Goal: Task Accomplishment & Management: Manage account settings

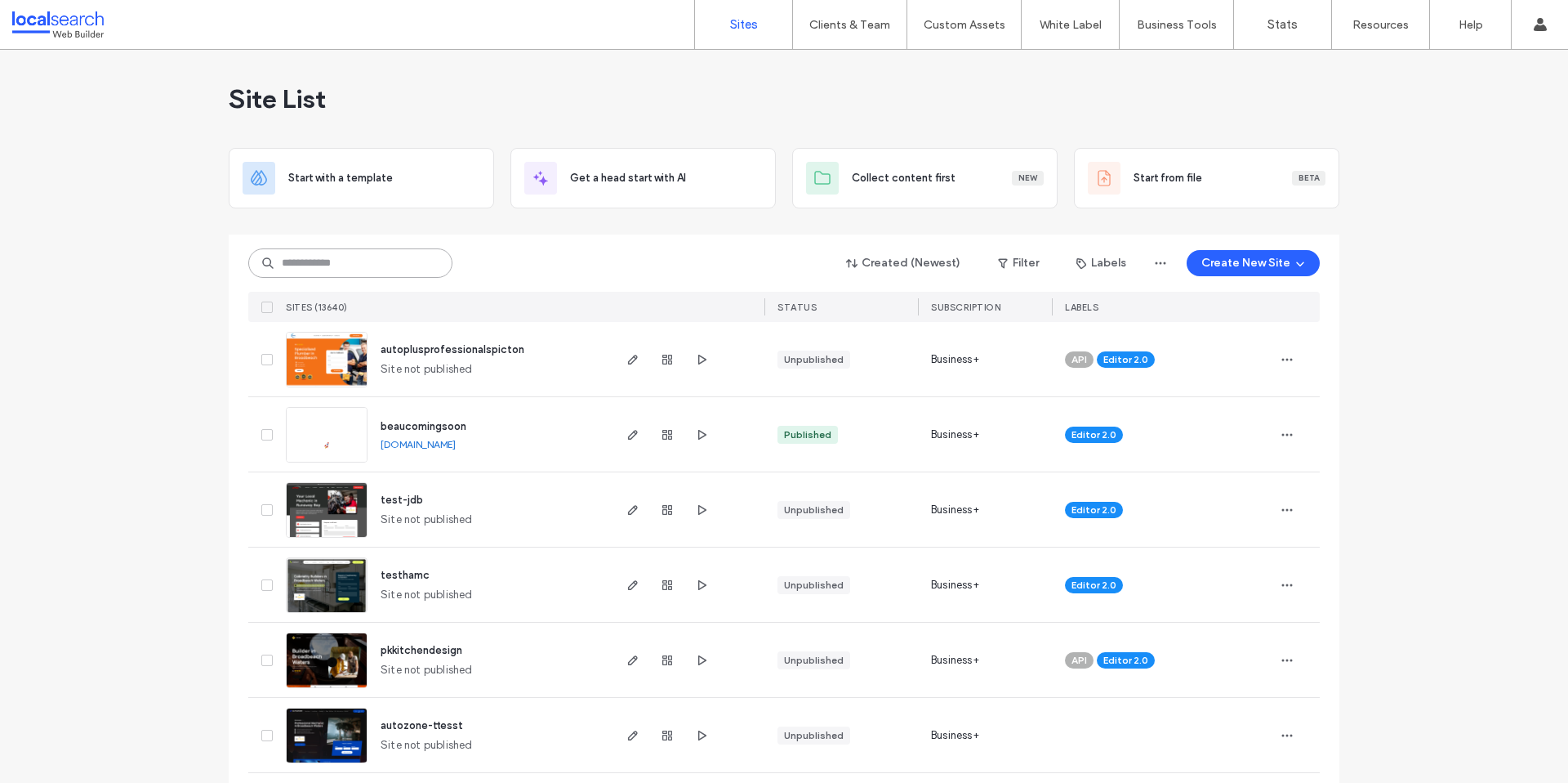
click at [376, 273] on input at bounding box center [351, 263] width 204 height 29
paste input "********"
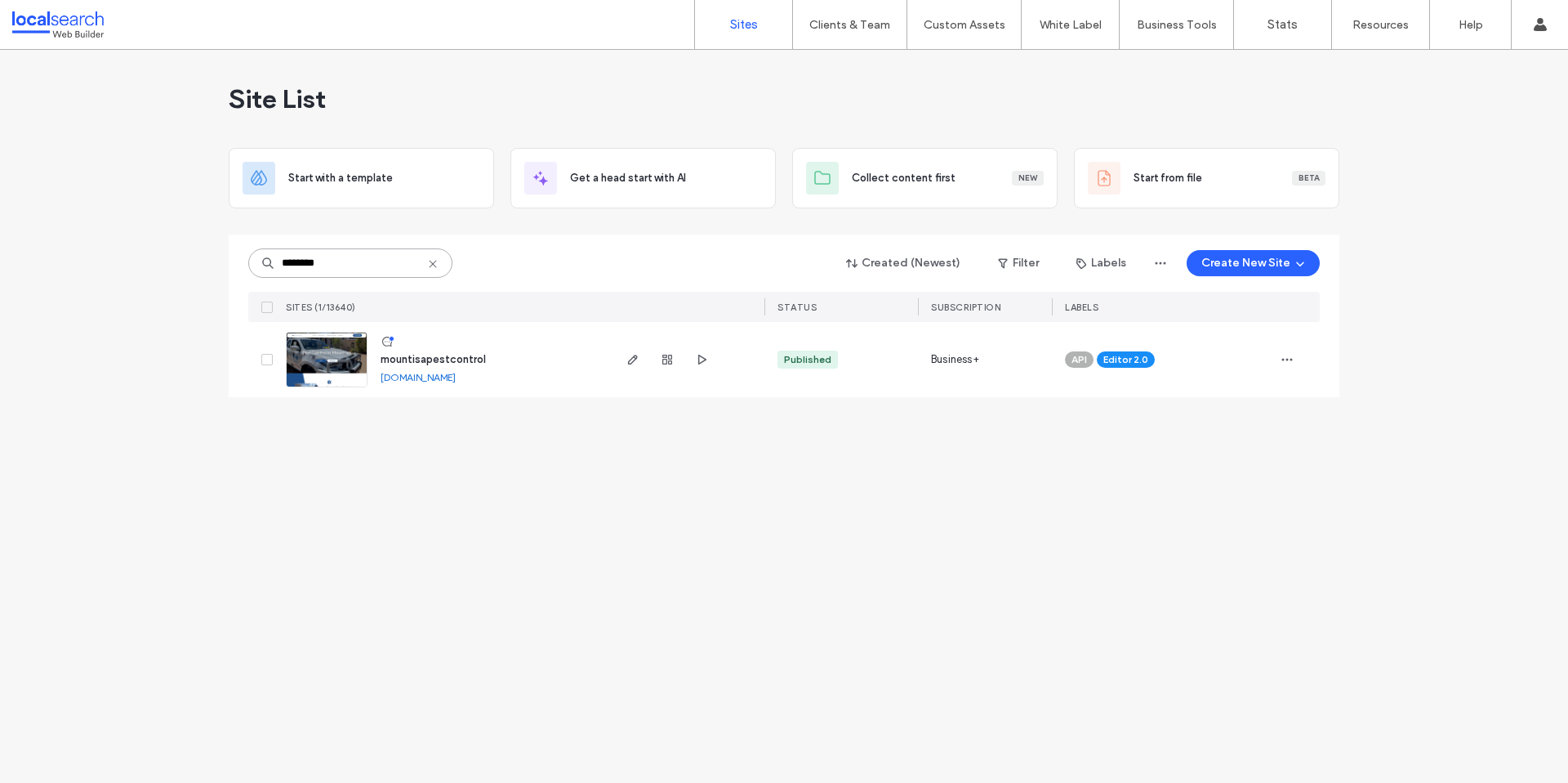
type input "********"
click at [429, 382] on link "mountisapestcontrol.webbuilder.localsearch.com.au" at bounding box center [418, 377] width 75 height 12
drag, startPoint x: 351, startPoint y: 357, endPoint x: 219, endPoint y: 80, distance: 306.8
click at [351, 358] on img at bounding box center [327, 388] width 80 height 111
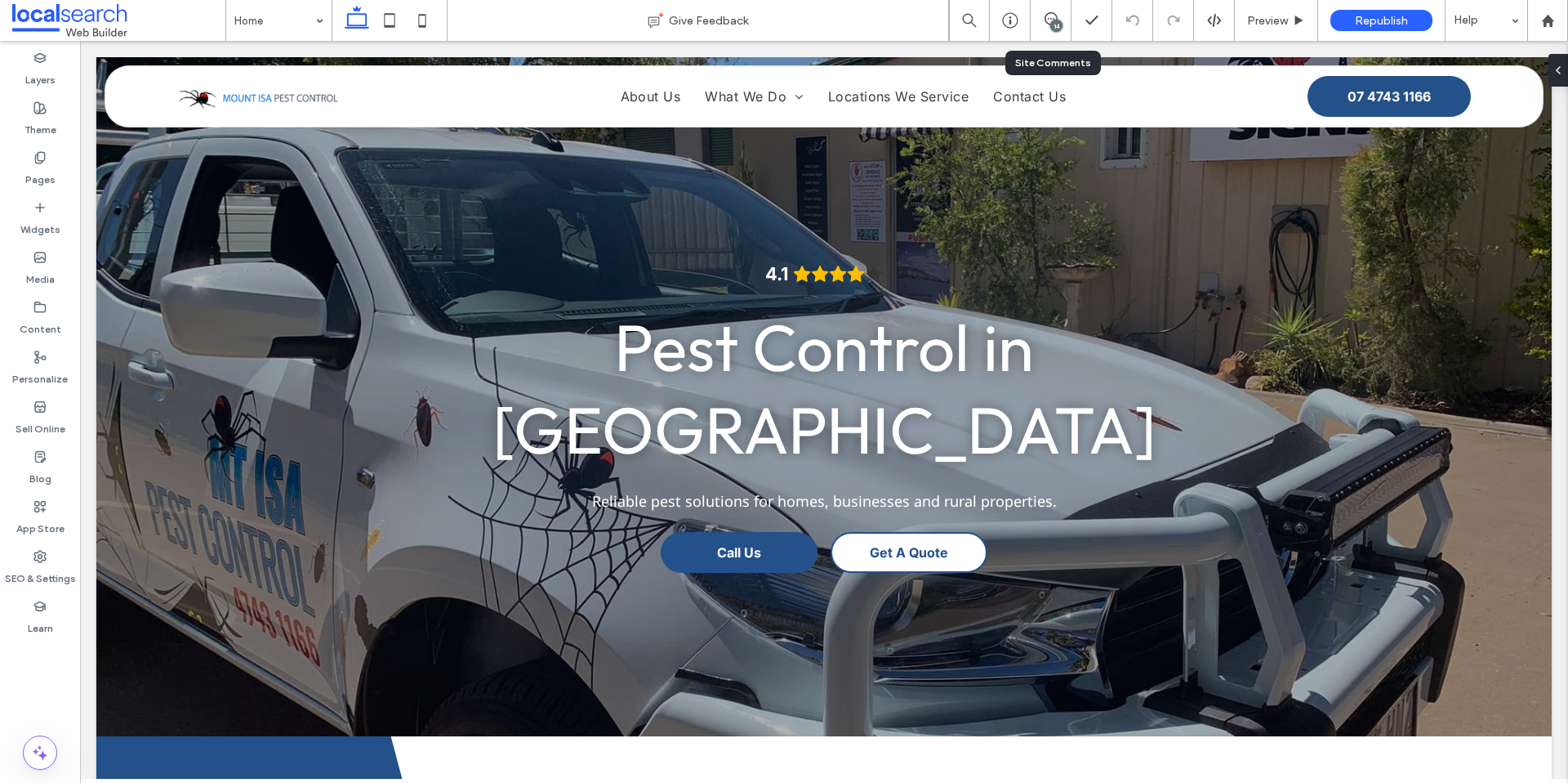
click at [1052, 31] on div "14" at bounding box center [1052, 20] width 41 height 41
click at [1047, 19] on use at bounding box center [1051, 19] width 13 height 13
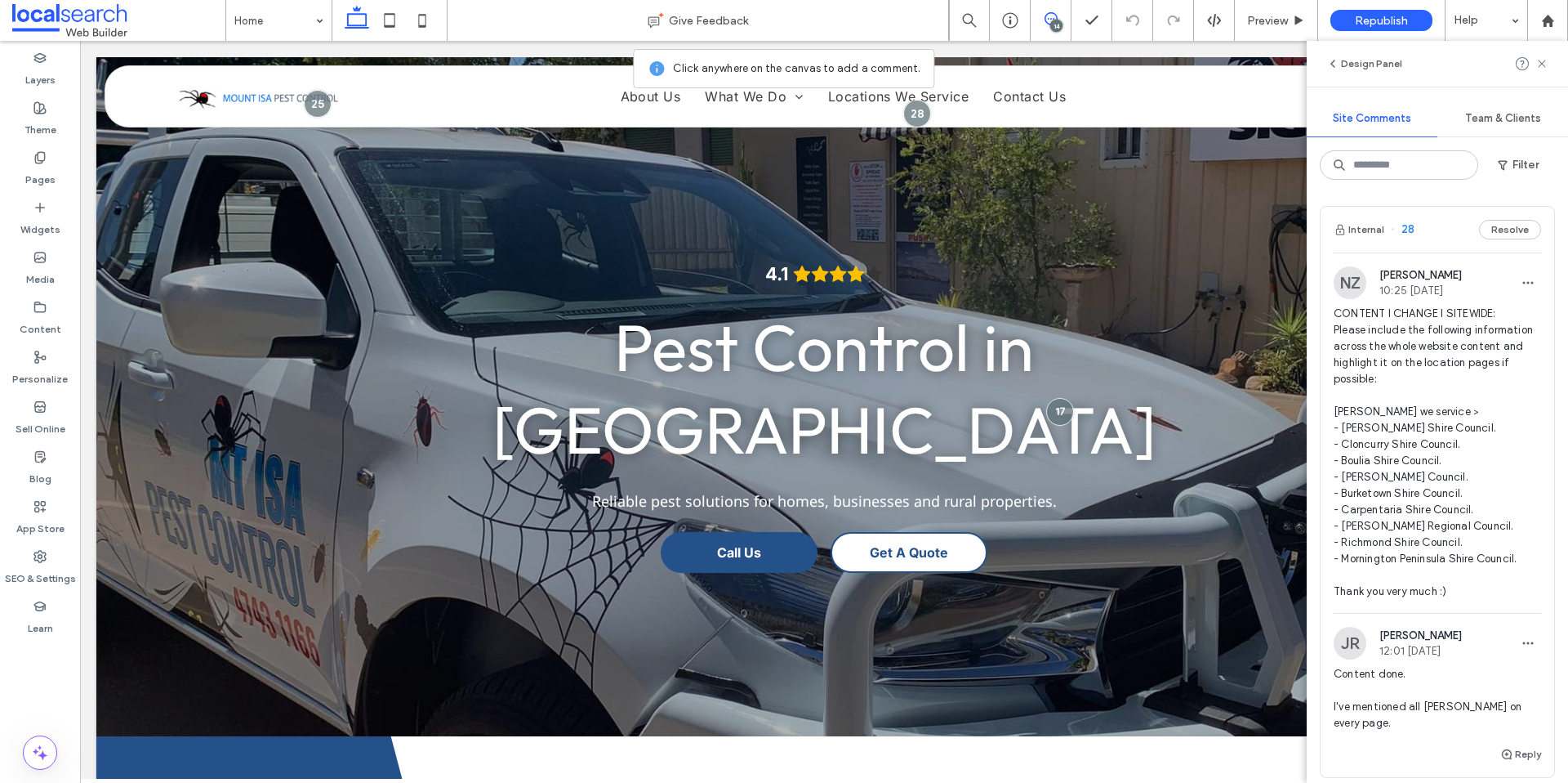
click at [1430, 447] on span "CONTENT I CHANGE I SITEWIDE: Please include the following information across th…" at bounding box center [1438, 452] width 208 height 294
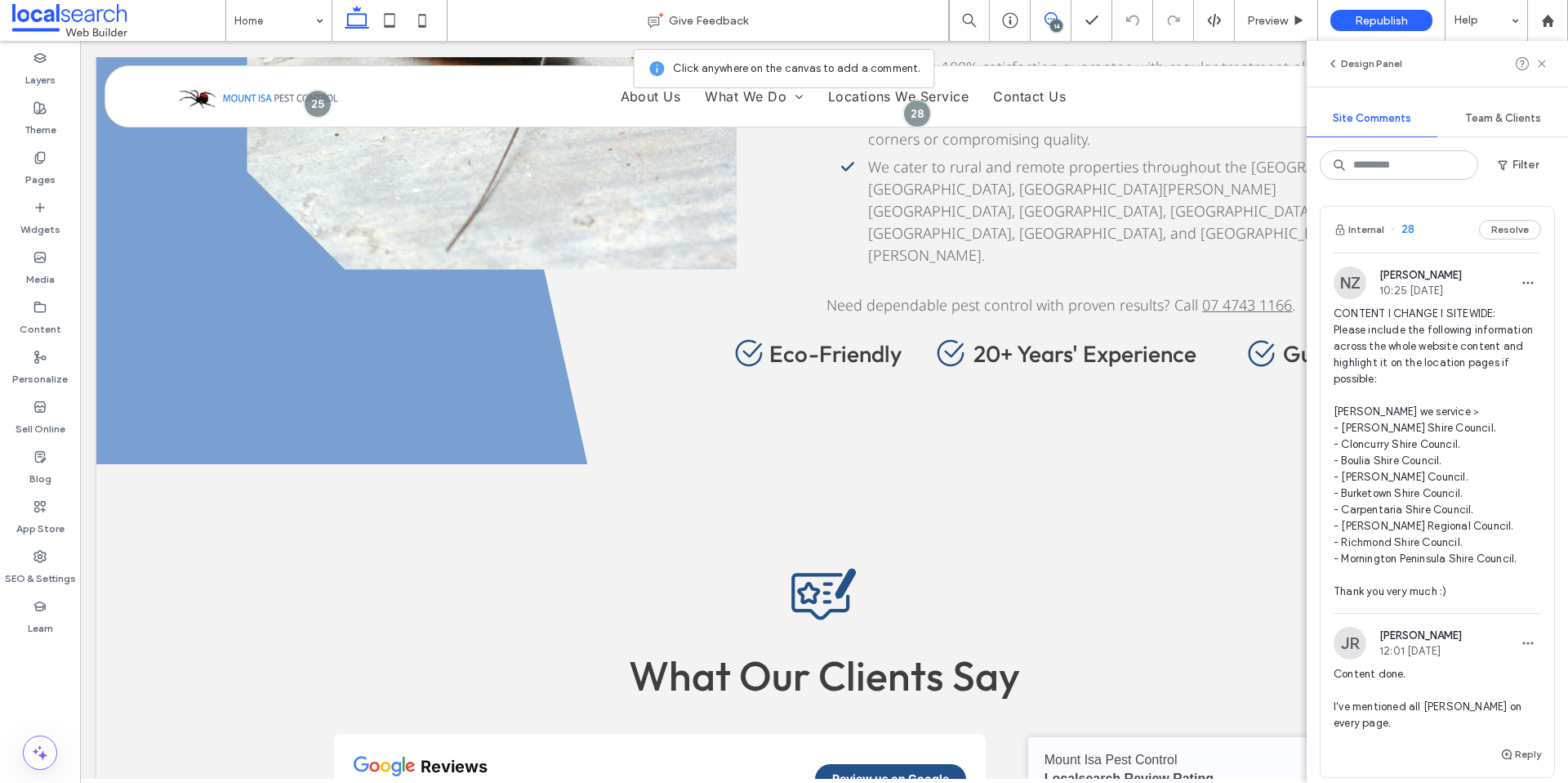
scroll to position [3553, 0]
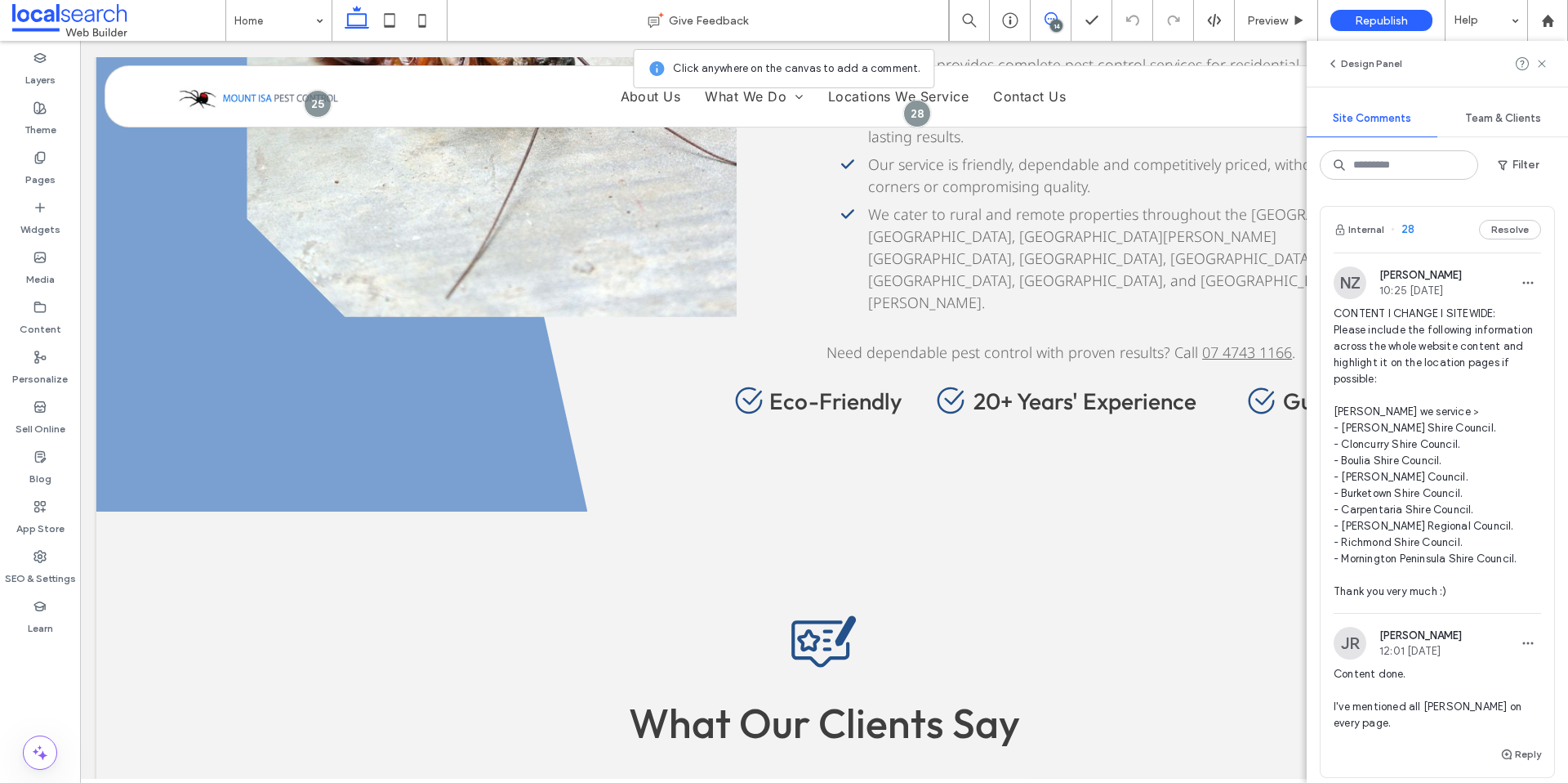
click at [1420, 360] on span "CONTENT I CHANGE I SITEWIDE: Please include the following information across th…" at bounding box center [1438, 452] width 208 height 294
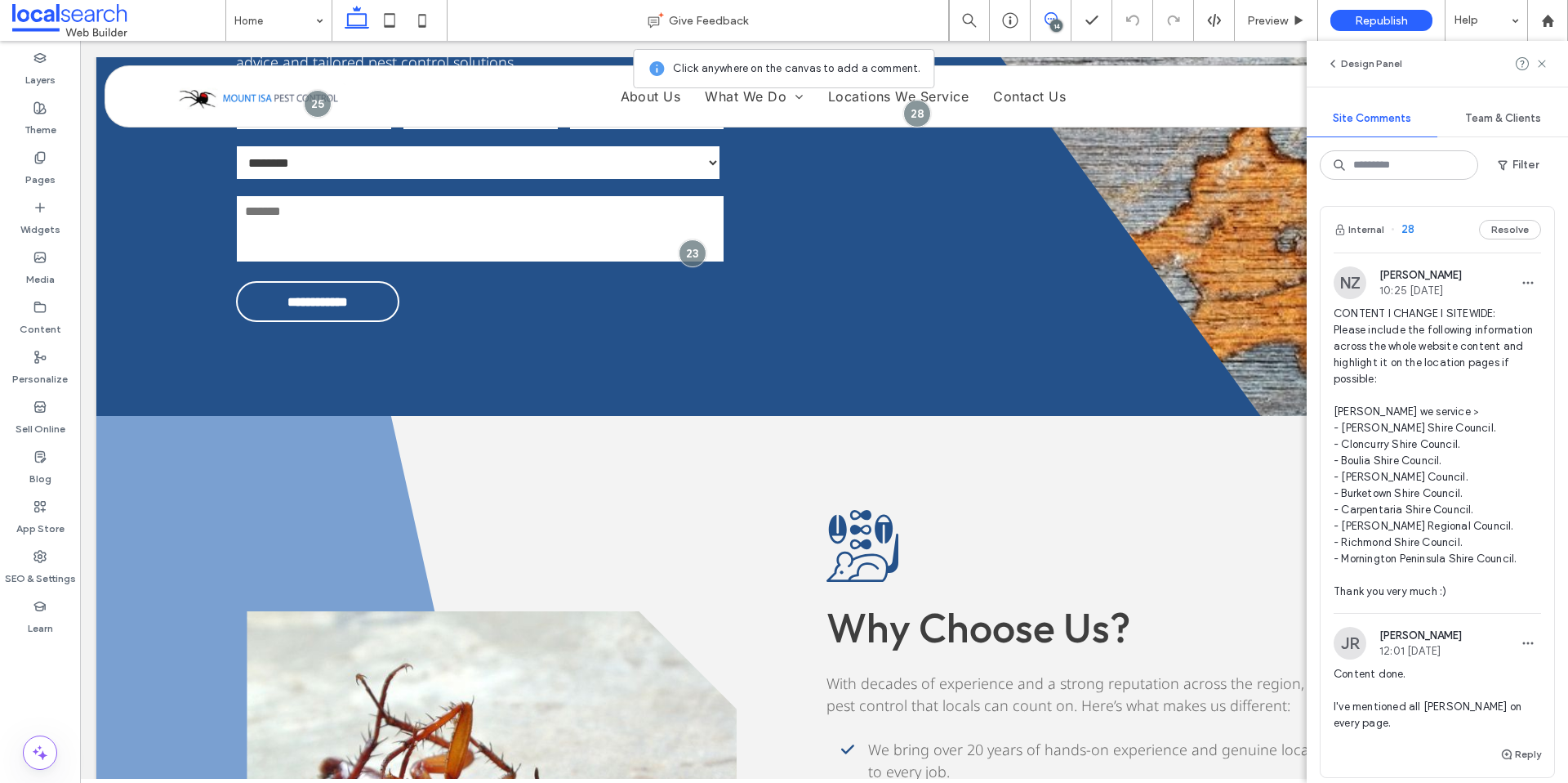
scroll to position [156, 0]
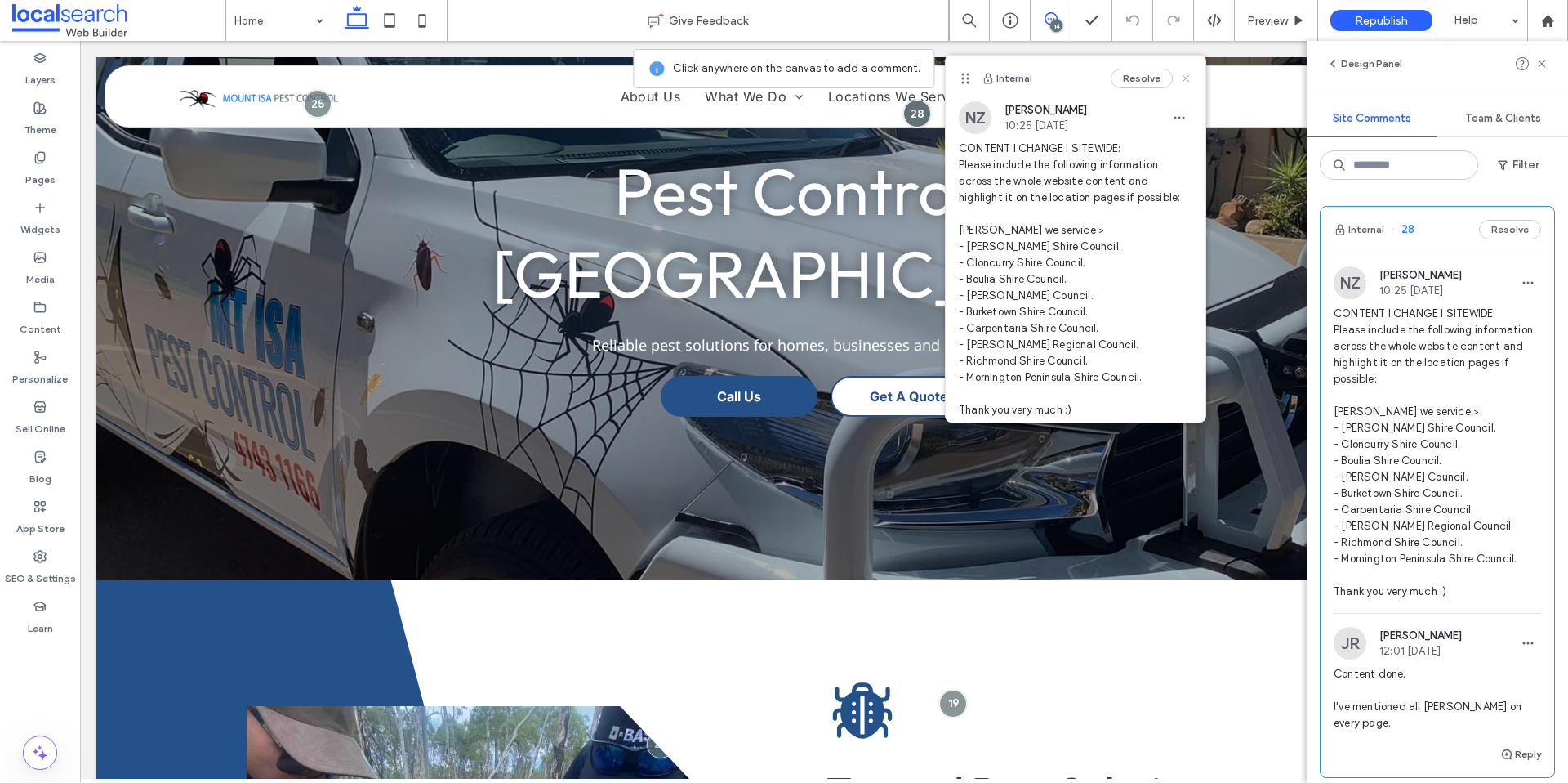
click at [1179, 83] on icon at bounding box center [1186, 78] width 13 height 13
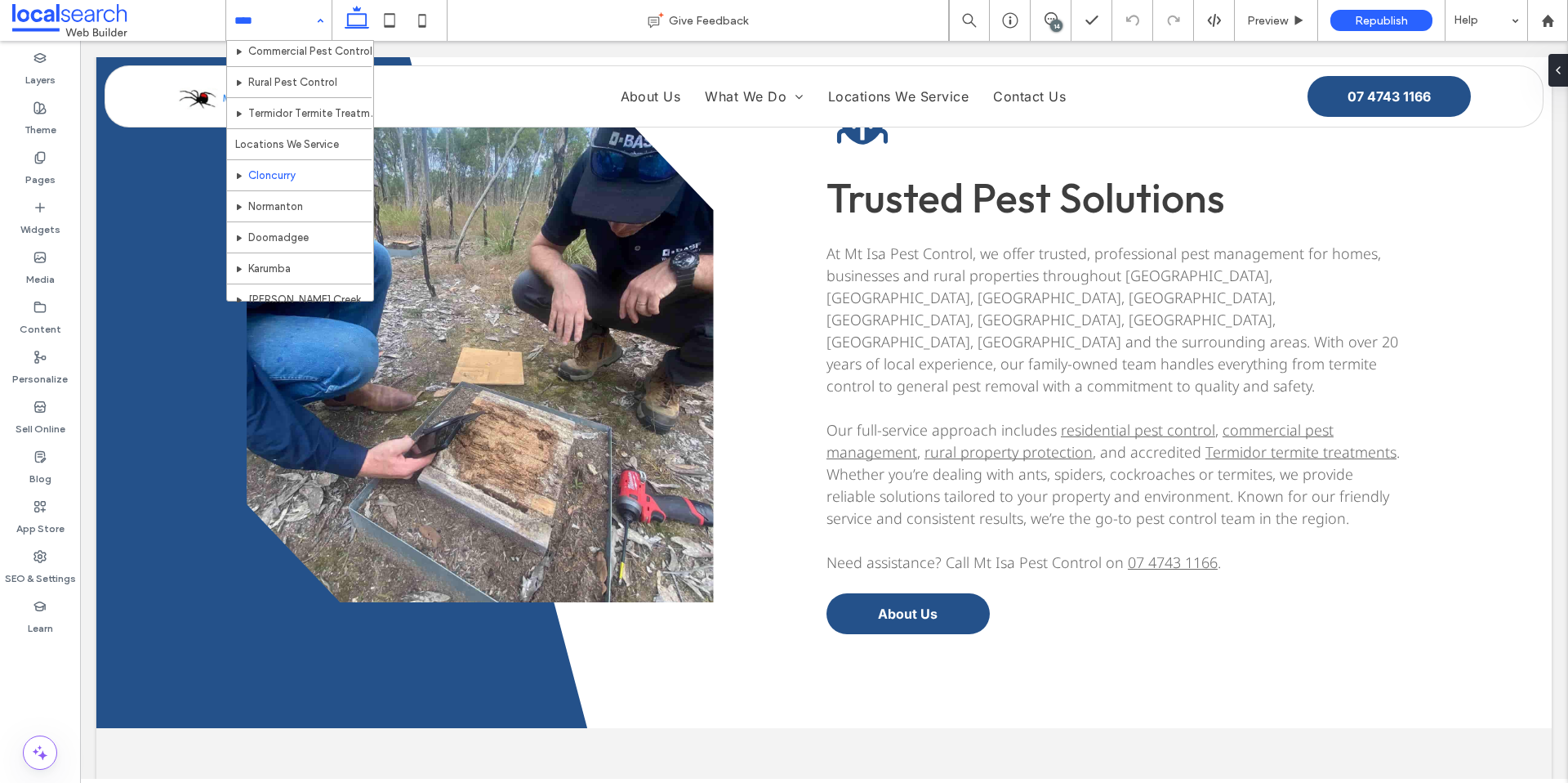
scroll to position [132, 0]
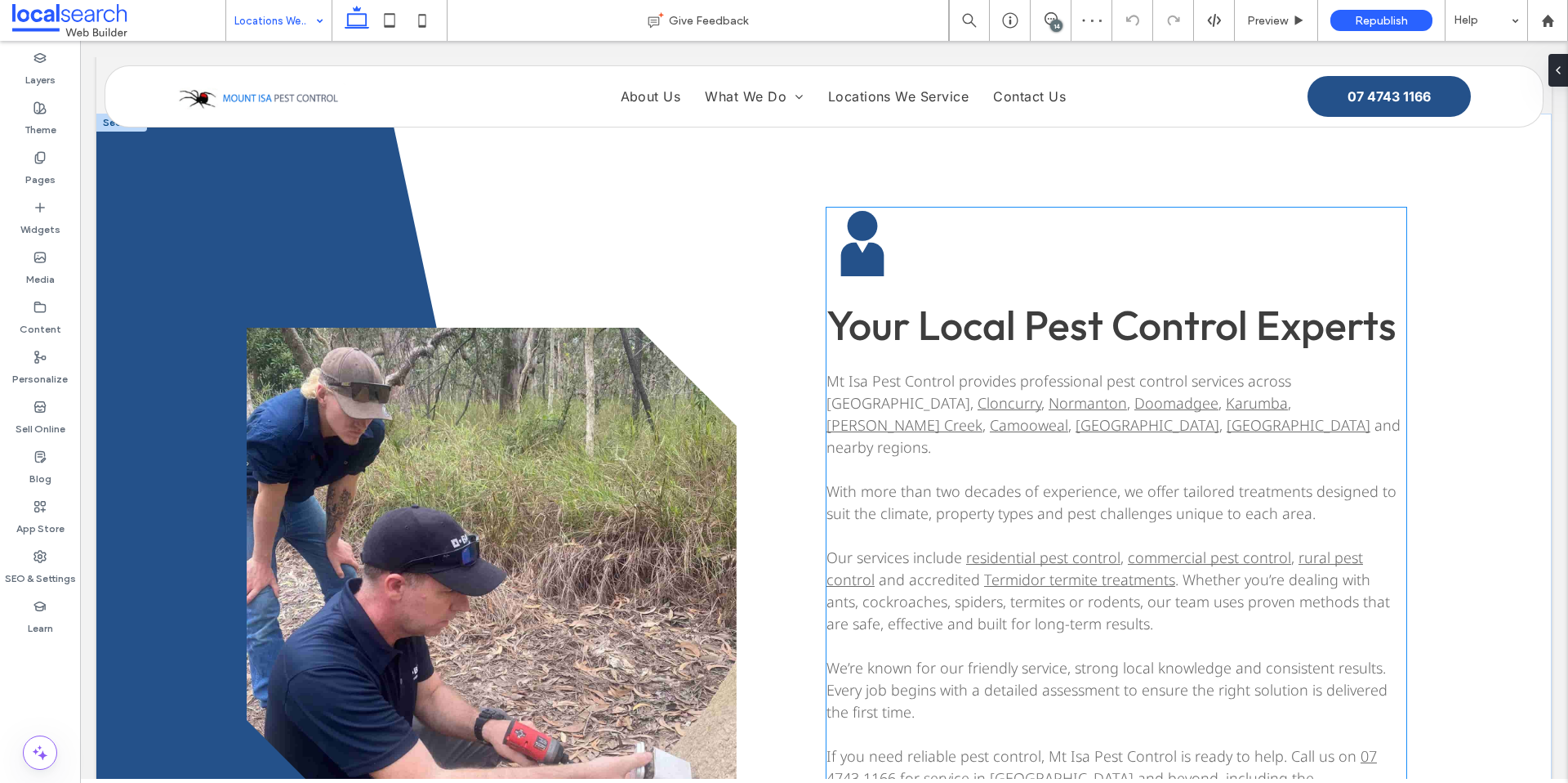
scroll to position [2139, 0]
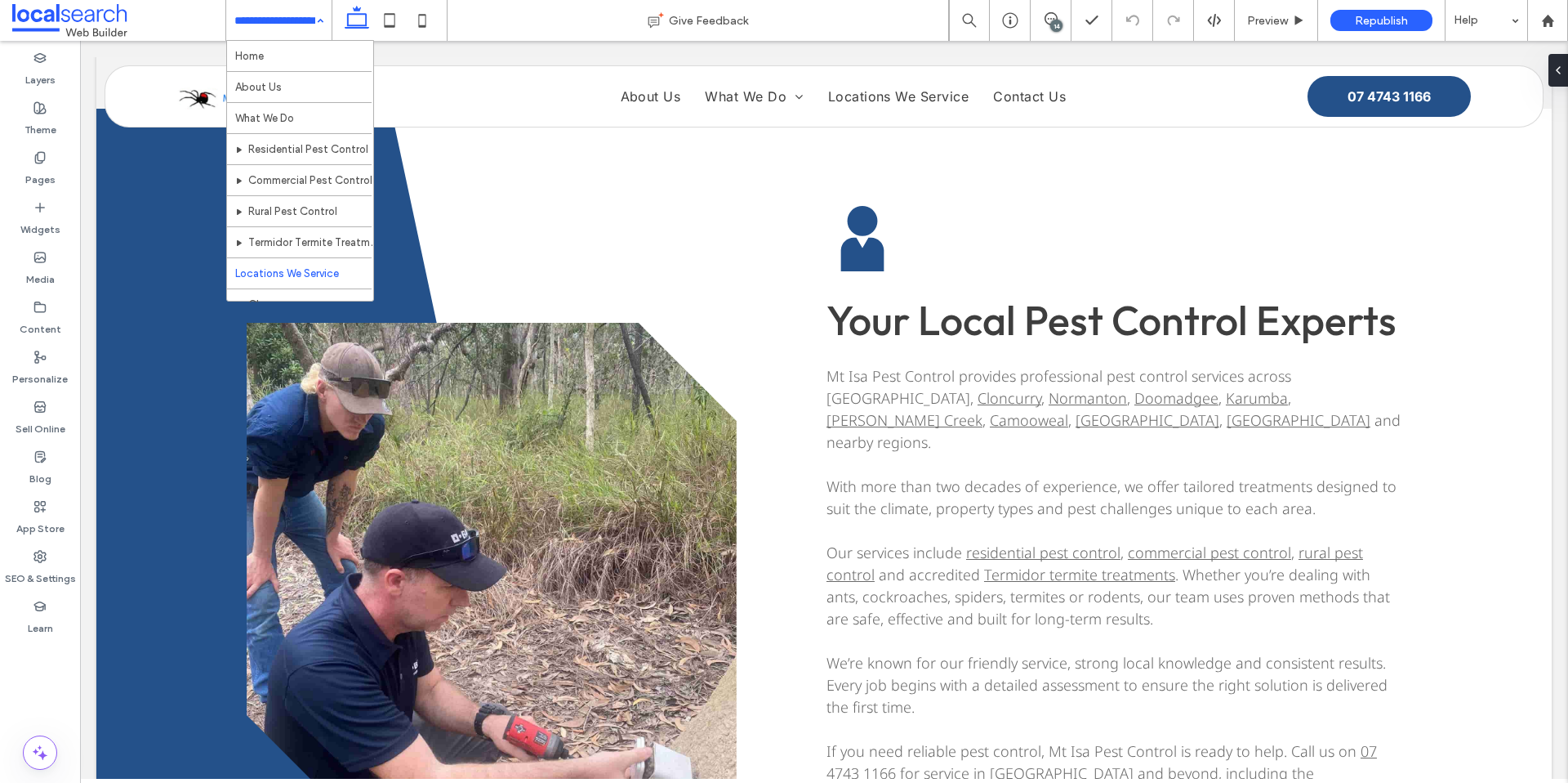
click at [295, 28] on input at bounding box center [274, 20] width 81 height 41
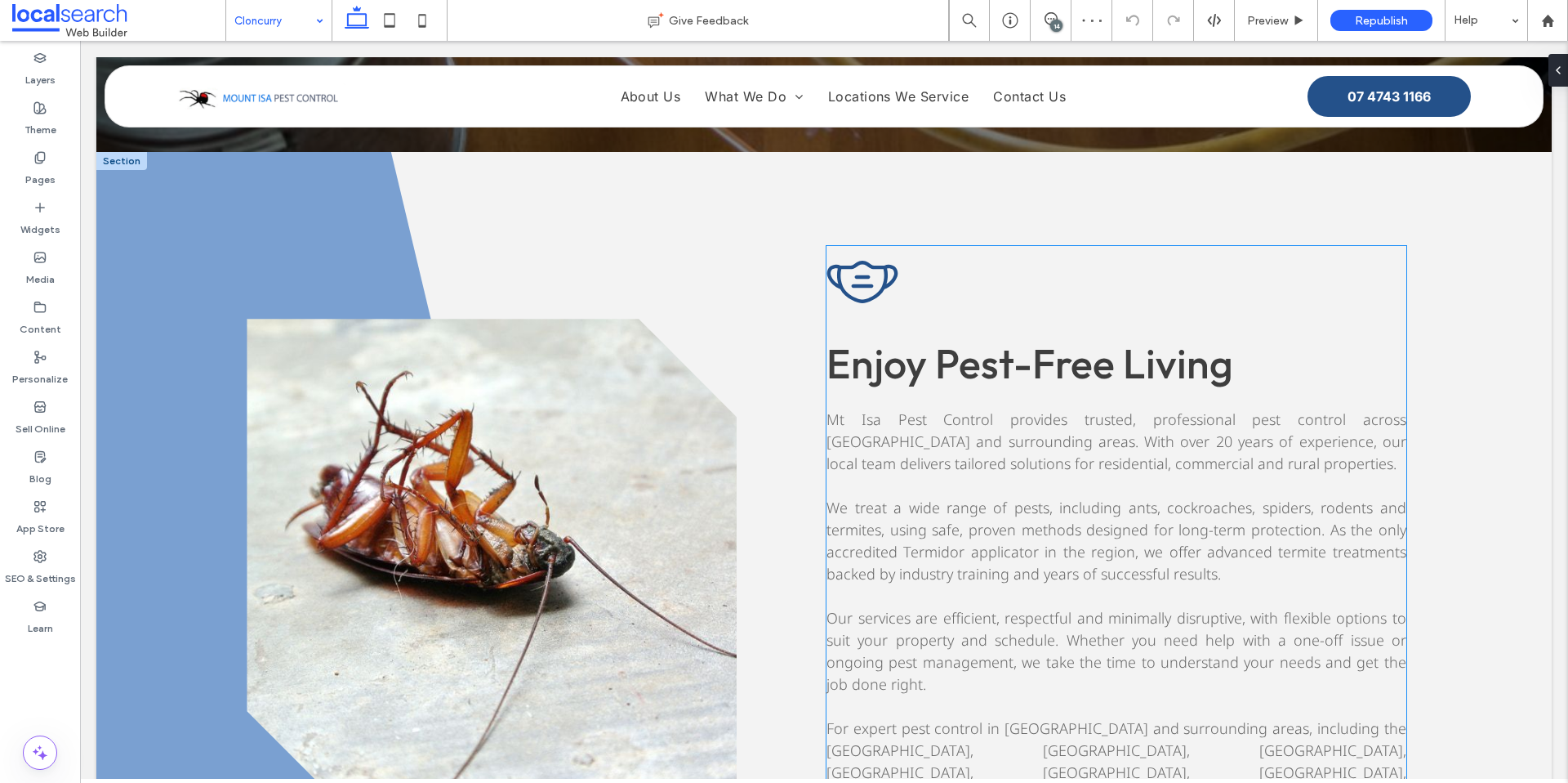
scroll to position [607, 0]
click at [1052, 23] on div "14" at bounding box center [1057, 26] width 12 height 12
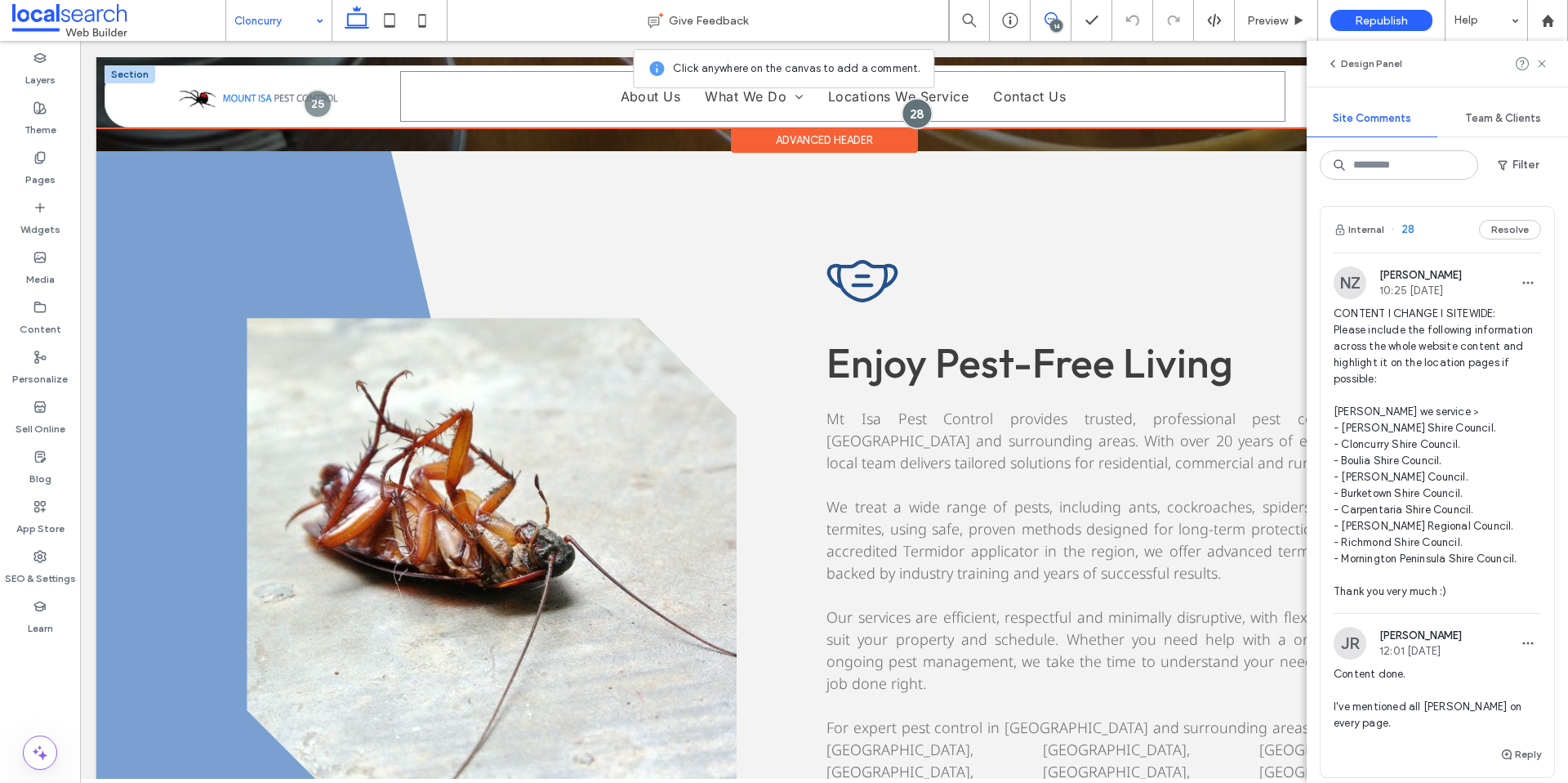
click at [909, 112] on div at bounding box center [918, 113] width 30 height 30
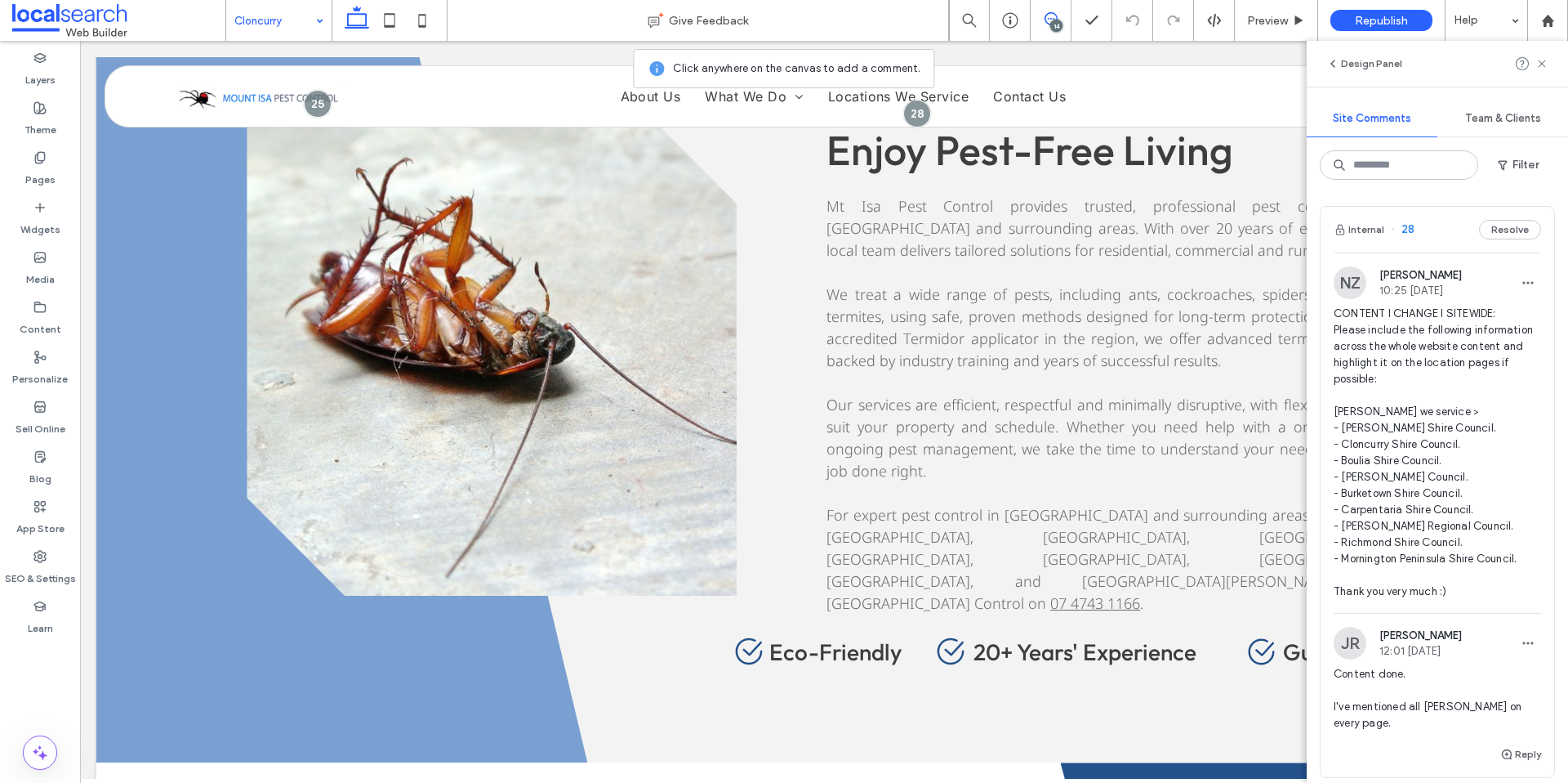
scroll to position [819, 0]
click at [1540, 62] on use at bounding box center [1541, 63] width 7 height 7
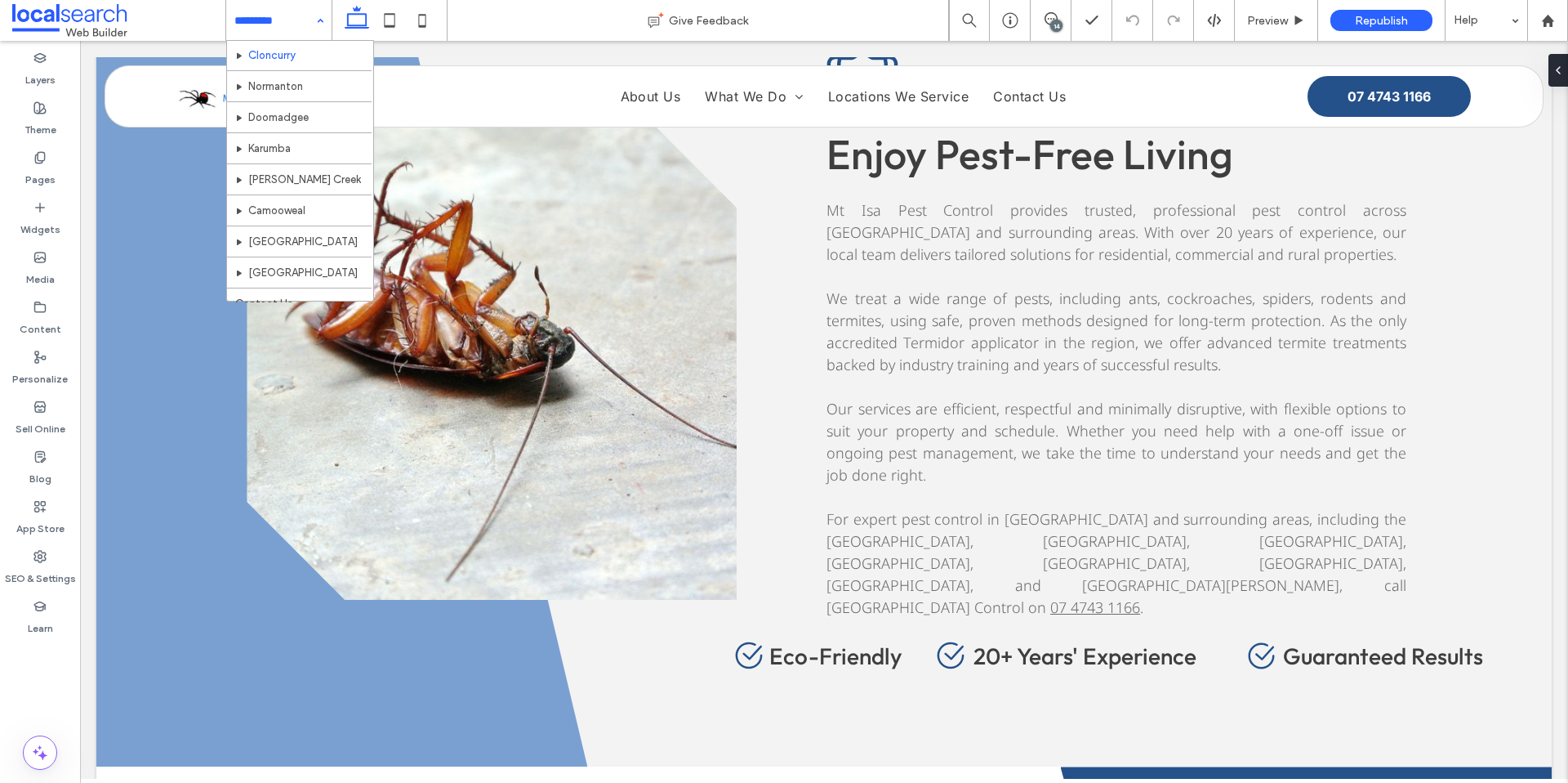
scroll to position [265, 0]
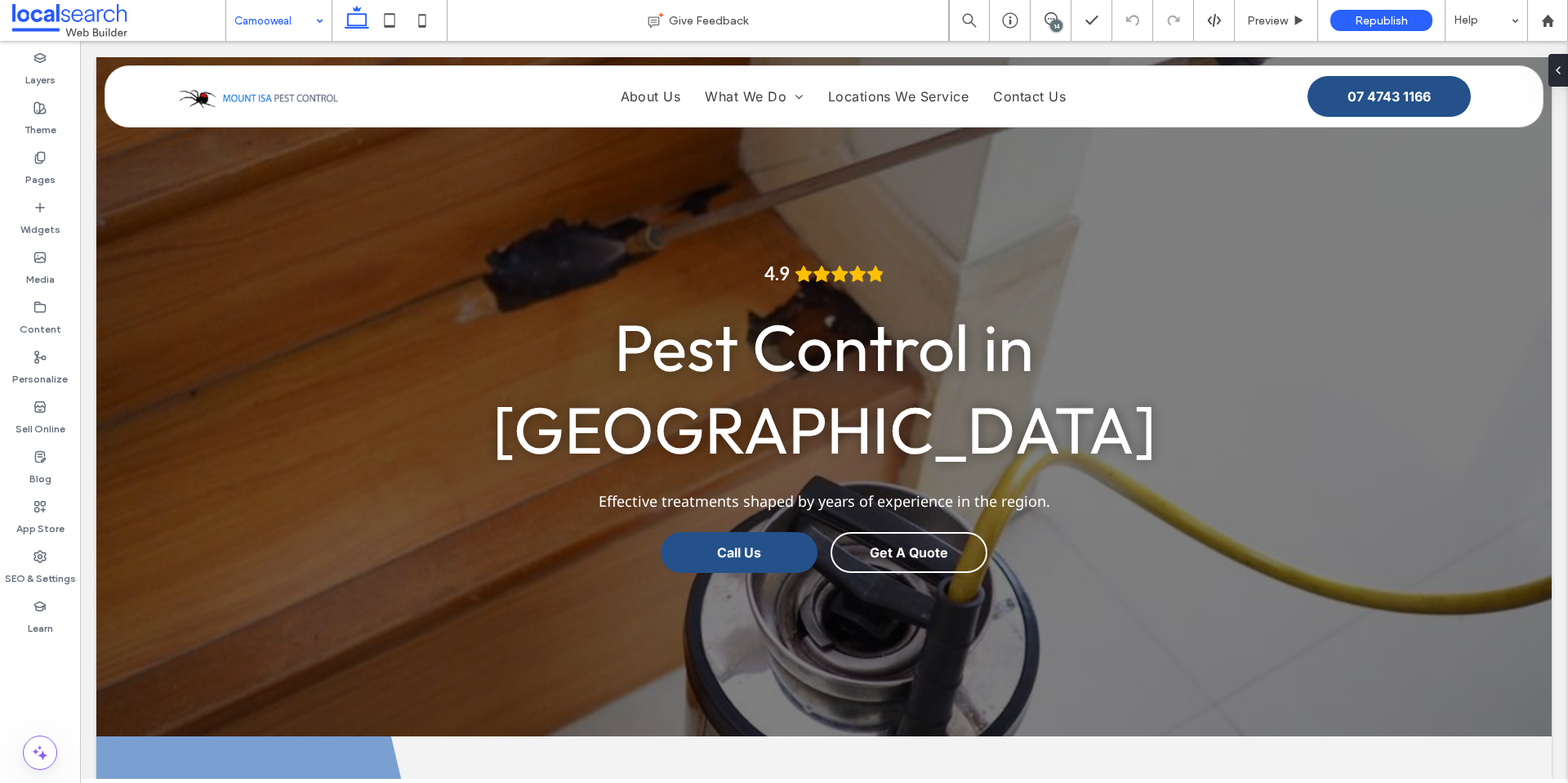
click at [1061, 15] on span at bounding box center [1051, 19] width 40 height 13
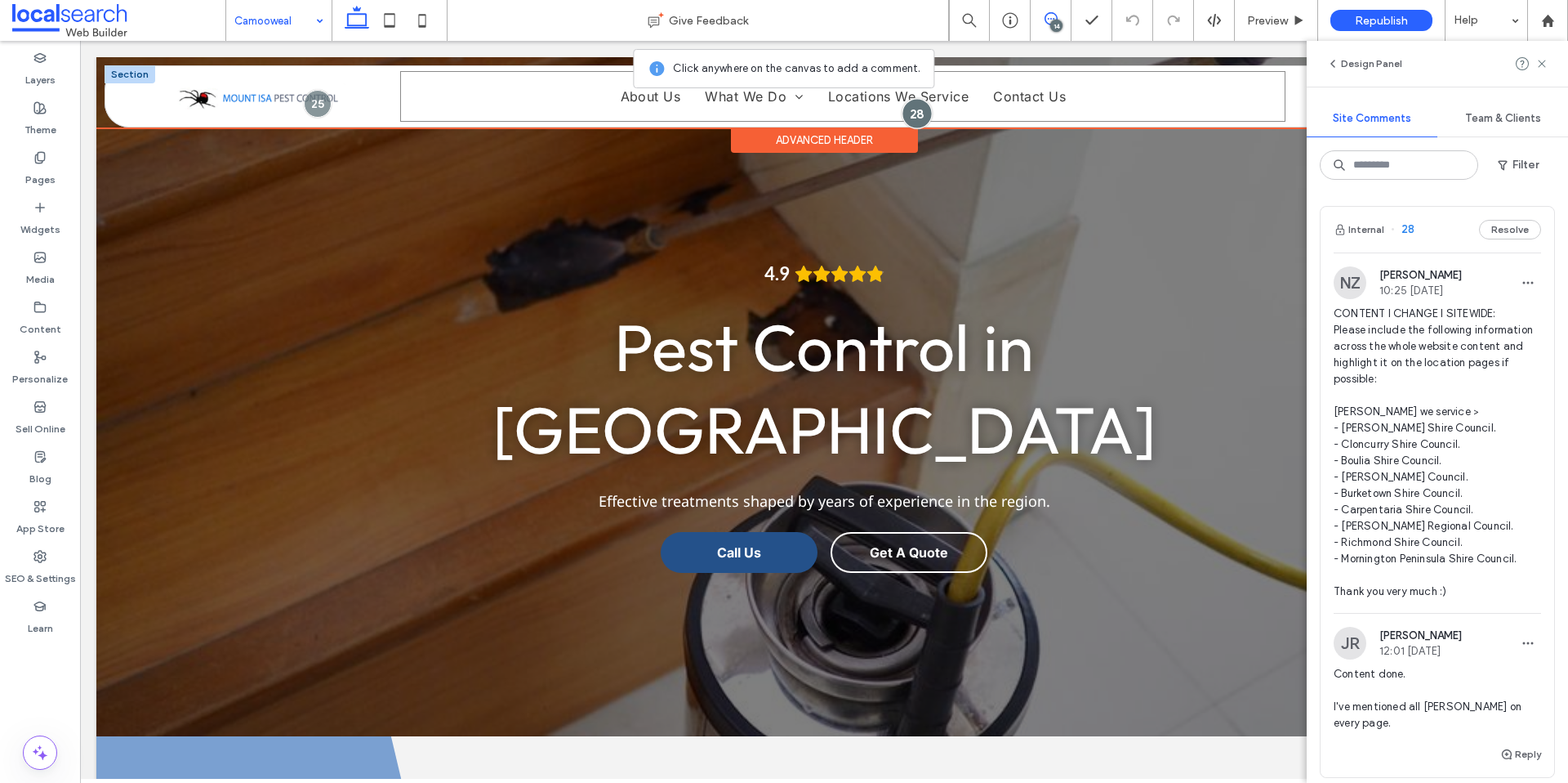
click at [909, 116] on div at bounding box center [918, 113] width 30 height 30
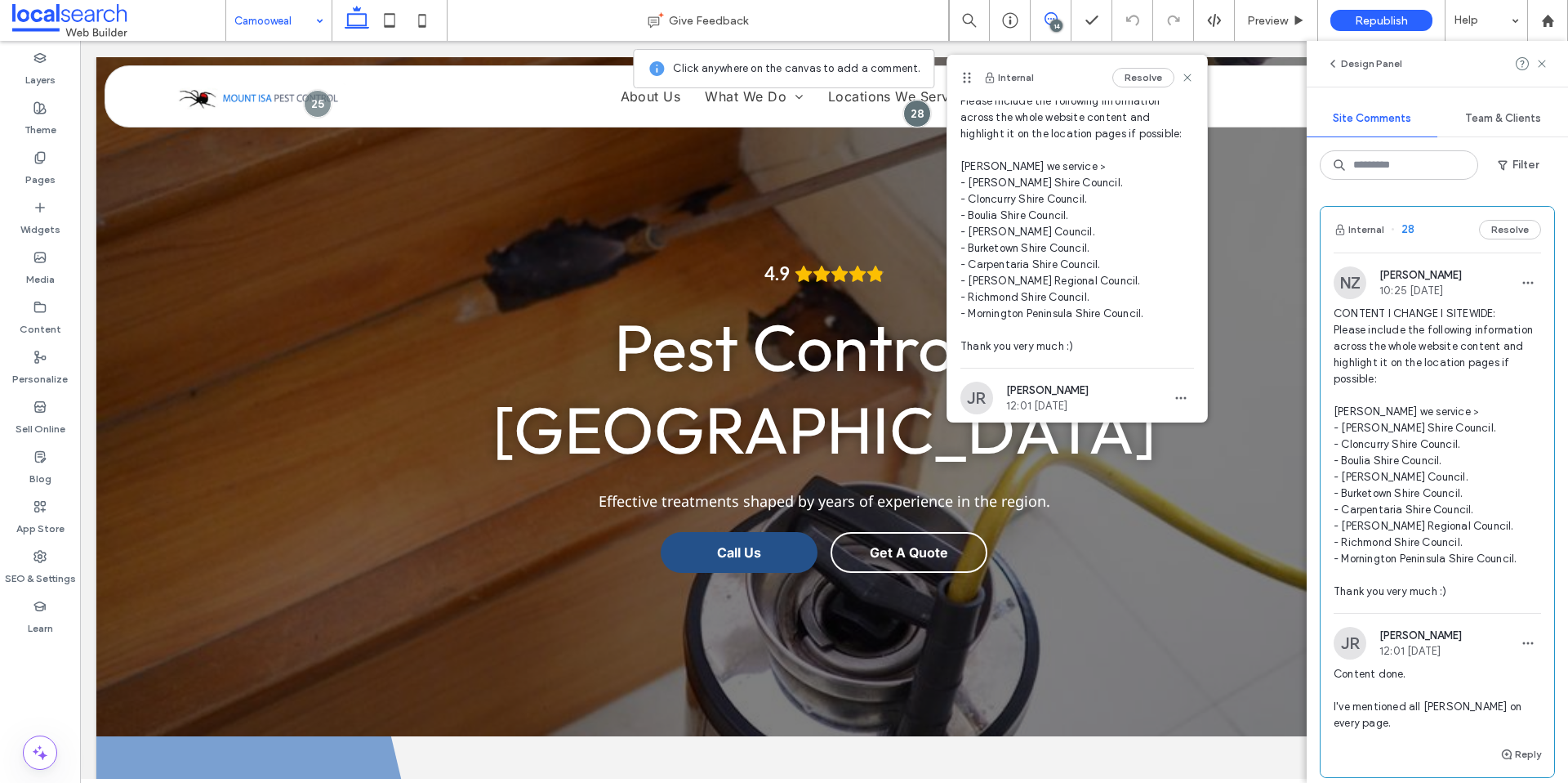
scroll to position [173, 0]
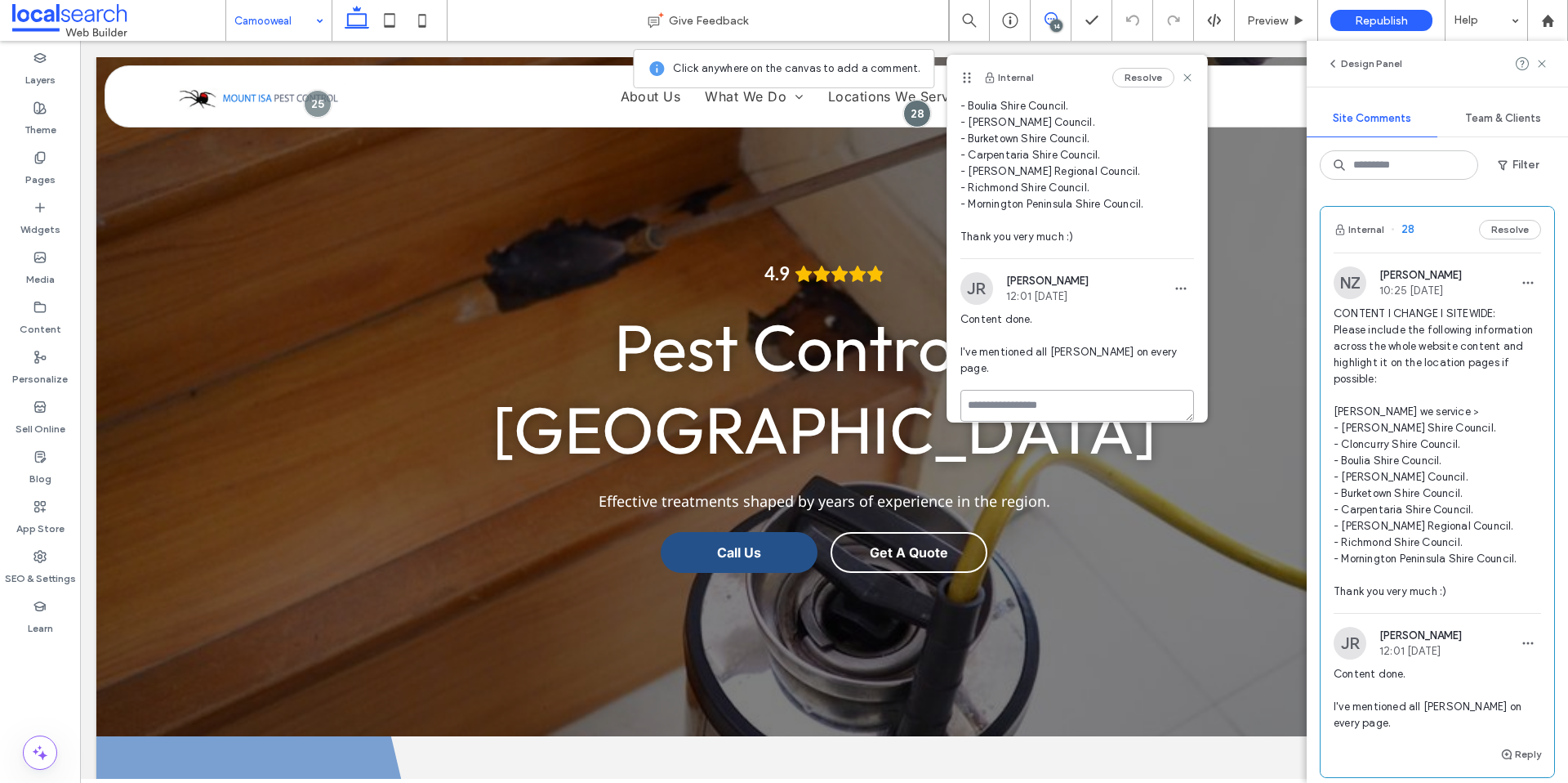
click at [1052, 390] on textarea at bounding box center [1076, 406] width 233 height 32
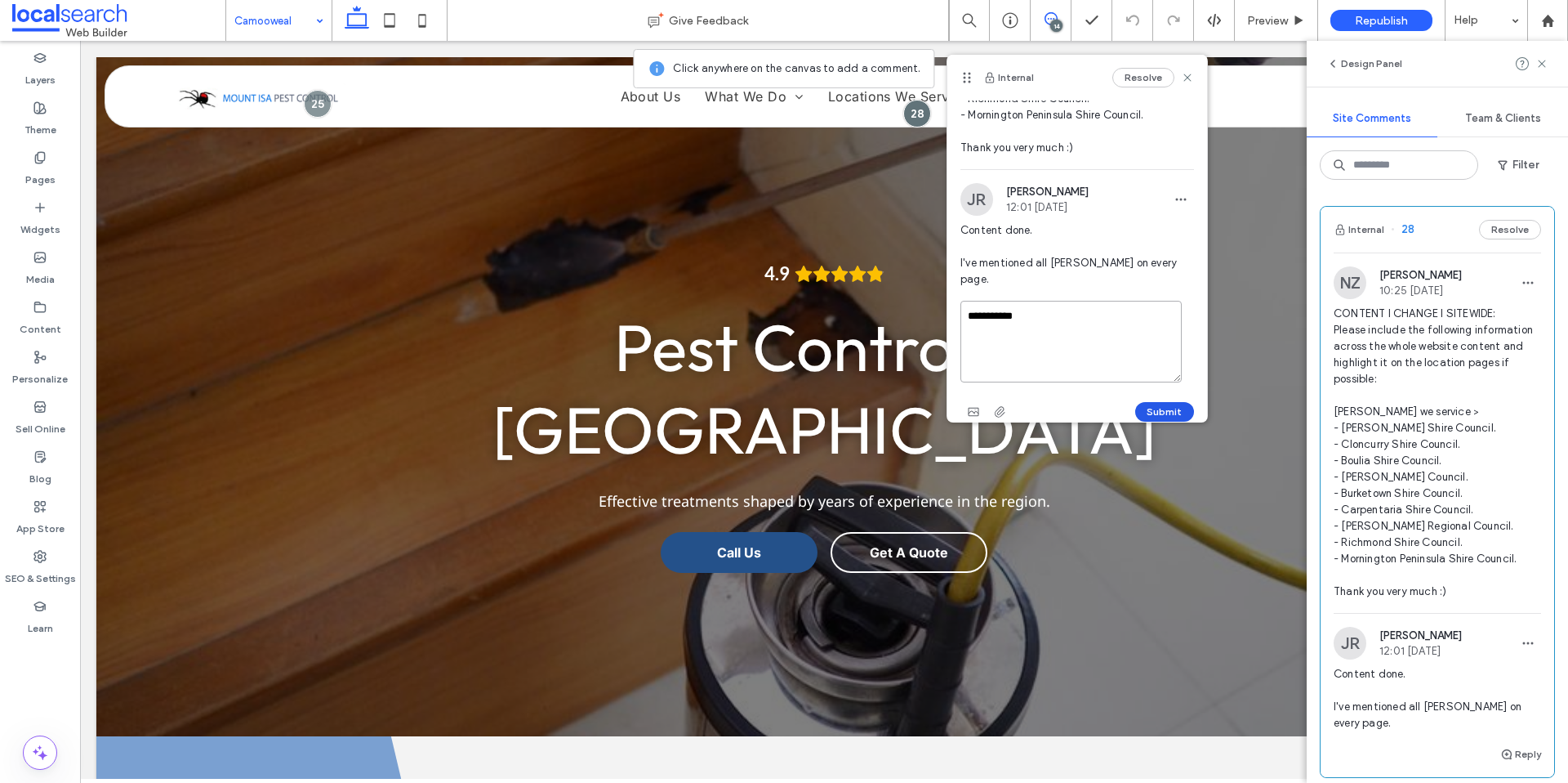
type textarea "**********"
click at [1151, 402] on button "Submit" at bounding box center [1164, 412] width 59 height 20
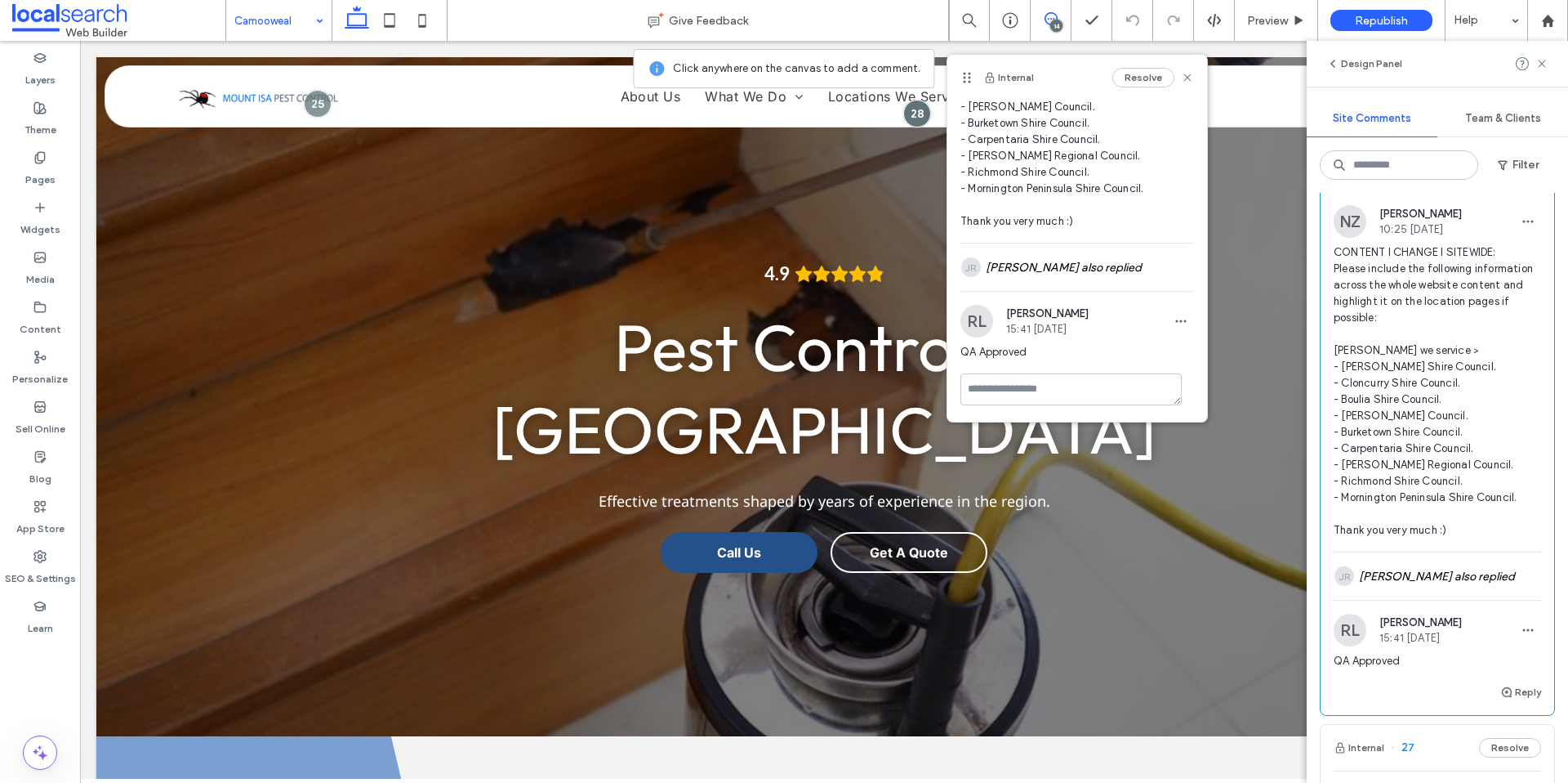
scroll to position [179, 0]
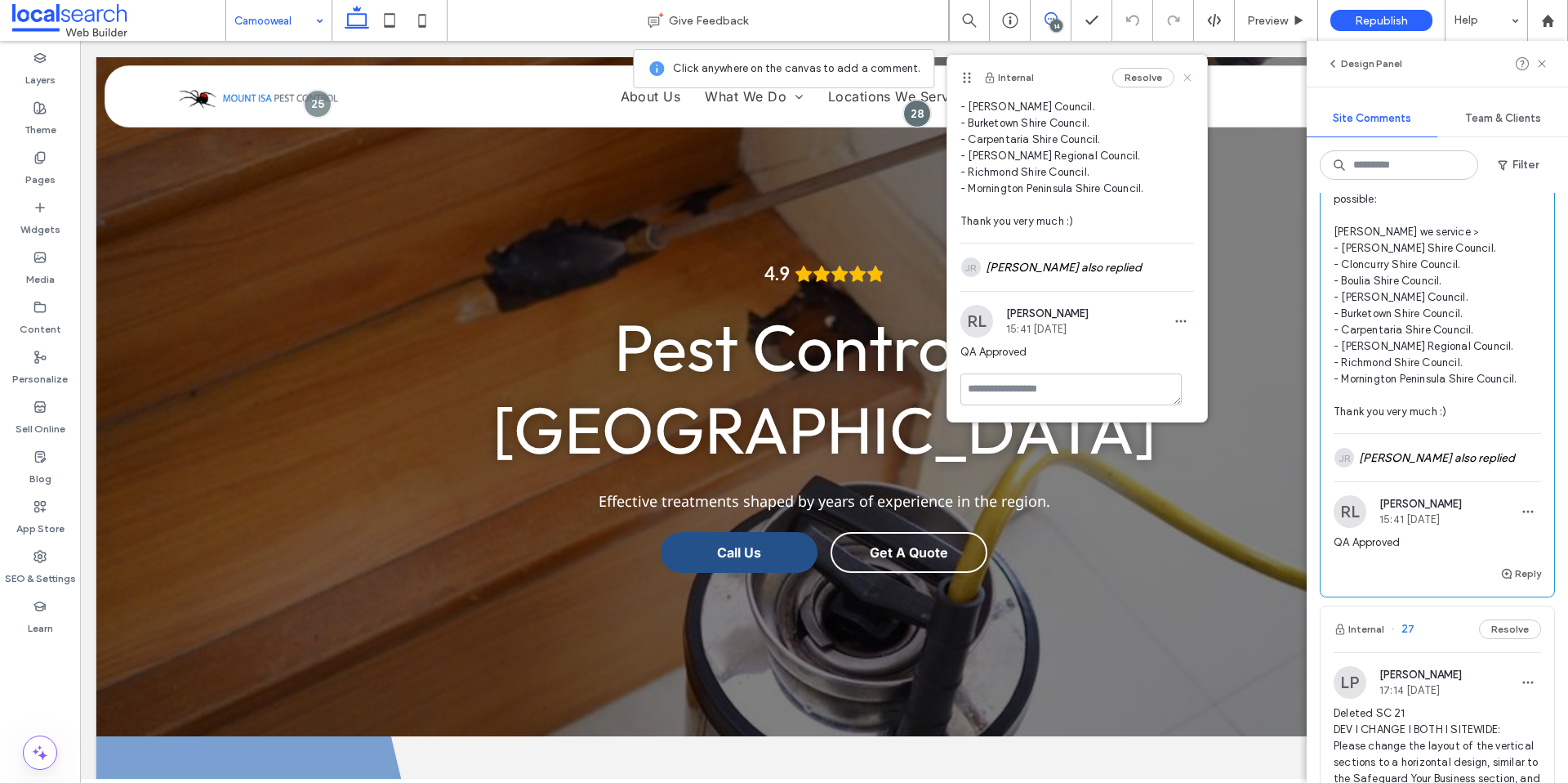
click at [1181, 76] on icon at bounding box center [1187, 77] width 13 height 13
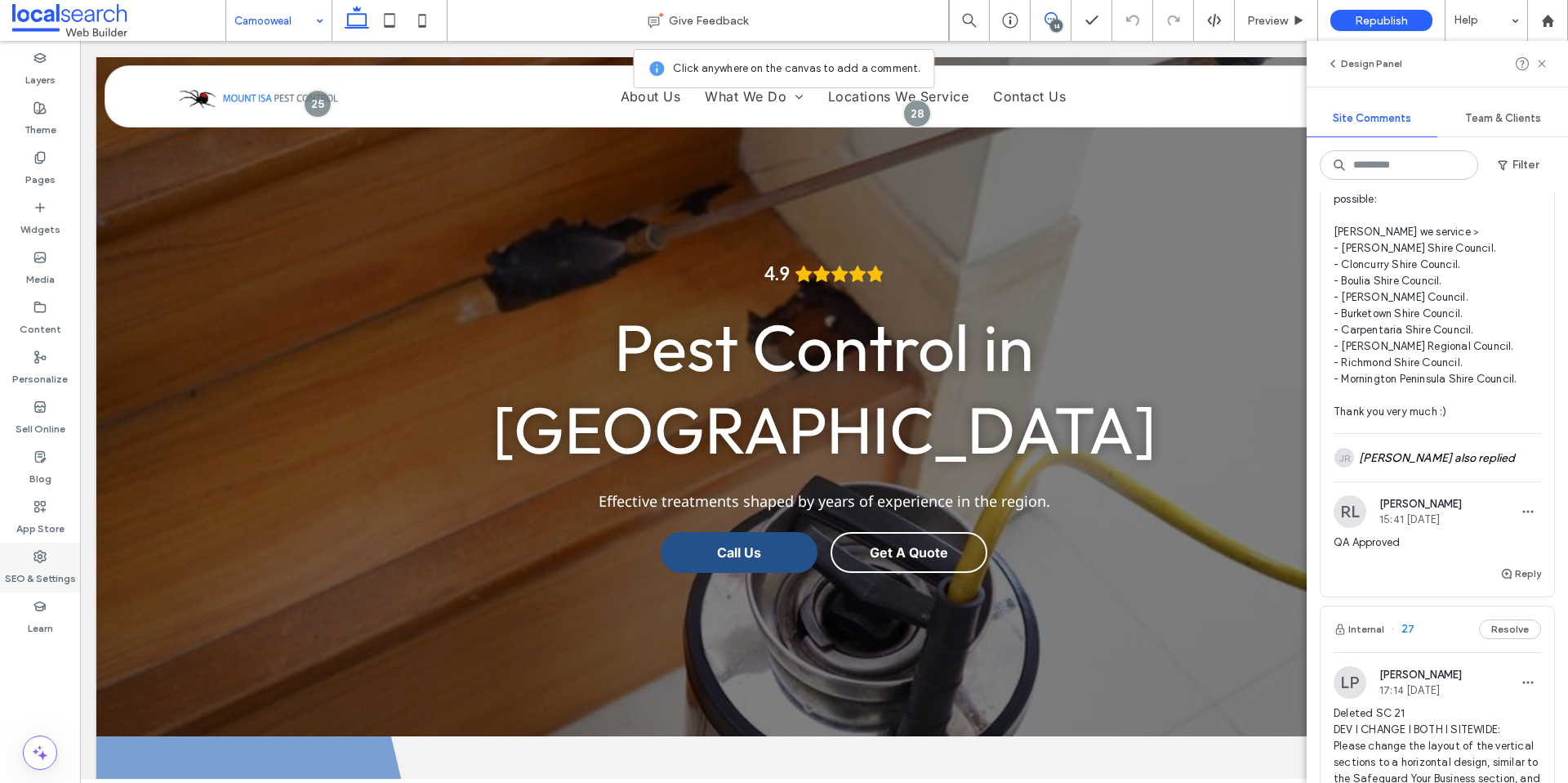
click at [40, 562] on div "SEO & Settings" at bounding box center [40, 567] width 80 height 50
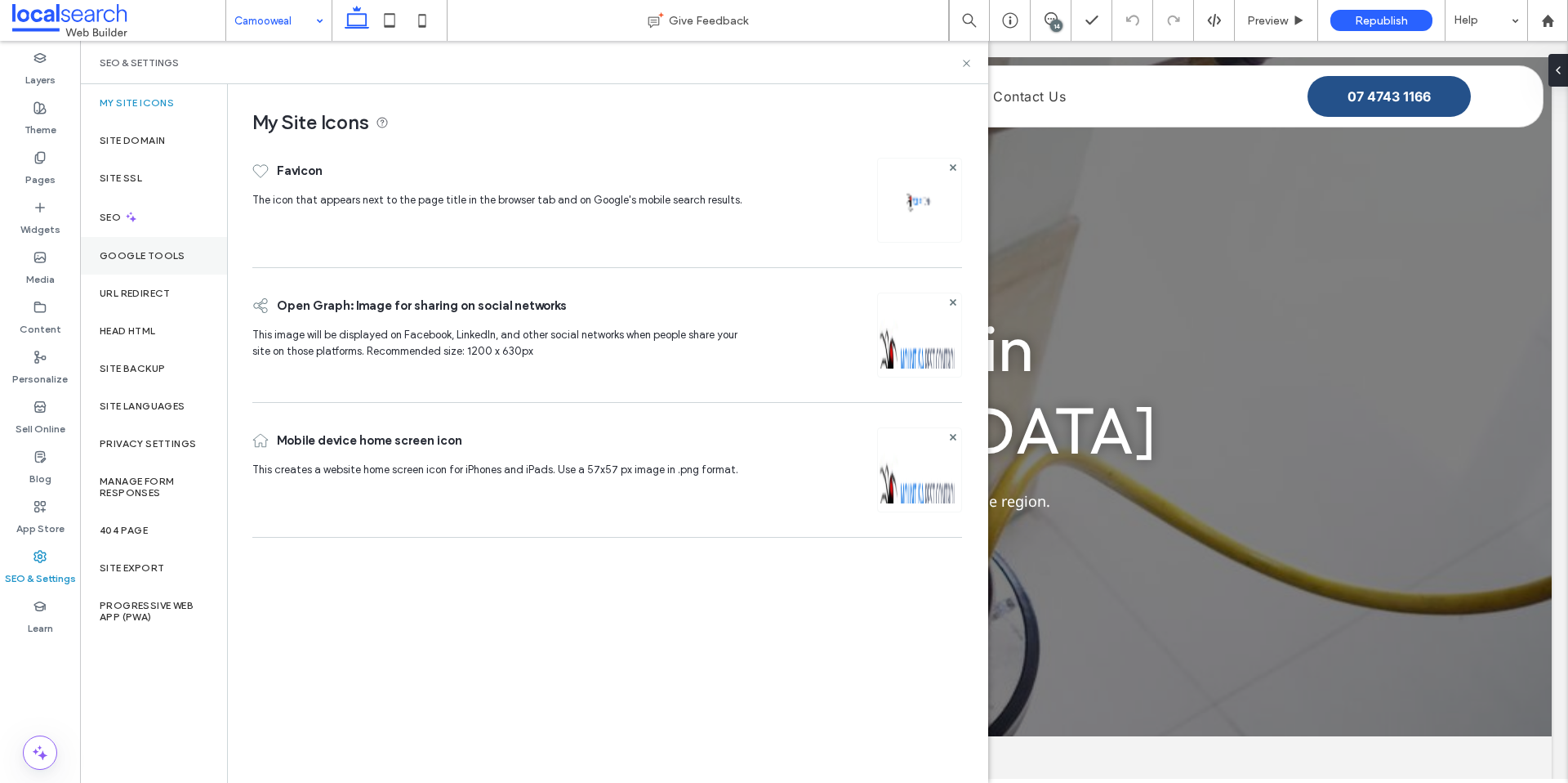
scroll to position [0, 0]
click at [157, 380] on div "Site Backup" at bounding box center [154, 368] width 147 height 37
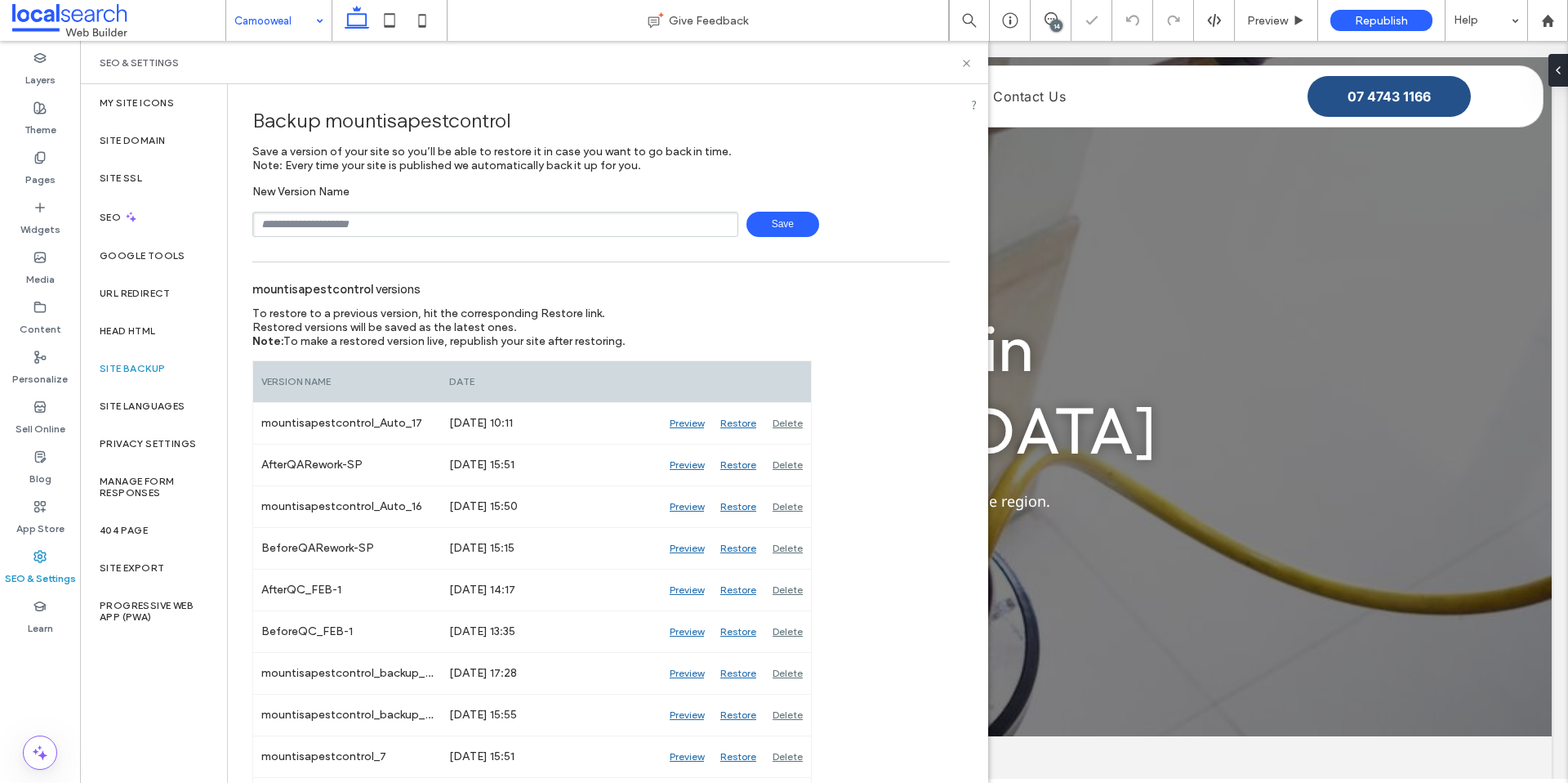
click at [395, 223] on input "text" at bounding box center [495, 224] width 486 height 26
drag, startPoint x: 313, startPoint y: 217, endPoint x: 328, endPoint y: 232, distance: 21.2
click at [314, 218] on input "**********" at bounding box center [495, 224] width 486 height 26
type input "**********"
click at [784, 231] on span "Save" at bounding box center [783, 224] width 73 height 26
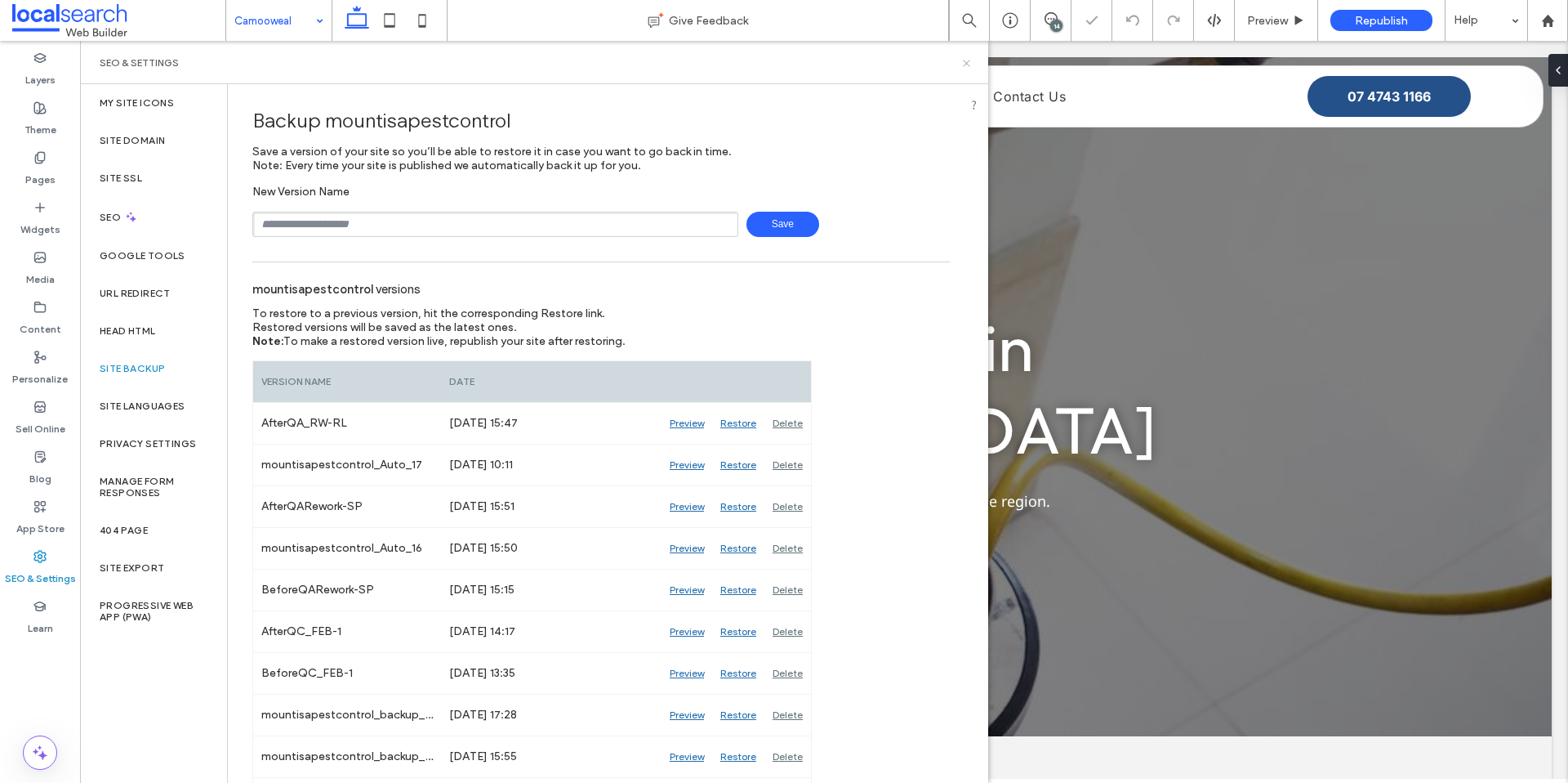
click at [965, 64] on icon at bounding box center [966, 63] width 12 height 12
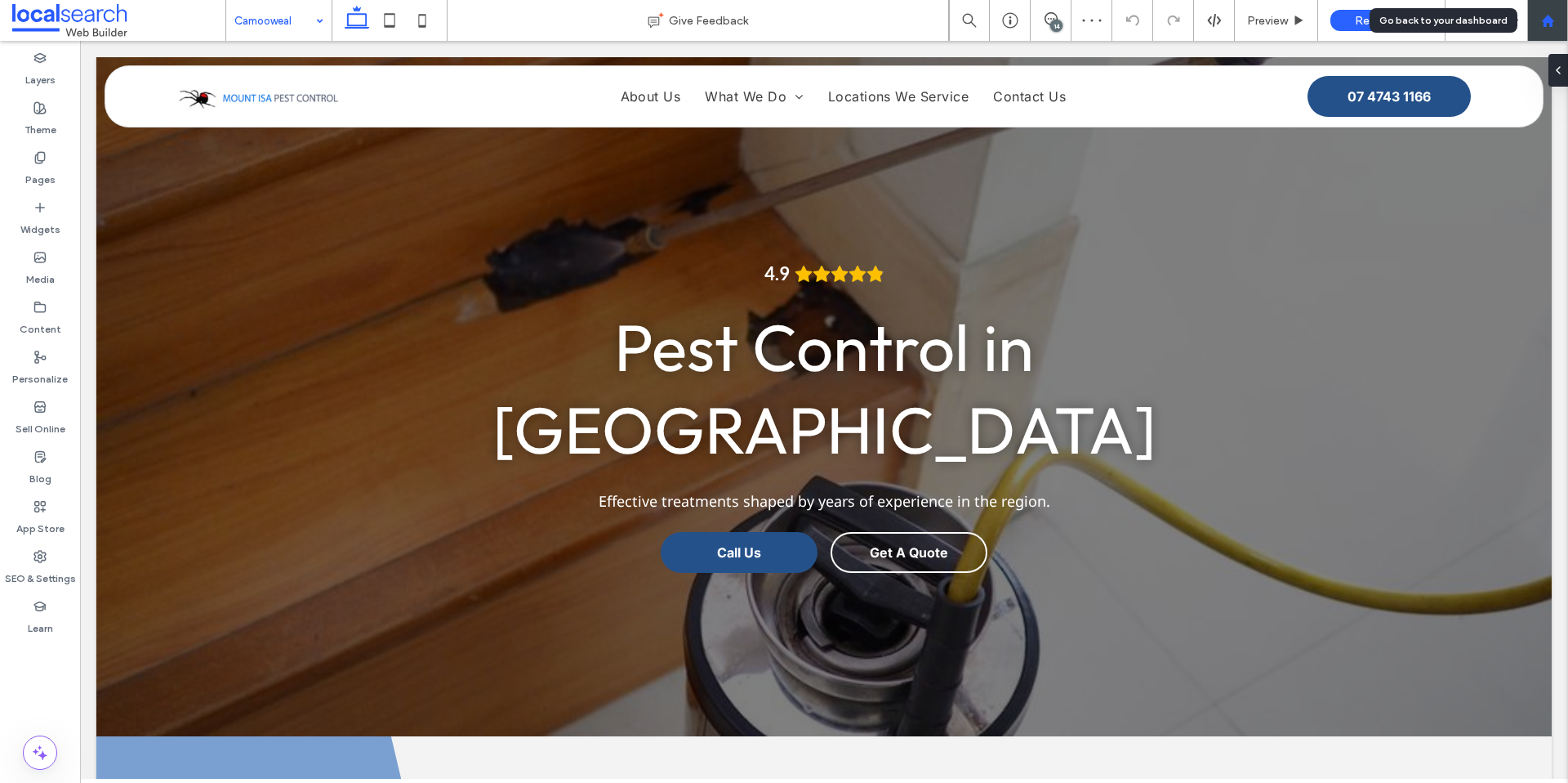
click at [1549, 22] on use at bounding box center [1548, 20] width 12 height 12
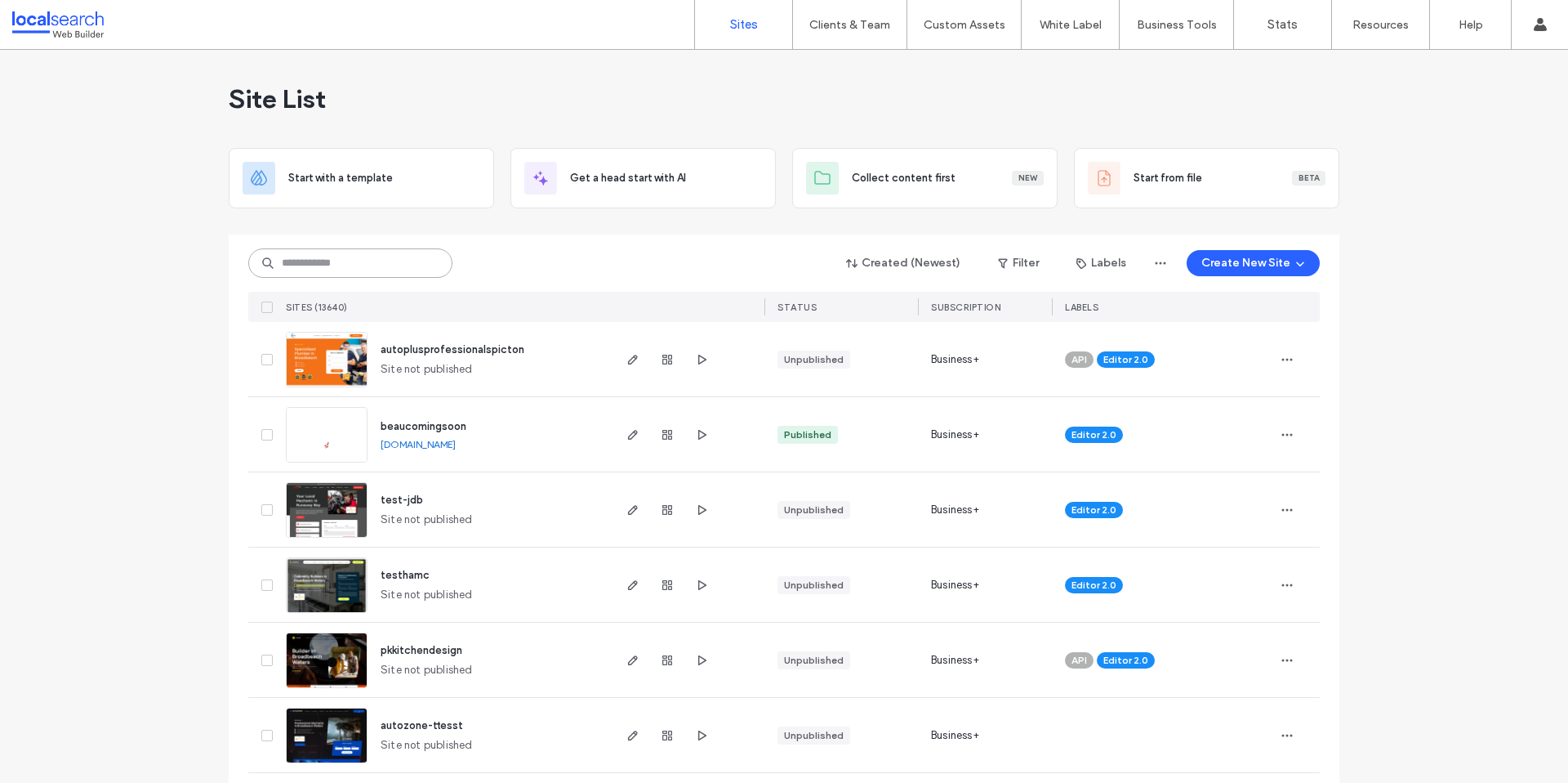
click at [374, 271] on input at bounding box center [351, 263] width 204 height 29
paste input "********"
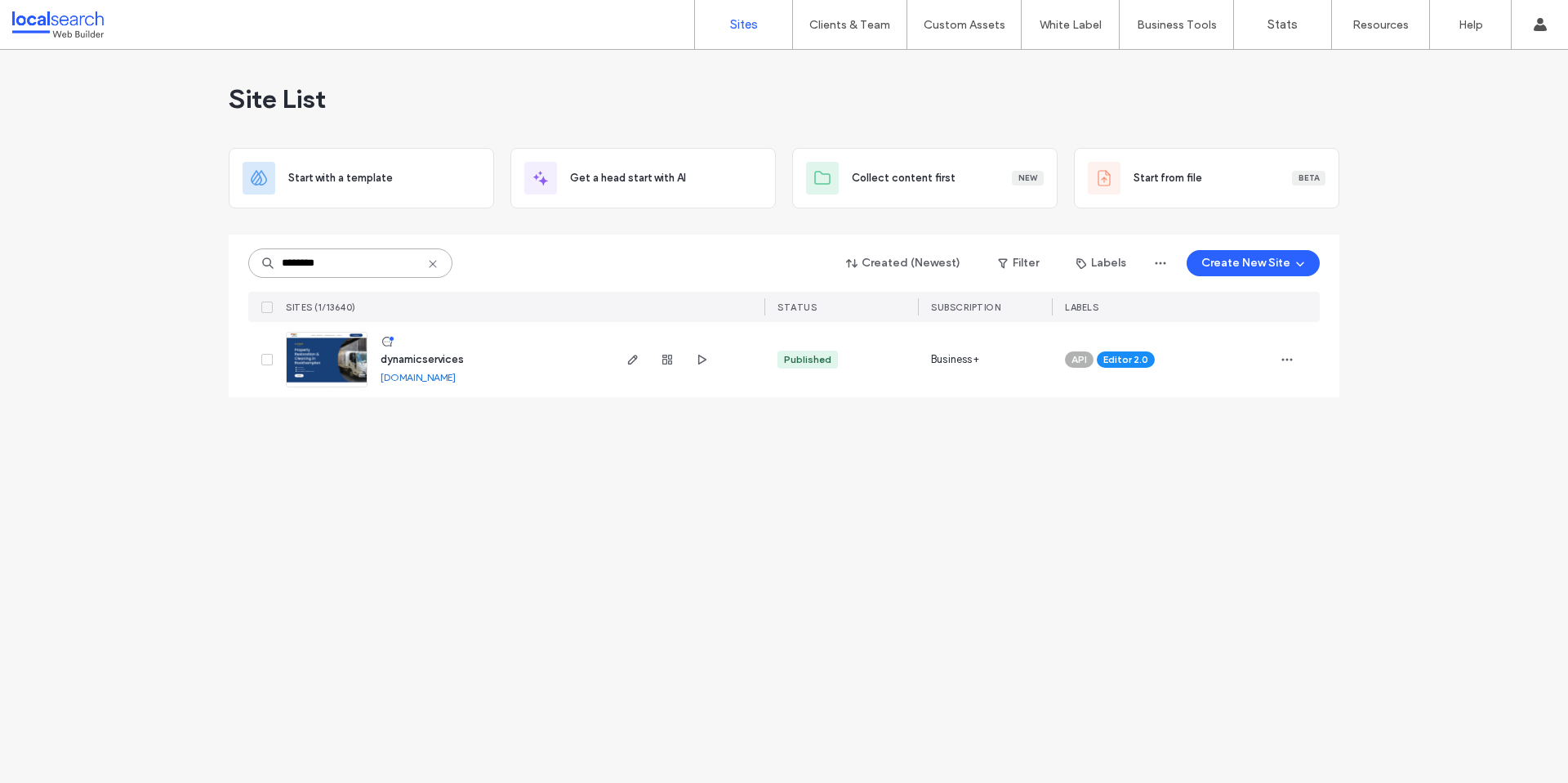
type input "********"
click at [413, 378] on link "dynamicservices.webbuilder.localsearch.com.au" at bounding box center [418, 377] width 75 height 12
click at [315, 368] on img at bounding box center [327, 388] width 80 height 111
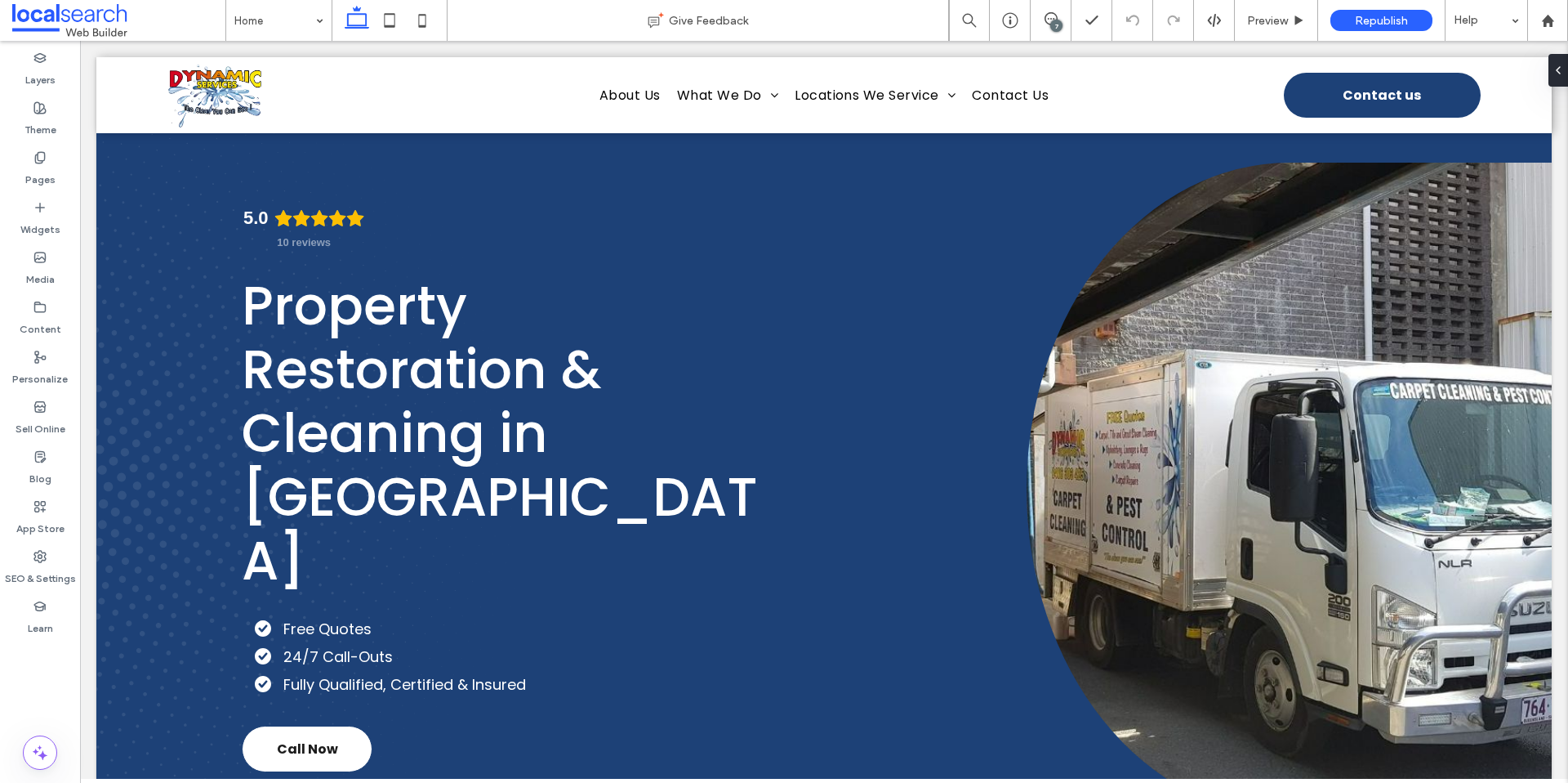
click at [1052, 24] on div "7" at bounding box center [1057, 26] width 12 height 12
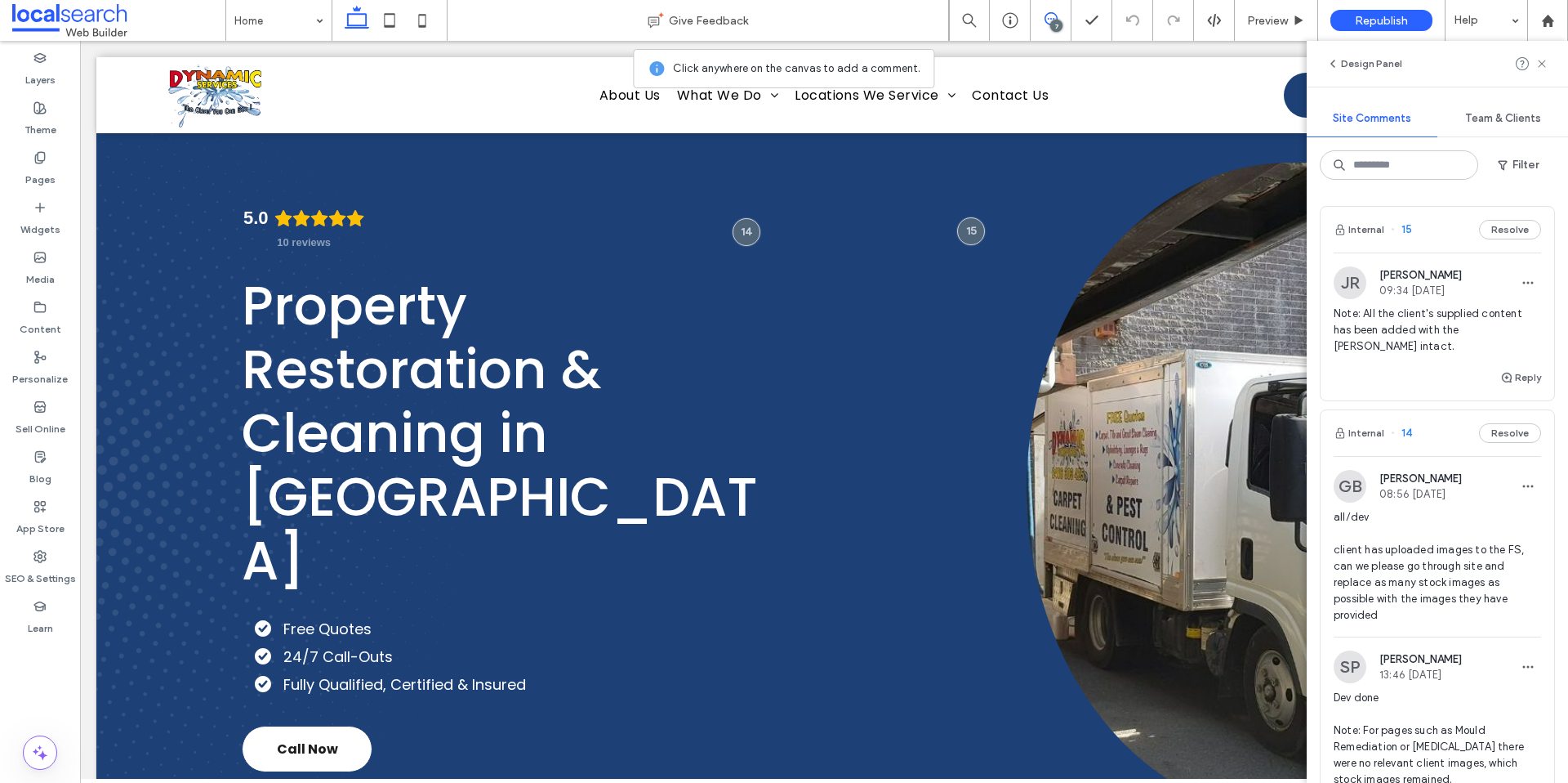
click at [1412, 315] on span "Note: All the client's supplied content has been added with the bolding intact." at bounding box center [1438, 329] width 208 height 49
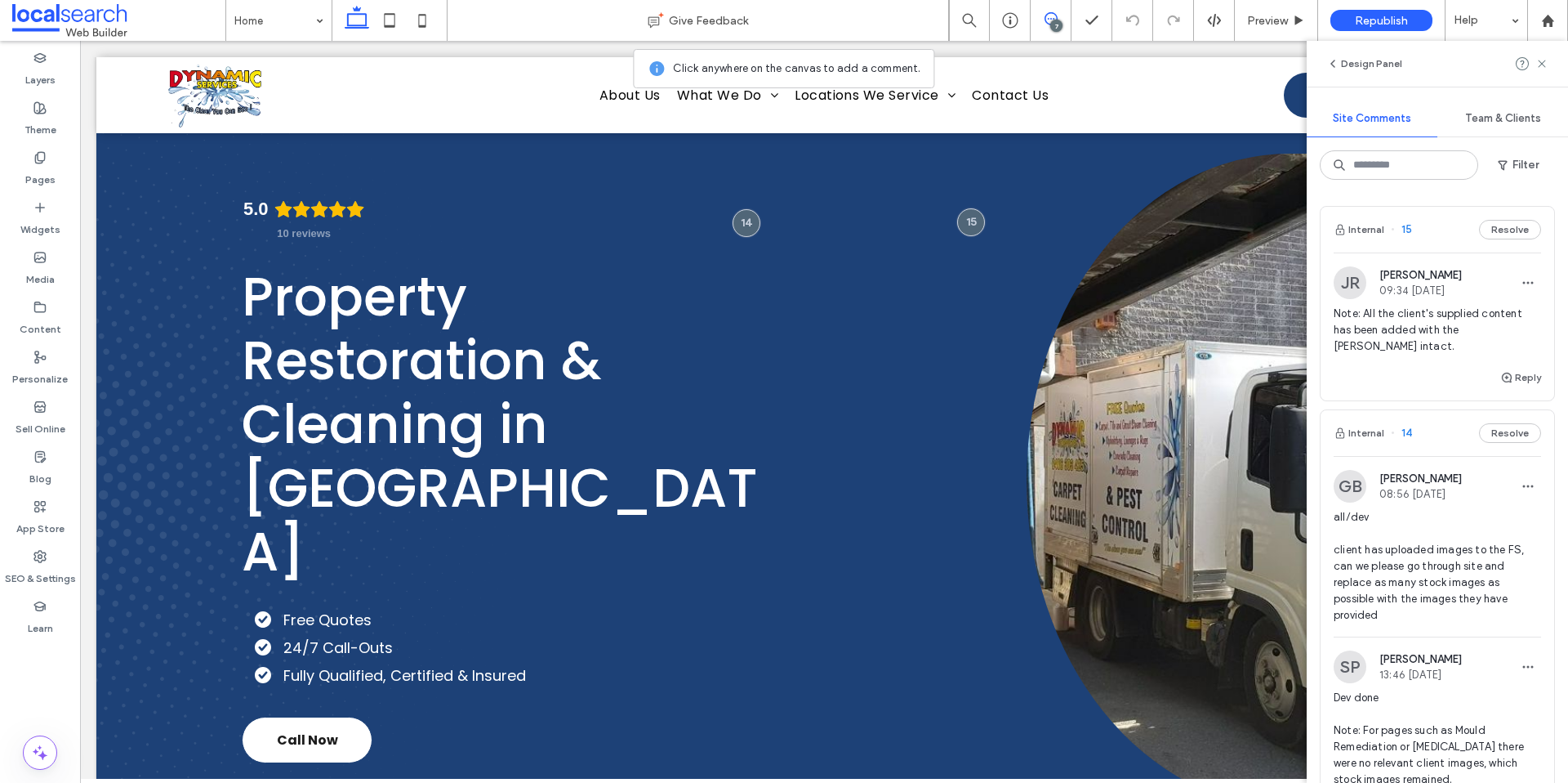
scroll to position [10, 0]
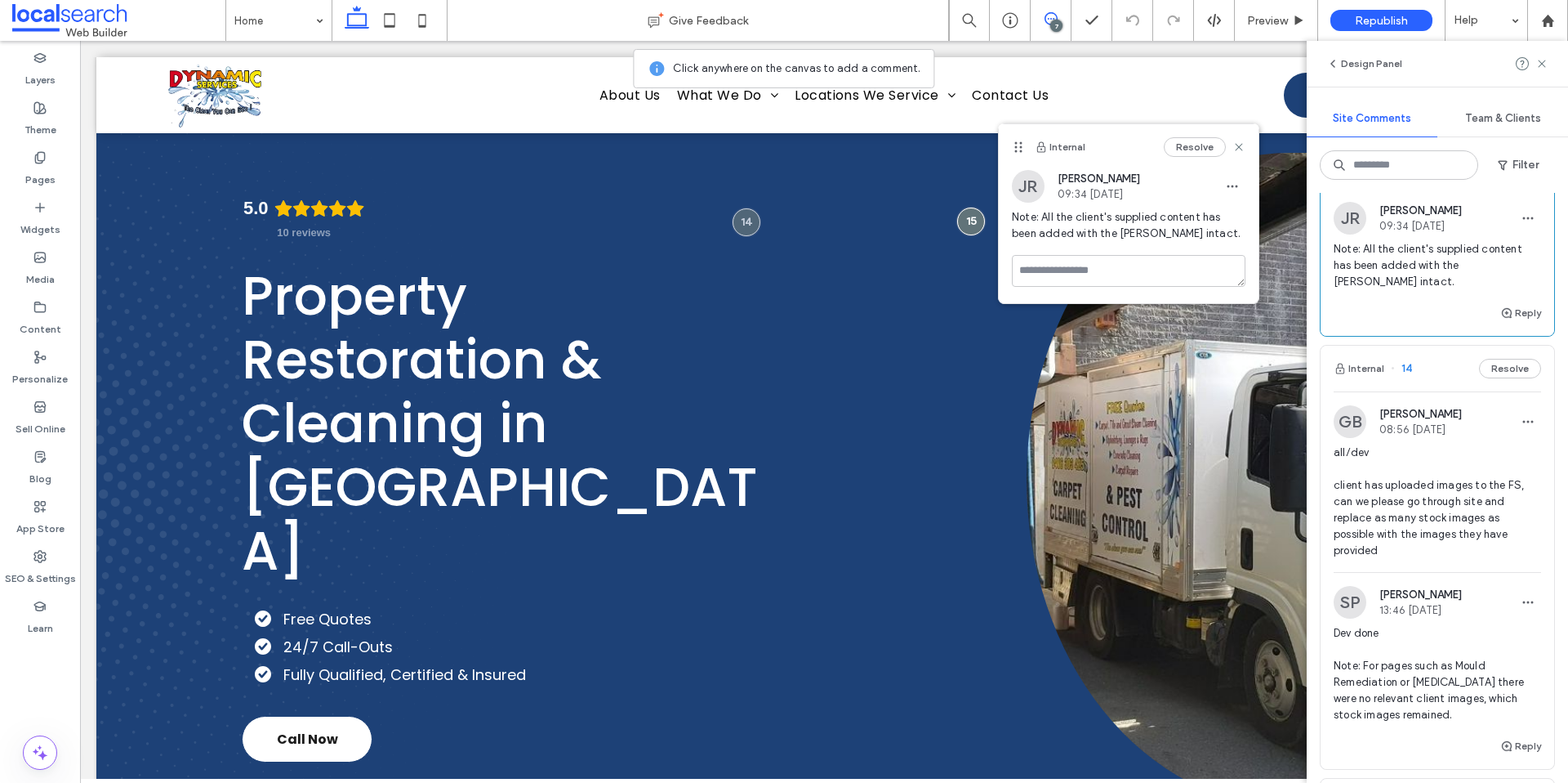
click at [1397, 532] on span "all/dev client has uploaded images to the FS, can we please go through site and…" at bounding box center [1438, 502] width 208 height 115
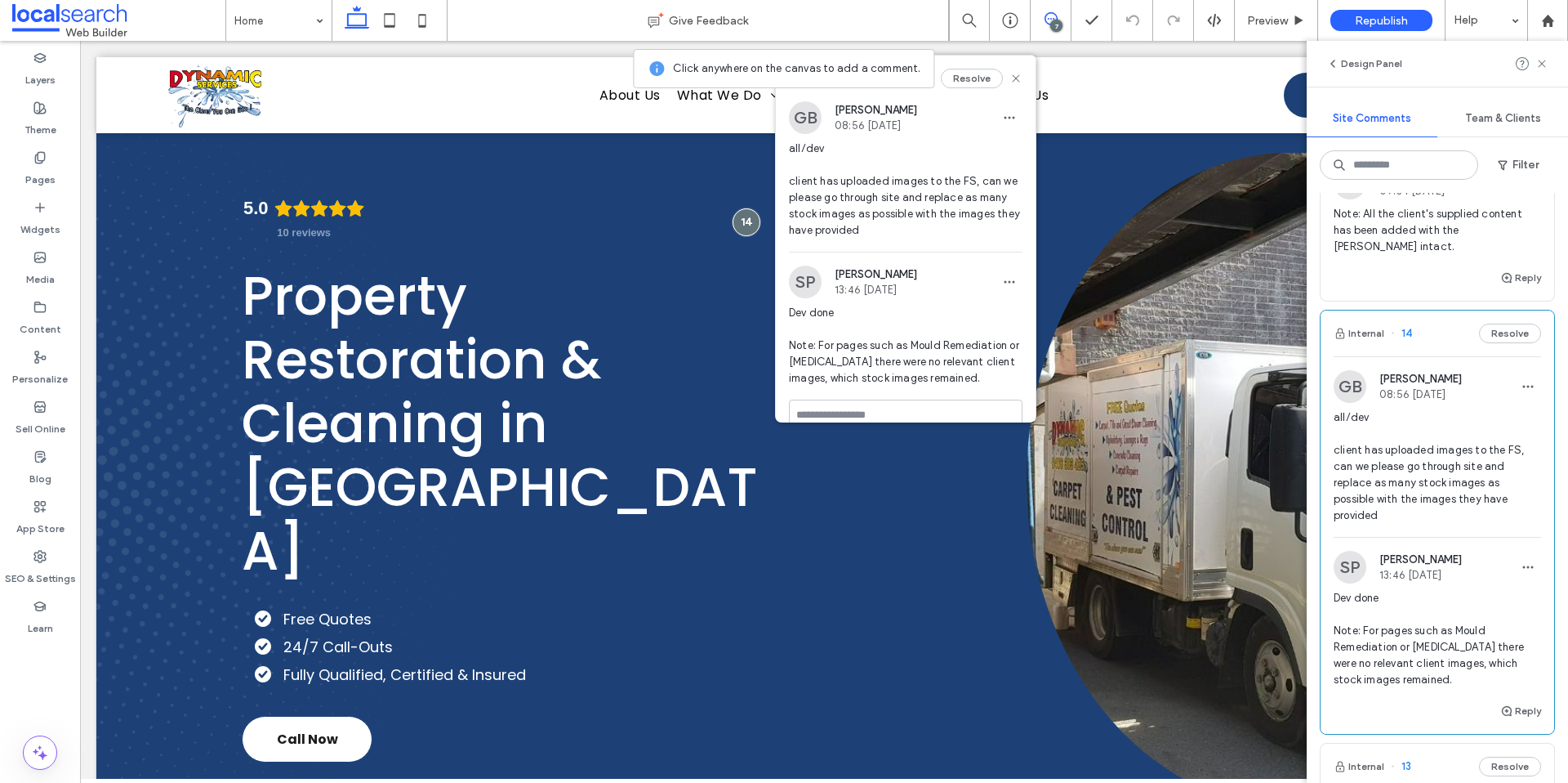
scroll to position [123, 0]
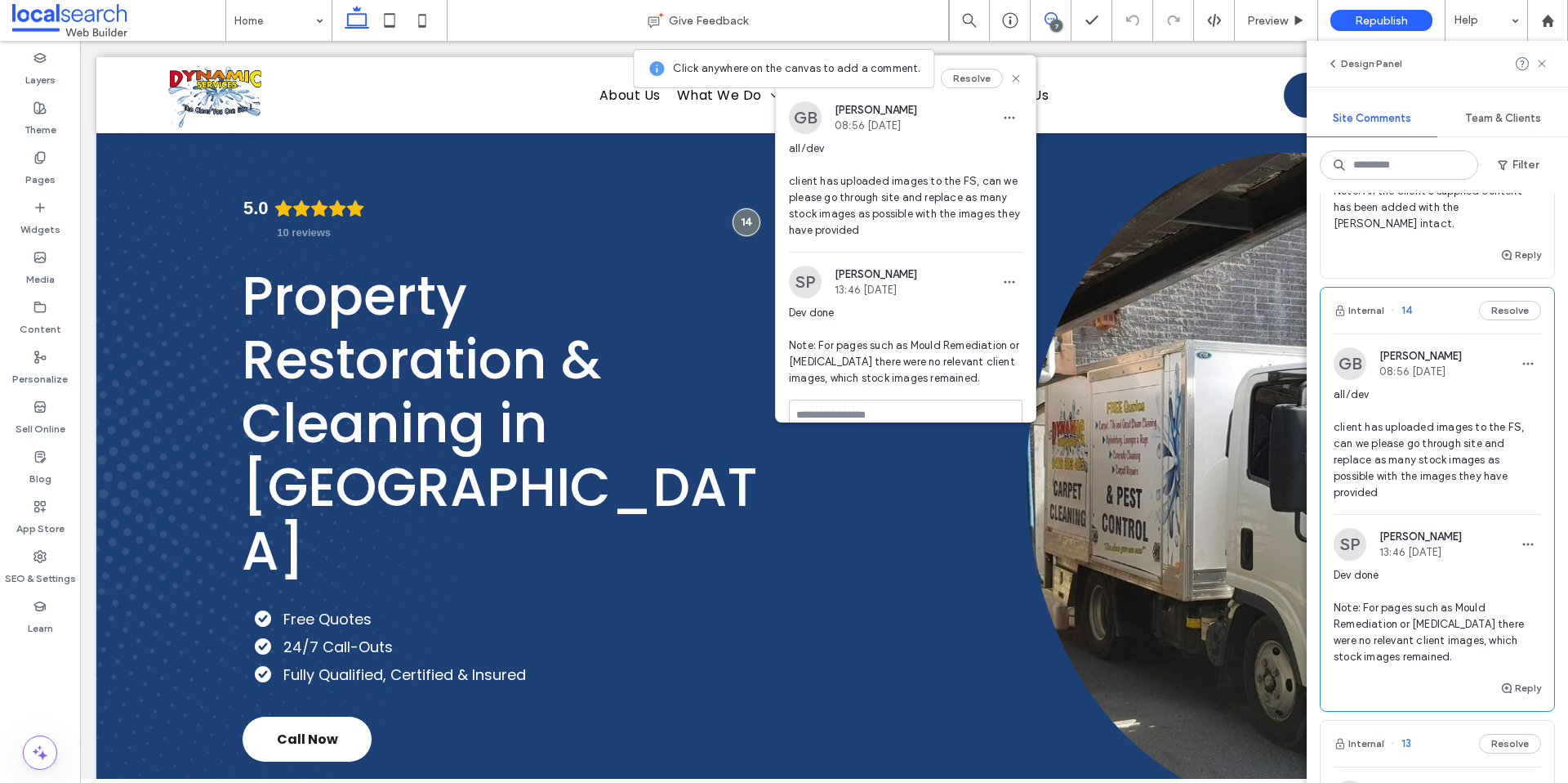
click at [1400, 641] on span "Dev done Note: For pages such as Mould Remediation or Drug Testing there were n…" at bounding box center [1438, 616] width 208 height 98
drag, startPoint x: 800, startPoint y: 179, endPoint x: 932, endPoint y: 216, distance: 137.1
click at [932, 216] on span "all/dev client has uploaded images to the FS, can we please go through site and…" at bounding box center [905, 189] width 233 height 98
click at [932, 217] on span "all/dev client has uploaded images to the FS, can we please go through site and…" at bounding box center [905, 189] width 233 height 98
drag, startPoint x: 936, startPoint y: 237, endPoint x: 797, endPoint y: 179, distance: 150.6
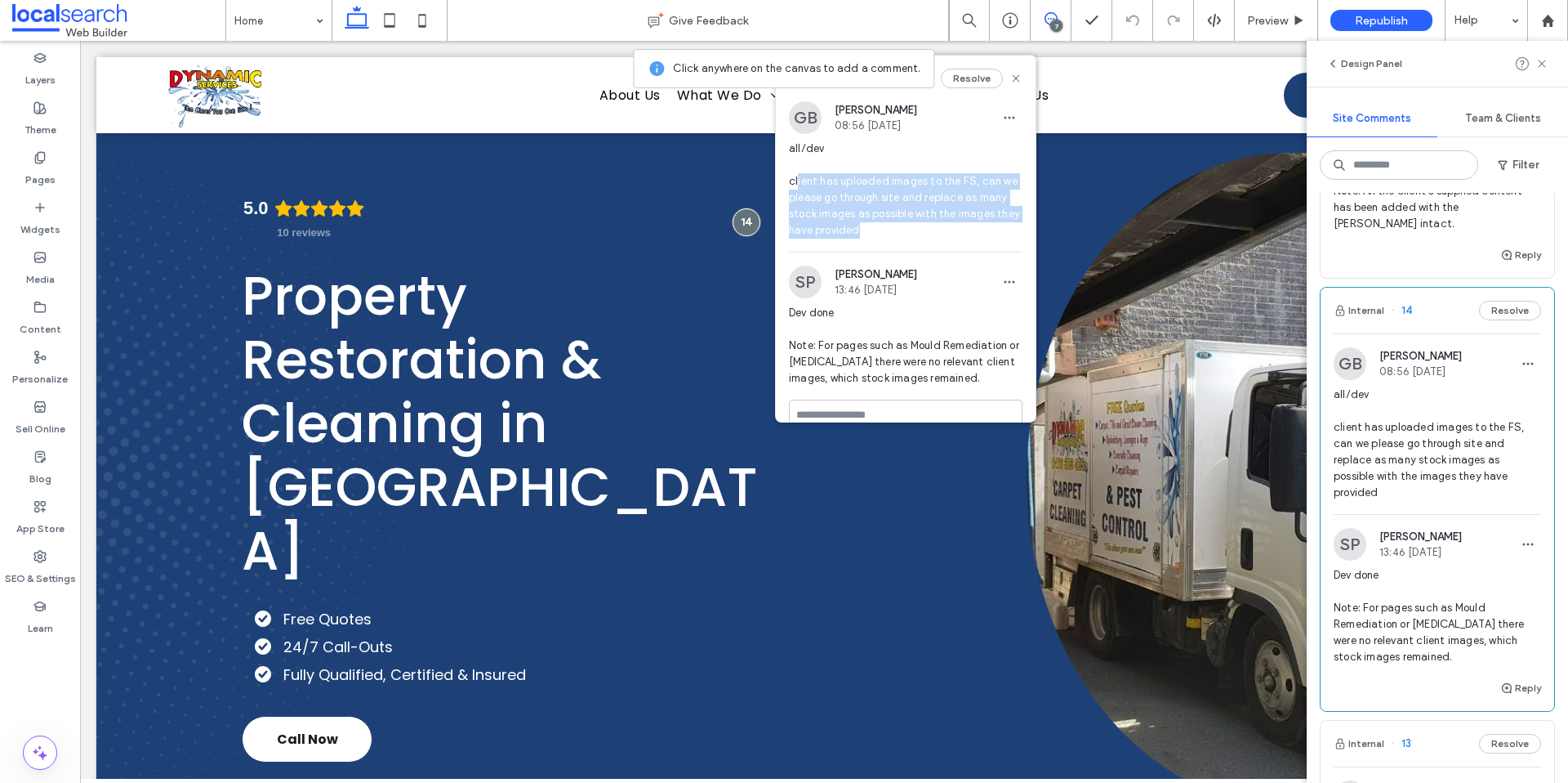
click at [797, 179] on span "all/dev client has uploaded images to the FS, can we please go through site and…" at bounding box center [905, 189] width 233 height 98
drag, startPoint x: 821, startPoint y: 343, endPoint x: 936, endPoint y: 373, distance: 118.8
click at [936, 373] on span "Dev done Note: For pages such as Mould Remediation or Drug Testing there were n…" at bounding box center [905, 345] width 233 height 82
drag, startPoint x: 936, startPoint y: 372, endPoint x: 972, endPoint y: 374, distance: 36.1
click at [938, 372] on span "Dev done Note: For pages such as Mould Remediation or Drug Testing there were n…" at bounding box center [905, 345] width 233 height 82
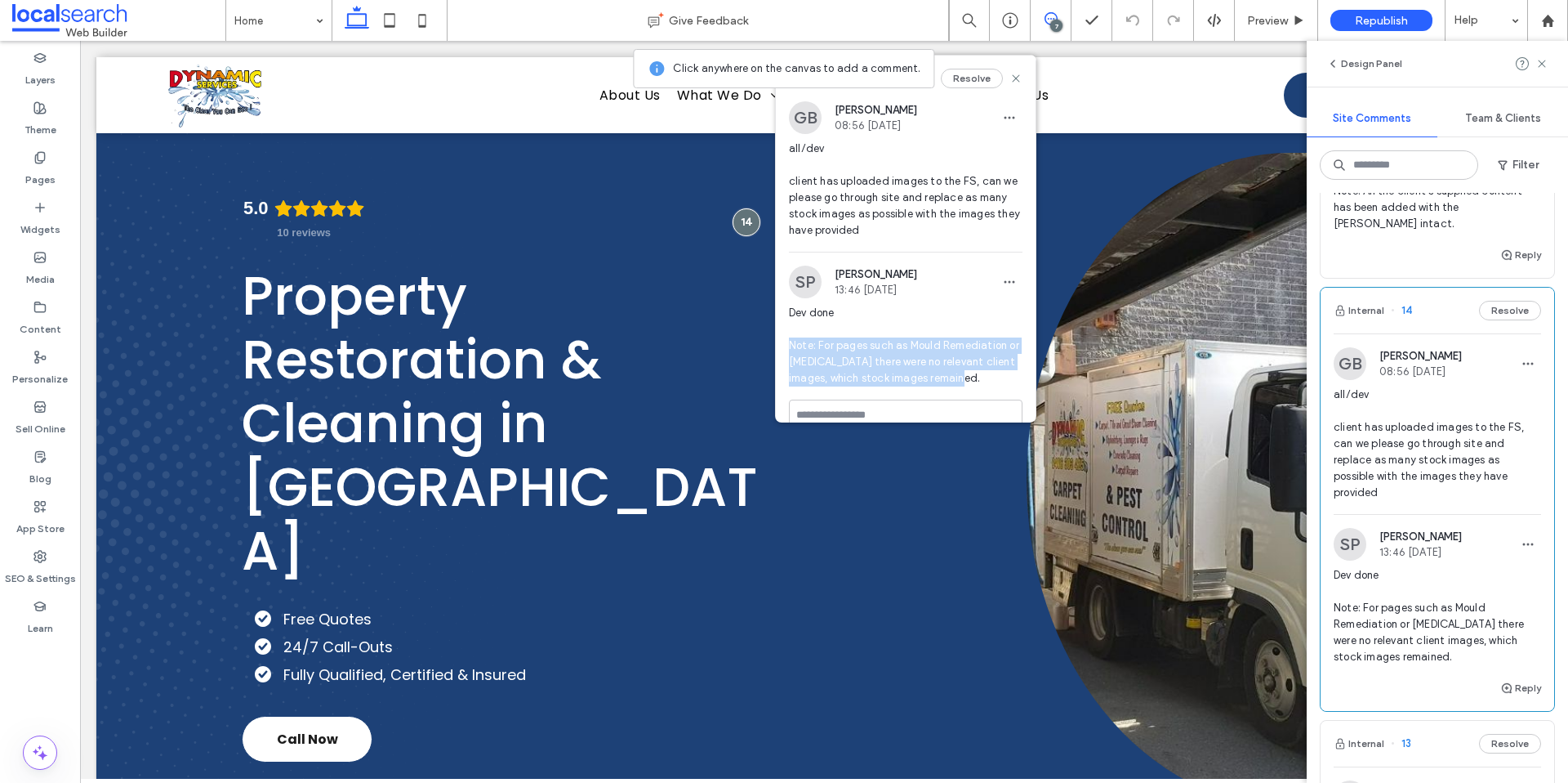
drag, startPoint x: 974, startPoint y: 375, endPoint x: 781, endPoint y: 348, distance: 194.9
click at [781, 348] on div "SP Shanuille Parsa 13:46 Sep 17 2025 Dev done Note: For pages such as Mould Rem…" at bounding box center [905, 332] width 260 height 134
click at [914, 376] on span "Dev done Note: For pages such as Mould Remediation or Drug Testing there were n…" at bounding box center [905, 345] width 233 height 82
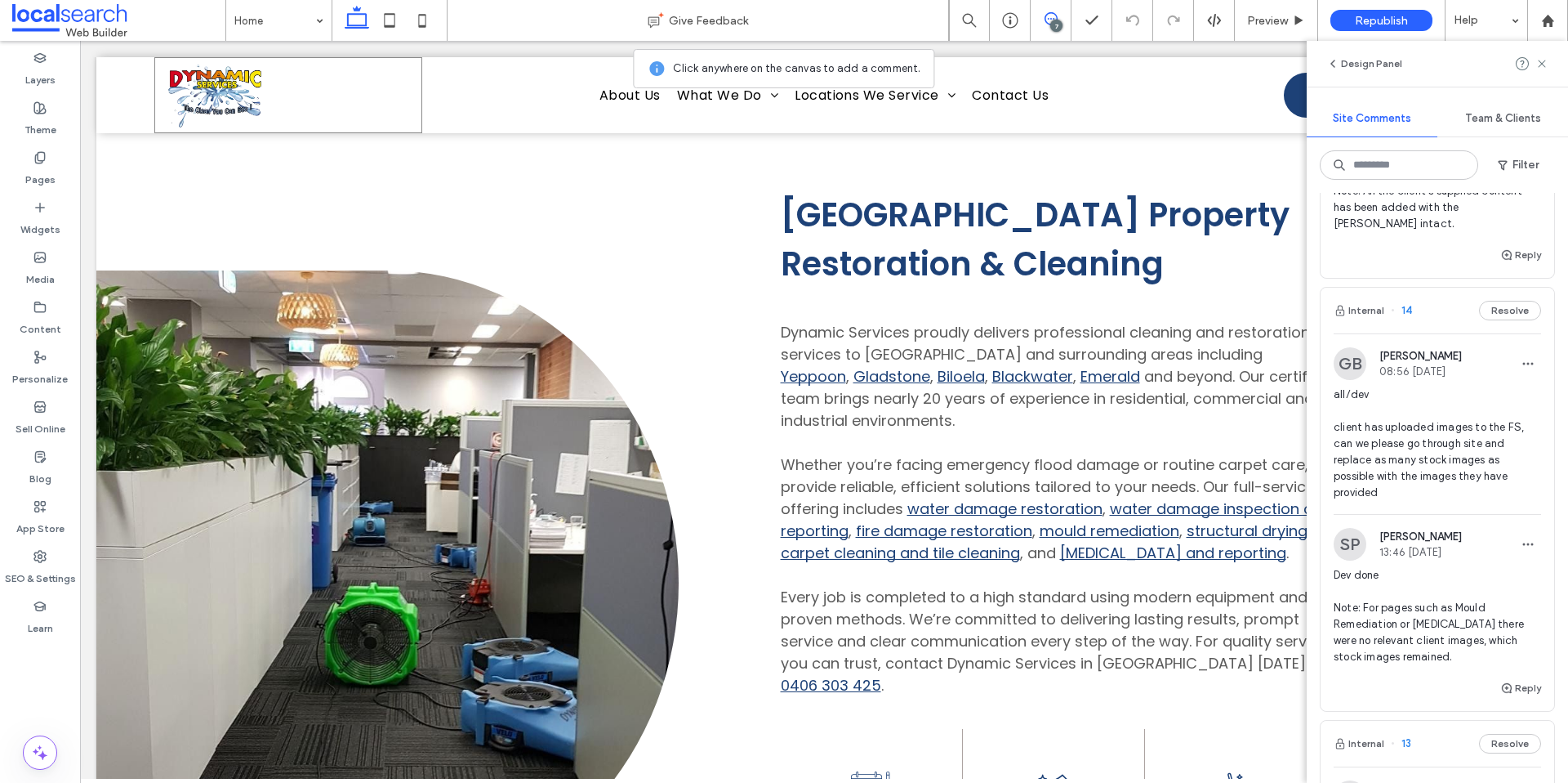
scroll to position [742, 0]
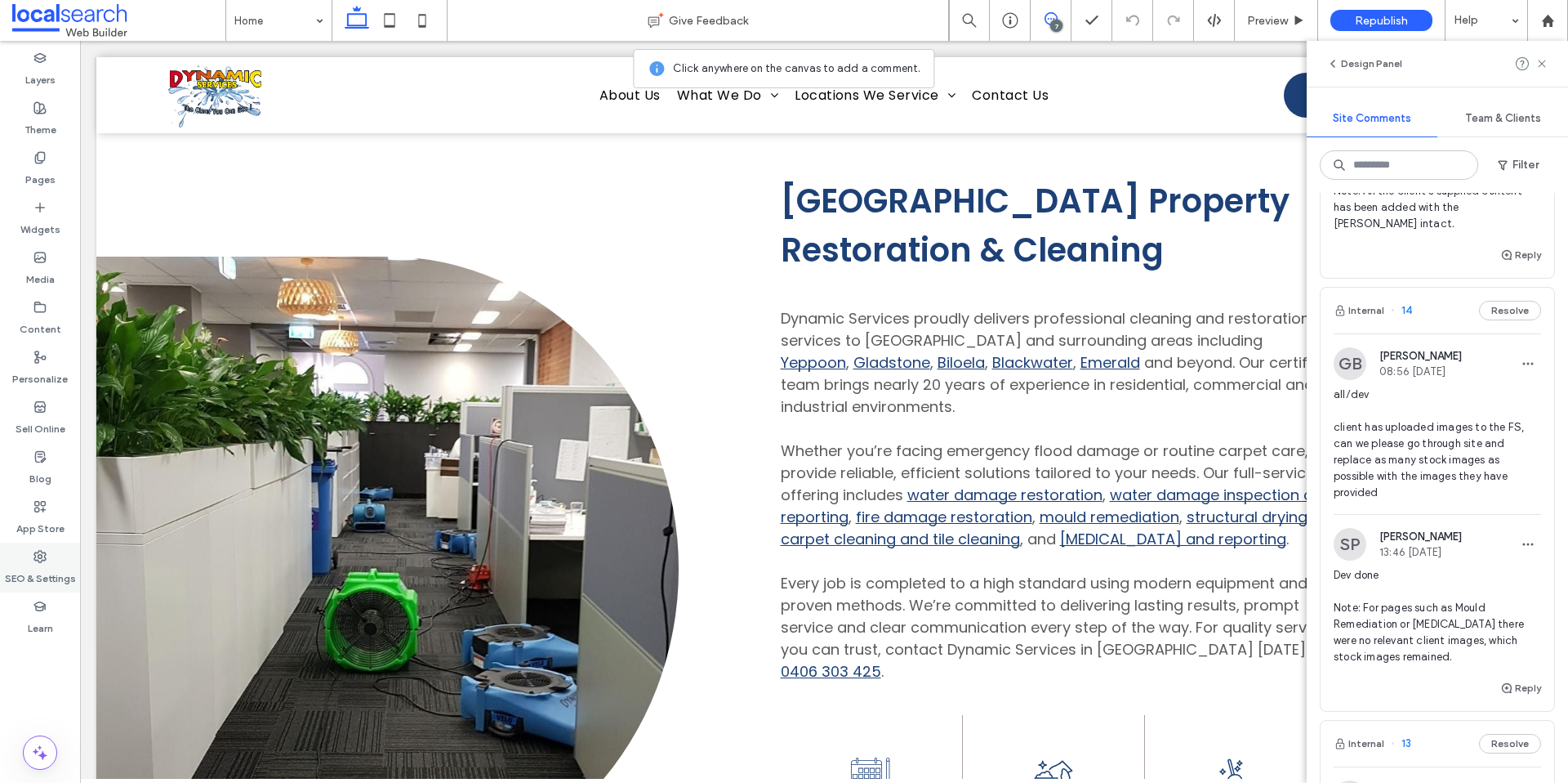
click at [37, 563] on label "SEO & Settings" at bounding box center [41, 574] width 71 height 23
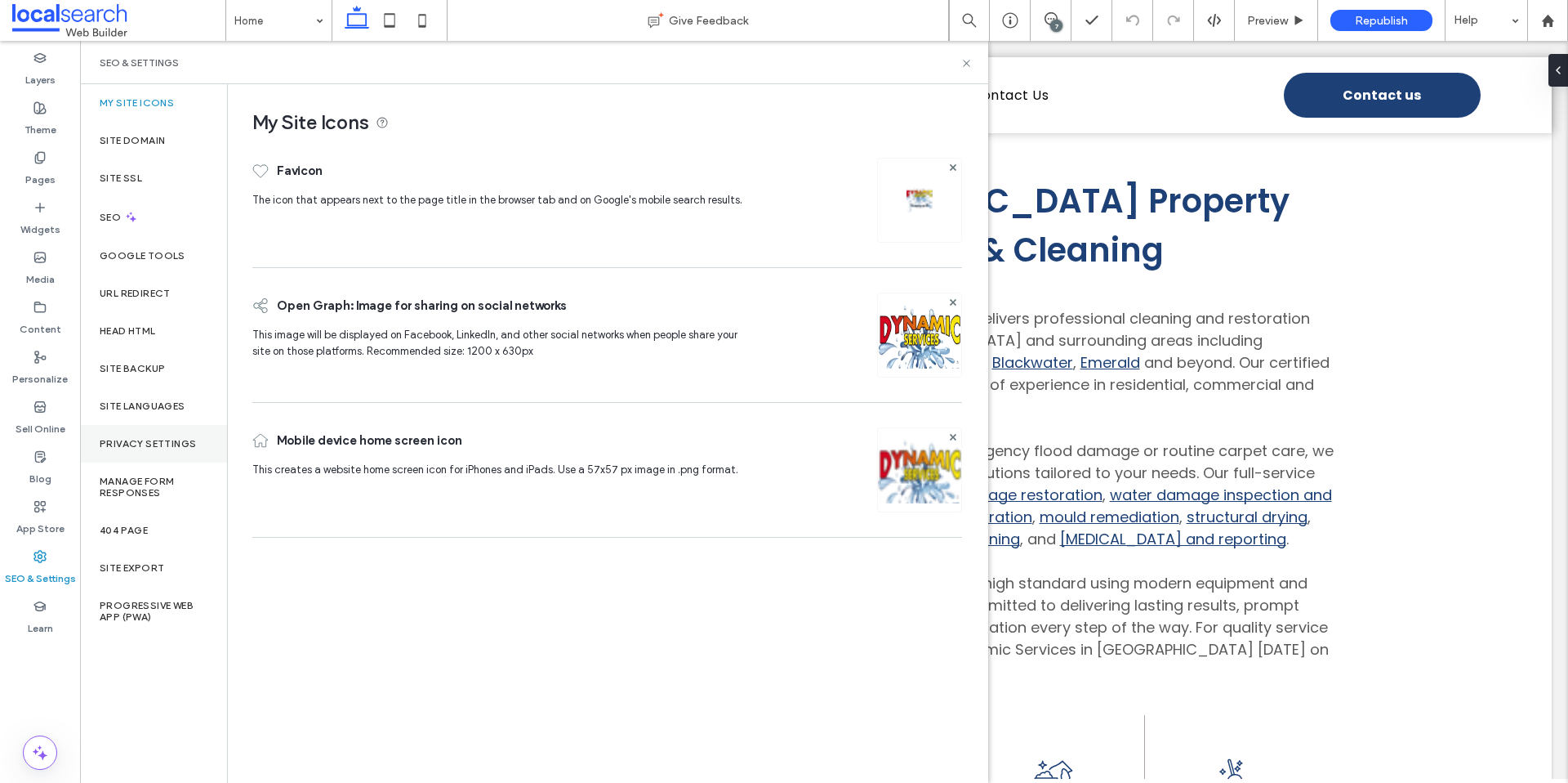
scroll to position [0, 0]
click at [148, 373] on label "Site Backup" at bounding box center [132, 368] width 66 height 12
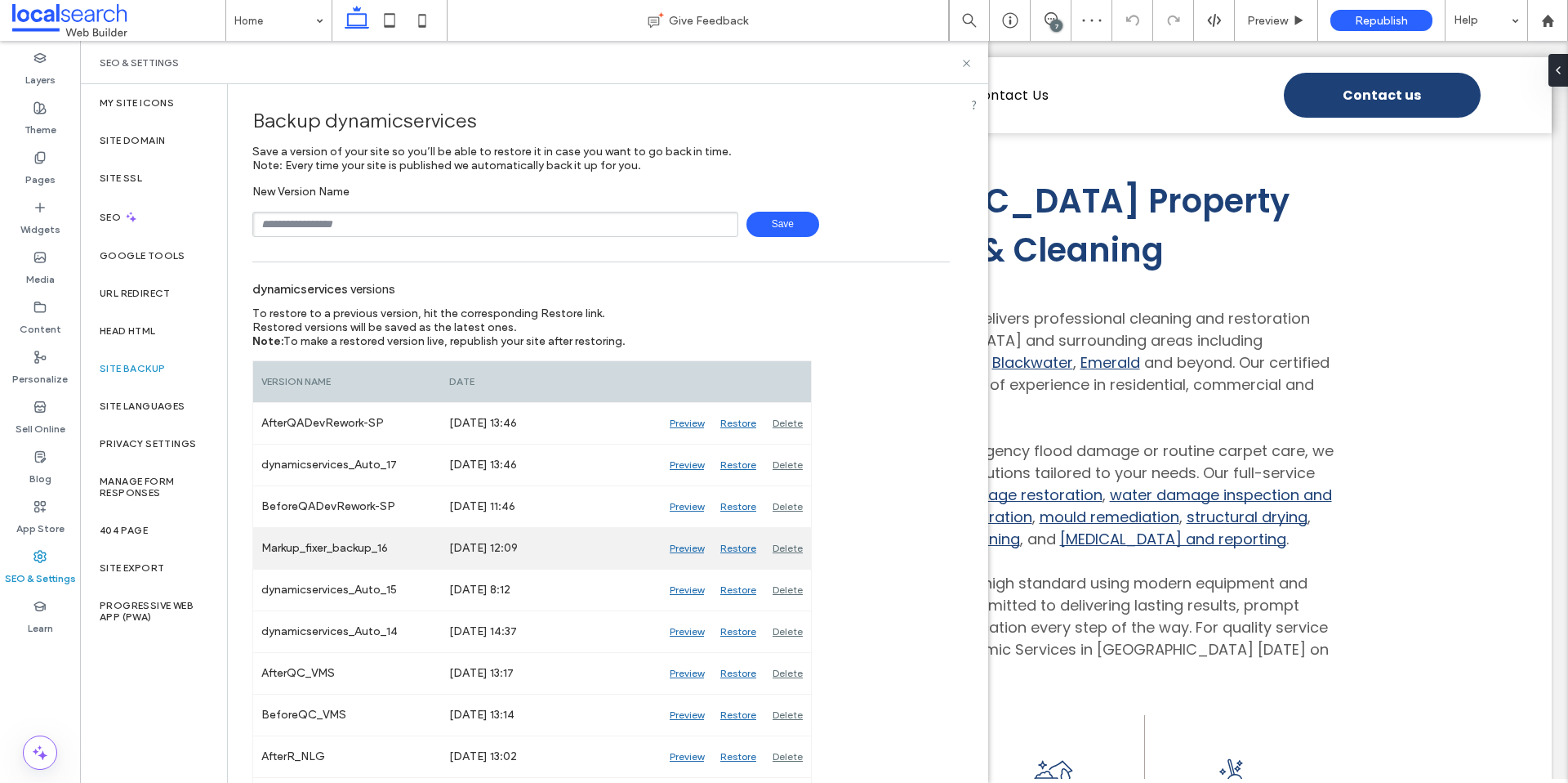
click at [688, 549] on div "Preview" at bounding box center [687, 549] width 51 height 41
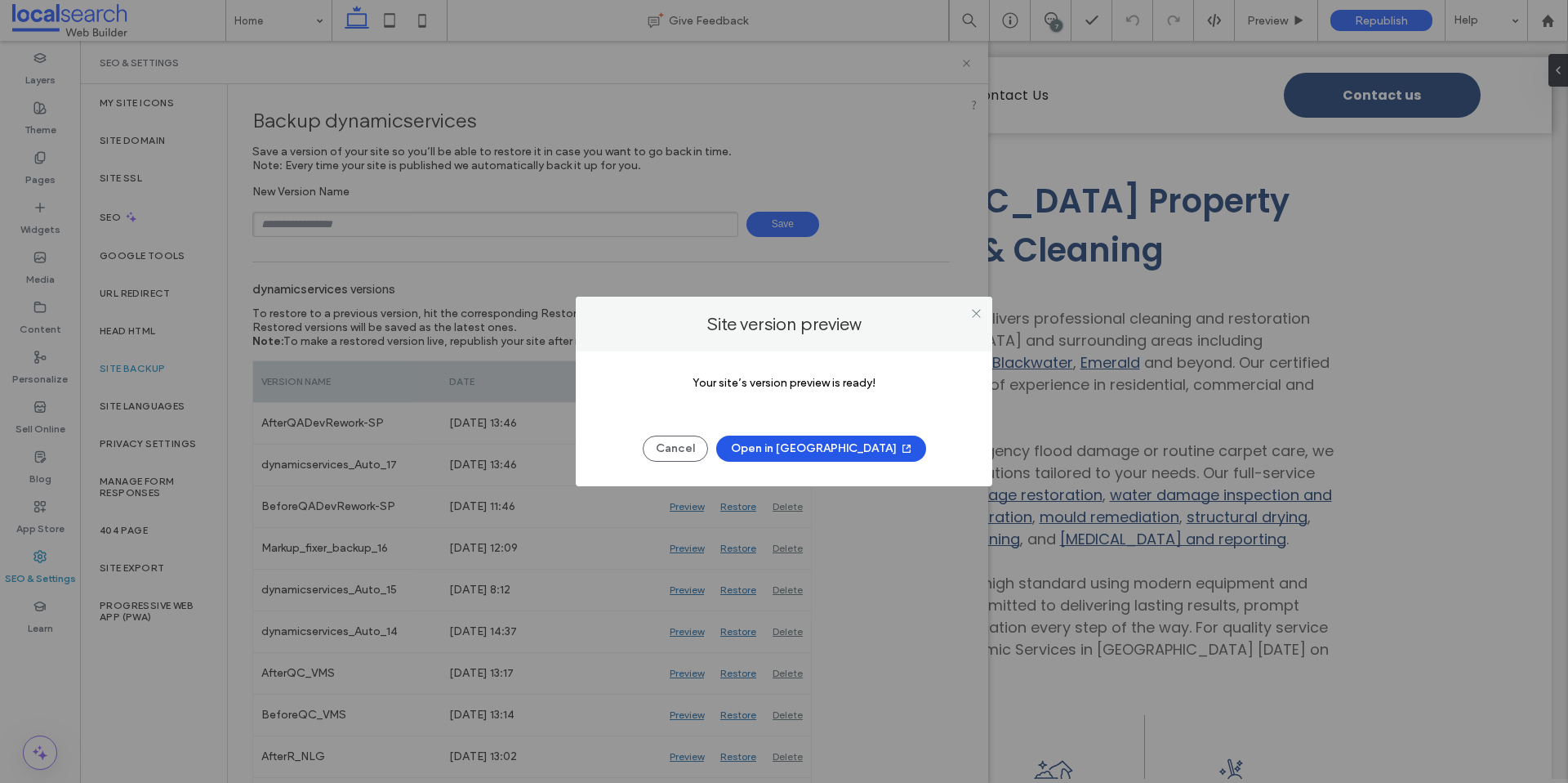
click at [831, 441] on button "Open in New Tab" at bounding box center [821, 448] width 210 height 26
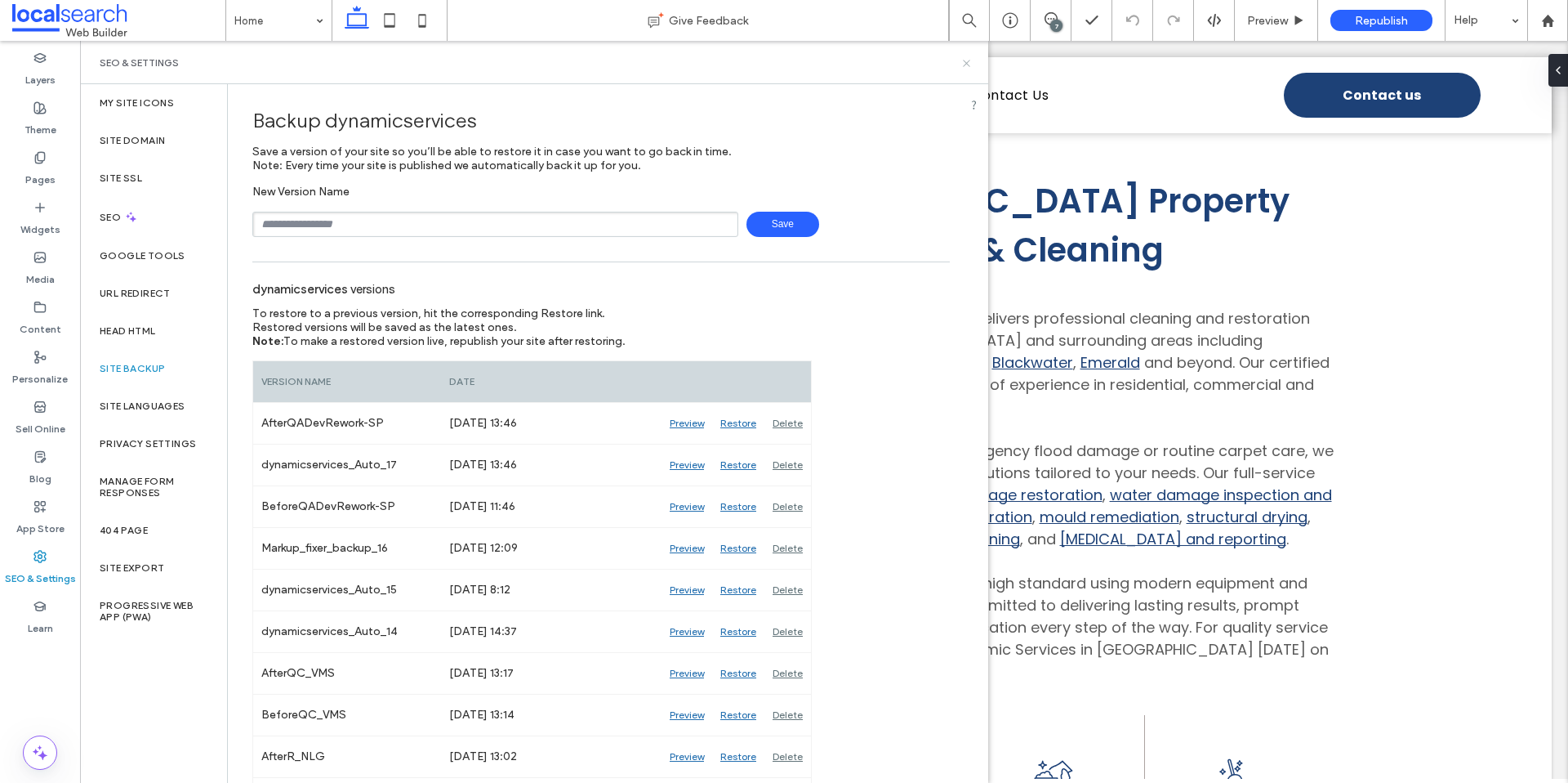
click at [960, 57] on icon at bounding box center [966, 63] width 12 height 12
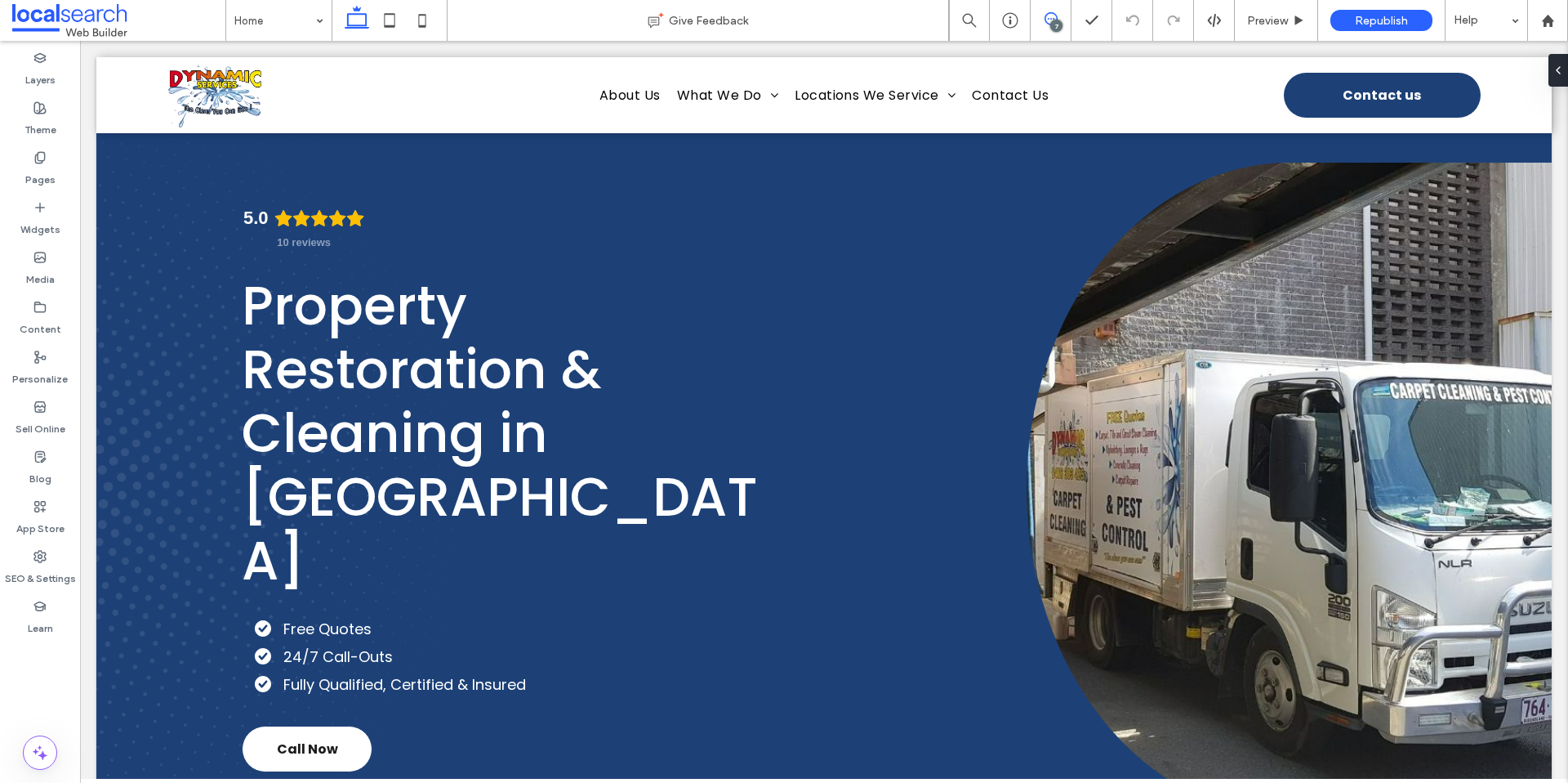
click at [1051, 20] on icon at bounding box center [1051, 19] width 13 height 13
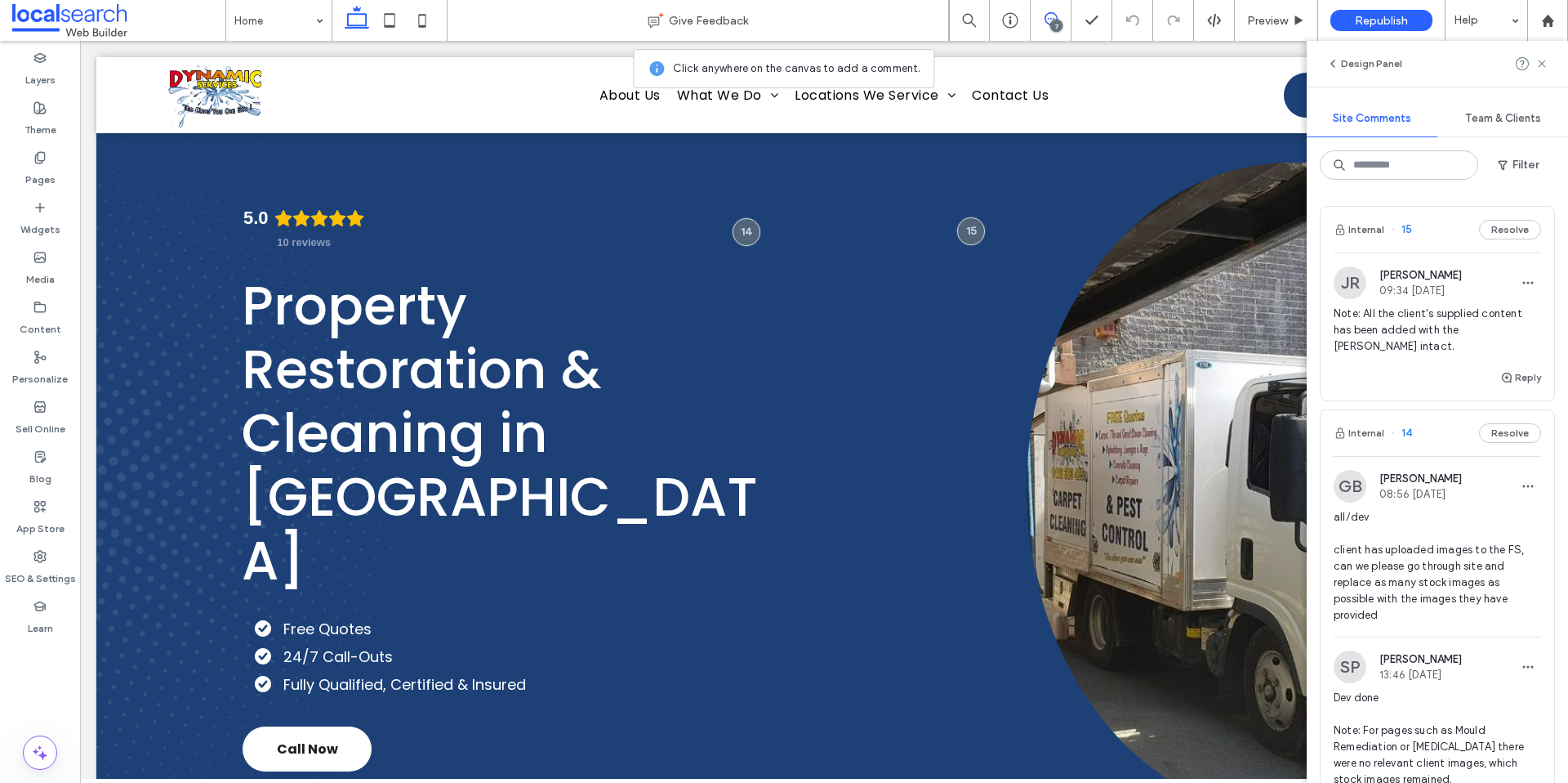
click at [1478, 324] on span "Note: All the client's supplied content has been added with the bolding intact." at bounding box center [1438, 329] width 208 height 49
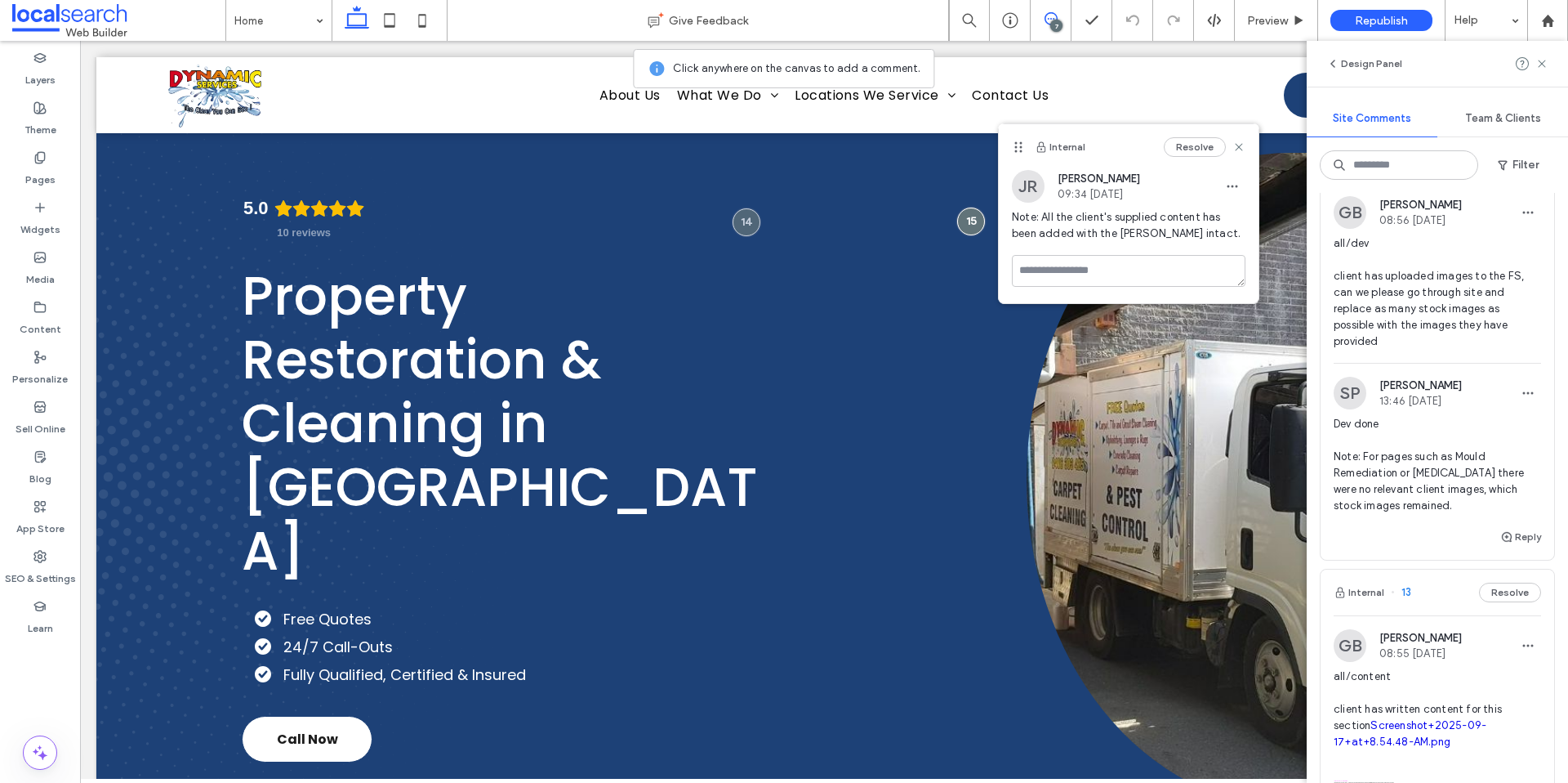
scroll to position [348, 0]
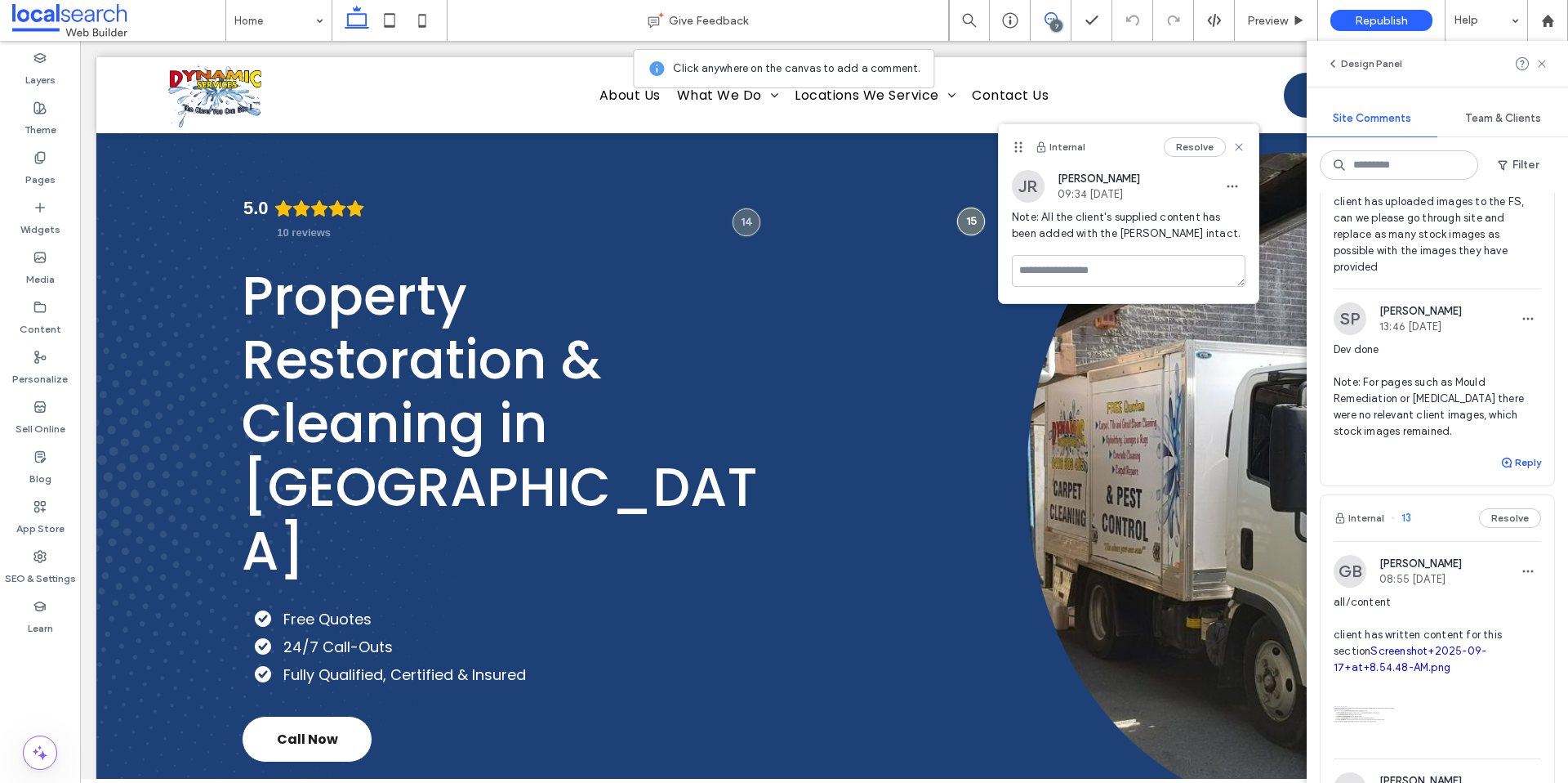
click at [1511, 460] on button "Reply" at bounding box center [1521, 463] width 41 height 20
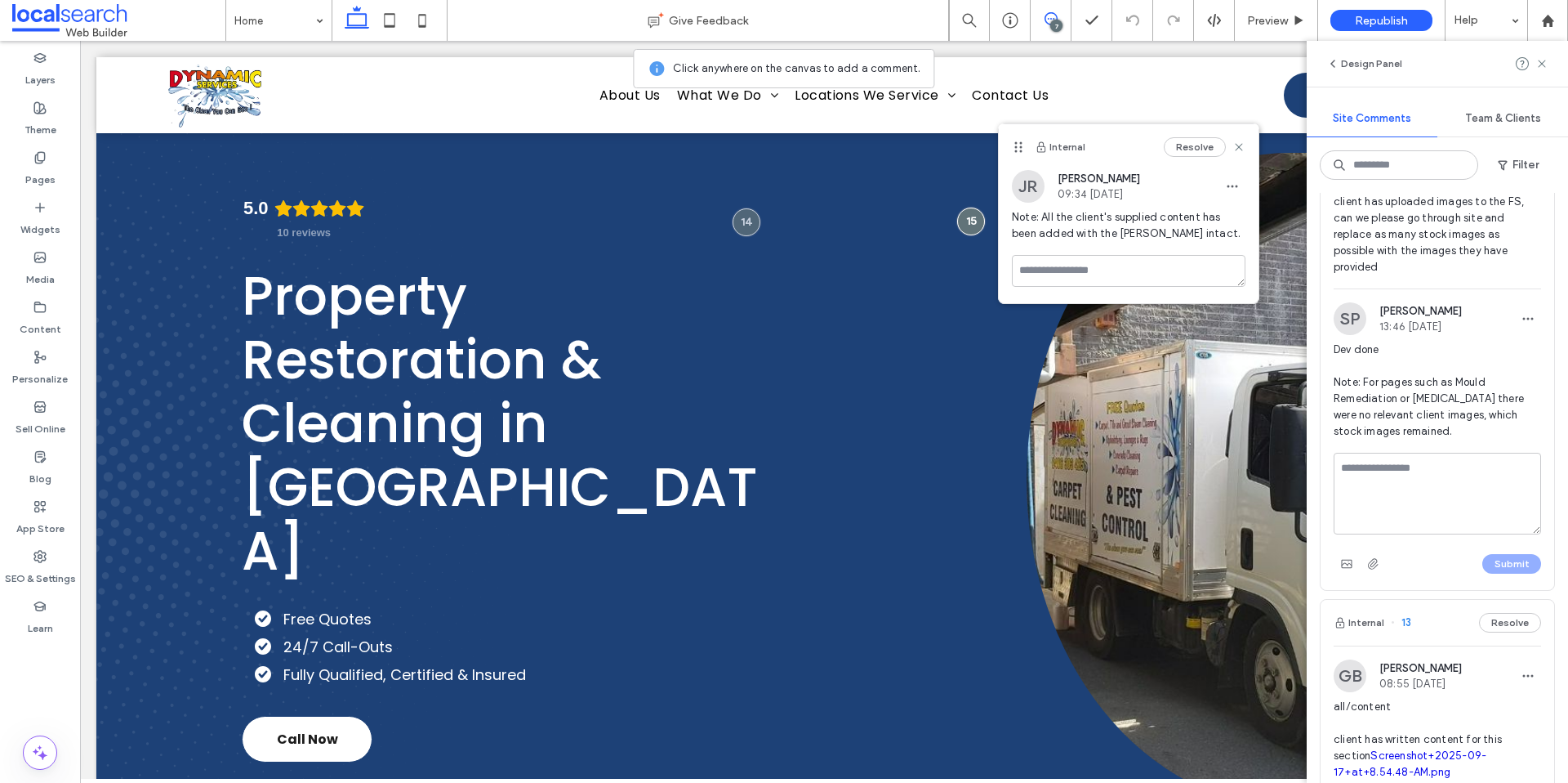
click at [1406, 495] on textarea at bounding box center [1438, 494] width 208 height 82
type textarea "**********"
click at [1499, 566] on button "Submit" at bounding box center [1511, 564] width 59 height 20
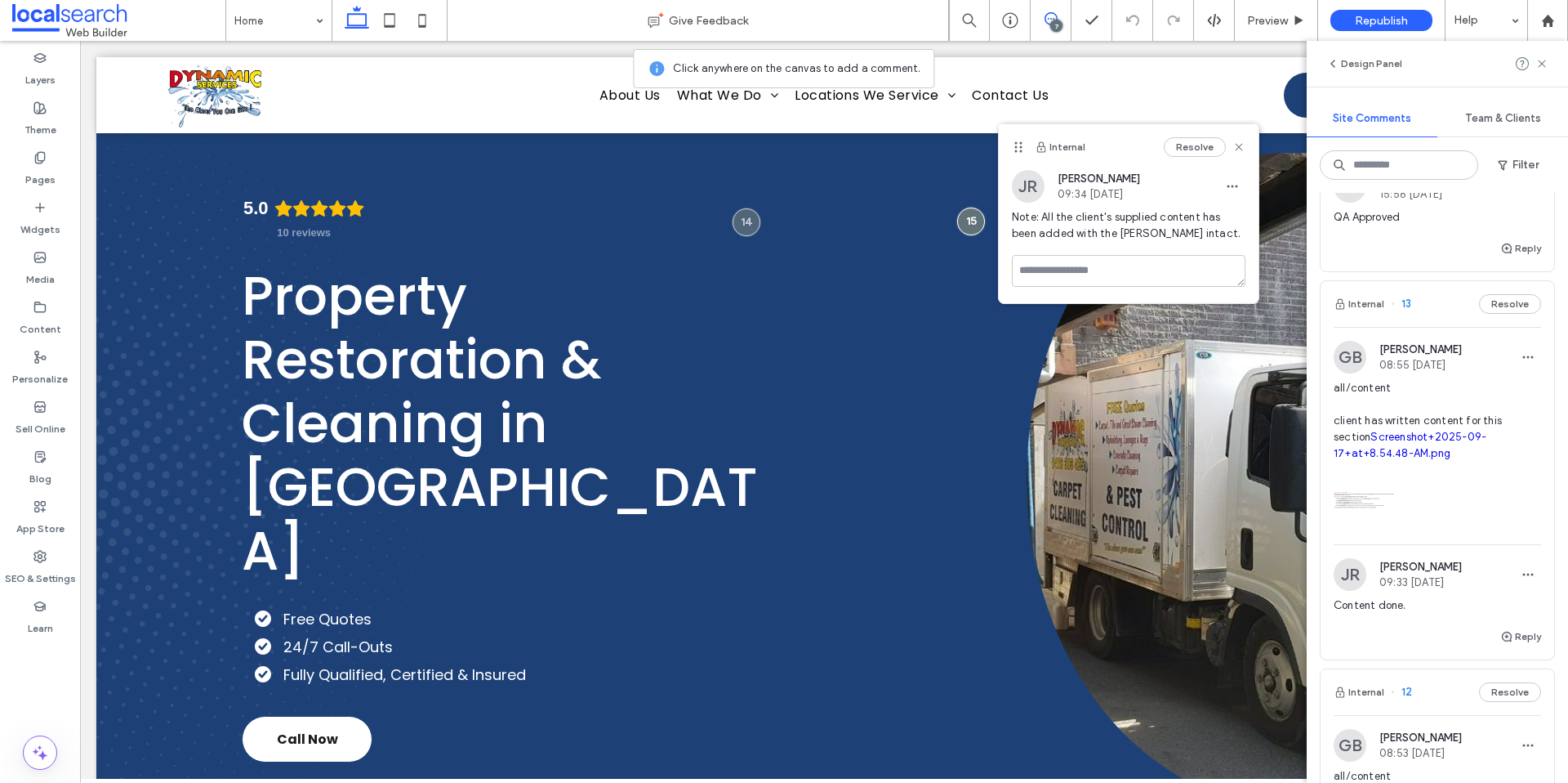
scroll to position [530, 0]
click at [1430, 429] on span "all/content client has written content for this section Screenshot+2025-09-17+a…" at bounding box center [1438, 419] width 208 height 82
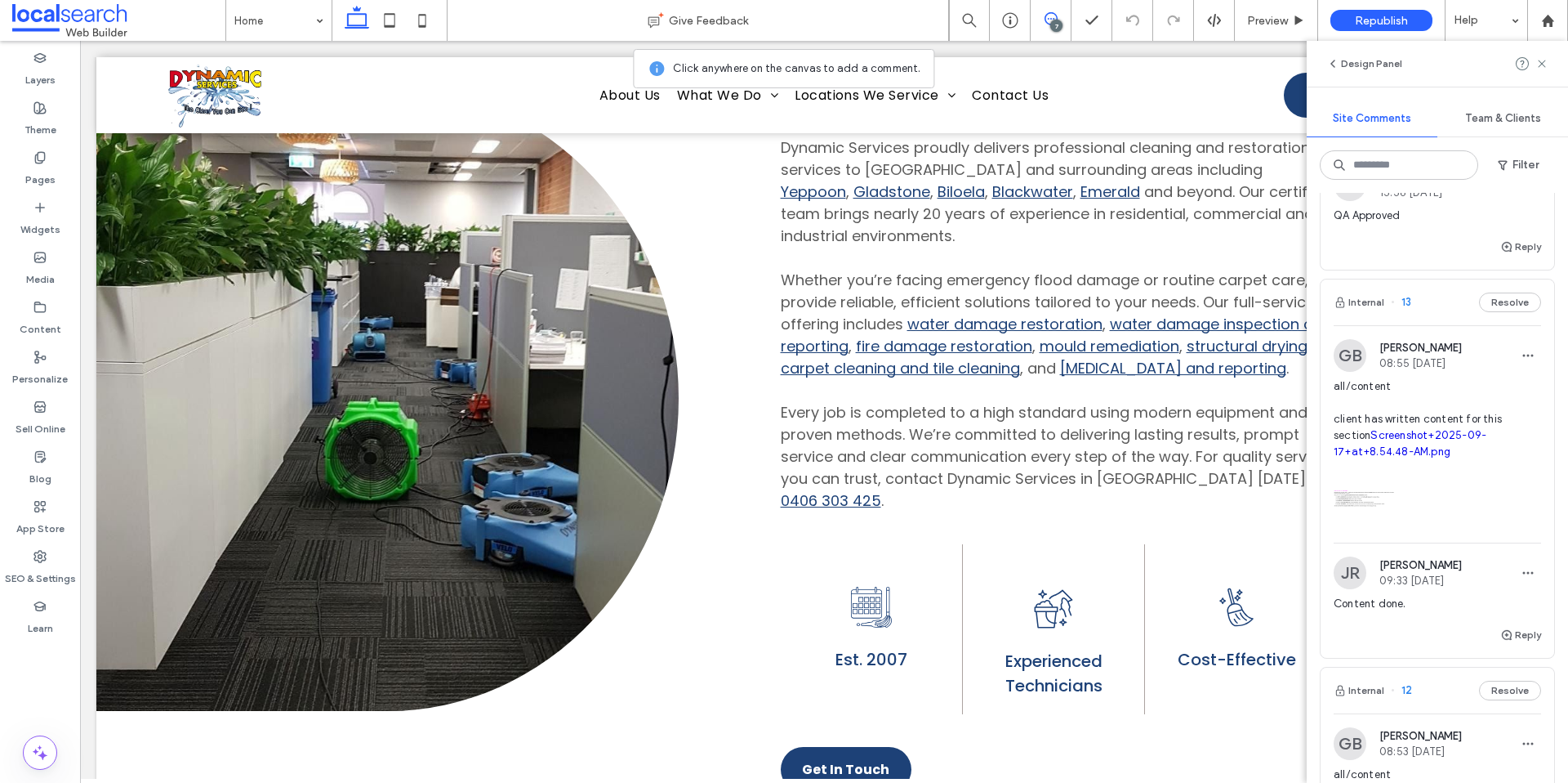
scroll to position [3453, 0]
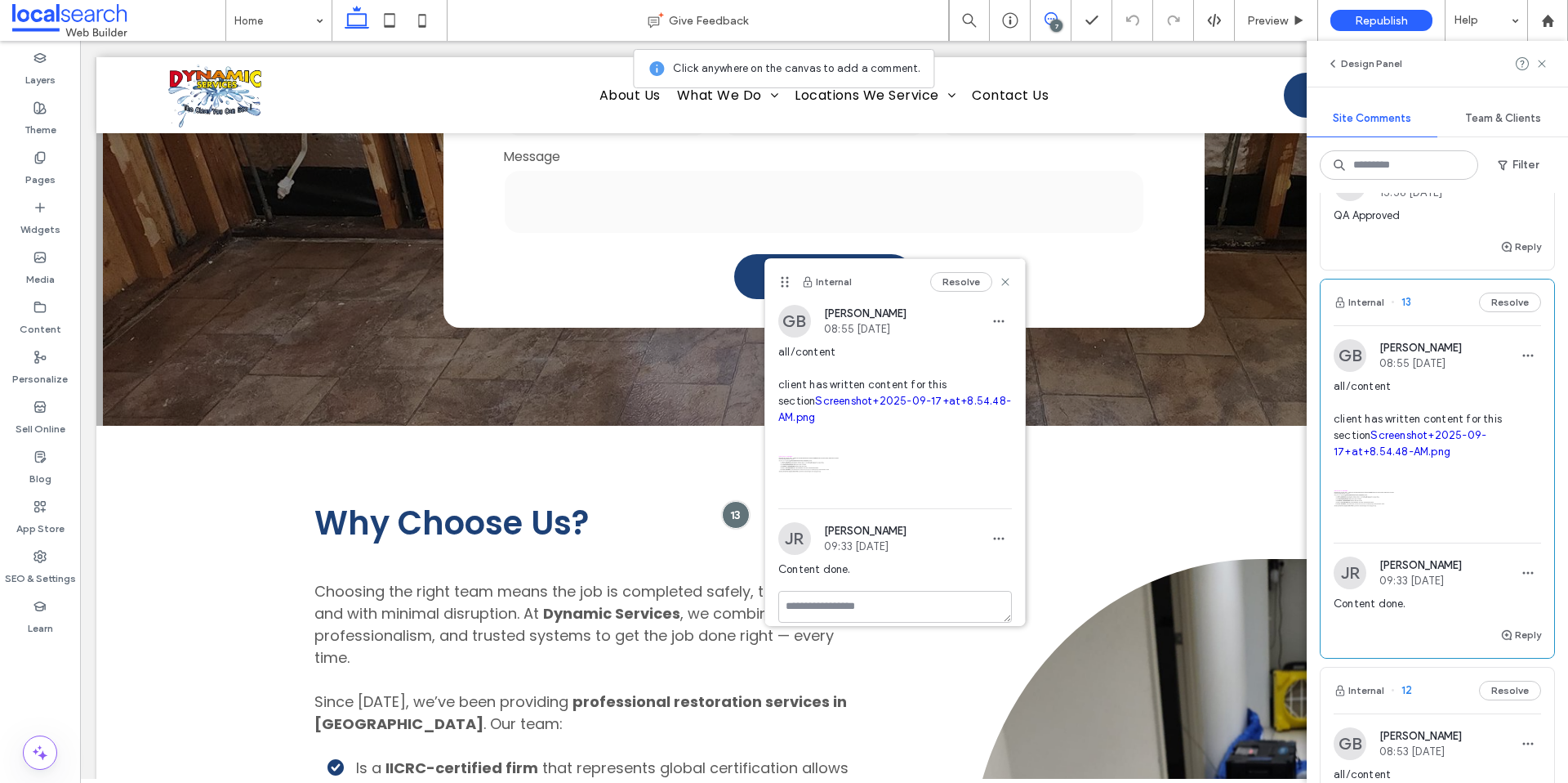
click at [1412, 457] on link "Screenshot+2025-09-17+at+8.54.48-AM.png" at bounding box center [1410, 443] width 153 height 28
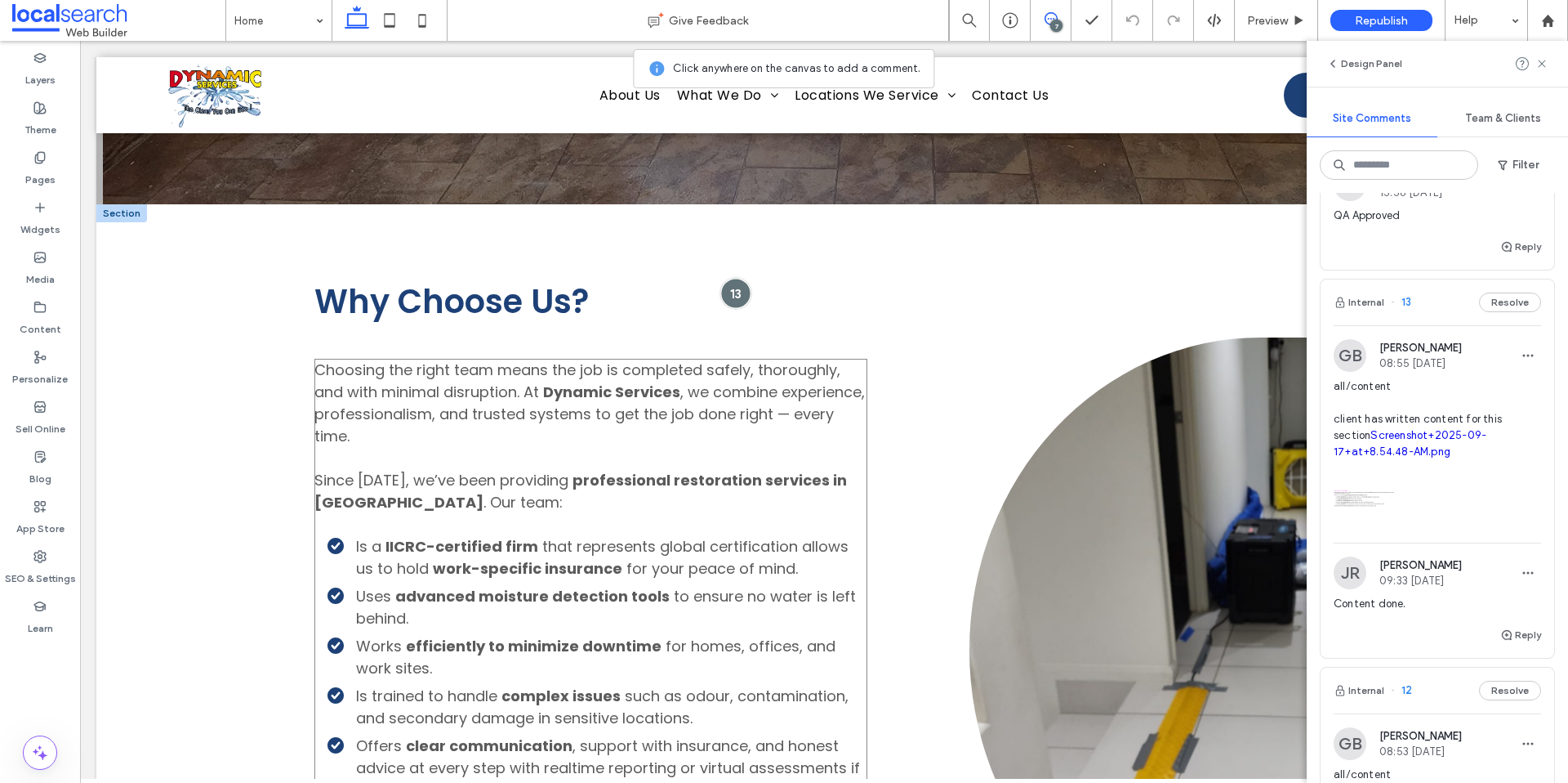
scroll to position [3706, 0]
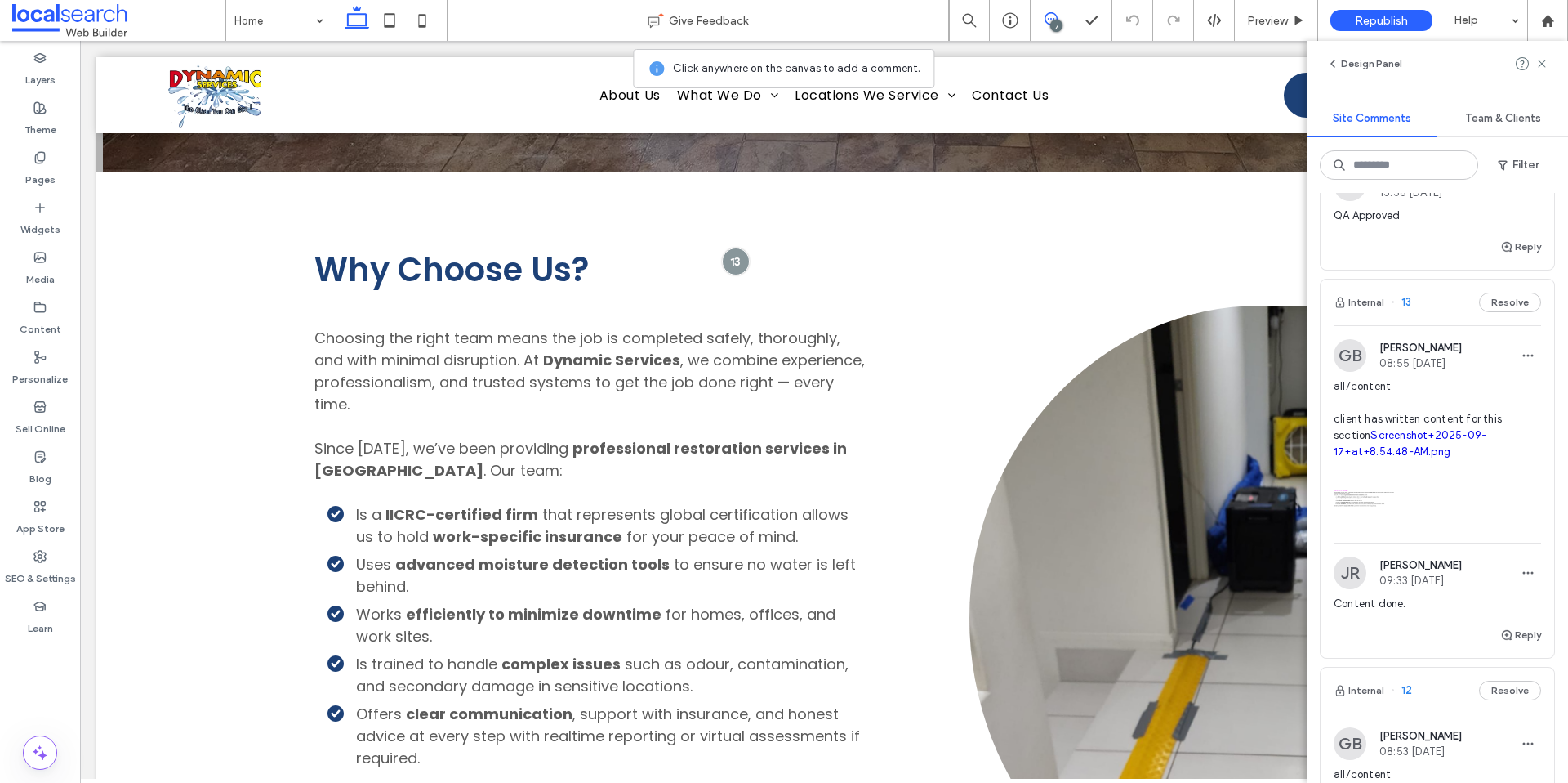
click at [1392, 455] on span "all/content client has written content for this section Screenshot+2025-09-17+a…" at bounding box center [1438, 419] width 208 height 82
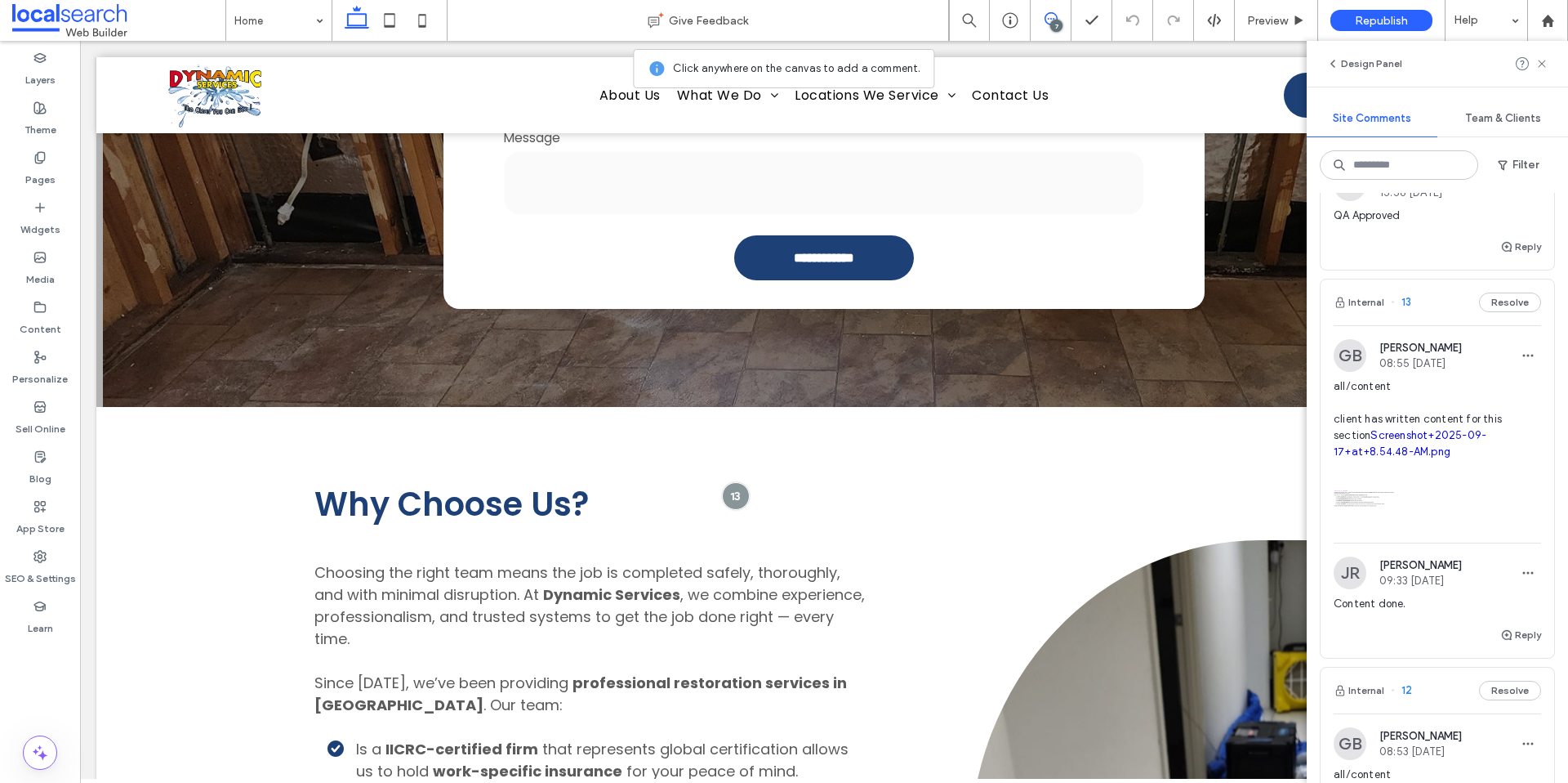
click at [1391, 457] on link "Screenshot+2025-09-17+at+8.54.48-AM.png" at bounding box center [1410, 443] width 153 height 28
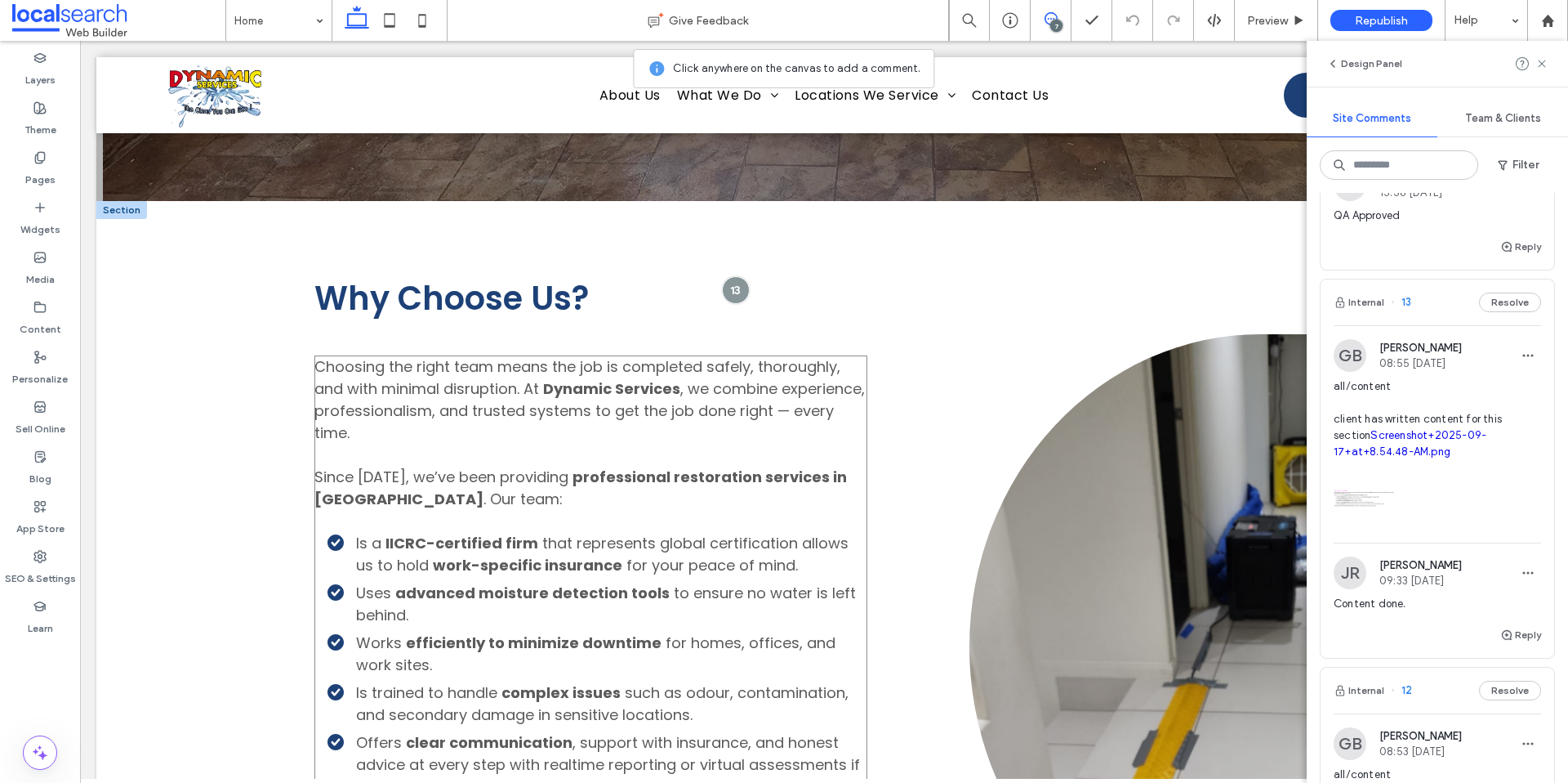
scroll to position [3688, 0]
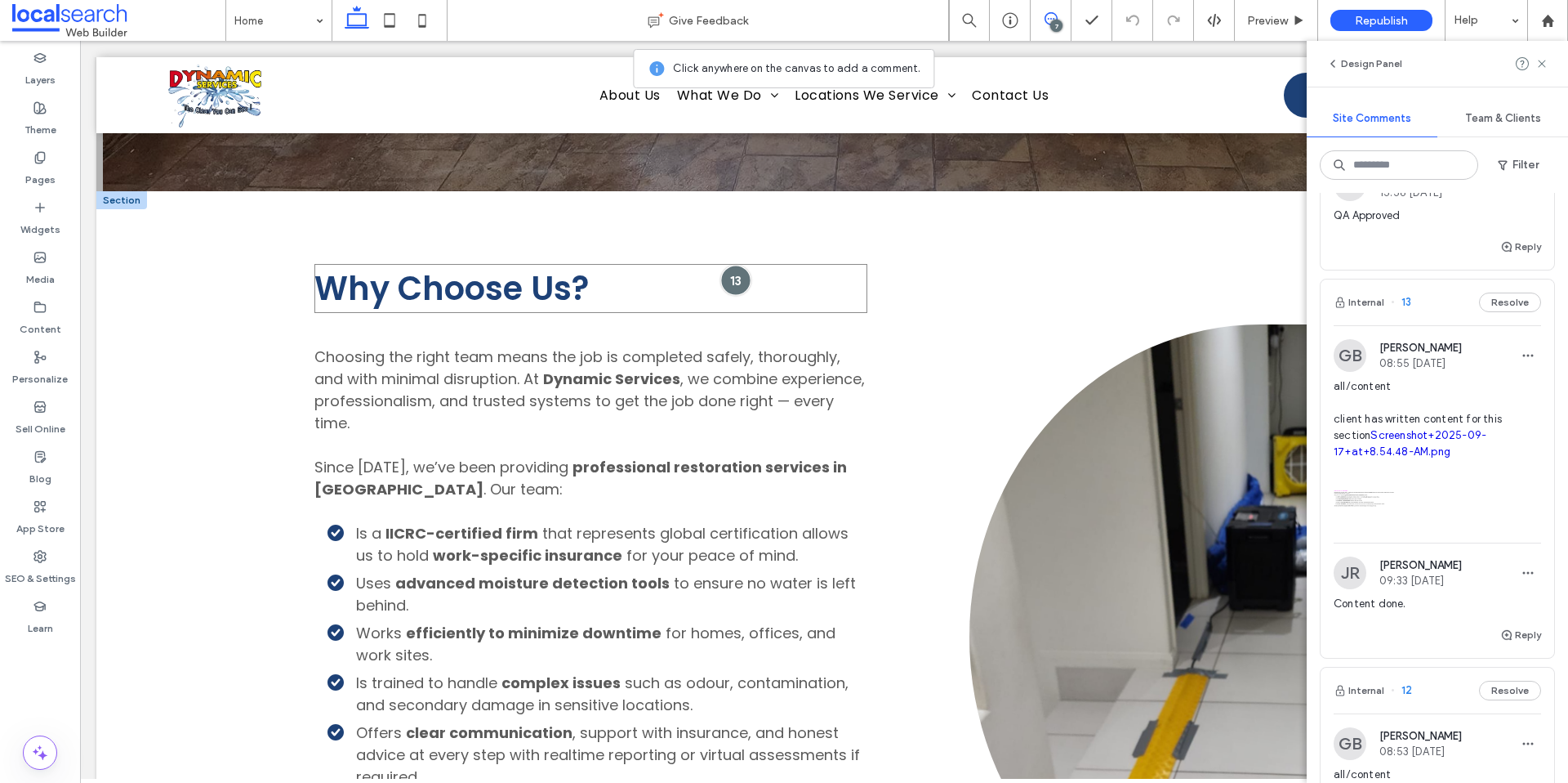
click at [731, 265] on div at bounding box center [736, 280] width 30 height 30
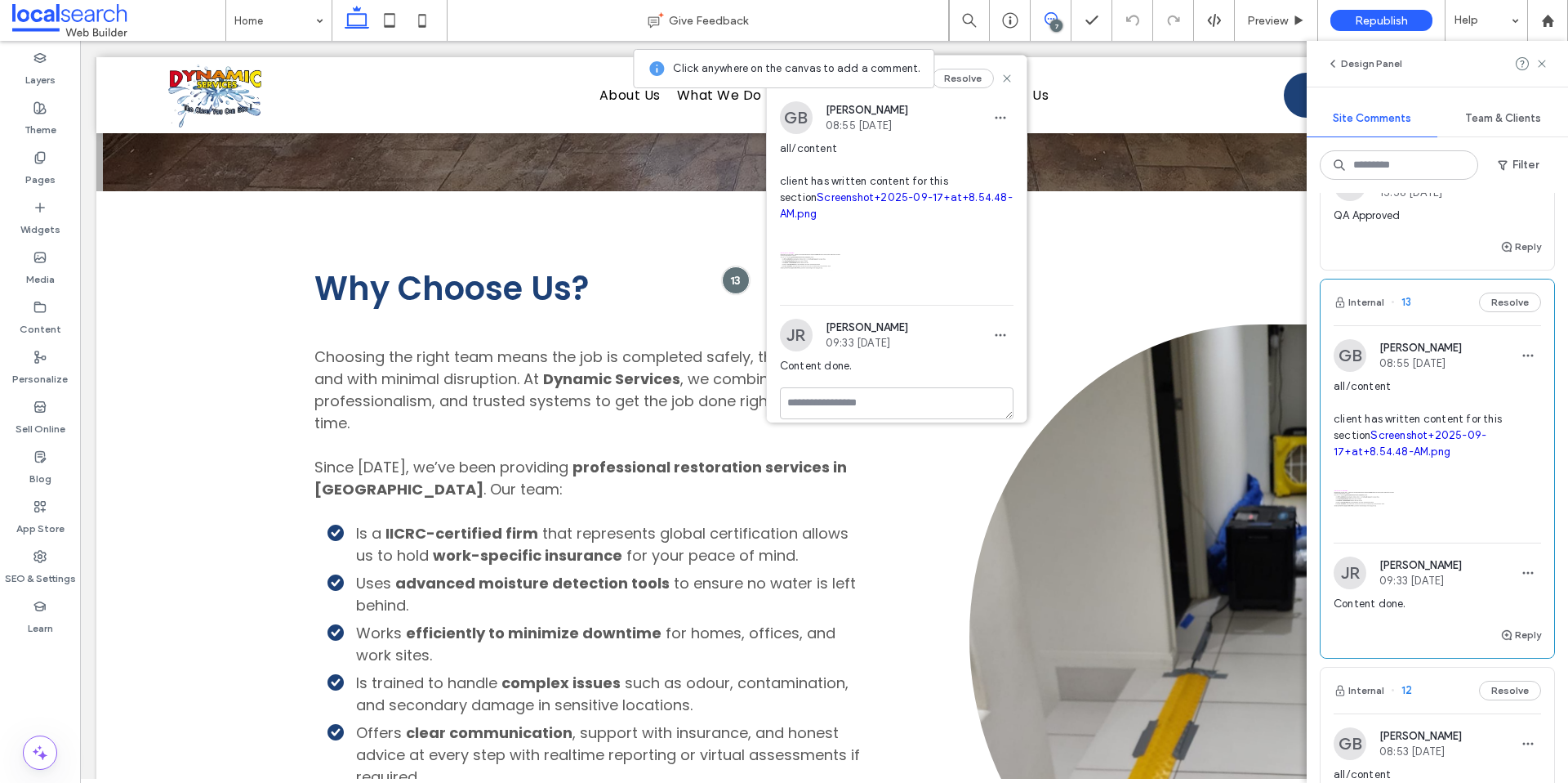
scroll to position [30, 0]
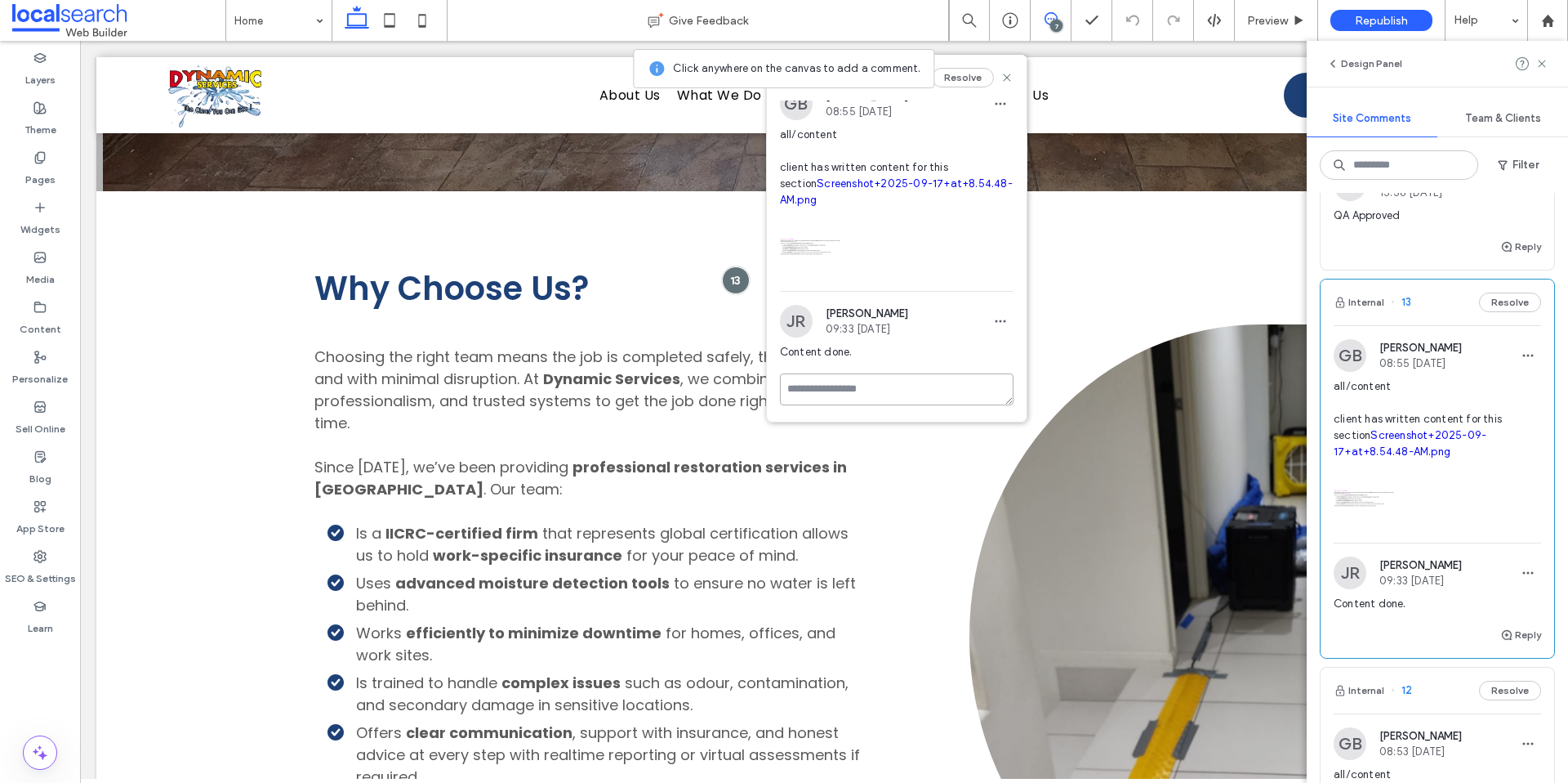
click at [870, 392] on textarea at bounding box center [896, 390] width 233 height 32
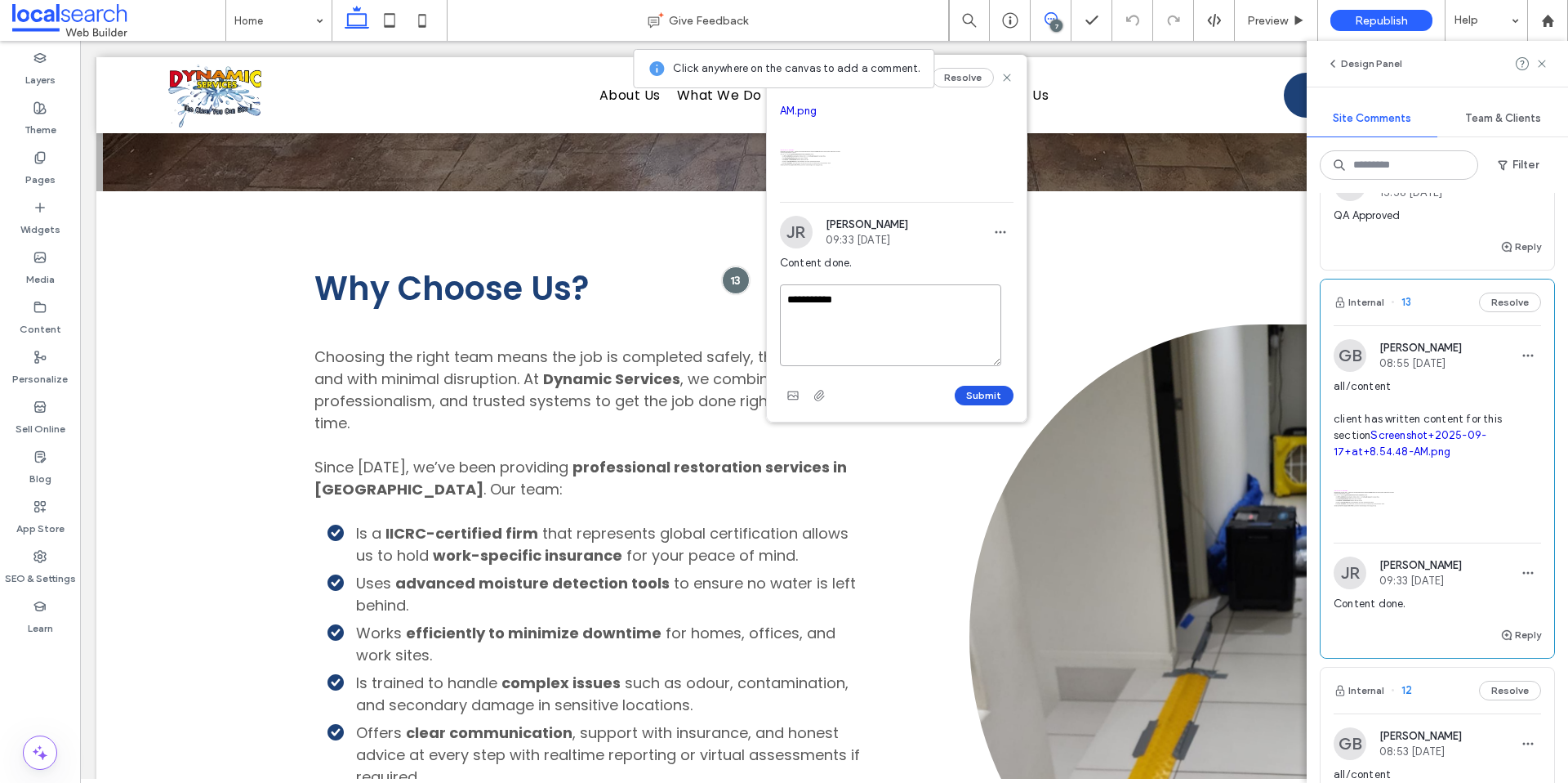
type textarea "**********"
drag, startPoint x: 963, startPoint y: 390, endPoint x: 965, endPoint y: 377, distance: 13.2
click at [964, 390] on button "Submit" at bounding box center [984, 395] width 59 height 20
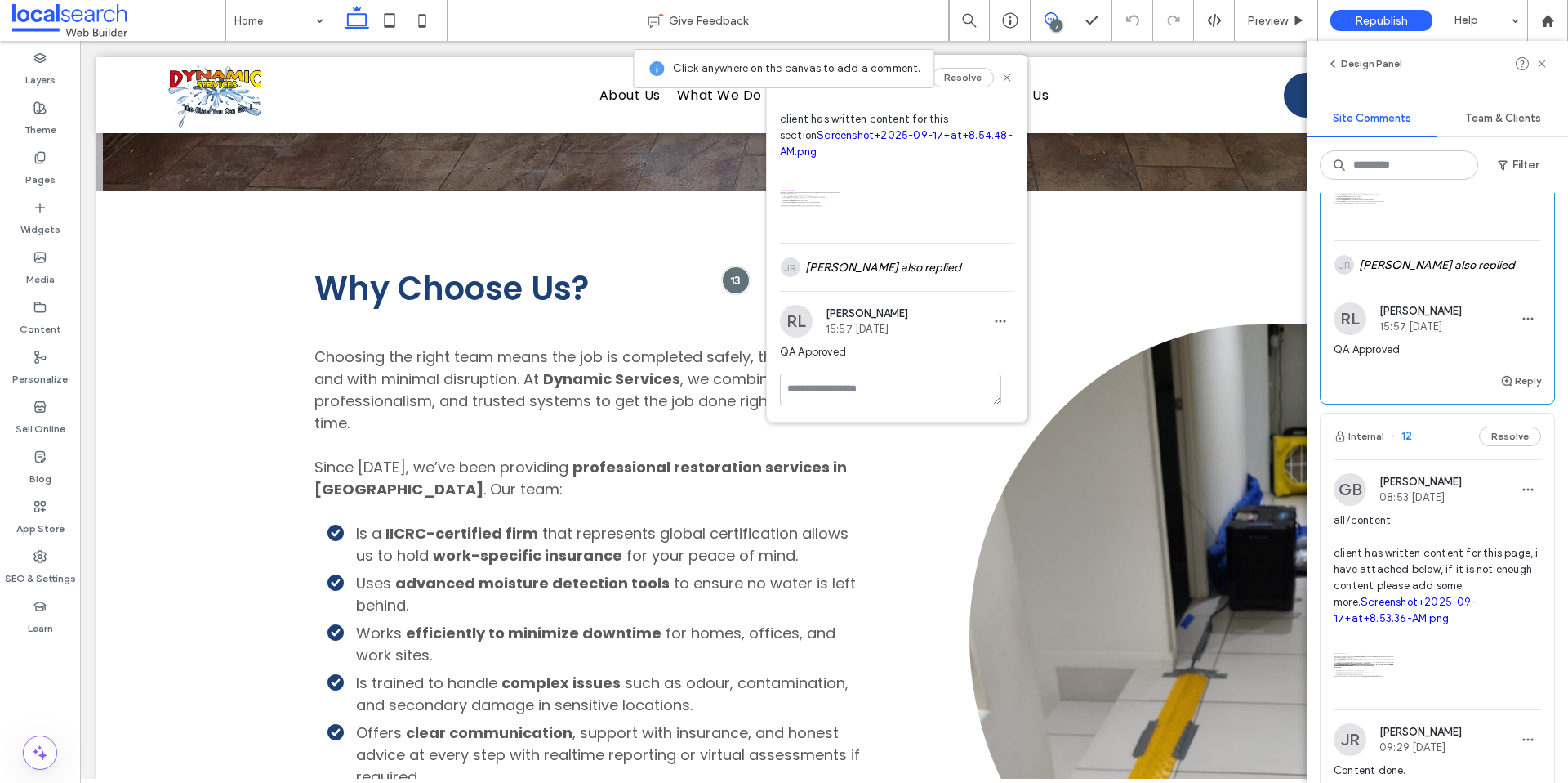
scroll to position [949, 0]
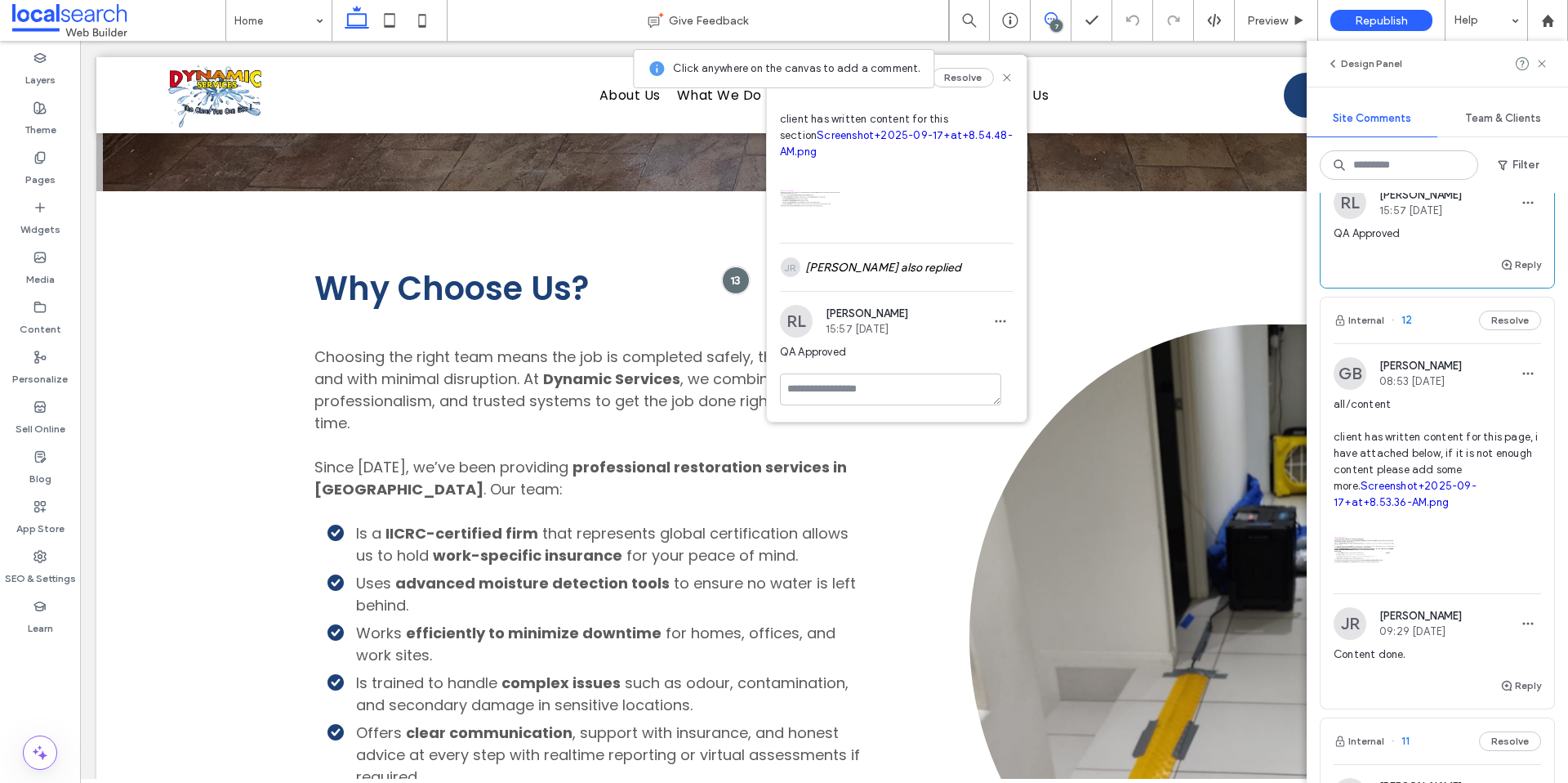
click at [1448, 498] on span "all/content client has written content for this page, i have attached below, if…" at bounding box center [1438, 453] width 208 height 115
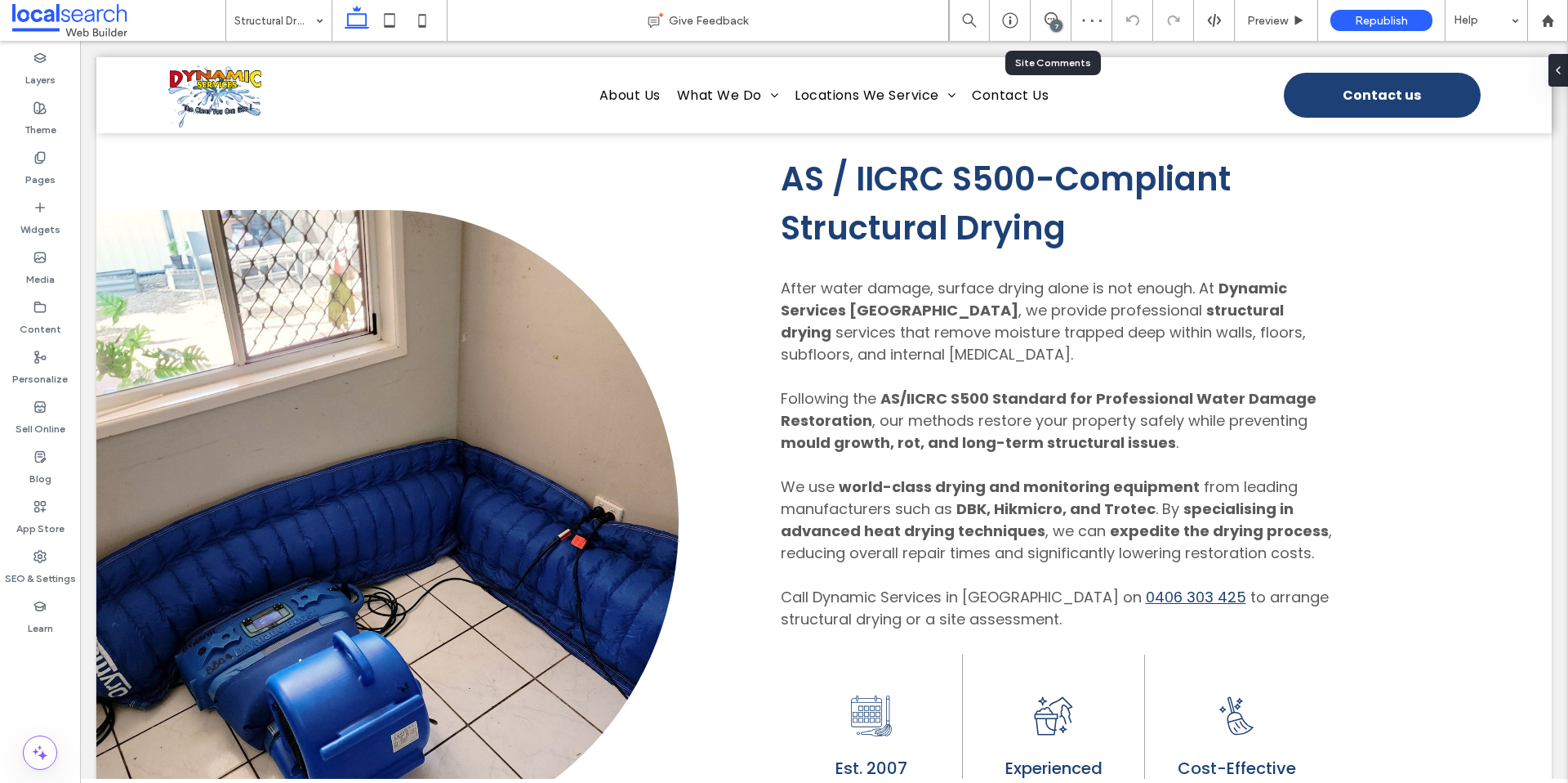
click at [1049, 10] on div "7" at bounding box center [1052, 20] width 41 height 41
click at [1052, 26] on div "7" at bounding box center [1057, 26] width 12 height 12
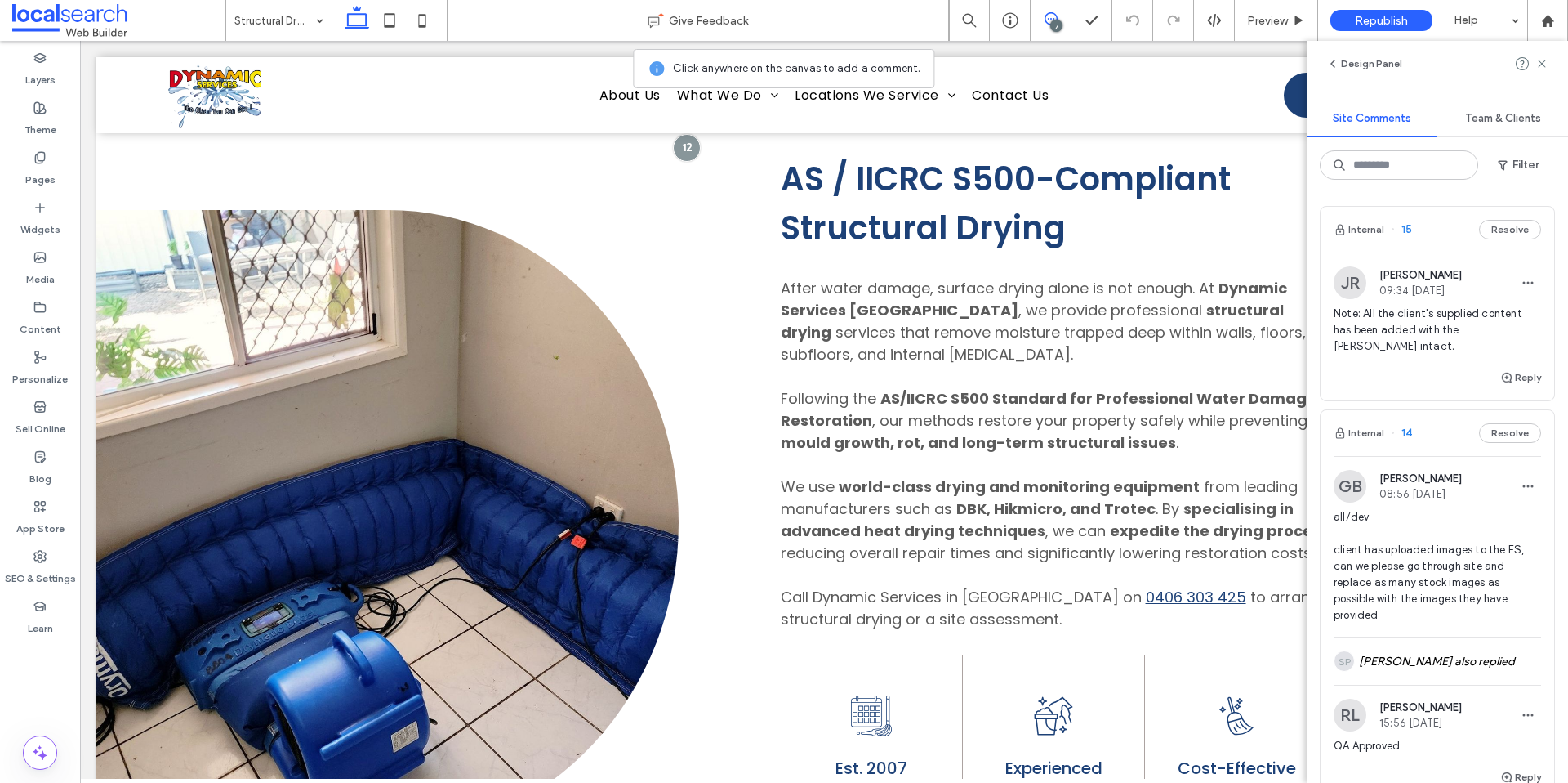
scroll to position [1275, 0]
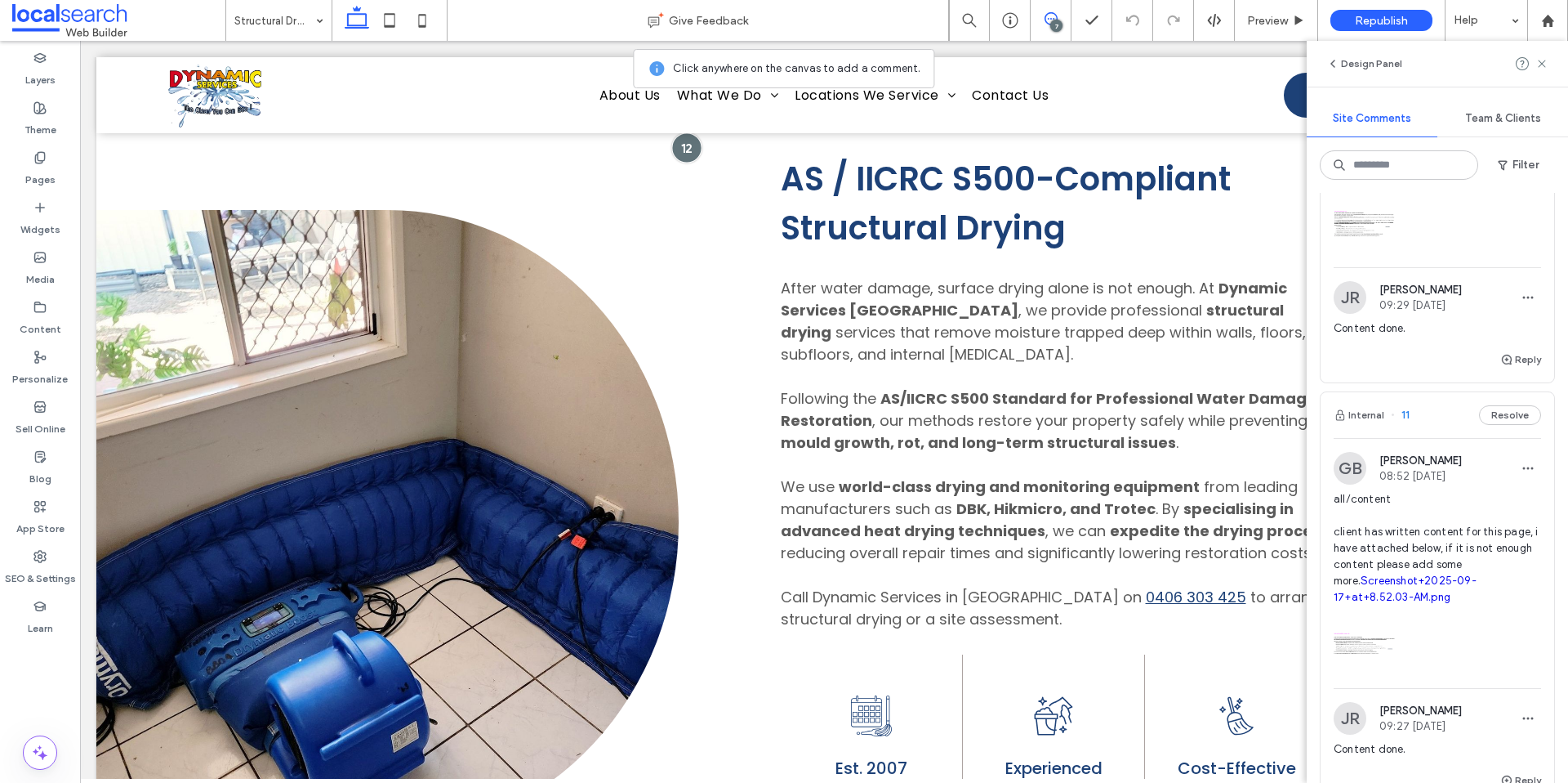
click at [682, 144] on div at bounding box center [687, 147] width 30 height 30
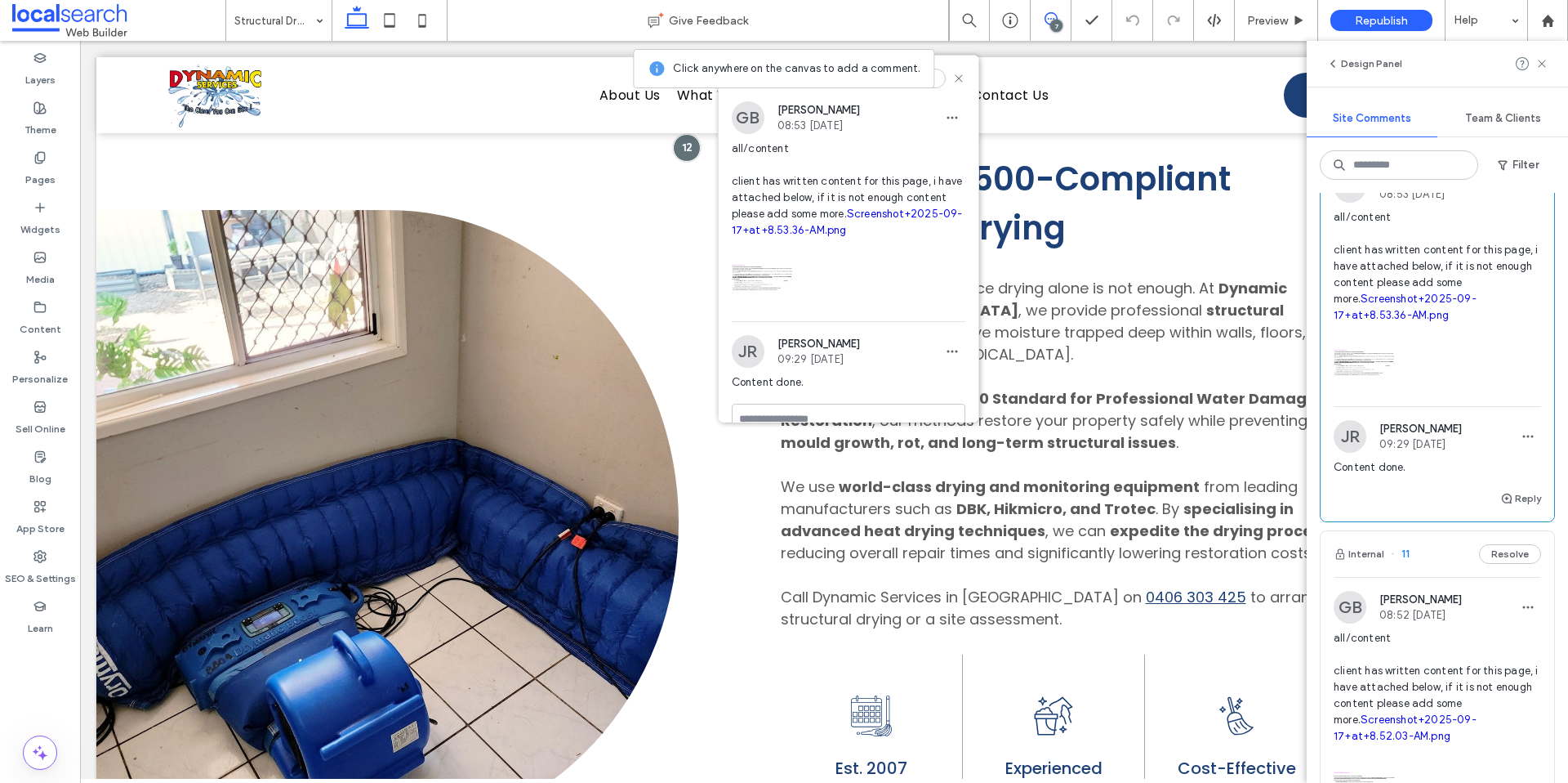
scroll to position [1103, 0]
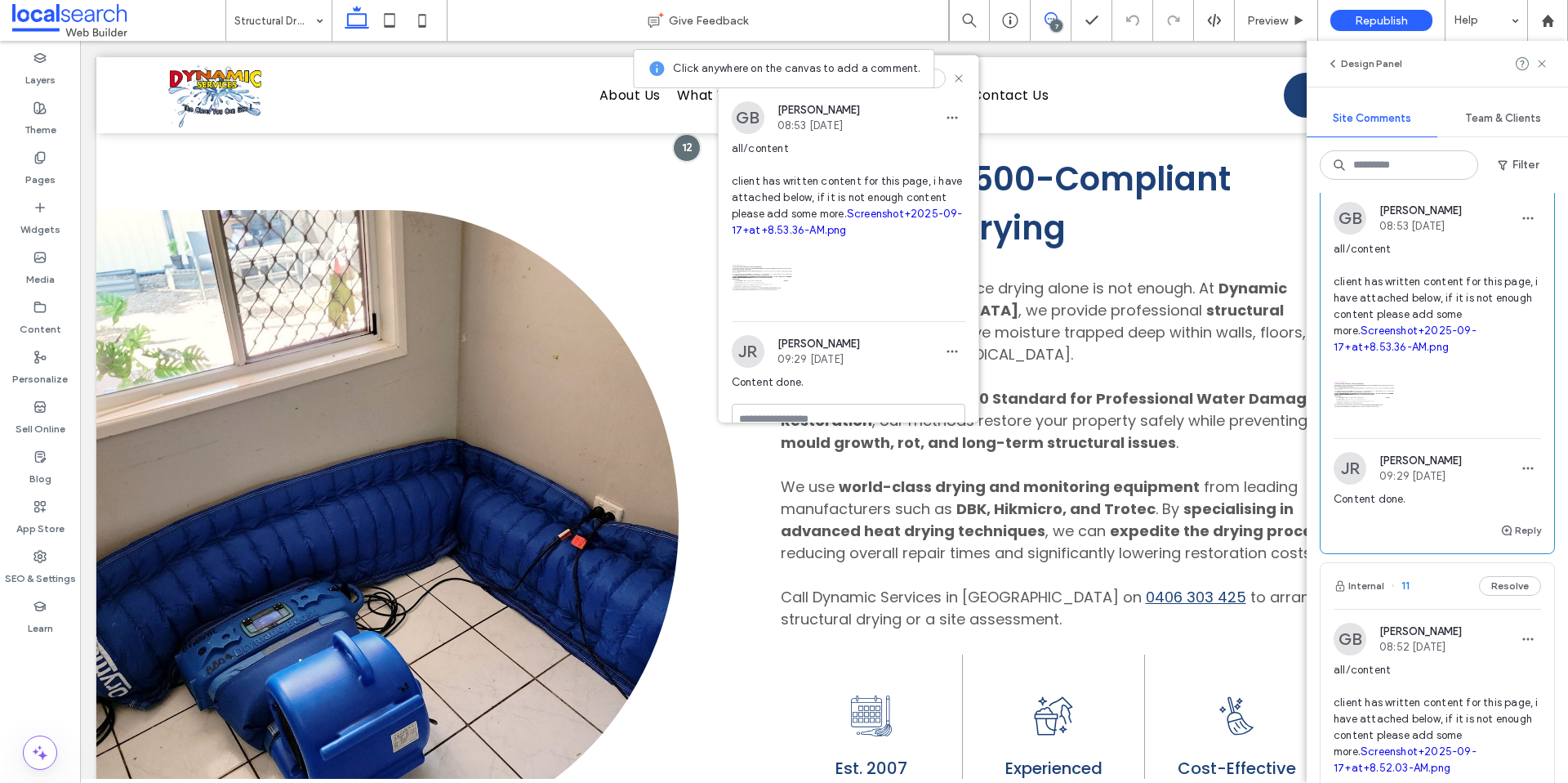
click at [1379, 353] on link "Screenshot+2025-09-17+at+8.53.36-AM.png" at bounding box center [1405, 338] width 143 height 28
click at [952, 77] on icon at bounding box center [958, 78] width 13 height 13
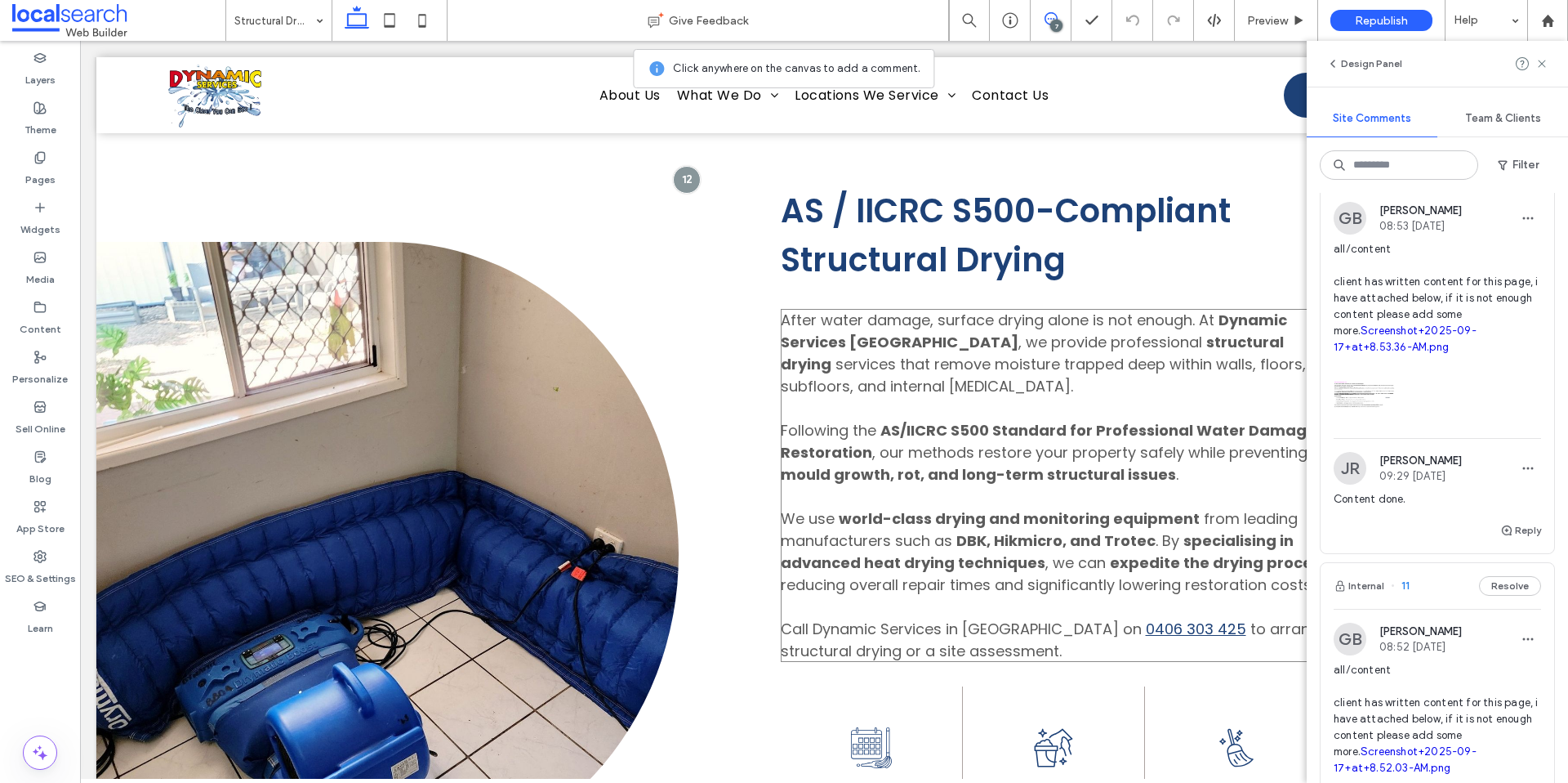
scroll to position [676, 0]
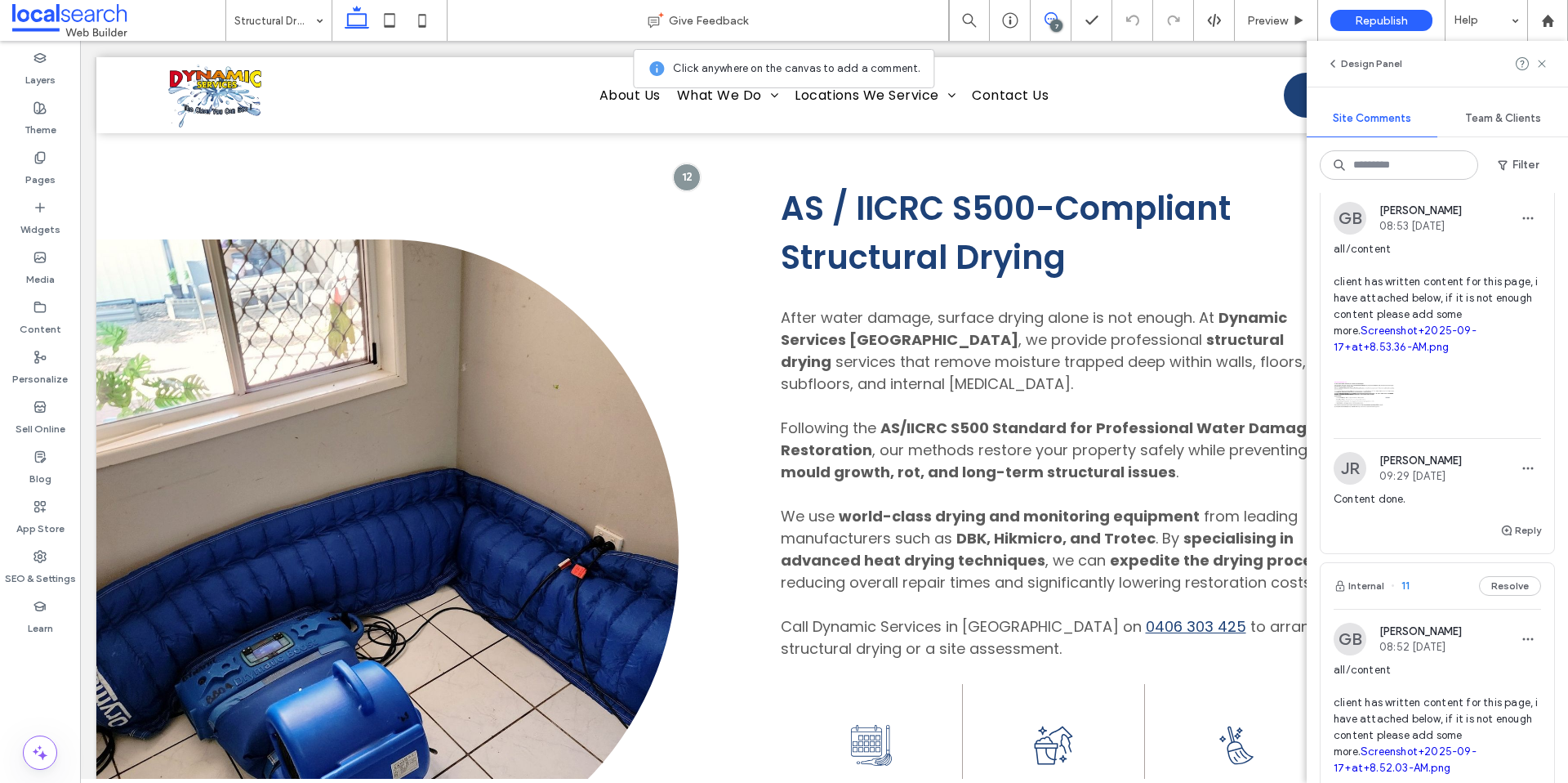
click at [1389, 353] on link "Screenshot+2025-09-17+at+8.53.36-AM.png" at bounding box center [1405, 338] width 143 height 28
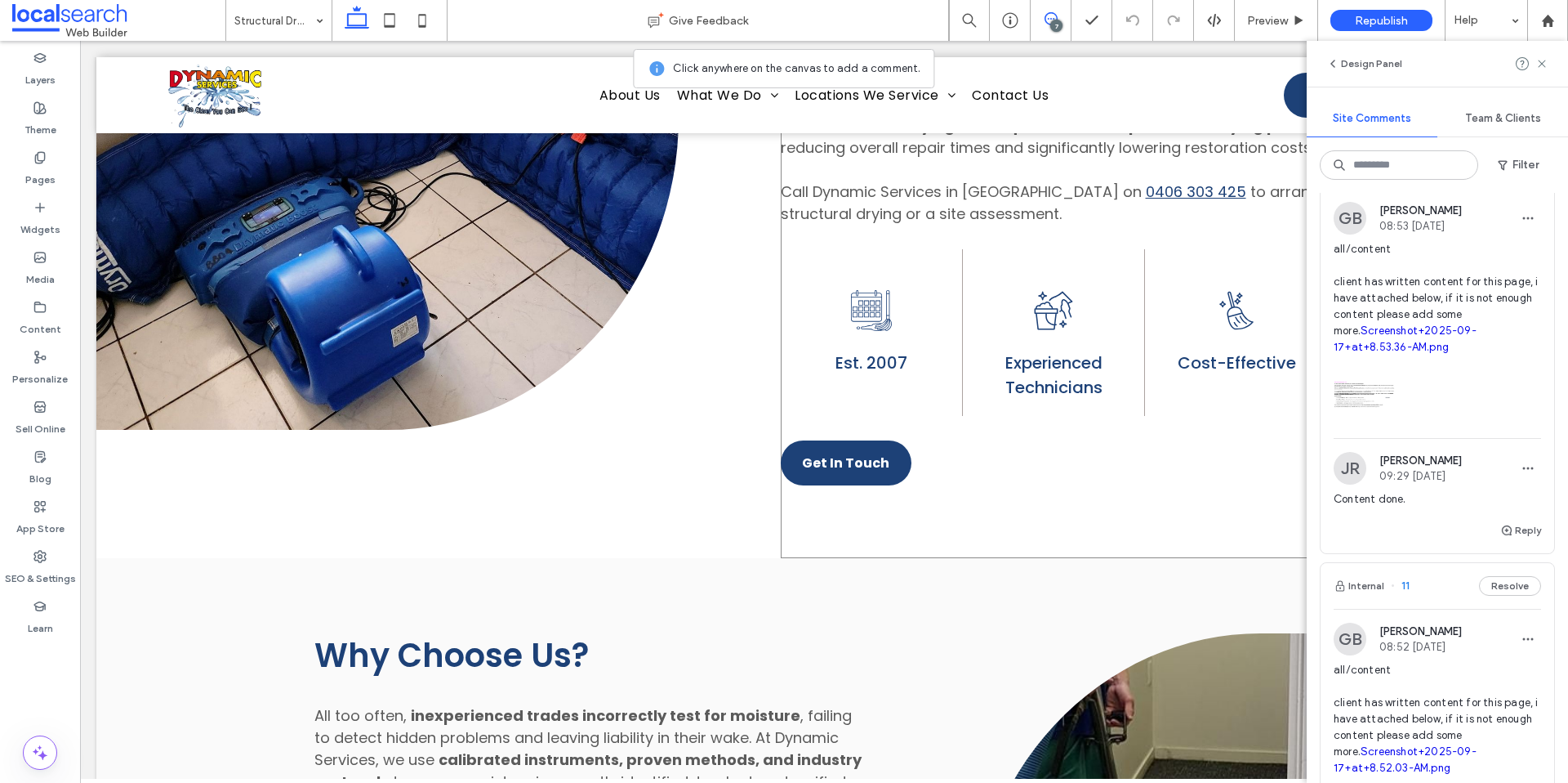
scroll to position [1107, 0]
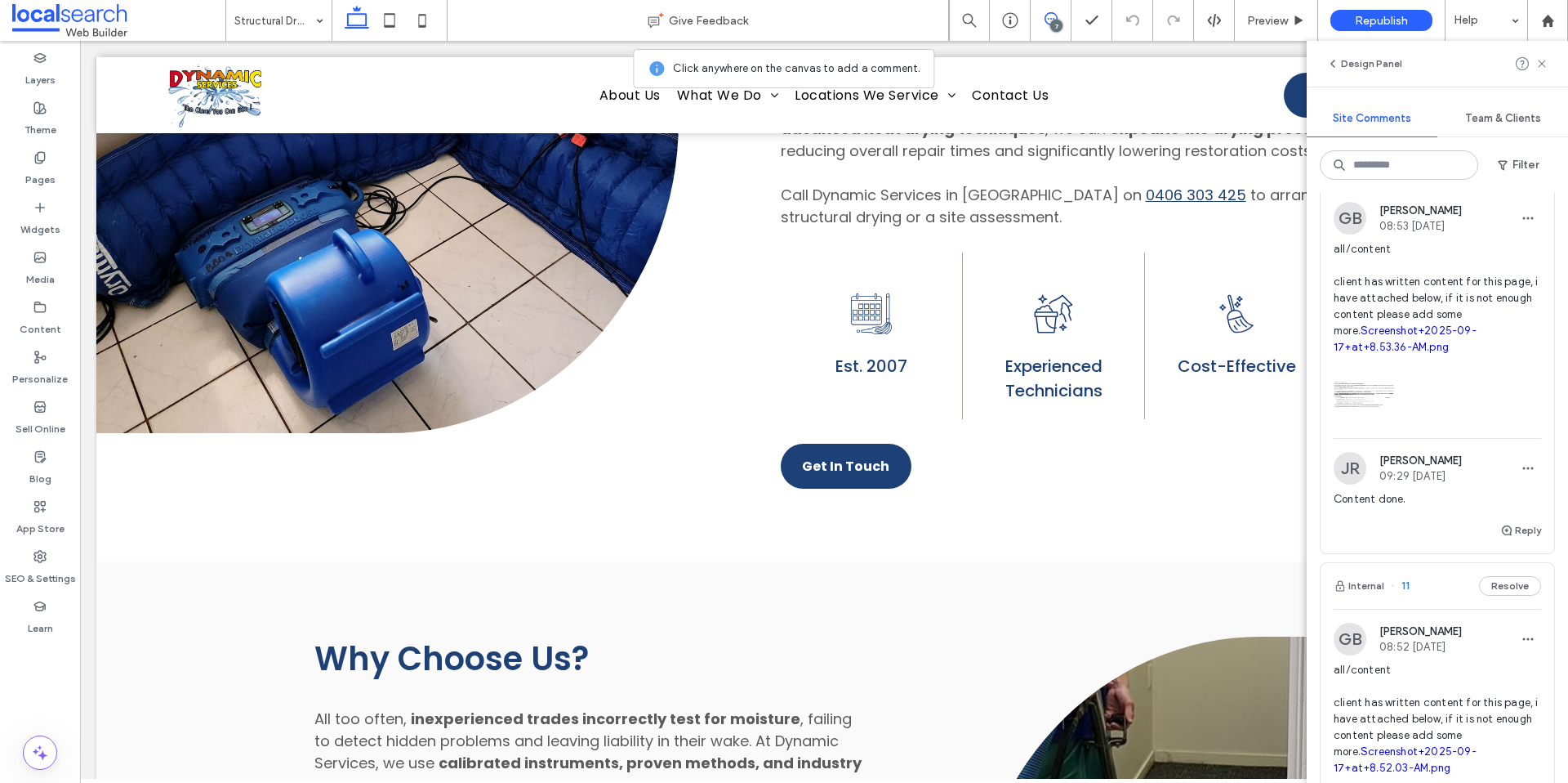
click at [1386, 353] on link "Screenshot+2025-09-17+at+8.53.36-AM.png" at bounding box center [1405, 338] width 143 height 28
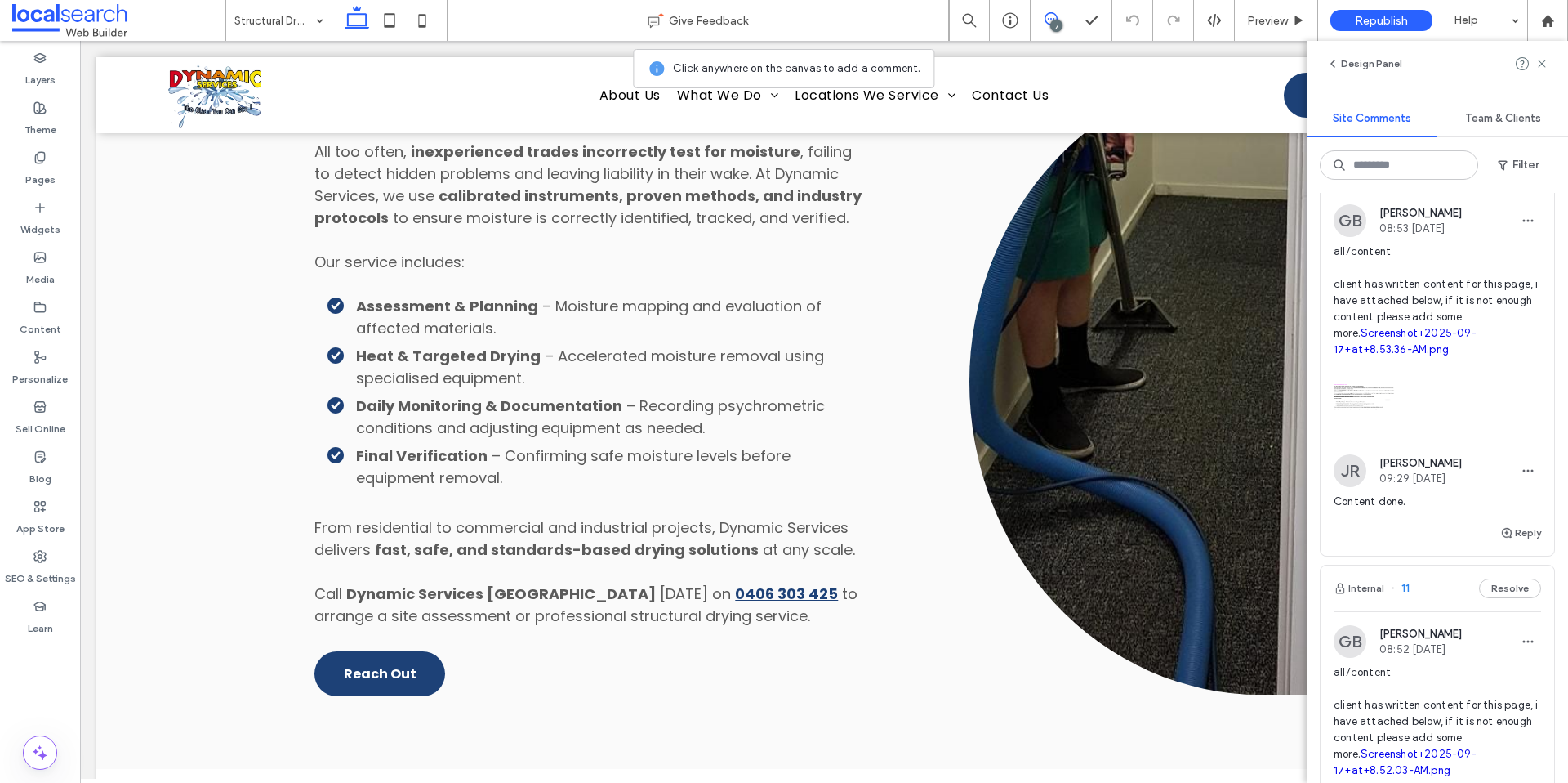
scroll to position [1101, 0]
click at [1397, 356] on link "Screenshot+2025-09-17+at+8.53.36-AM.png" at bounding box center [1405, 342] width 143 height 28
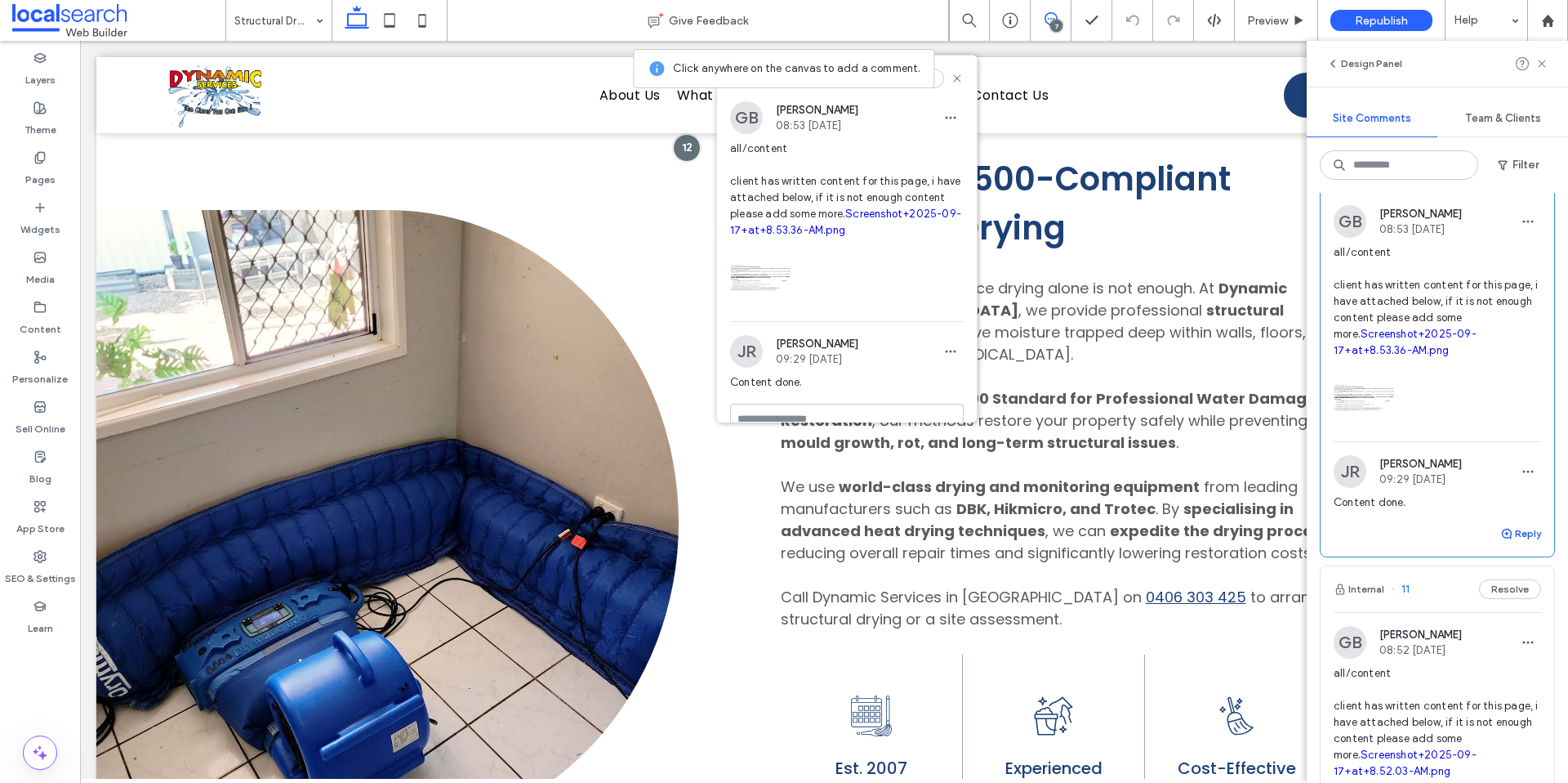
click at [1522, 543] on button "Reply" at bounding box center [1521, 534] width 41 height 20
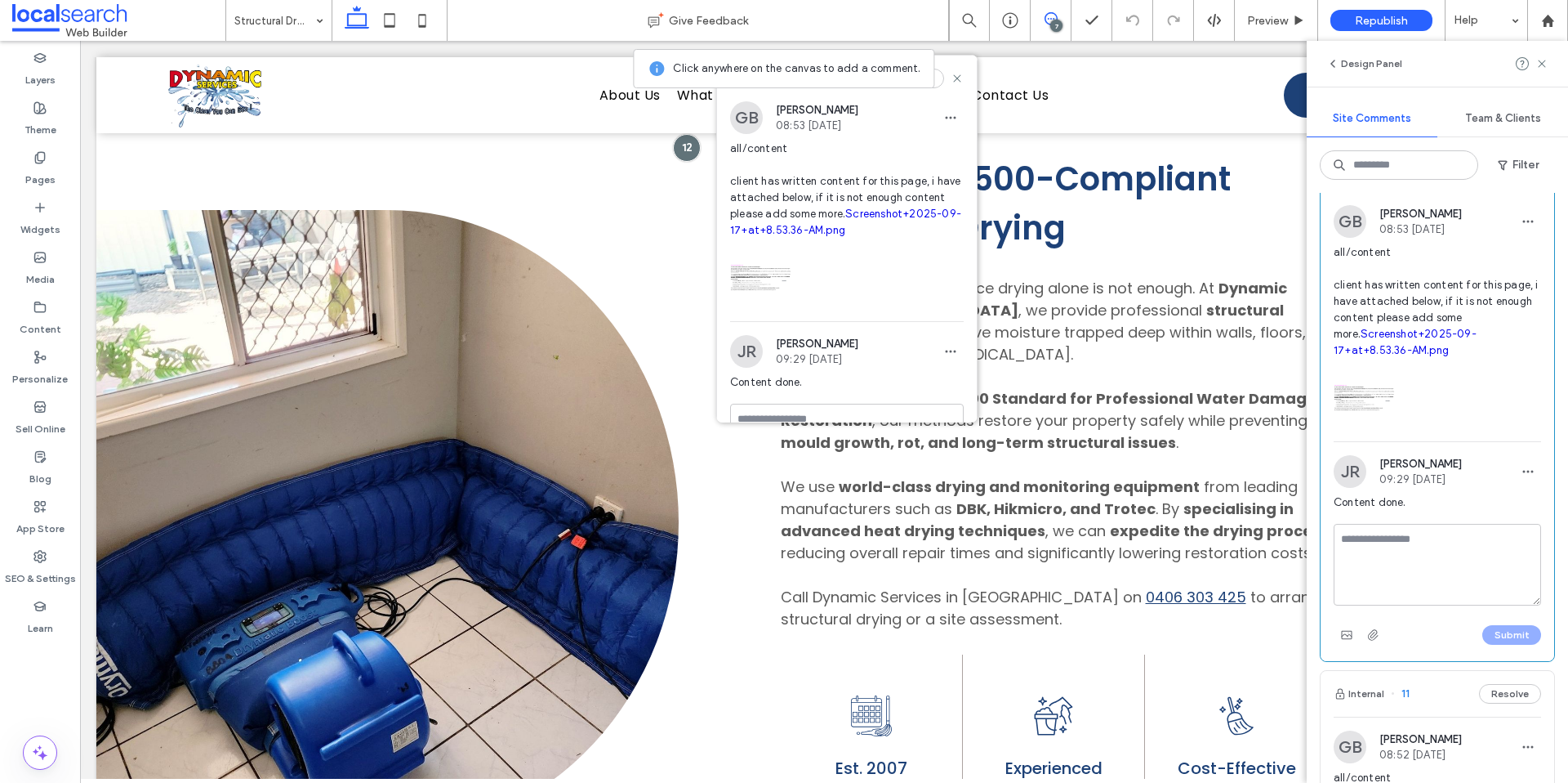
click at [1414, 605] on textarea at bounding box center [1438, 565] width 208 height 82
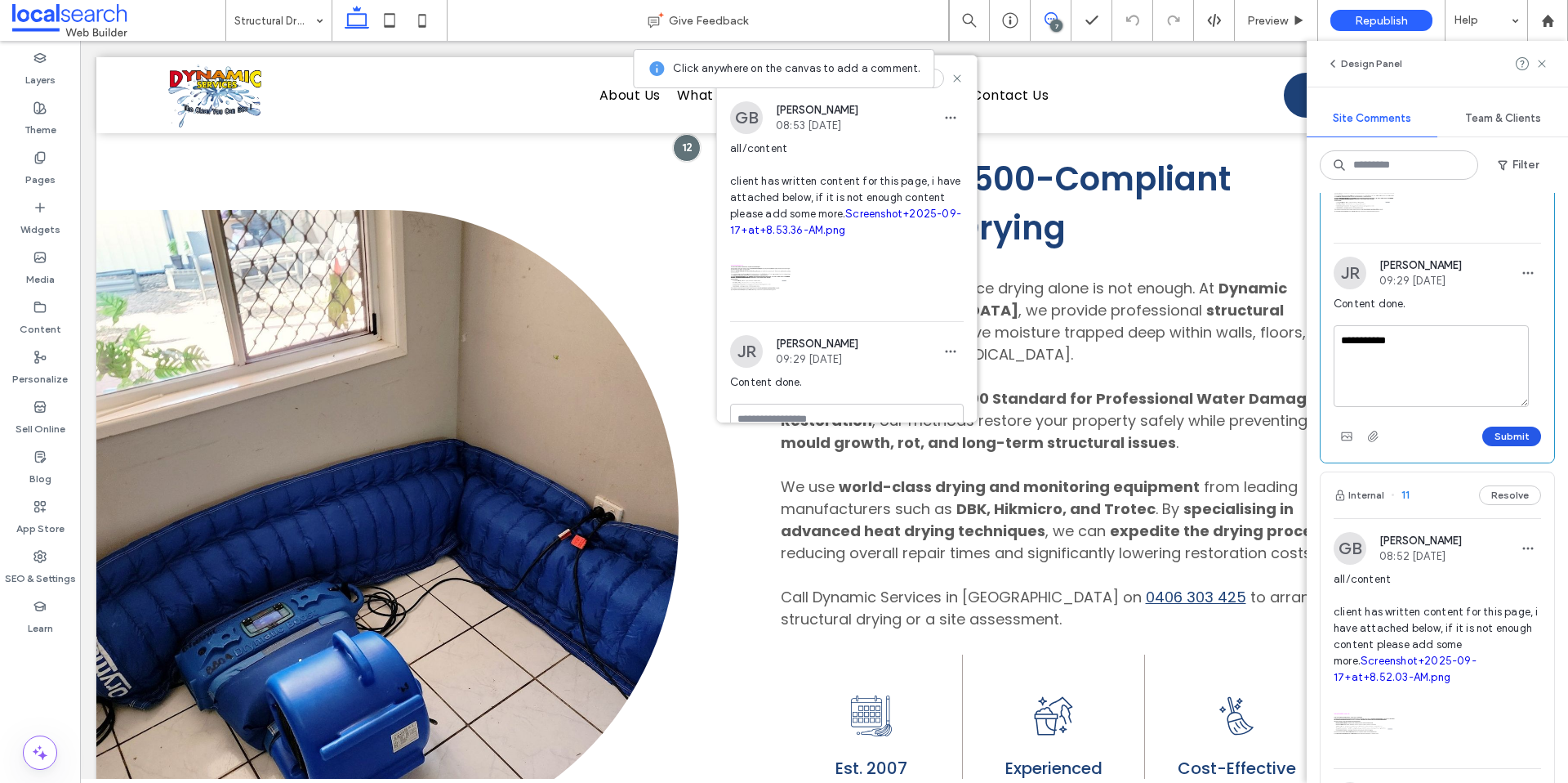
type textarea "**********"
click at [1493, 447] on button "Submit" at bounding box center [1511, 436] width 59 height 20
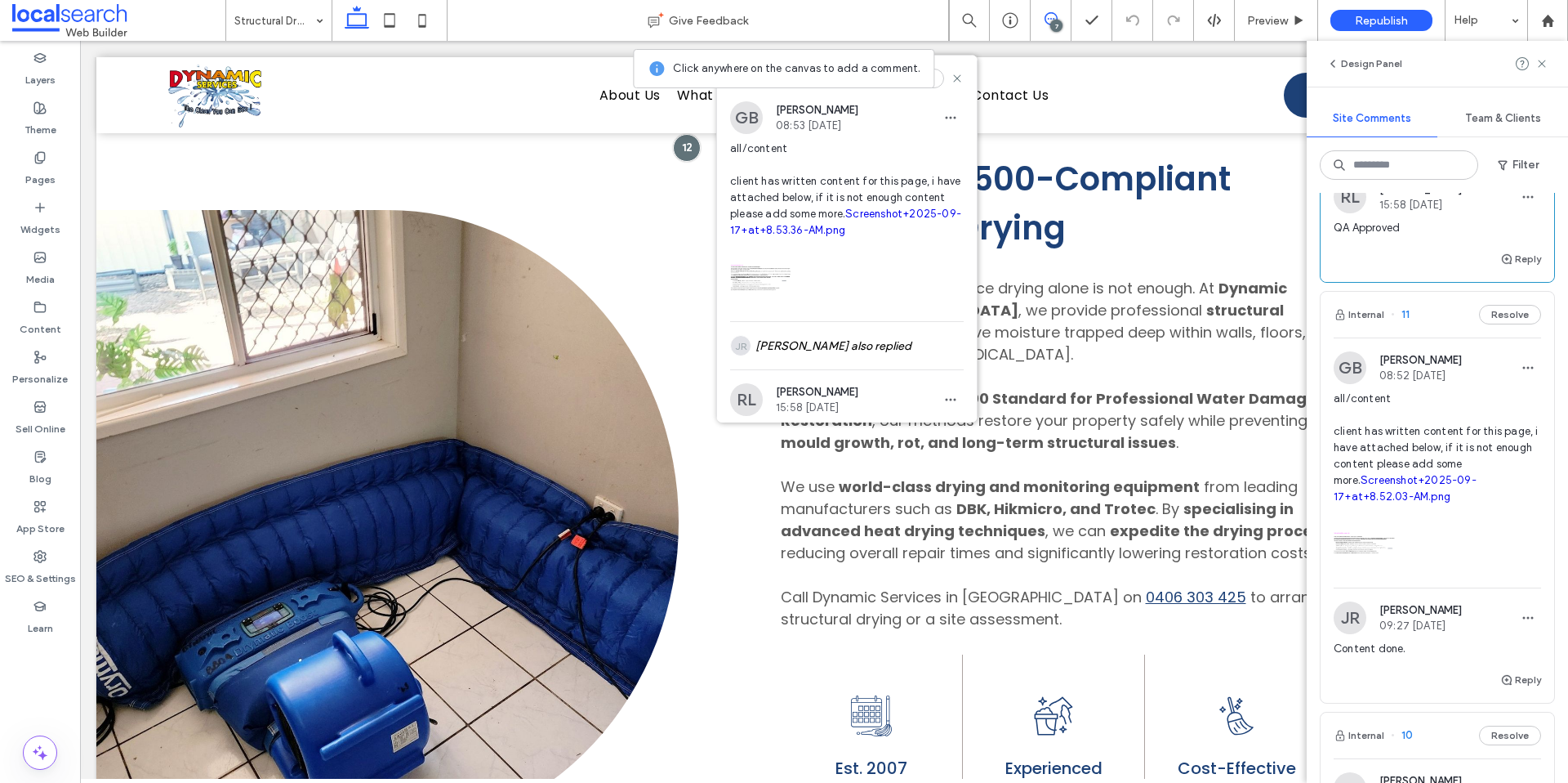
scroll to position [1596, 0]
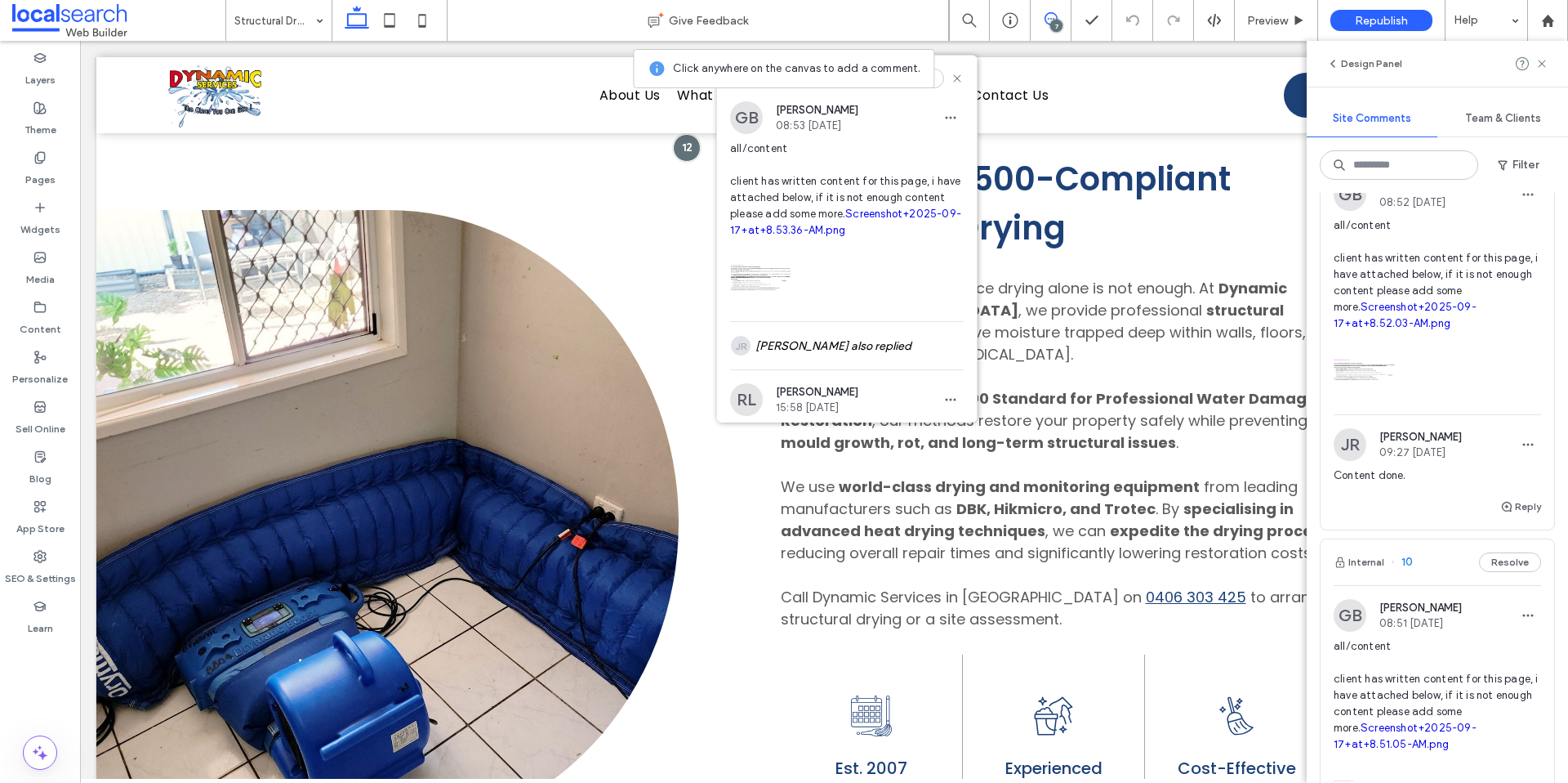
click at [1455, 332] on span "all/content client has written content for this page, i have attached below, if…" at bounding box center [1438, 274] width 208 height 115
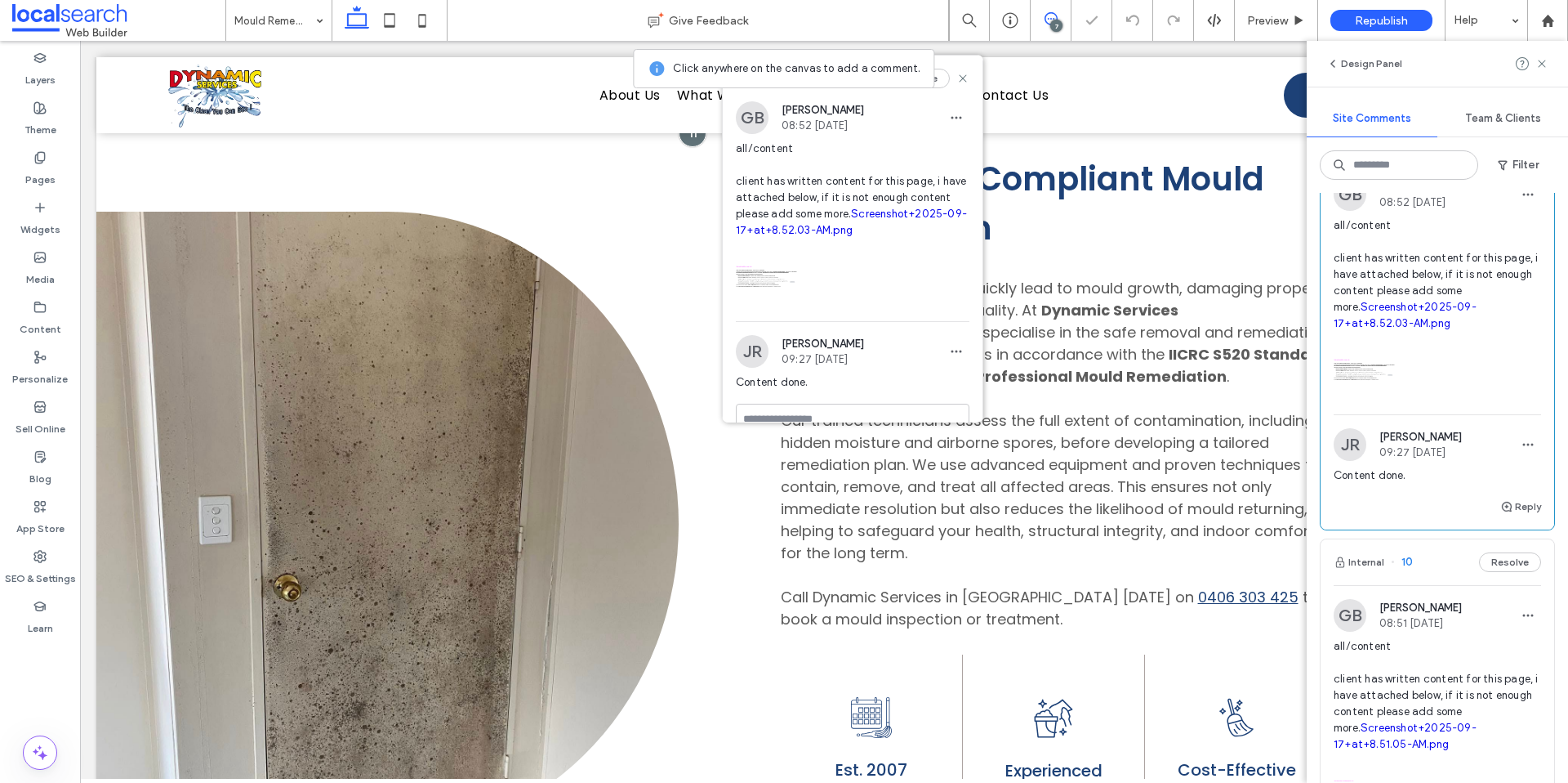
click at [1390, 329] on link "Screenshot+2025-09-17+at+8.52.03-AM.png" at bounding box center [1405, 315] width 143 height 28
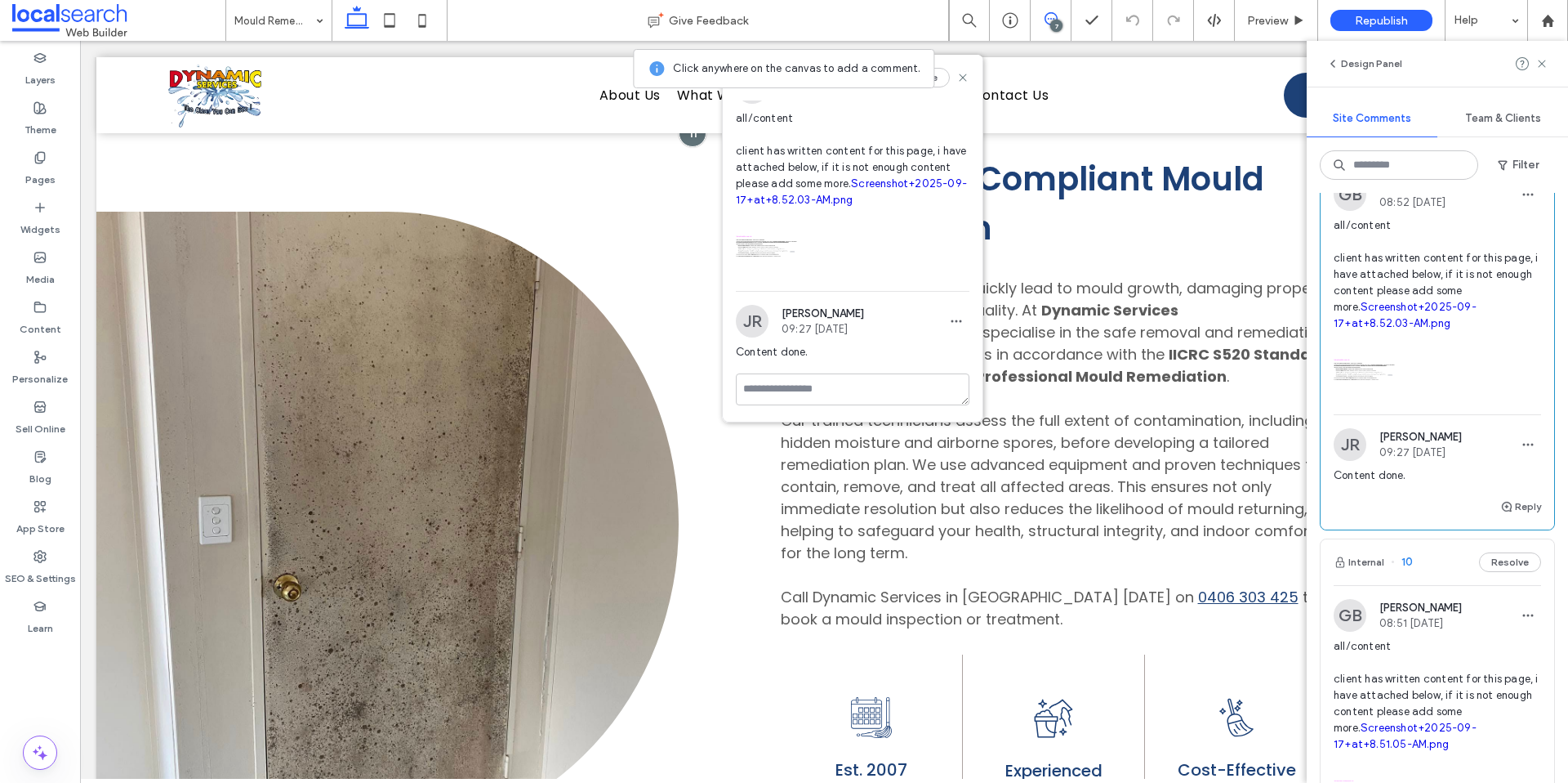
scroll to position [63, 0]
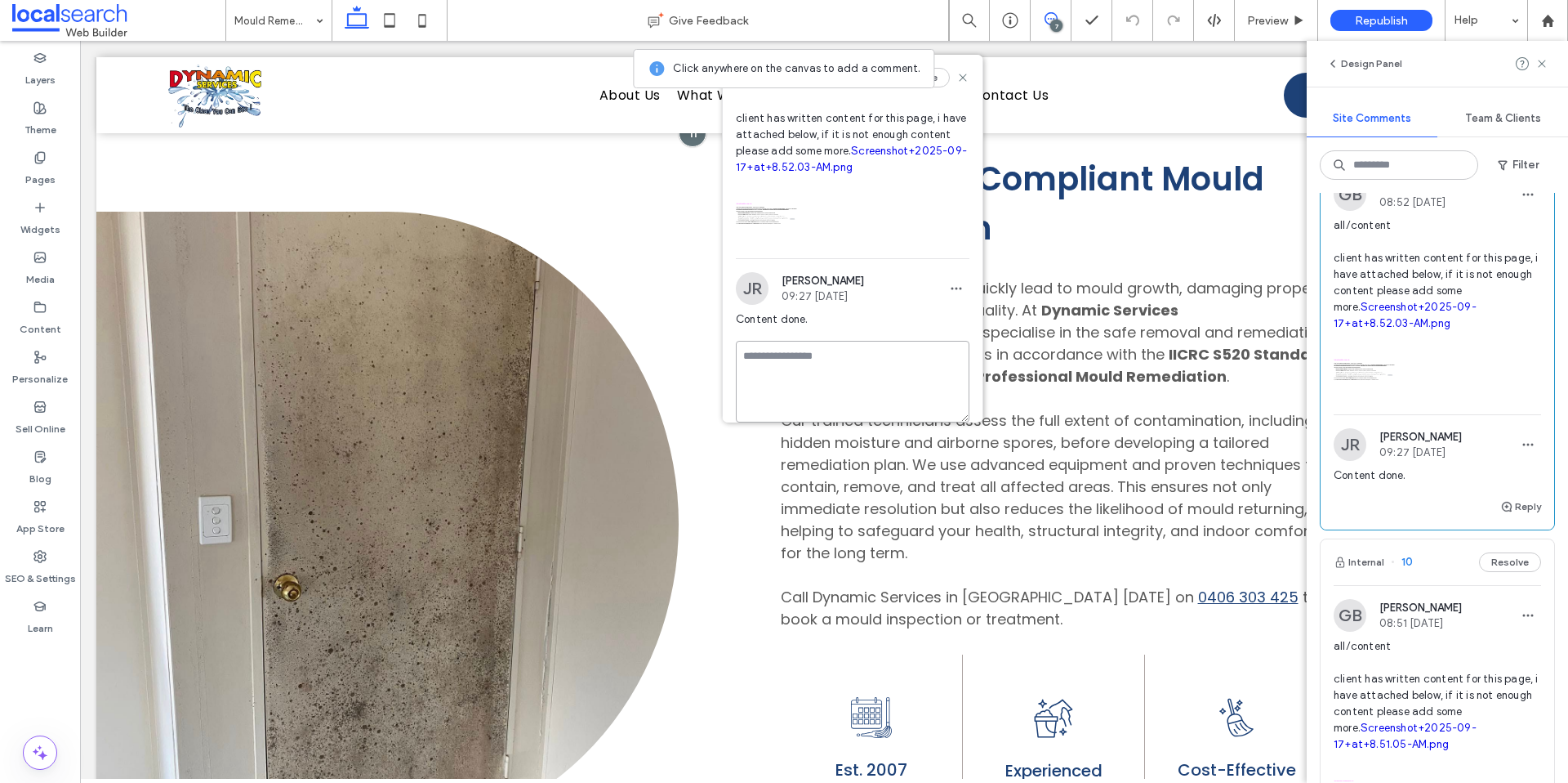
click at [825, 394] on textarea at bounding box center [852, 382] width 233 height 82
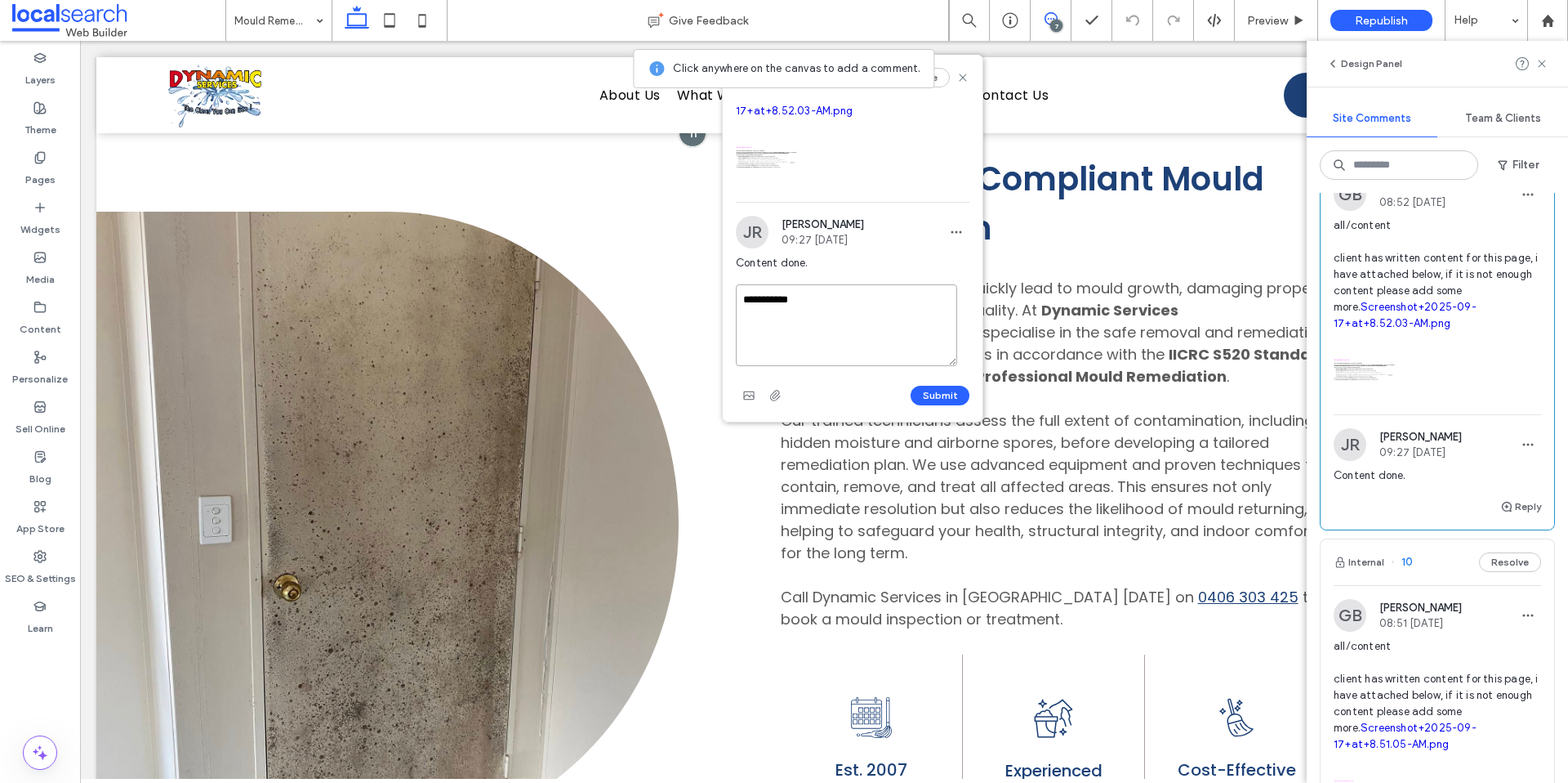
type textarea "**********"
drag, startPoint x: 920, startPoint y: 377, endPoint x: 927, endPoint y: 391, distance: 15.7
click at [926, 382] on div "**********" at bounding box center [852, 346] width 233 height 124
click at [927, 394] on button "Submit" at bounding box center [940, 395] width 59 height 20
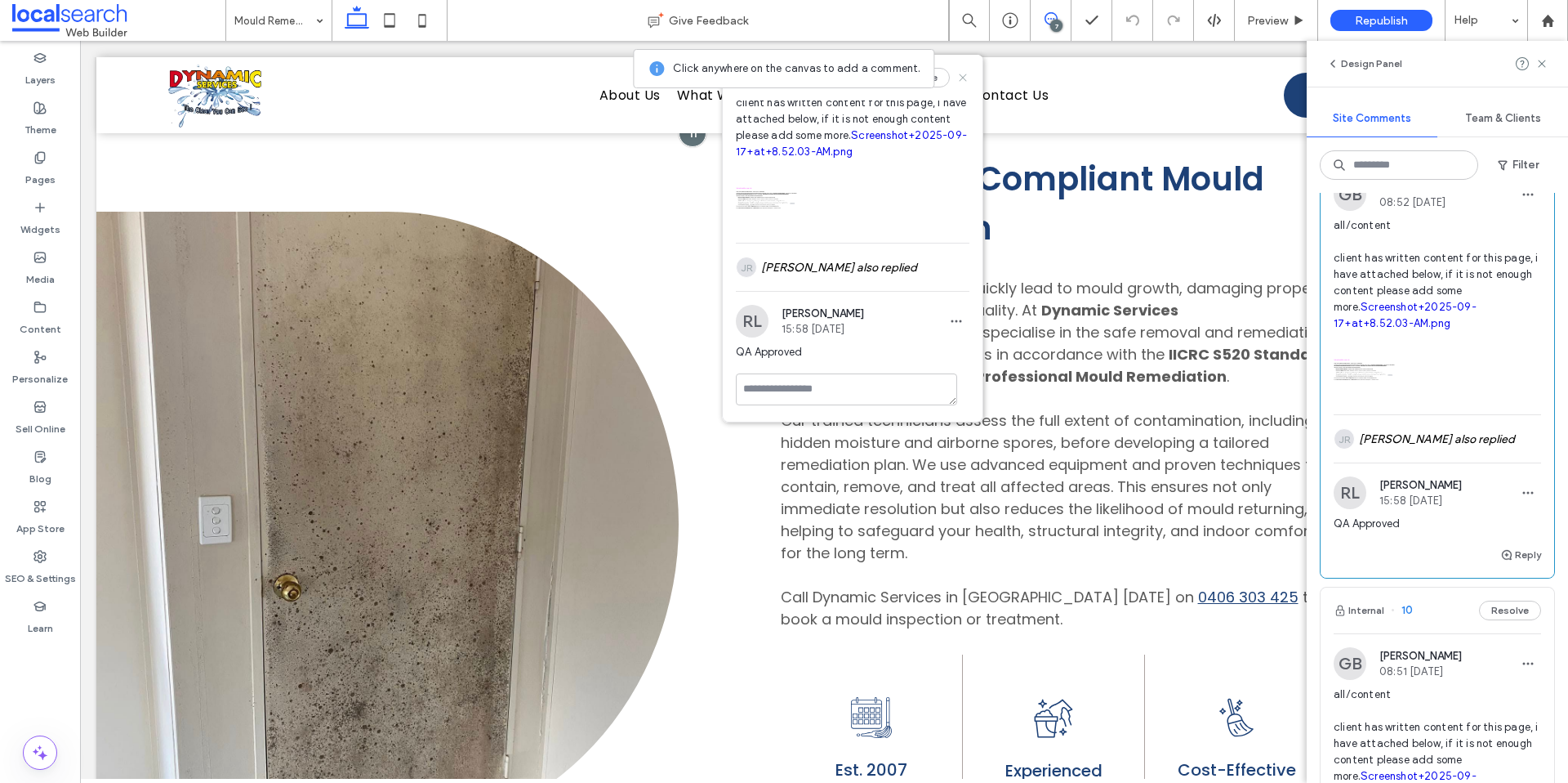
drag, startPoint x: 950, startPoint y: 83, endPoint x: 888, endPoint y: 55, distance: 68.0
click at [957, 83] on icon at bounding box center [963, 77] width 13 height 13
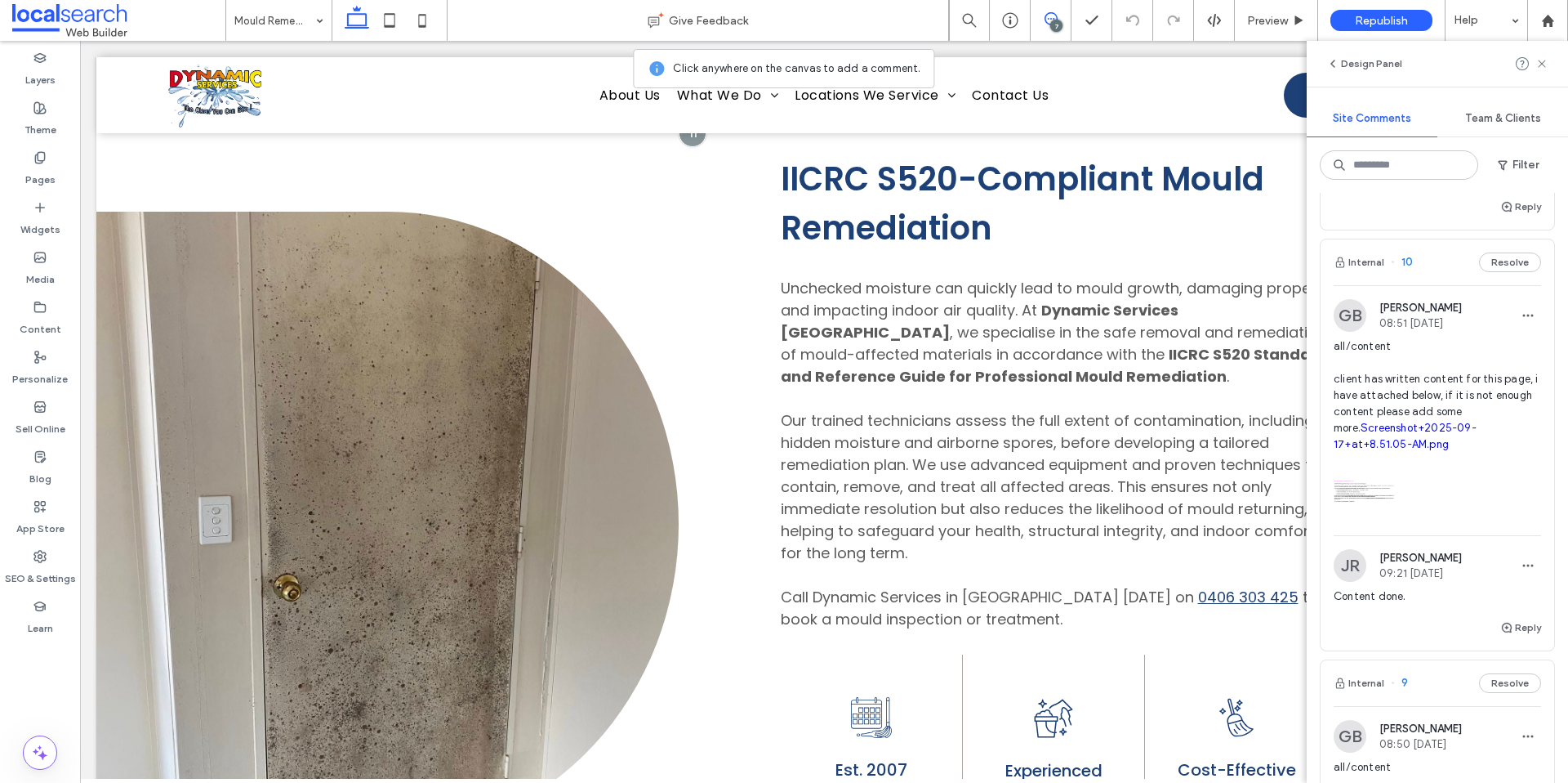
scroll to position [2231, 0]
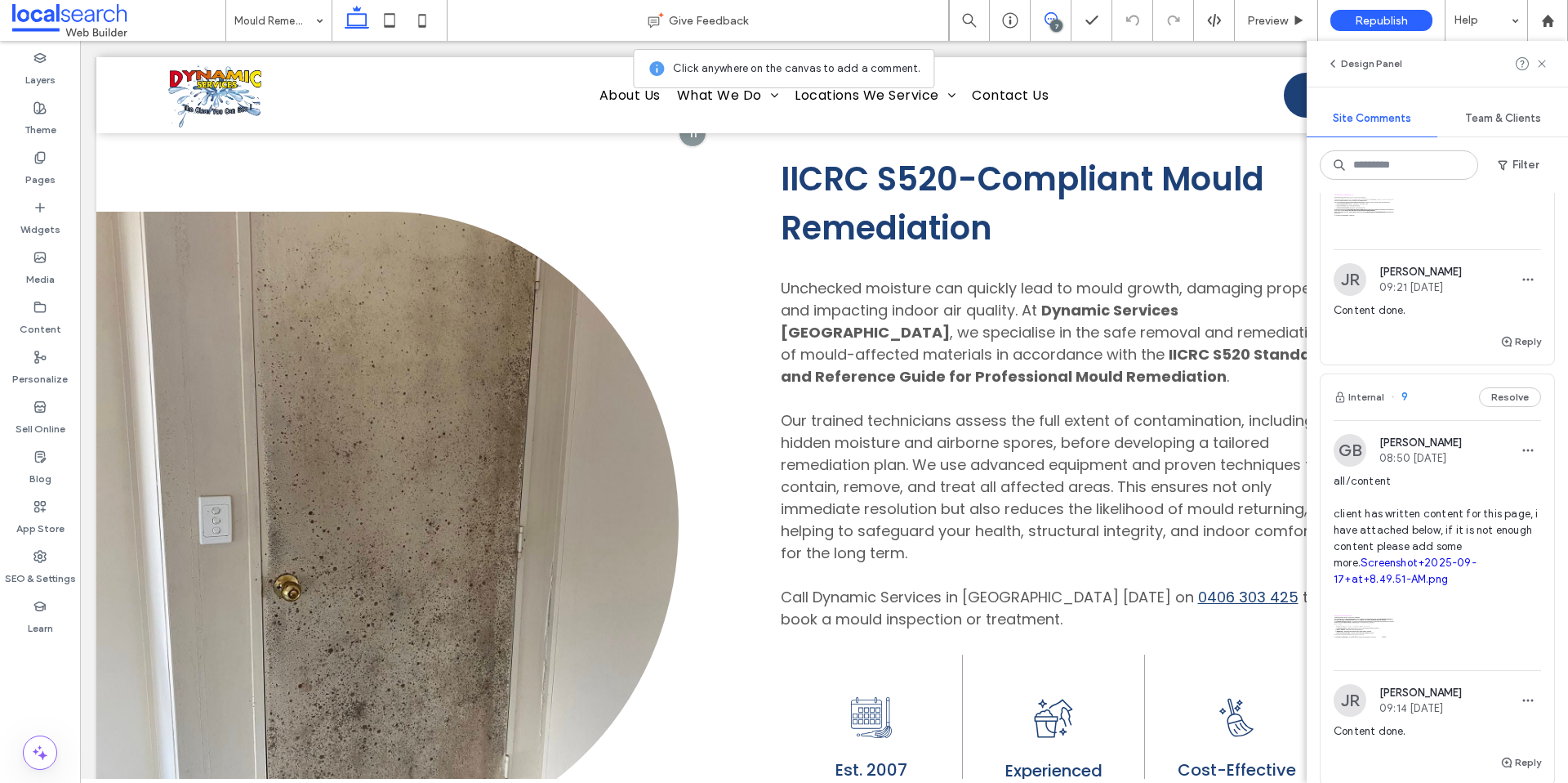
click at [1421, 167] on span "all/content client has written content for this page, i have attached below, if…" at bounding box center [1438, 109] width 208 height 115
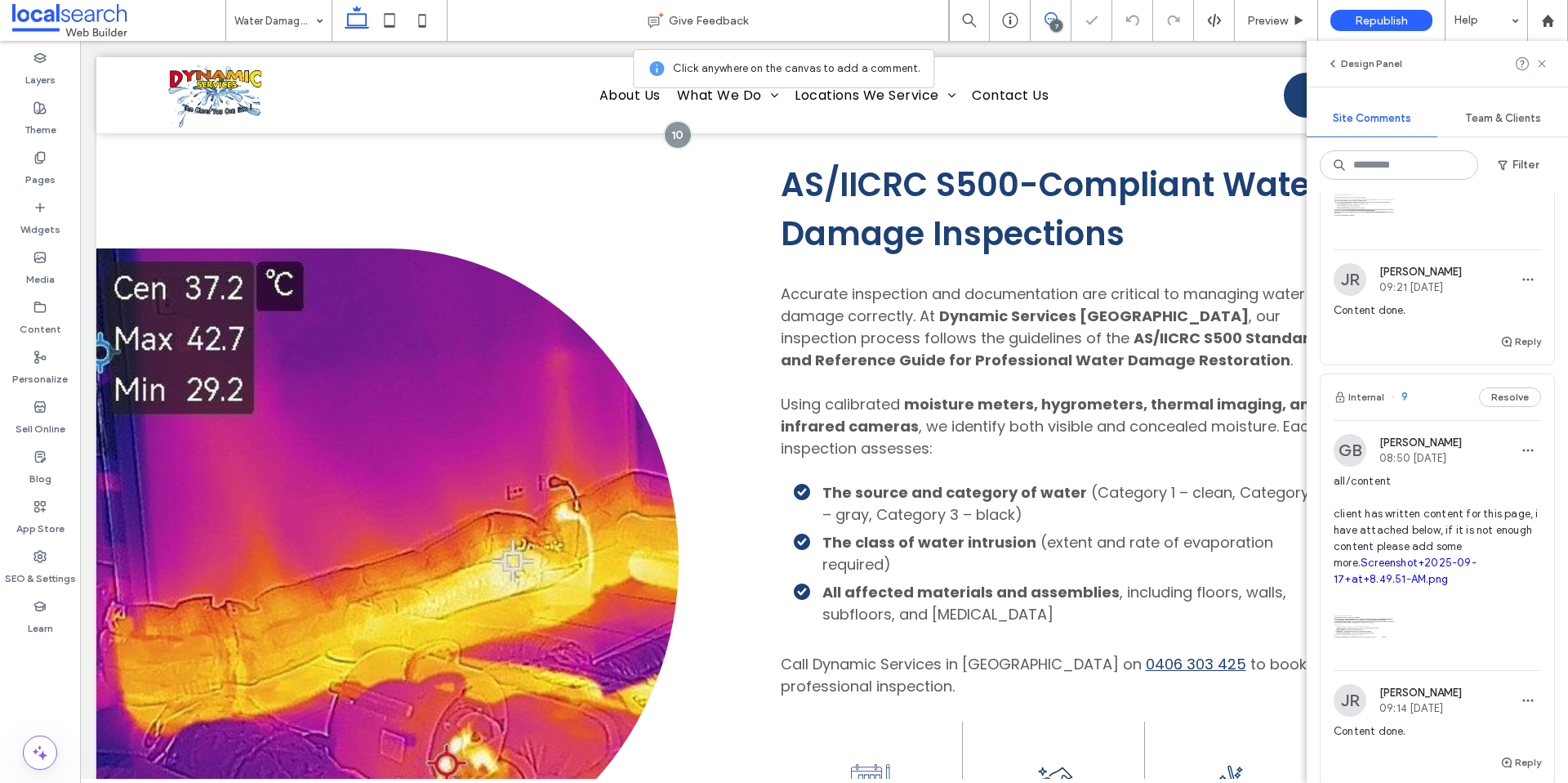
scroll to position [705, 0]
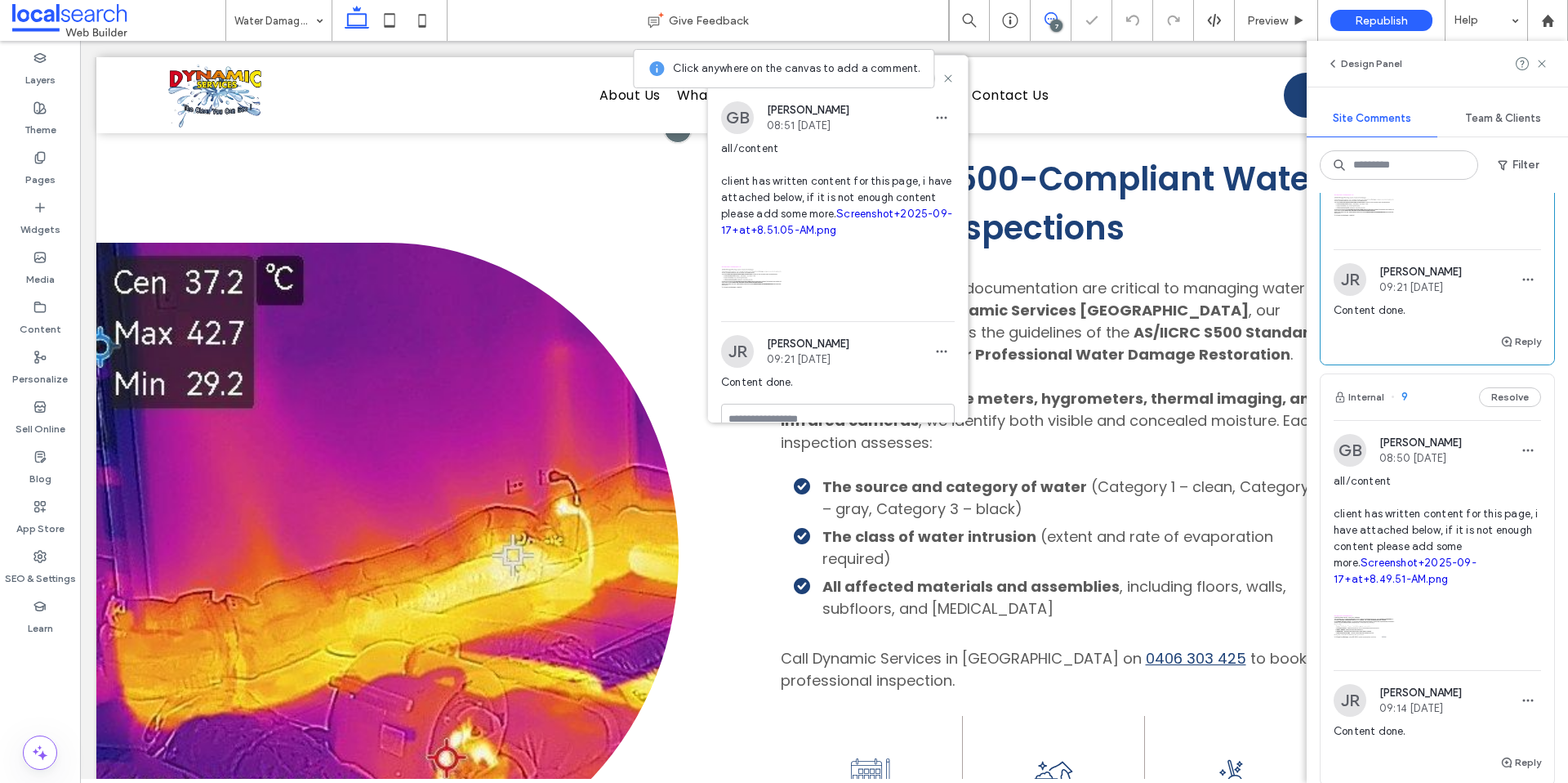
click at [760, 236] on link "Screenshot+2025-09-17+at+8.51.05-AM.png" at bounding box center [837, 222] width 231 height 28
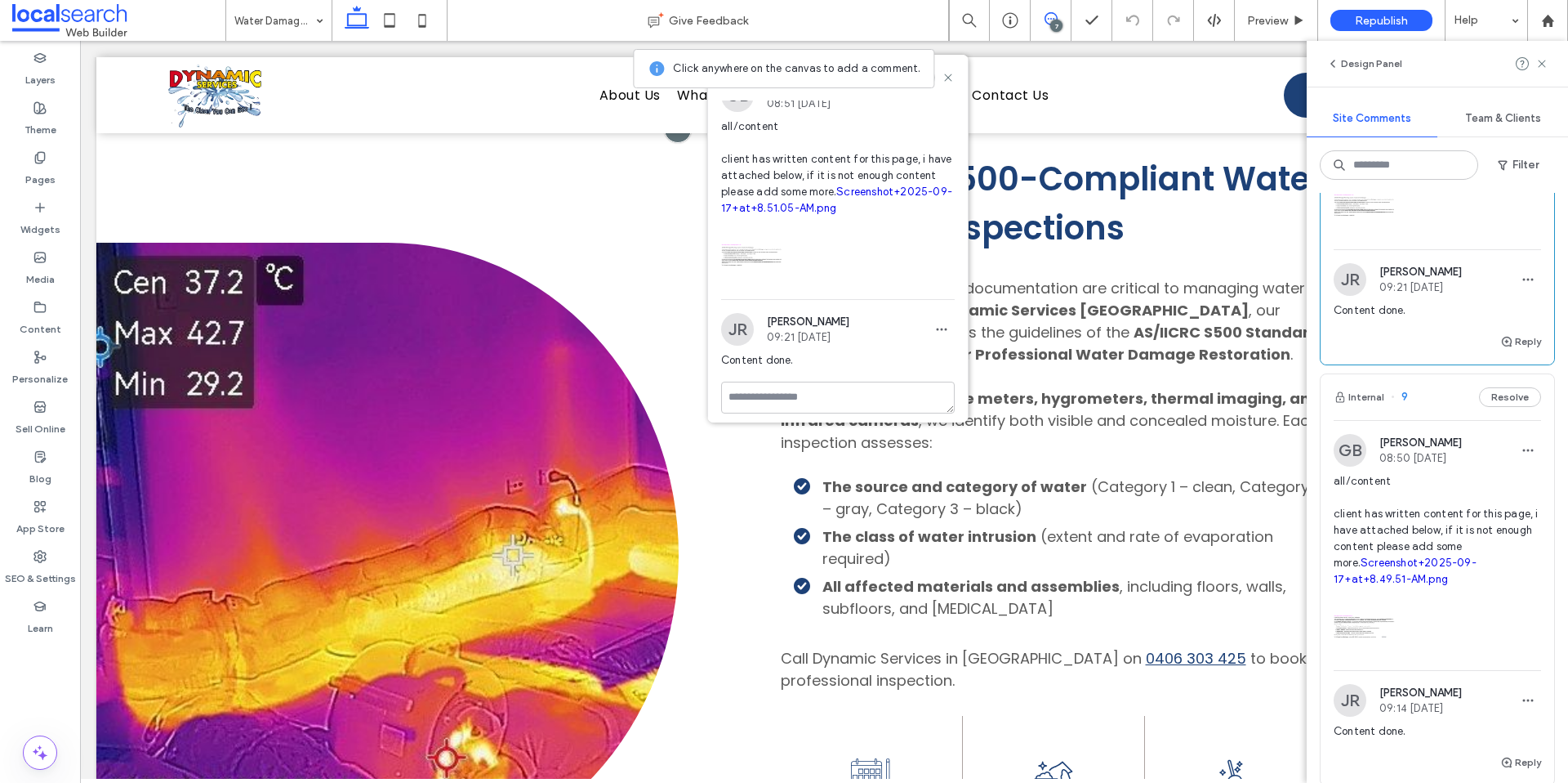
scroll to position [63, 0]
click at [839, 384] on textarea at bounding box center [838, 390] width 233 height 32
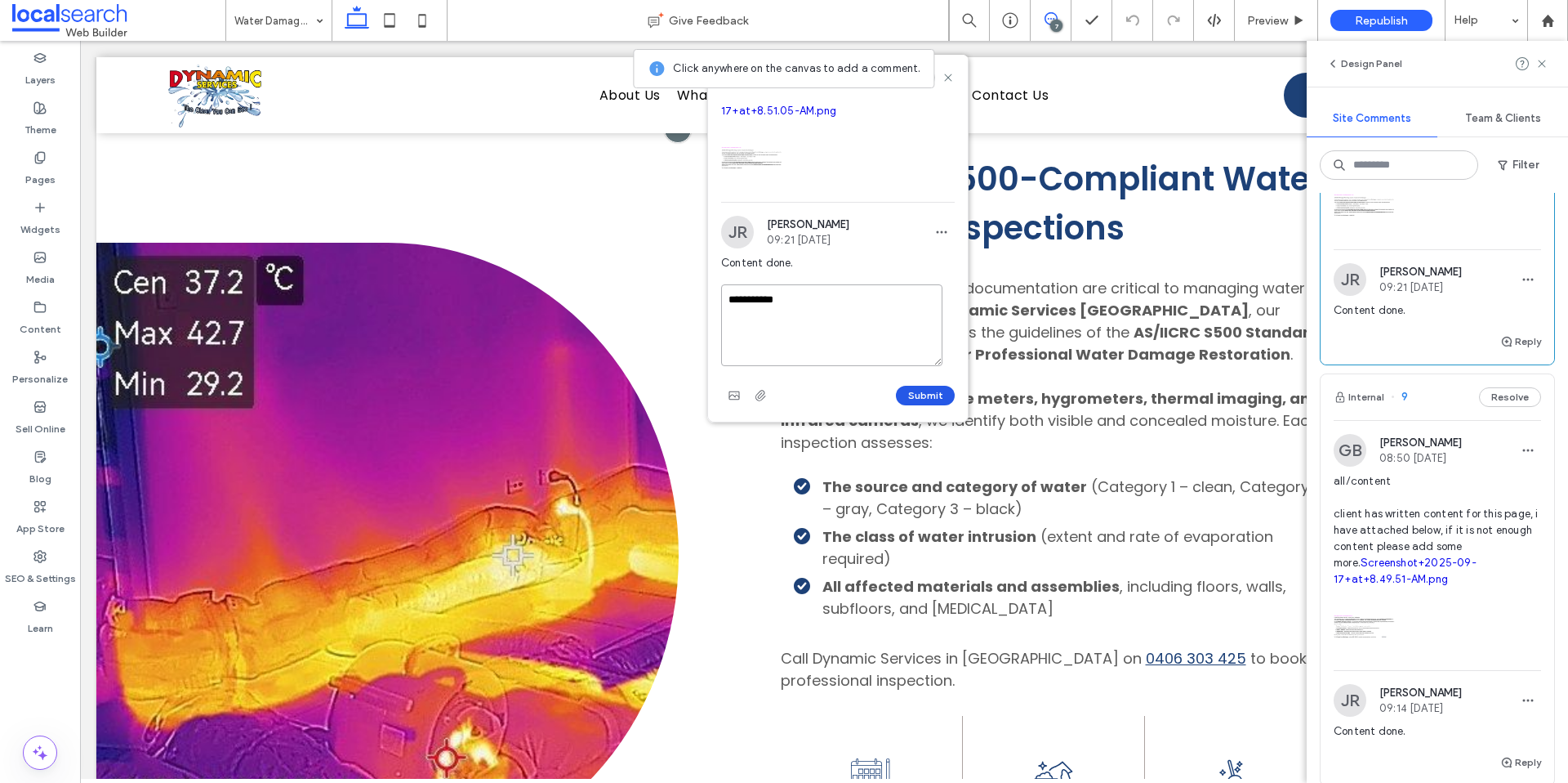
type textarea "**********"
click at [930, 390] on button "Submit" at bounding box center [926, 395] width 59 height 20
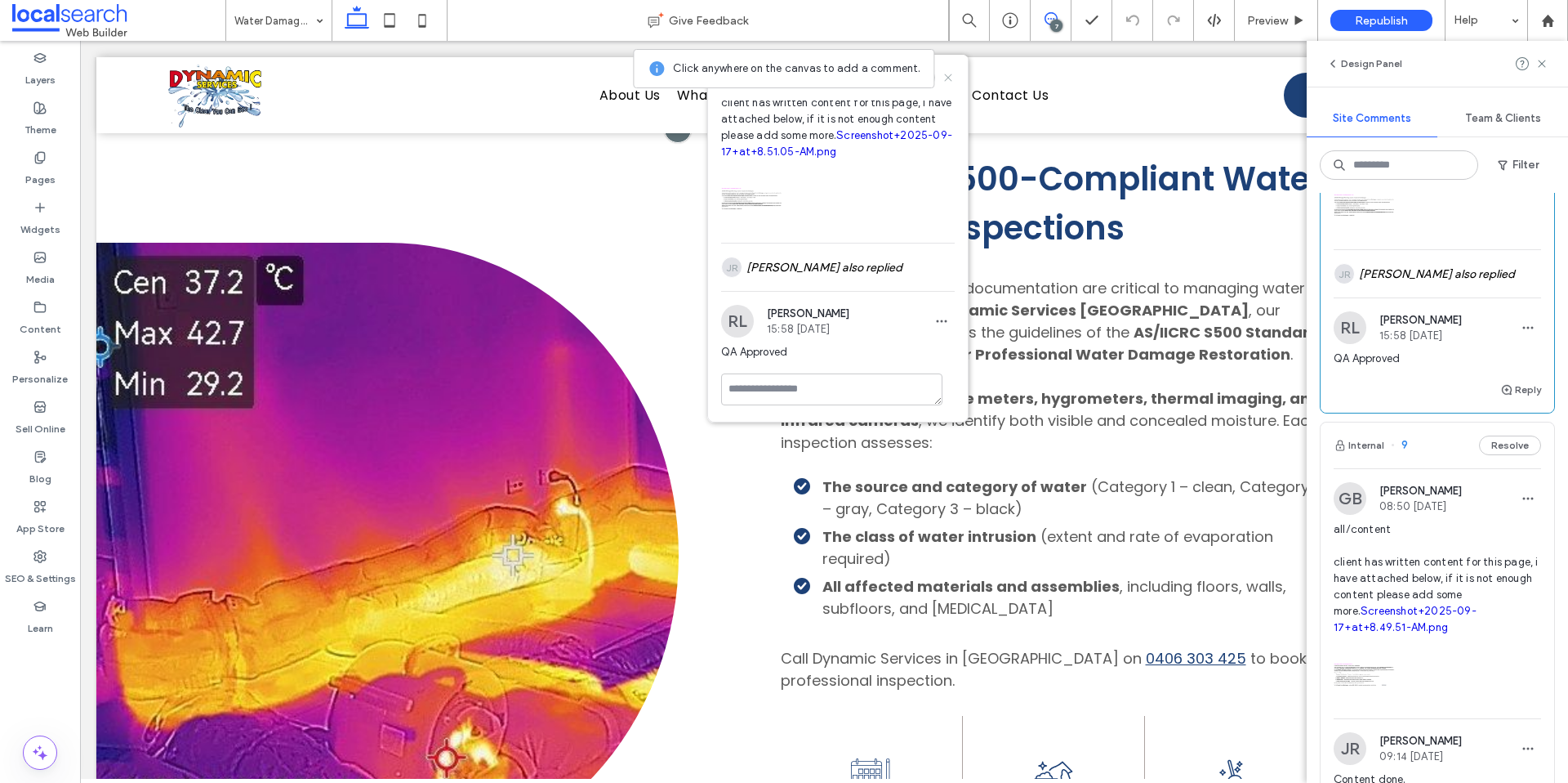
click at [942, 75] on icon at bounding box center [948, 77] width 13 height 13
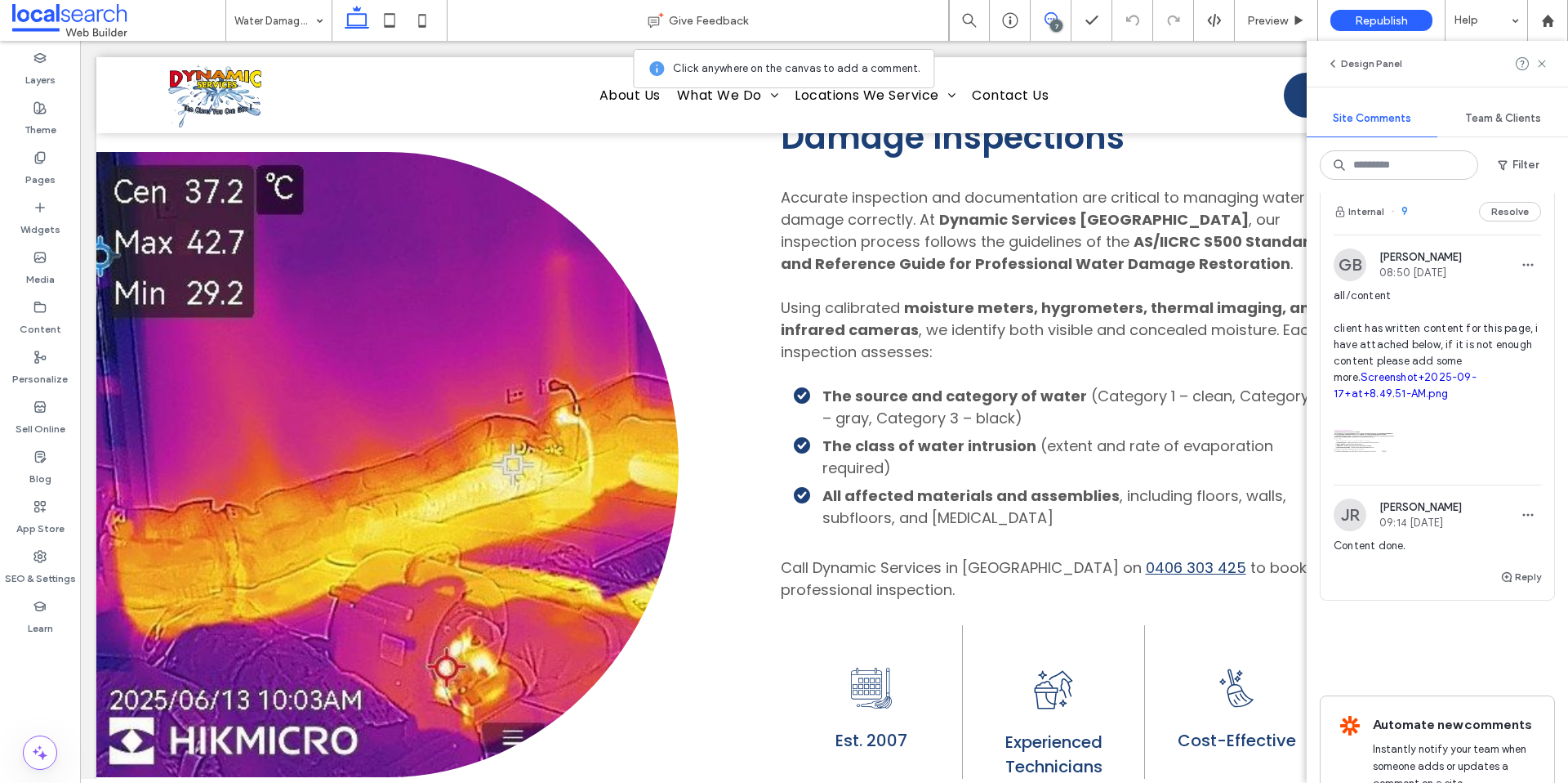
scroll to position [2467, 0]
click at [1435, 399] on span "all/content client has written content for this page, i have attached below, if…" at bounding box center [1438, 342] width 208 height 115
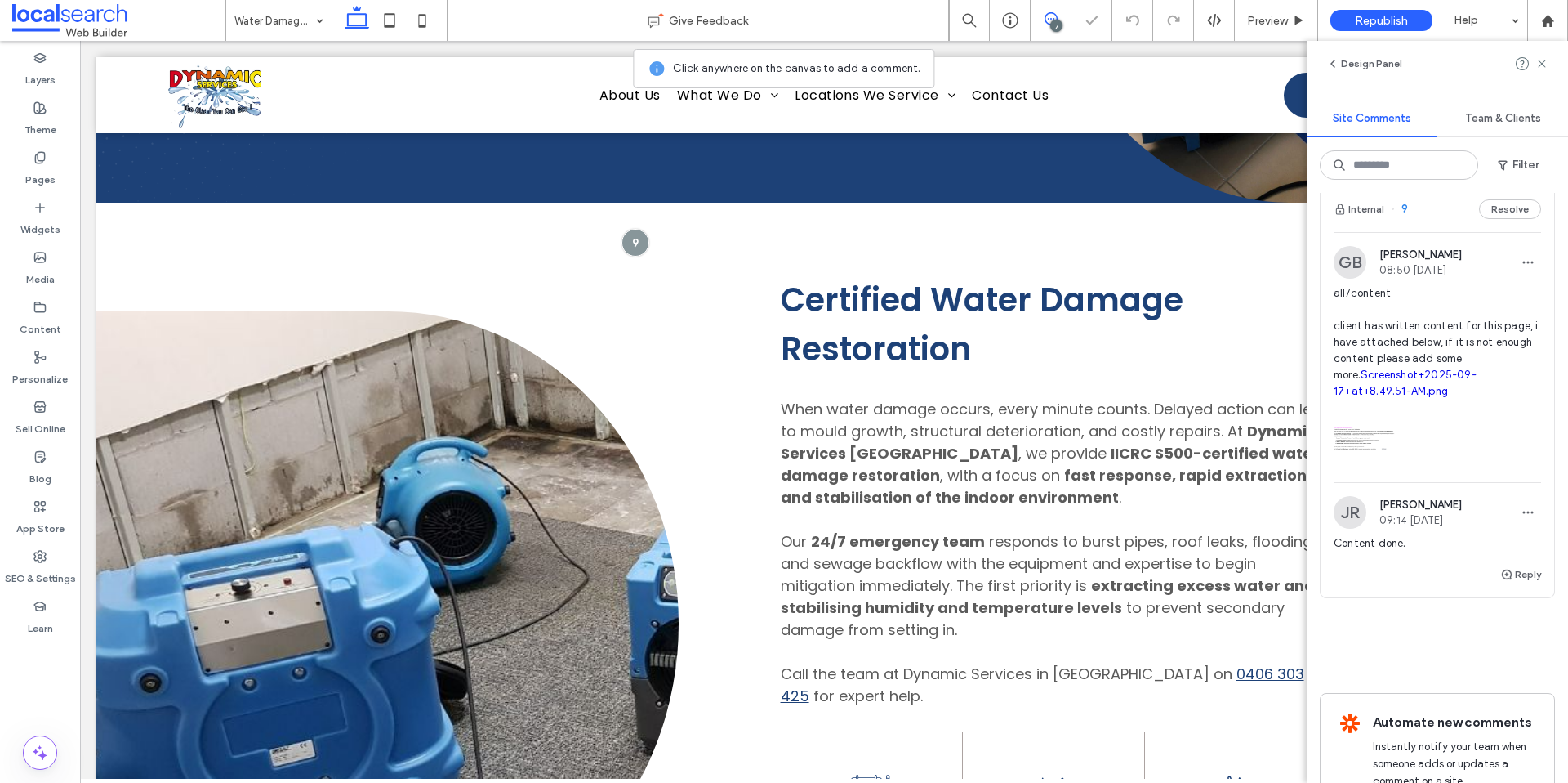
scroll to position [705, 0]
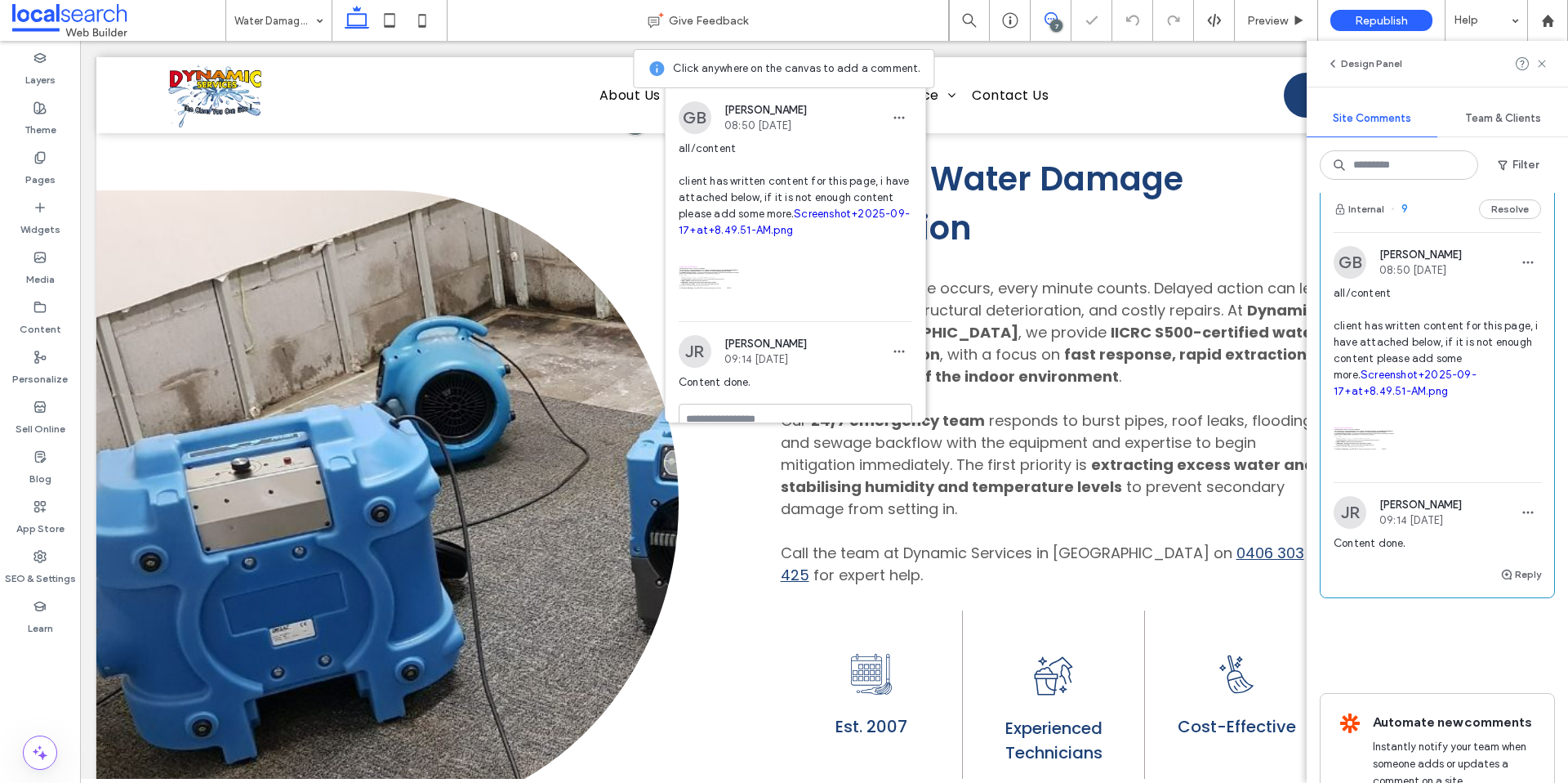
click at [1411, 397] on link "Screenshot+2025-09-17+at+8.49.51-AM.png" at bounding box center [1405, 383] width 143 height 28
click at [1024, 197] on span "Certified Water Damage Restoration" at bounding box center [982, 203] width 403 height 95
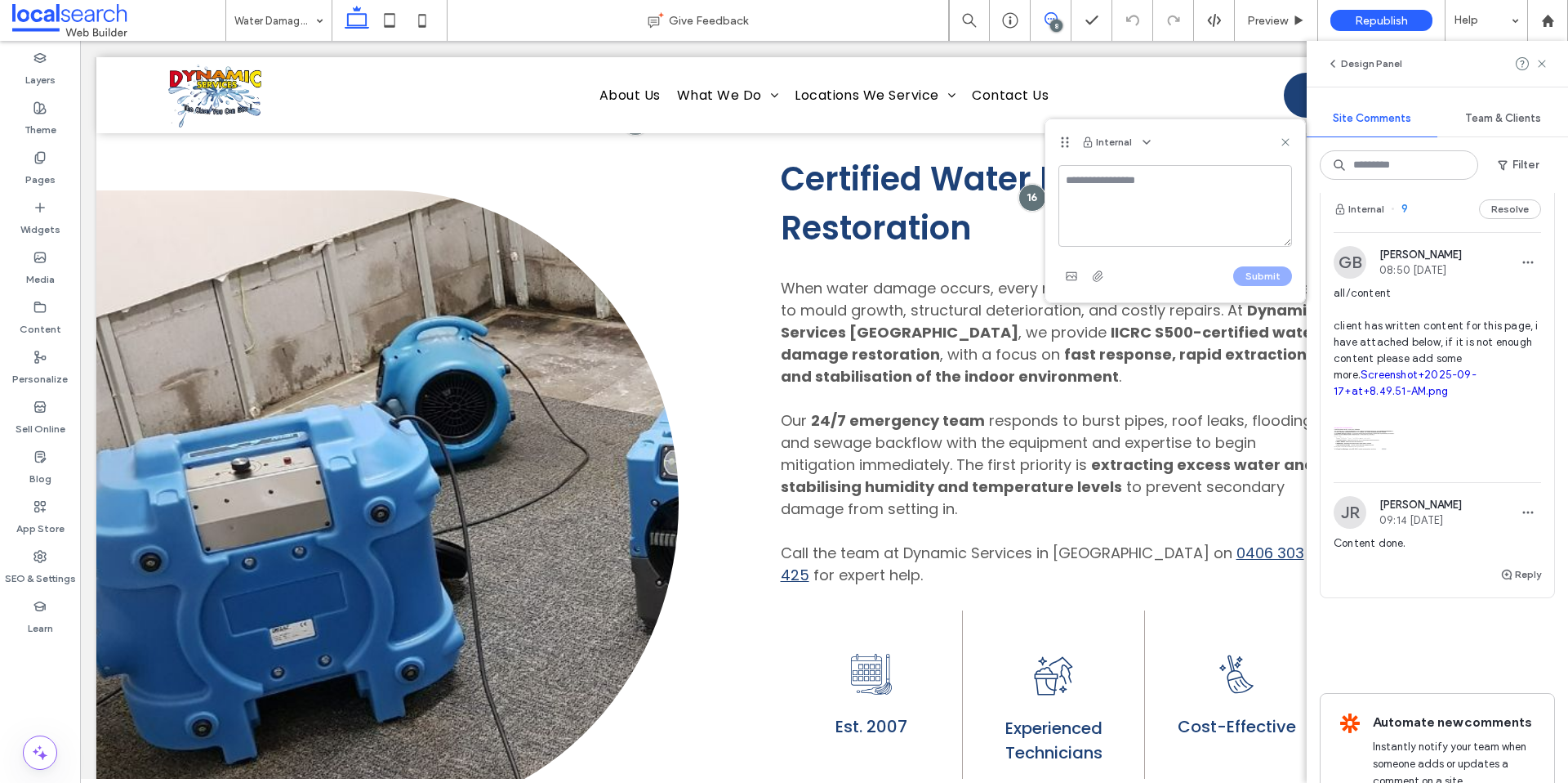
click at [687, 220] on div "Certified Water Damage Restoration When water damage occurs, every minute count…" at bounding box center [824, 502] width 1455 height 842
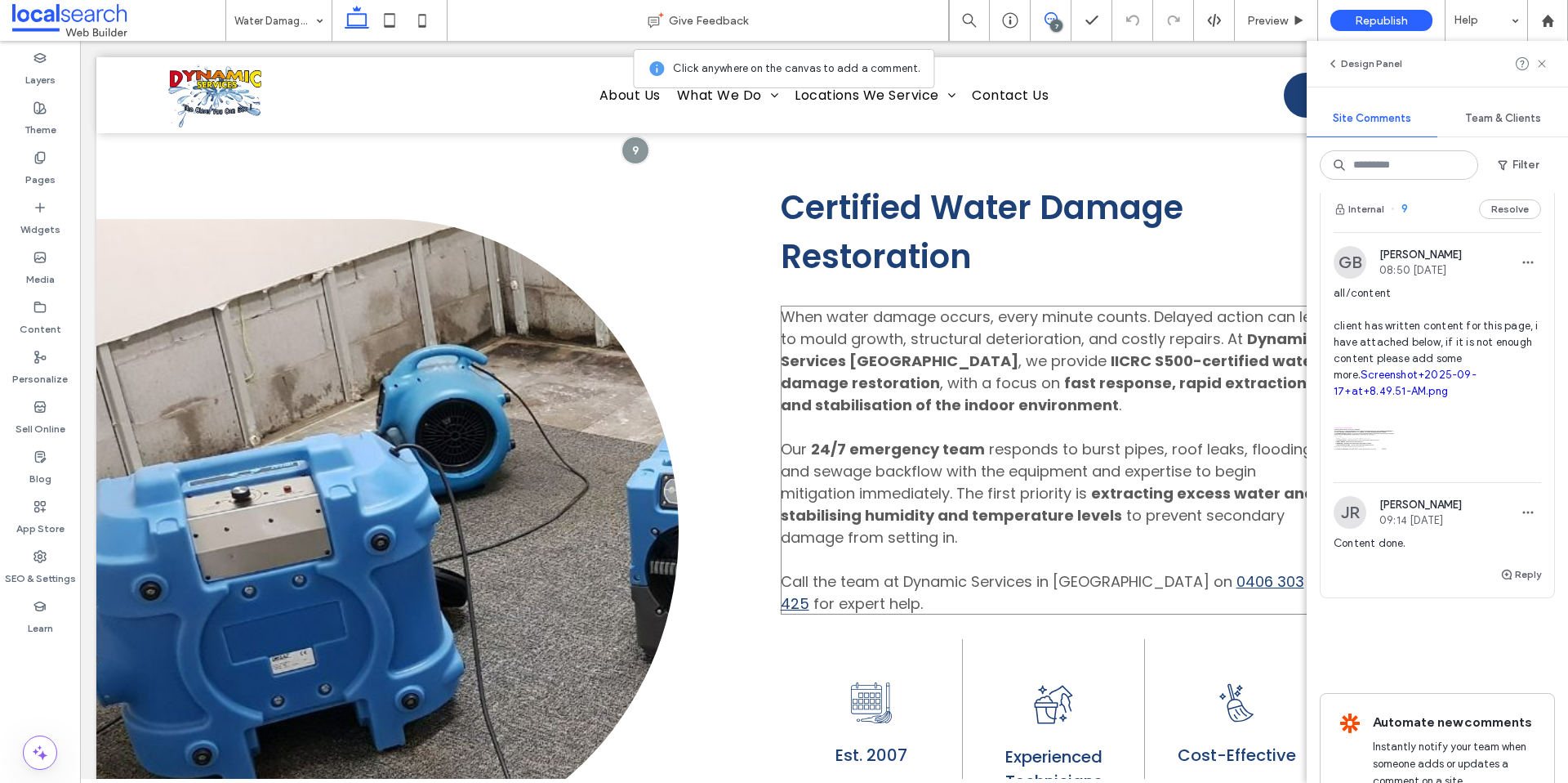
scroll to position [676, 0]
click at [1369, 397] on link "Screenshot+2025-09-17+at+8.49.51-AM.png" at bounding box center [1405, 383] width 143 height 28
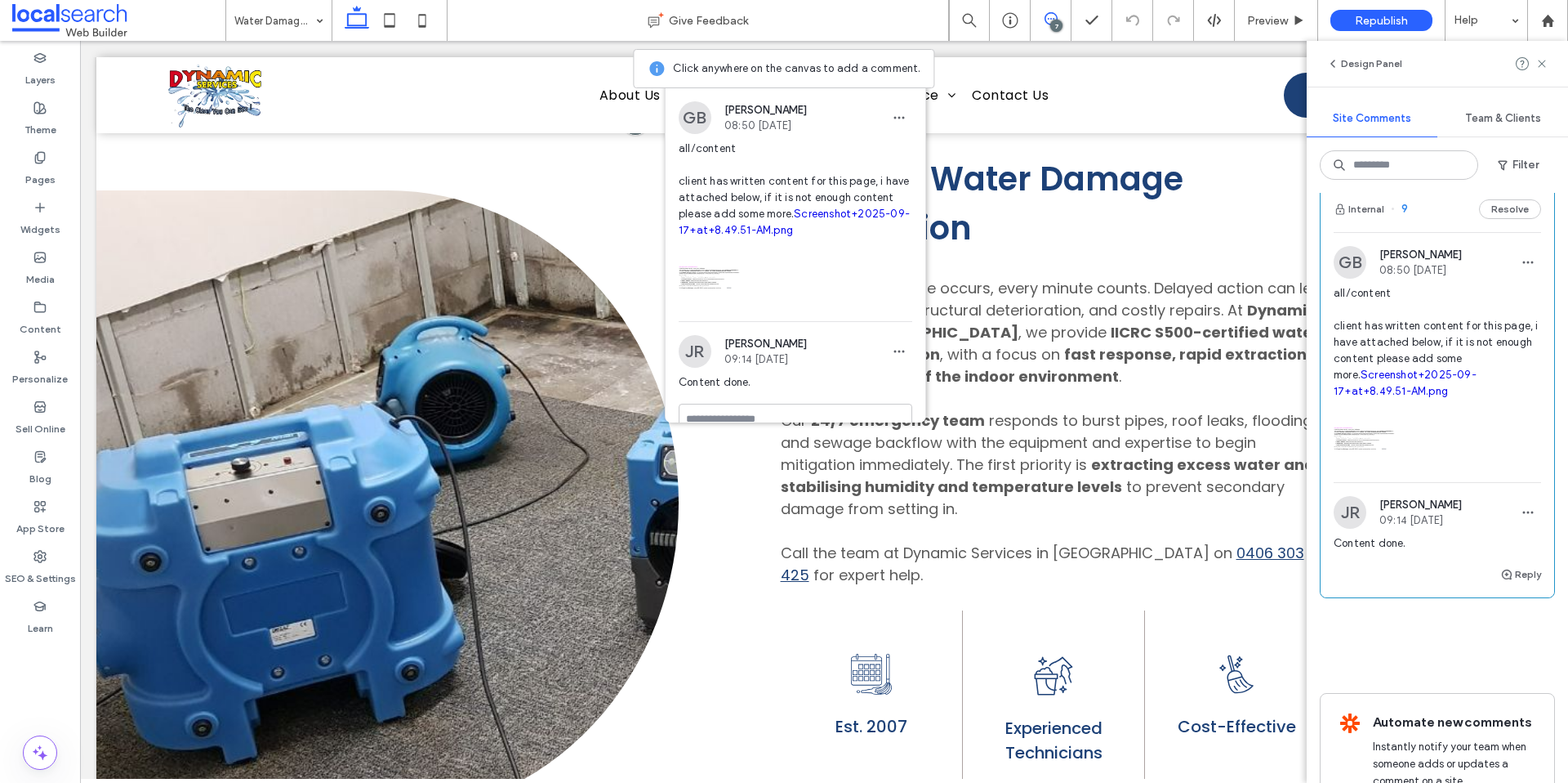
click at [543, 178] on div at bounding box center [388, 502] width 582 height 842
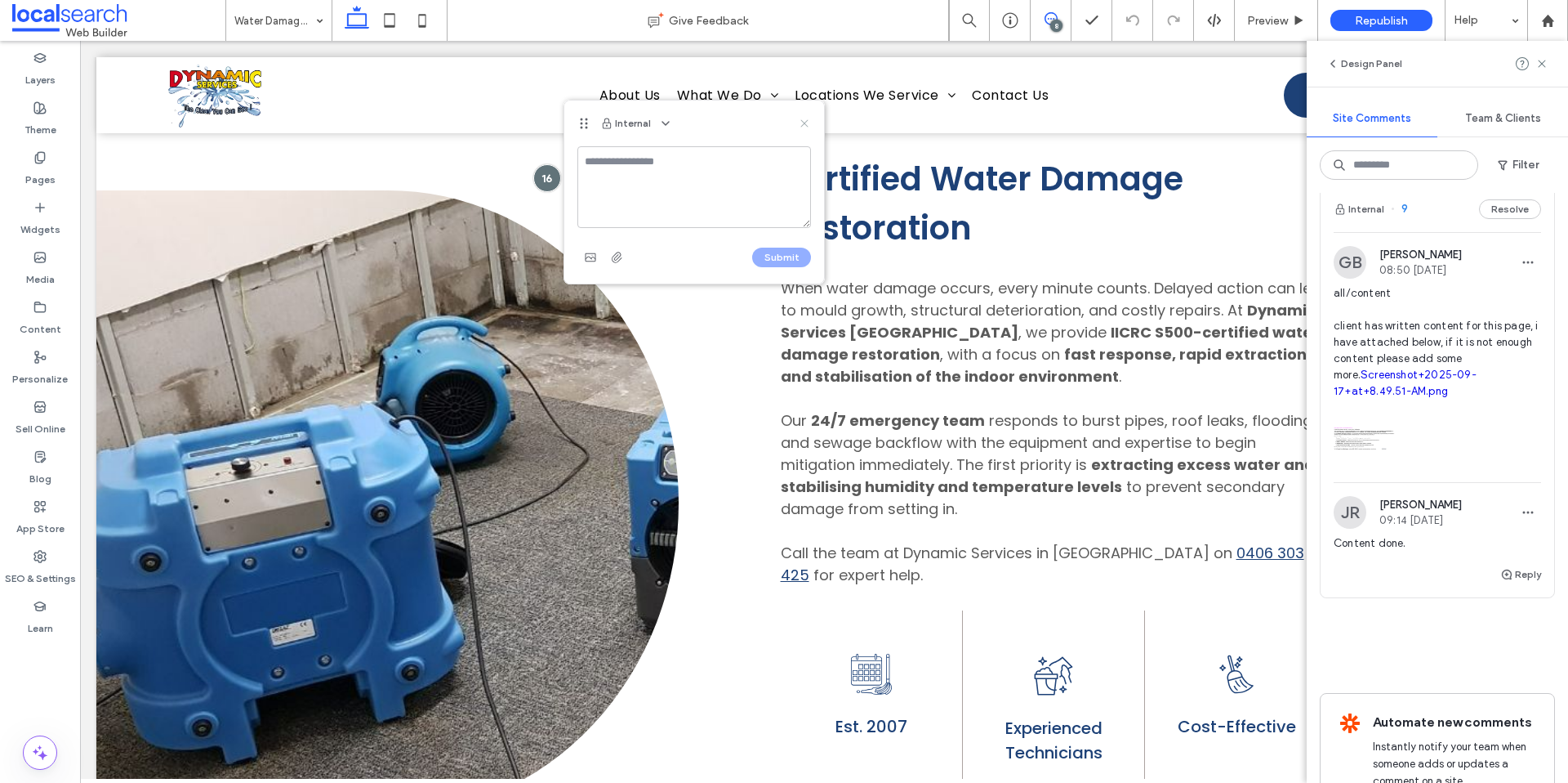
click at [801, 124] on icon at bounding box center [804, 123] width 13 height 13
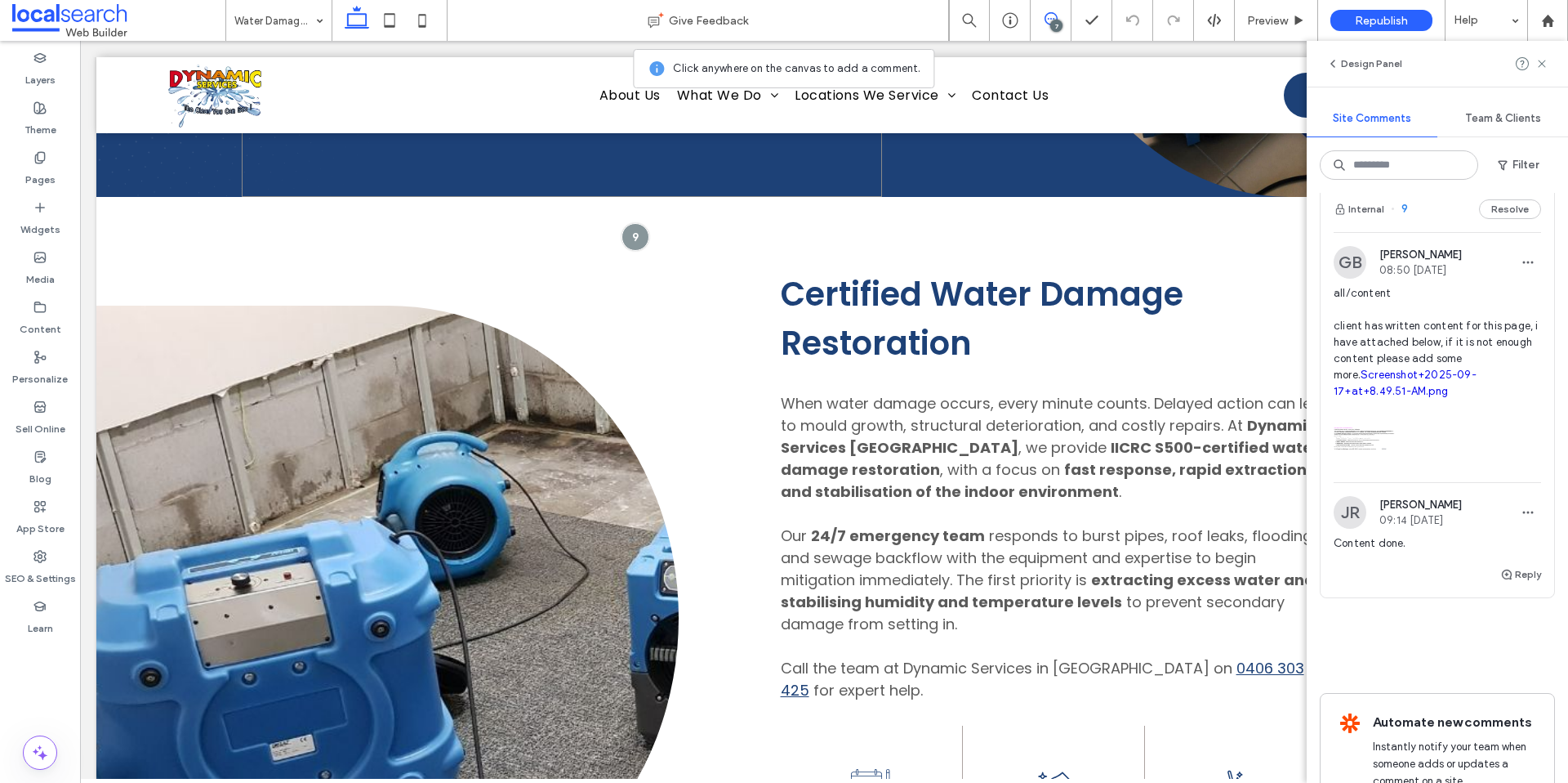
scroll to position [498, 0]
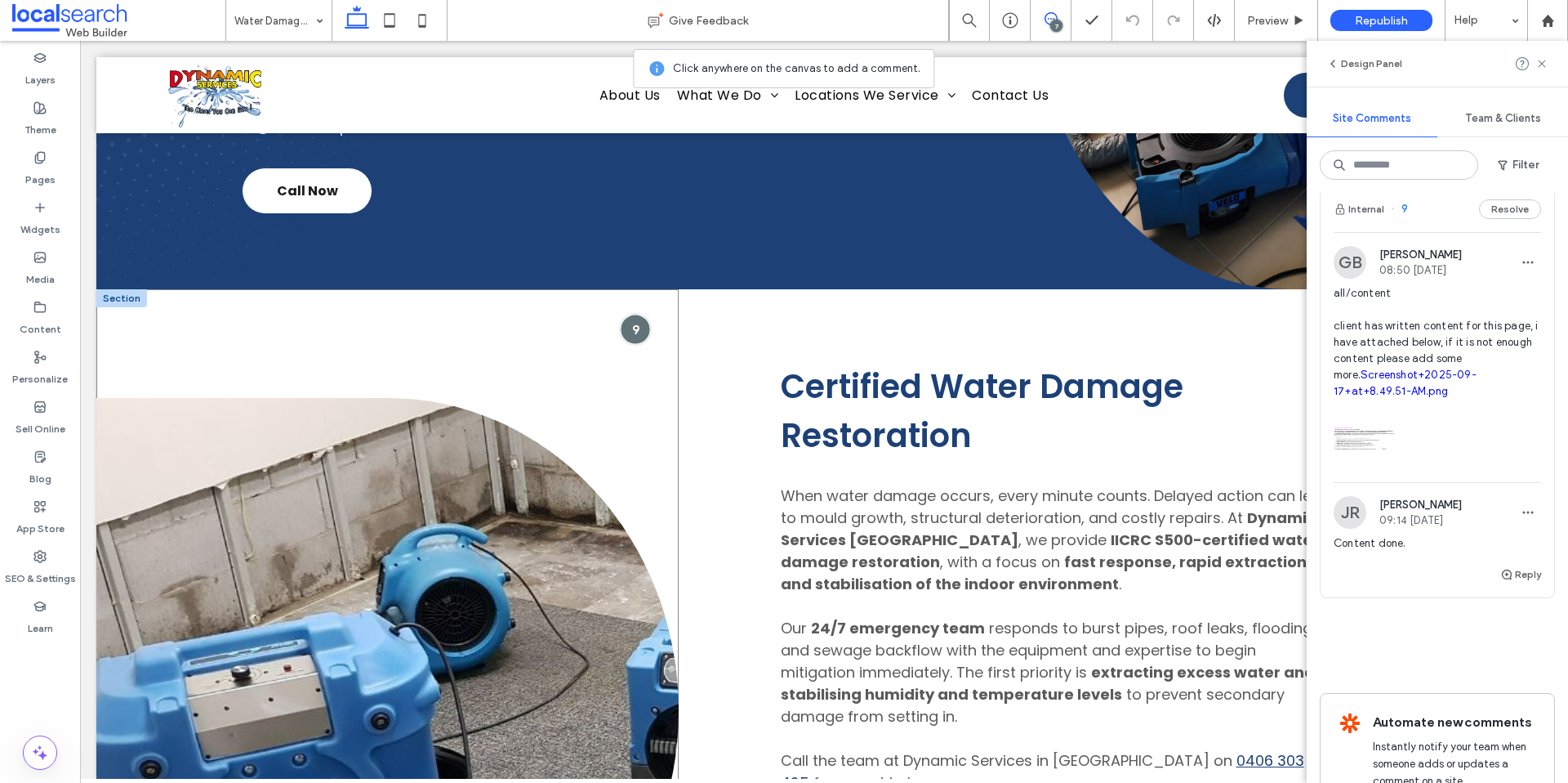
click at [635, 320] on div at bounding box center [635, 329] width 30 height 30
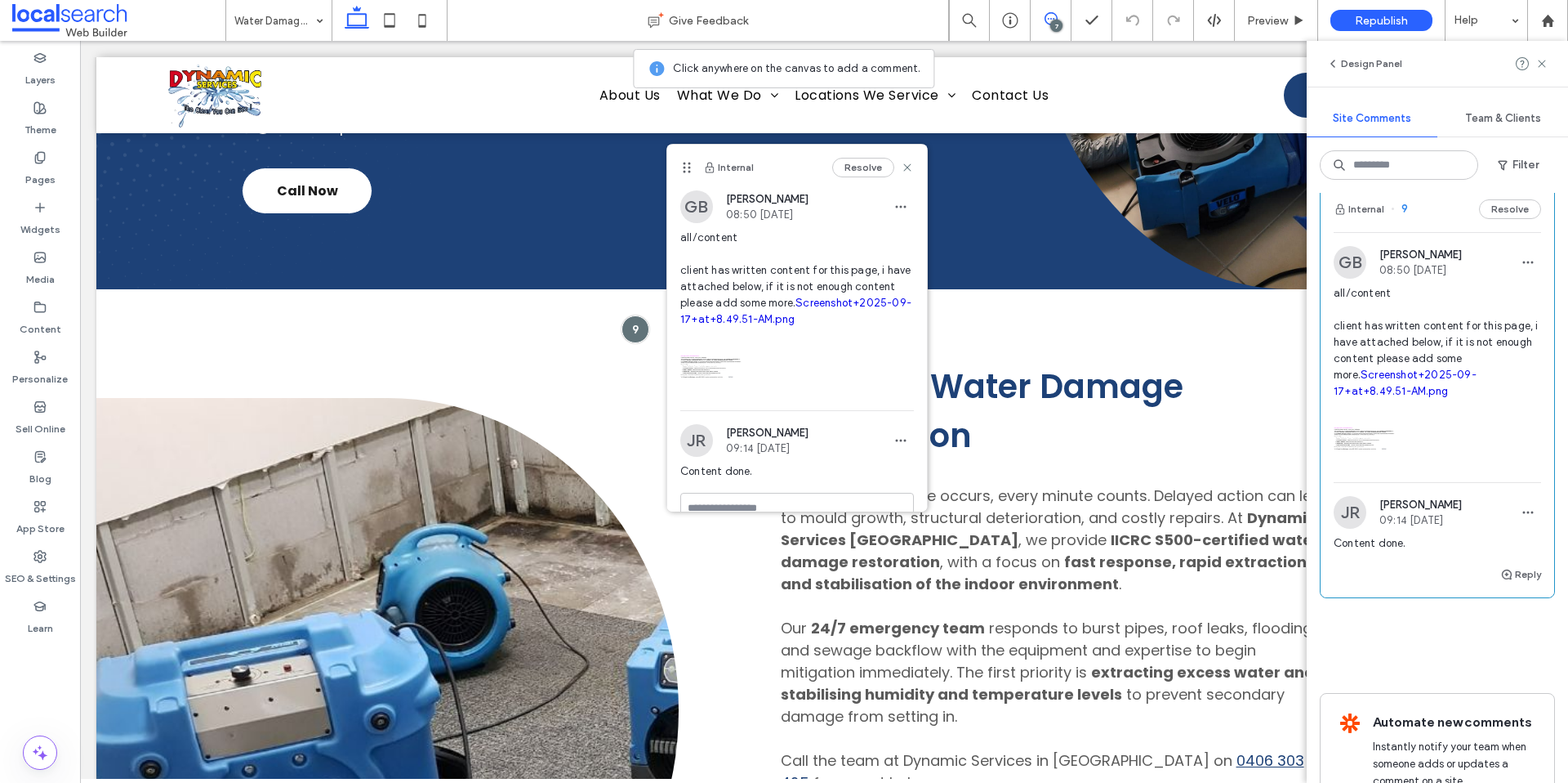
scroll to position [63, 0]
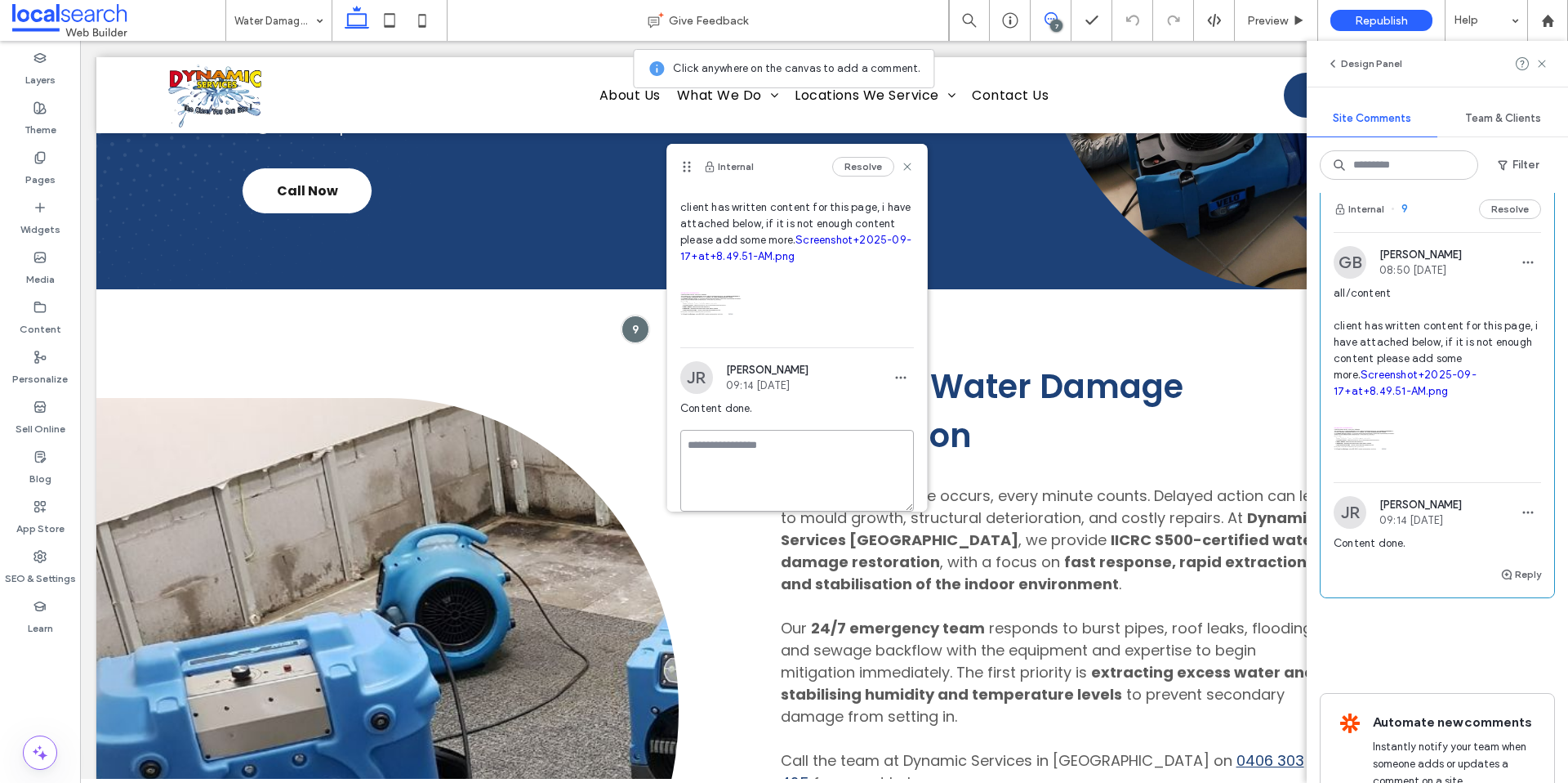
click at [754, 477] on textarea at bounding box center [797, 471] width 233 height 82
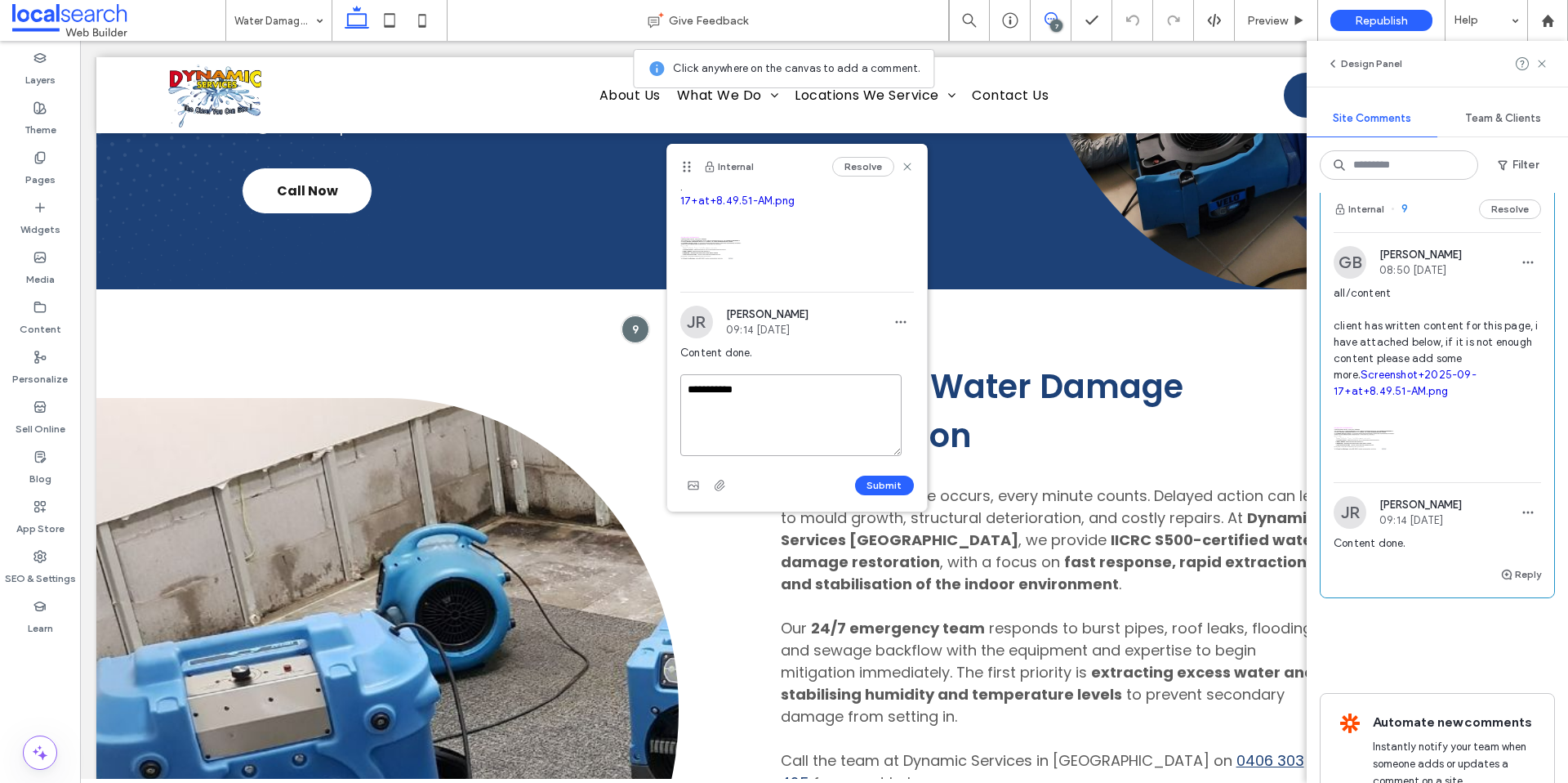
scroll to position [152, 0]
click at [812, 416] on textarea "**********" at bounding box center [791, 415] width 221 height 82
type textarea "**********"
drag, startPoint x: 797, startPoint y: 469, endPoint x: 844, endPoint y: 476, distance: 47.5
click at [806, 471] on div "**********" at bounding box center [797, 436] width 233 height 124
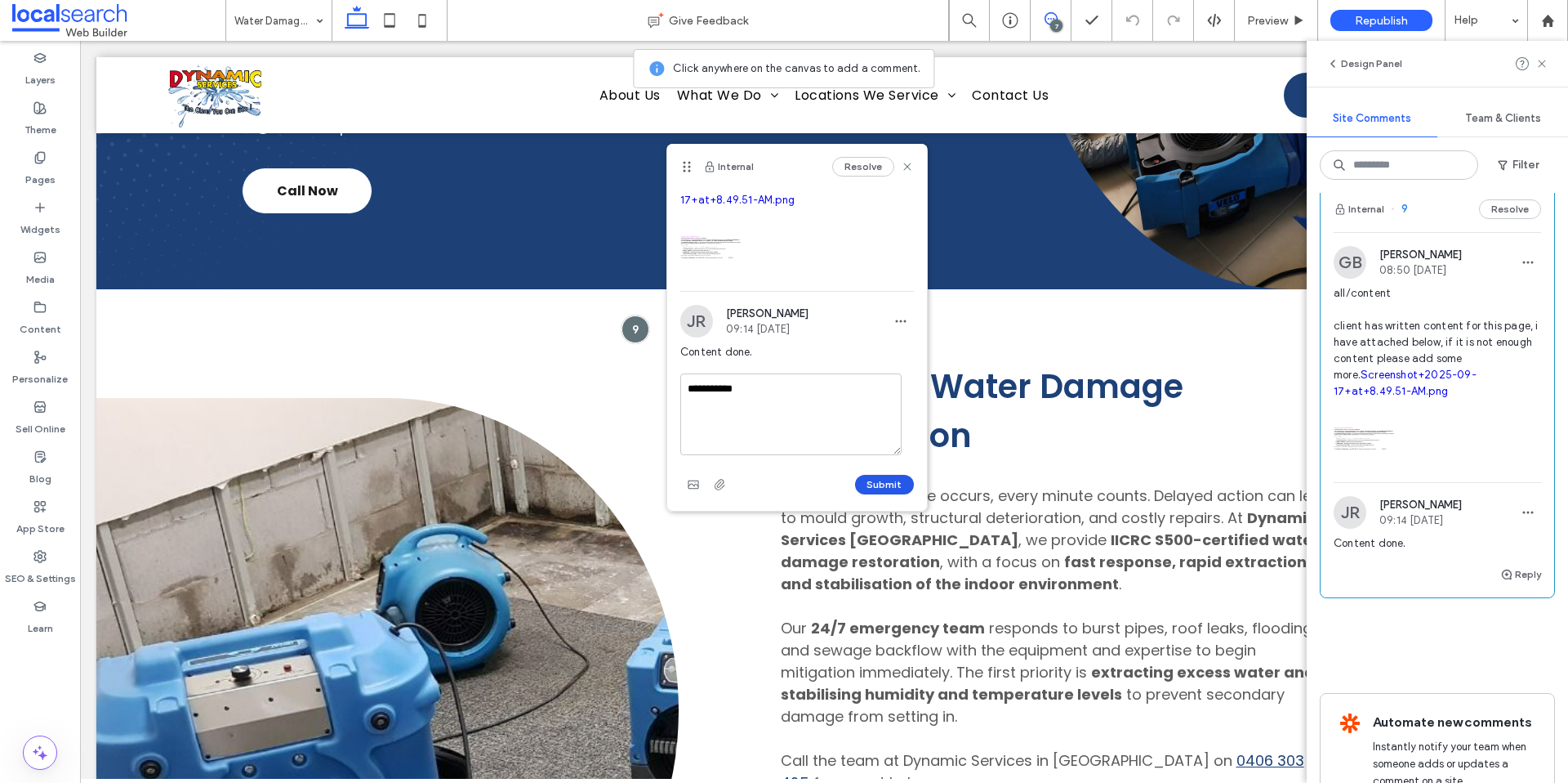
click at [877, 481] on button "Submit" at bounding box center [885, 485] width 59 height 20
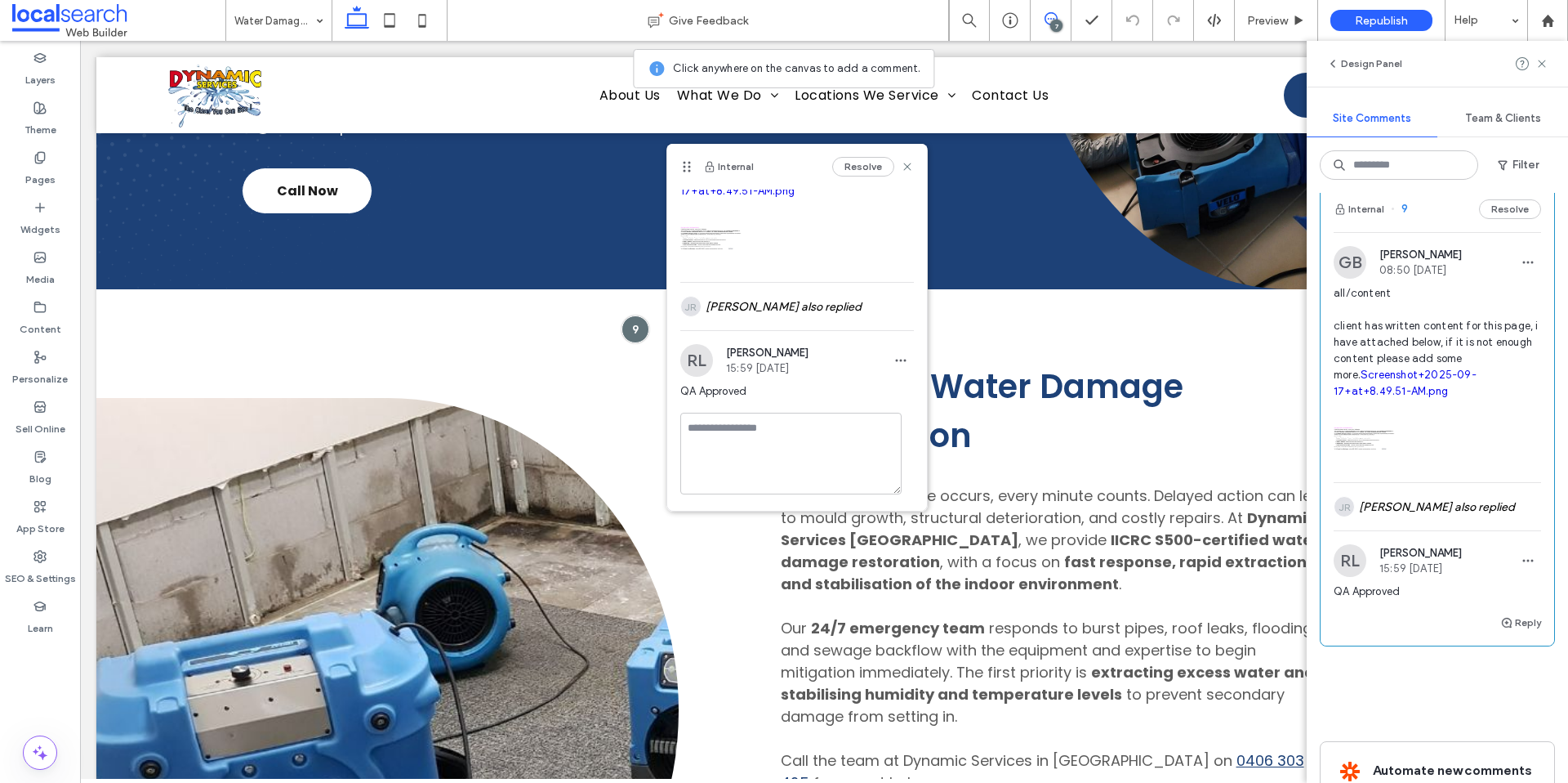
scroll to position [111, 0]
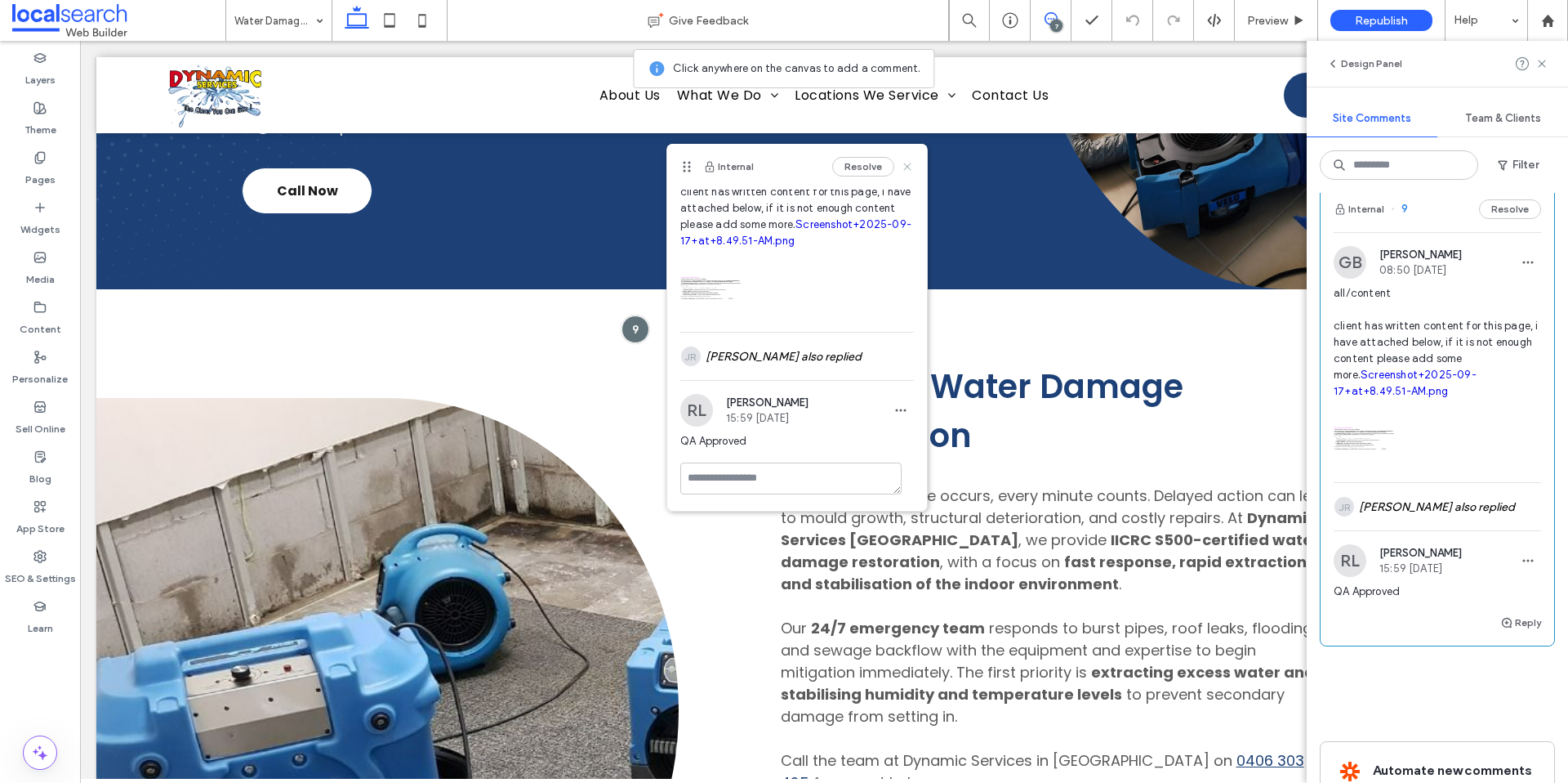
click at [901, 171] on icon at bounding box center [907, 166] width 13 height 13
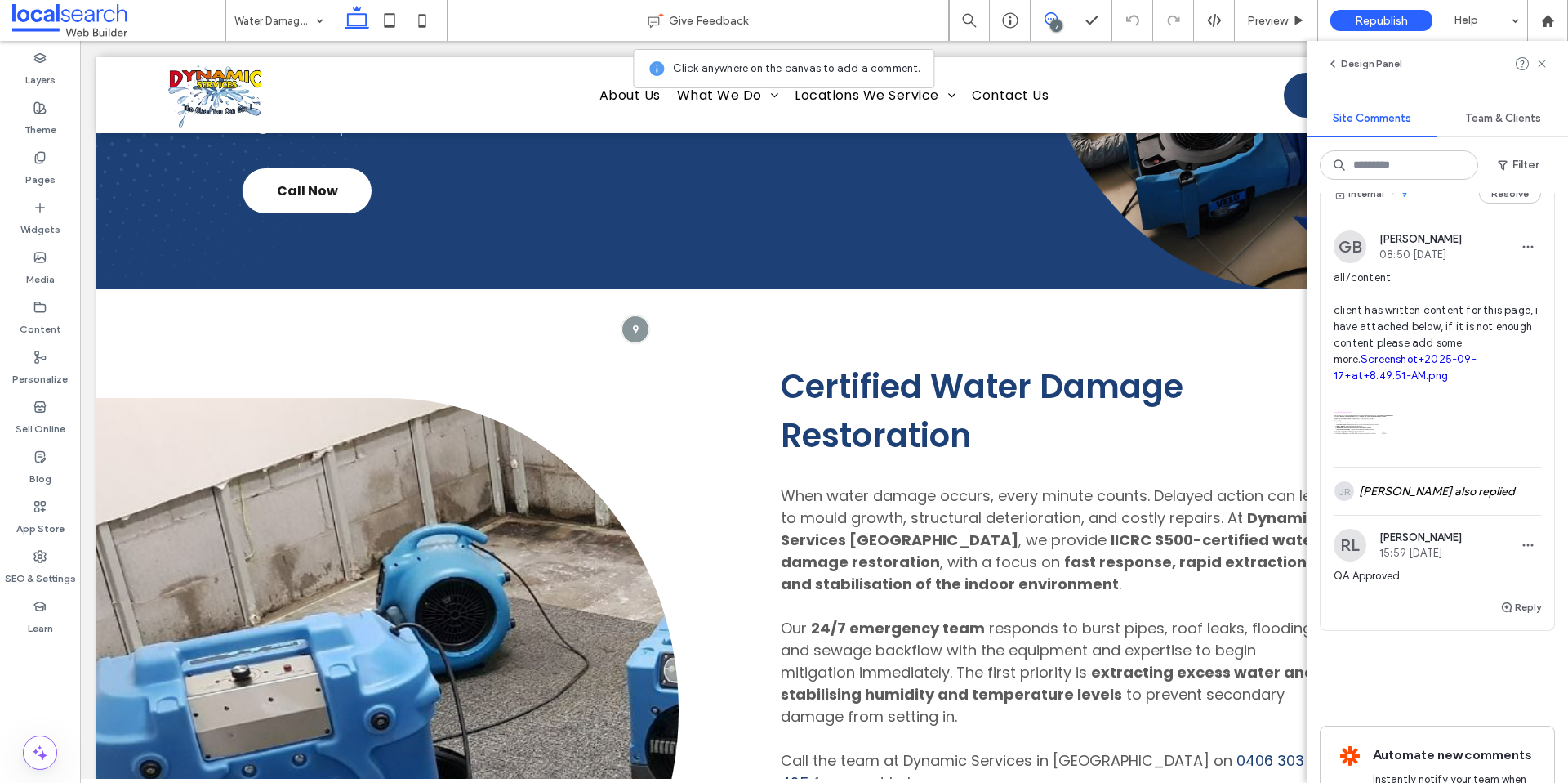
scroll to position [2145, 0]
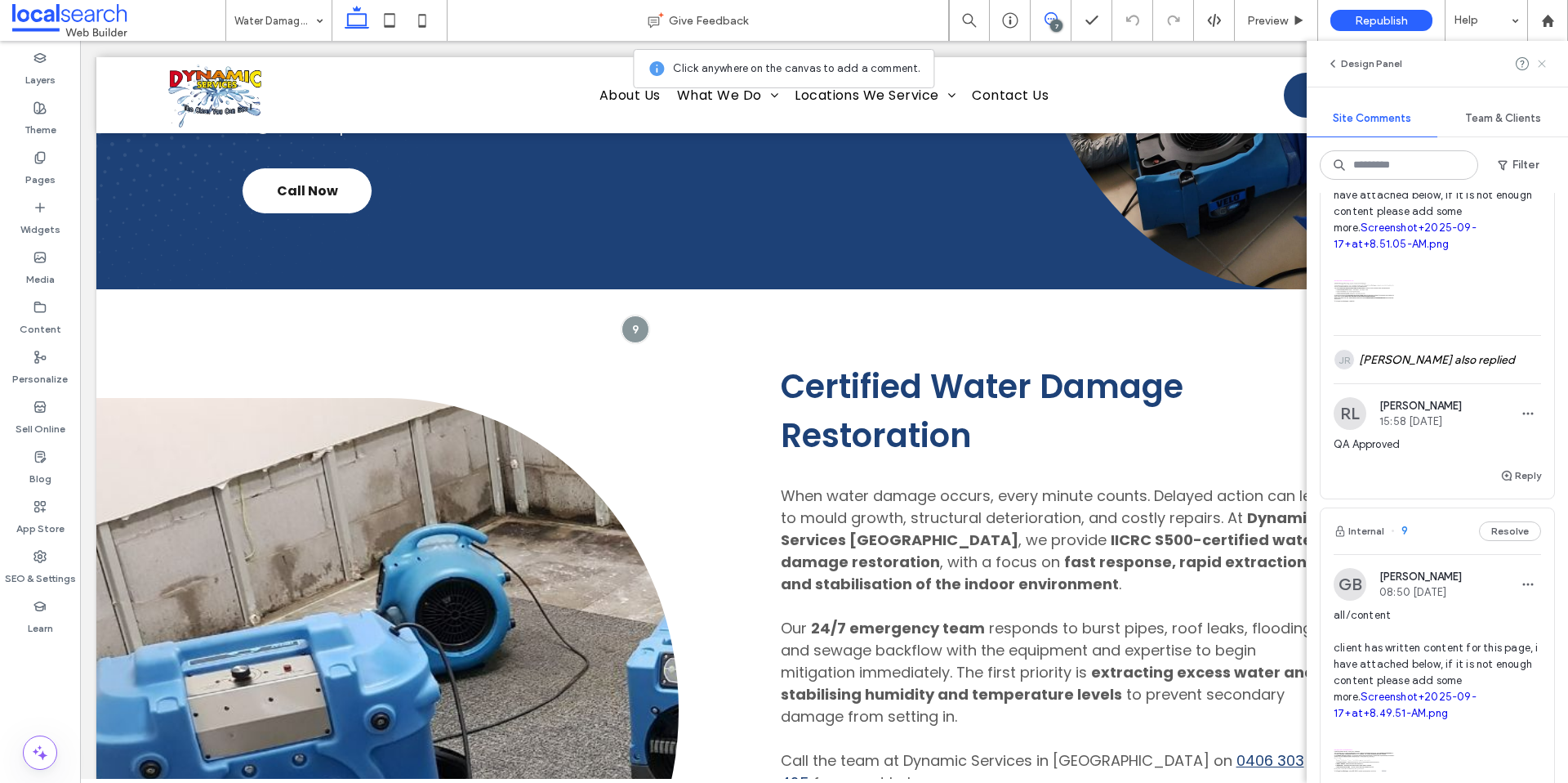
click at [1546, 65] on icon at bounding box center [1541, 63] width 13 height 13
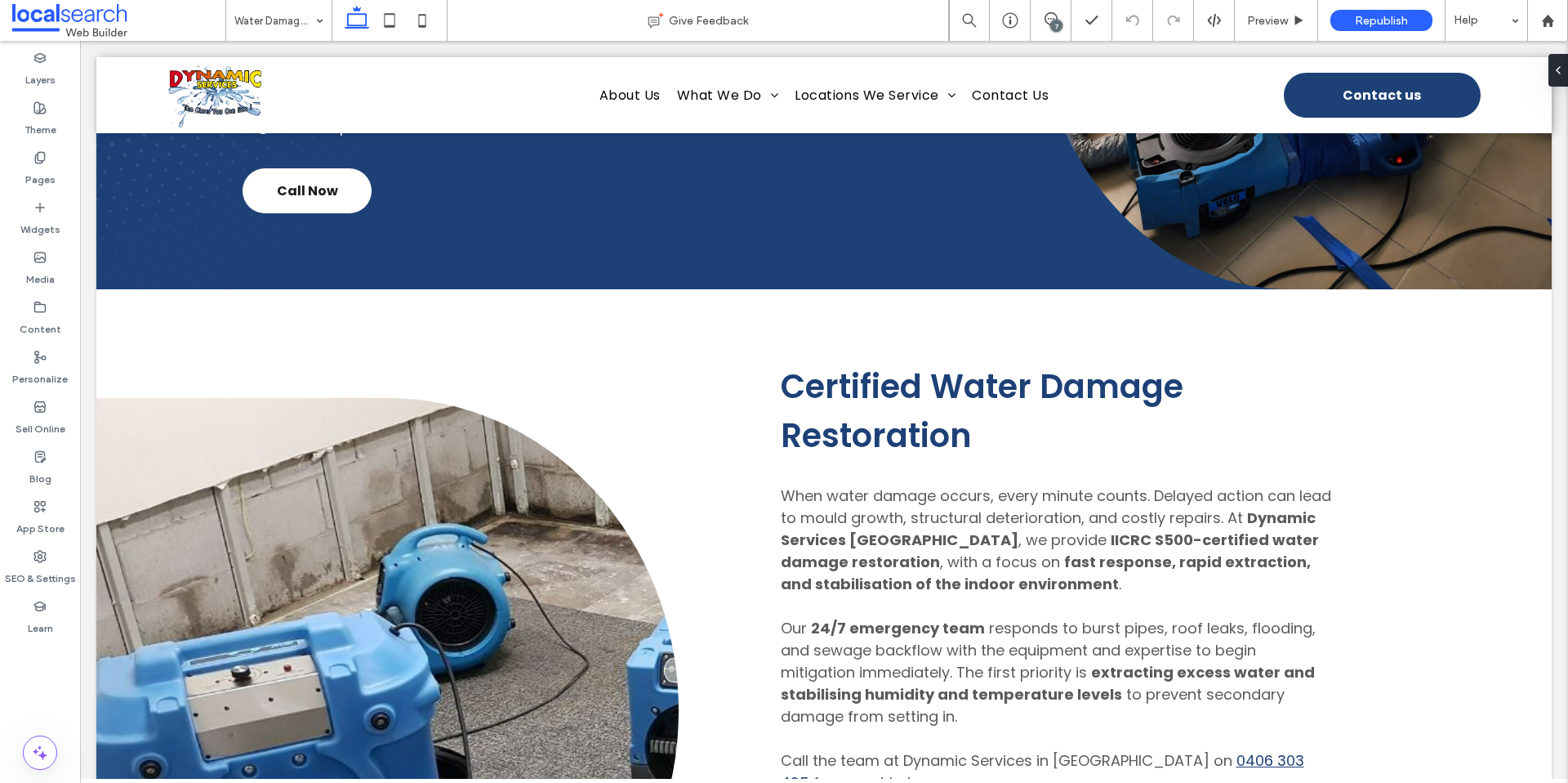
scroll to position [0, 0]
click at [1408, 20] on div "Republish" at bounding box center [1381, 20] width 102 height 21
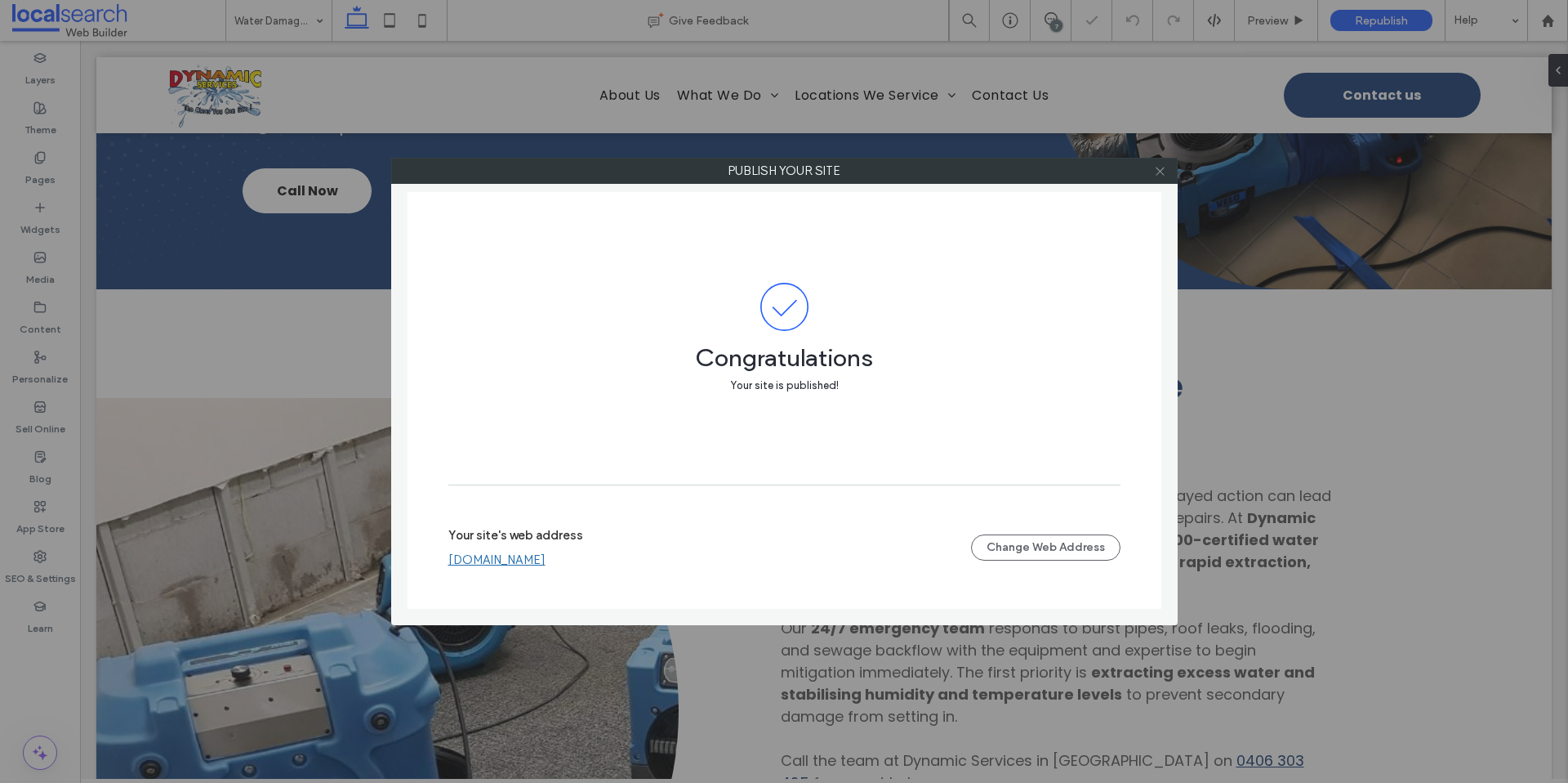
click at [1162, 173] on icon at bounding box center [1160, 171] width 12 height 12
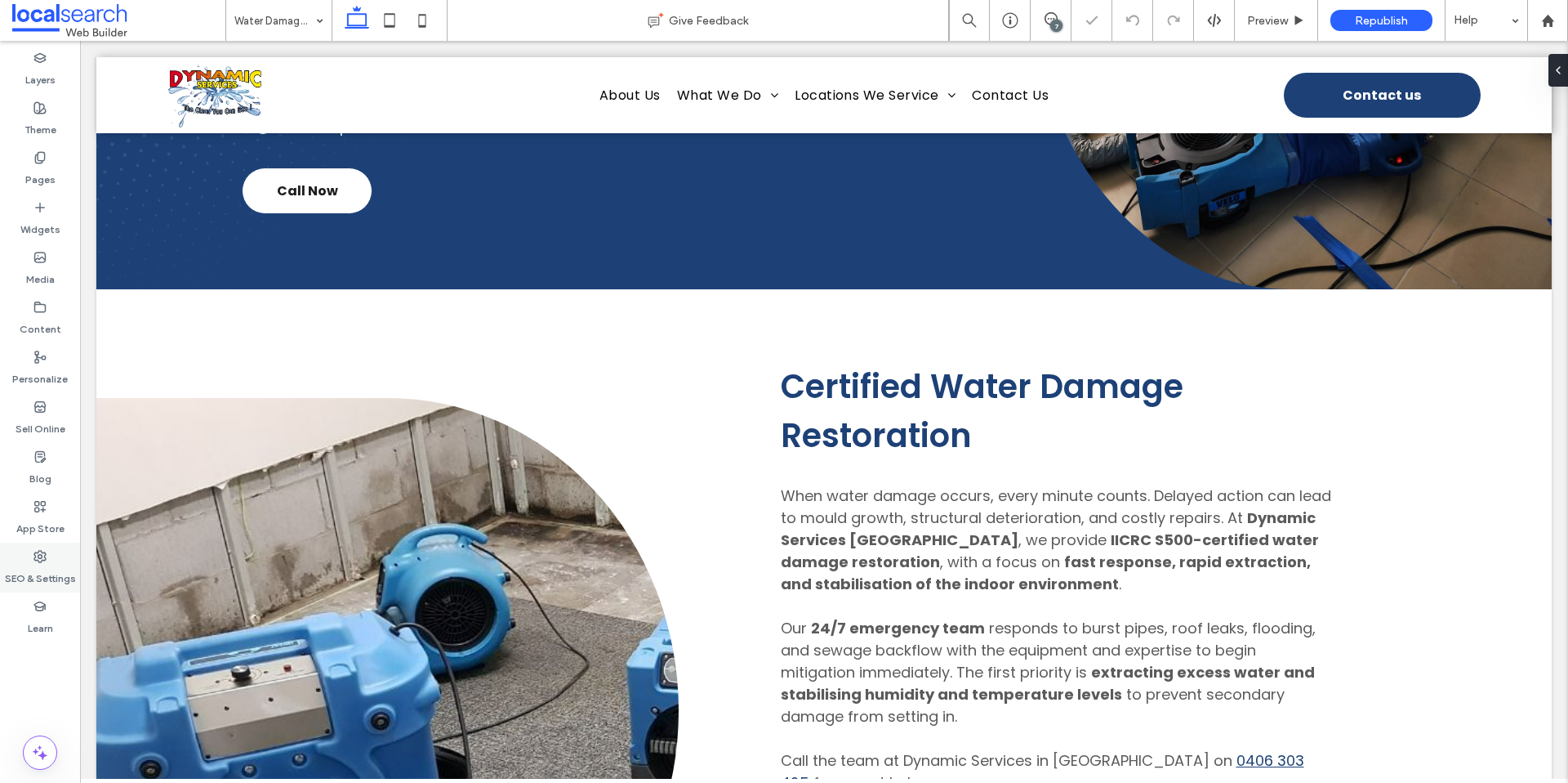
click at [31, 578] on label "SEO & Settings" at bounding box center [41, 574] width 71 height 23
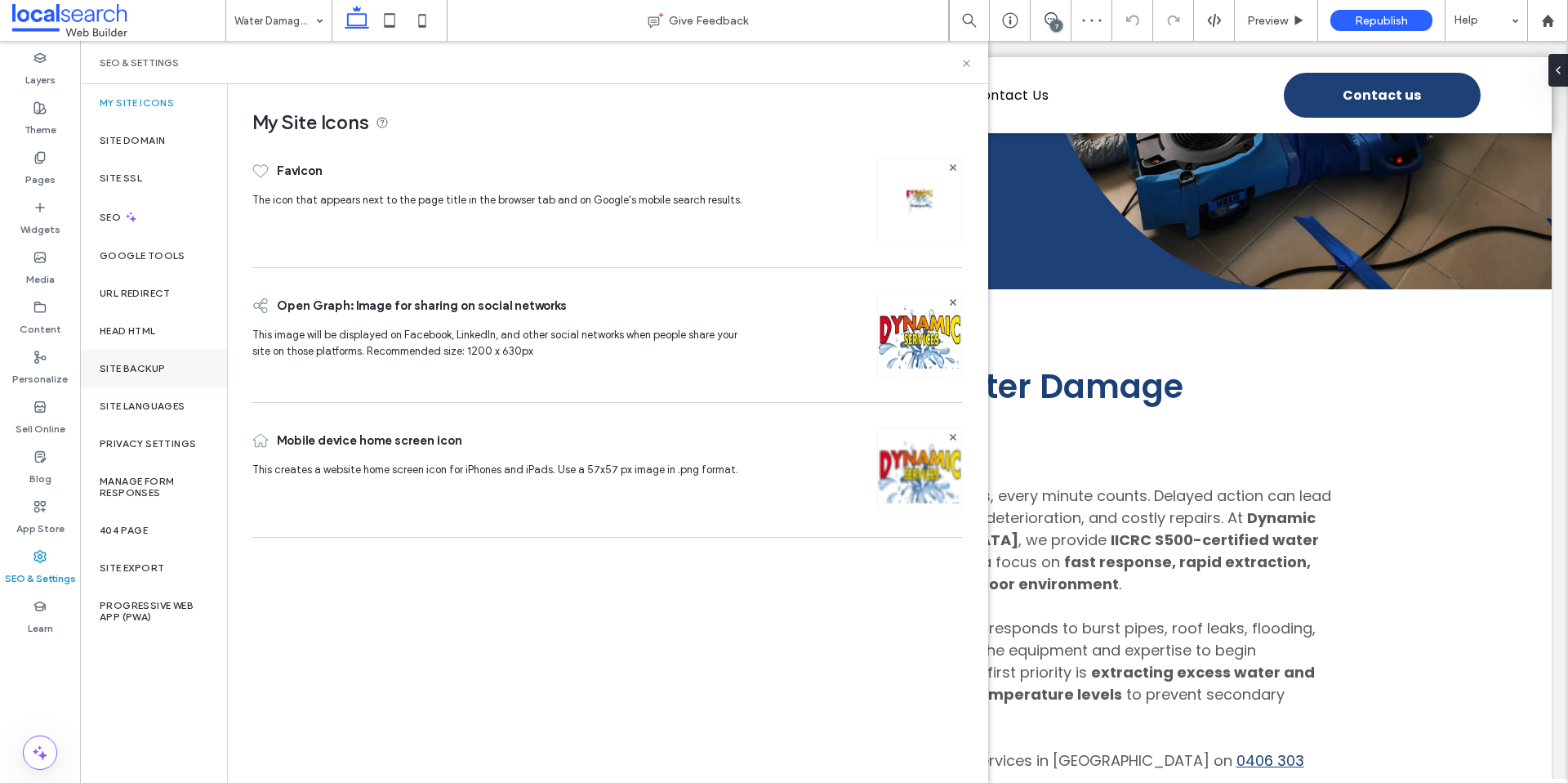
click at [138, 373] on label "Site Backup" at bounding box center [132, 368] width 66 height 12
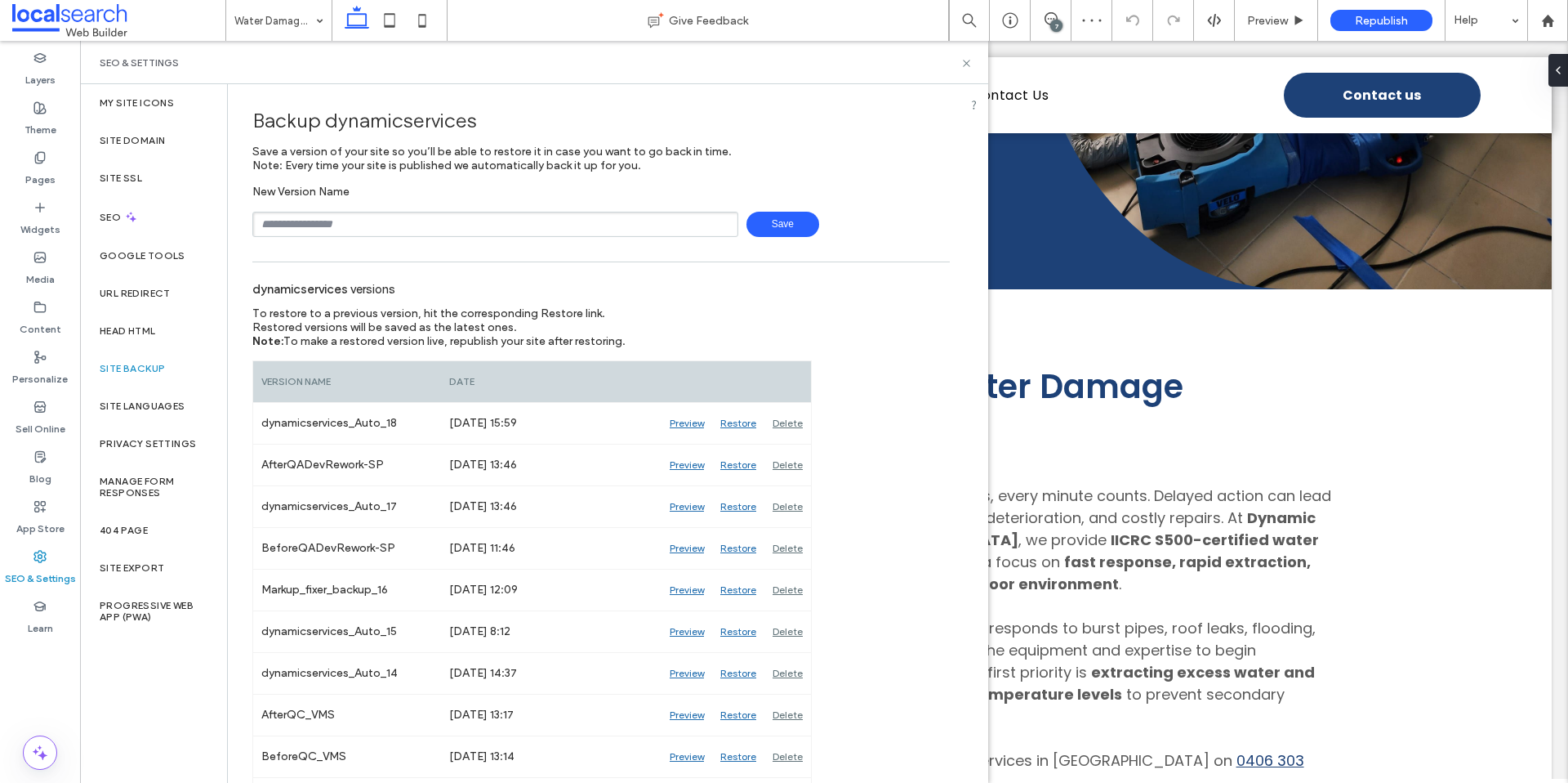
click at [400, 225] on input "text" at bounding box center [495, 224] width 486 height 26
type input "**********"
click at [793, 221] on span "Save" at bounding box center [783, 224] width 73 height 26
click at [967, 62] on icon at bounding box center [966, 63] width 12 height 12
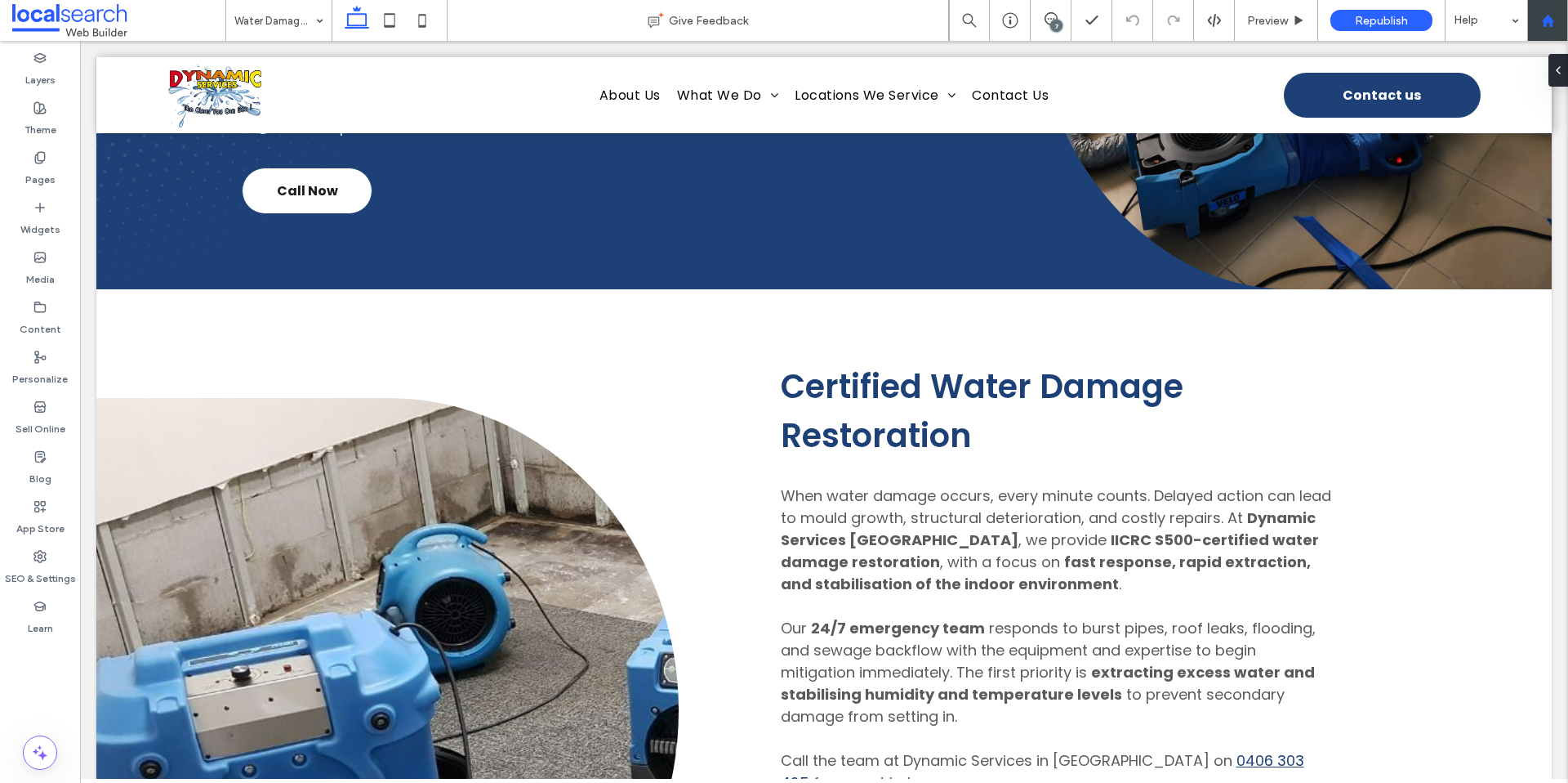
click at [1544, 20] on use at bounding box center [1548, 20] width 12 height 12
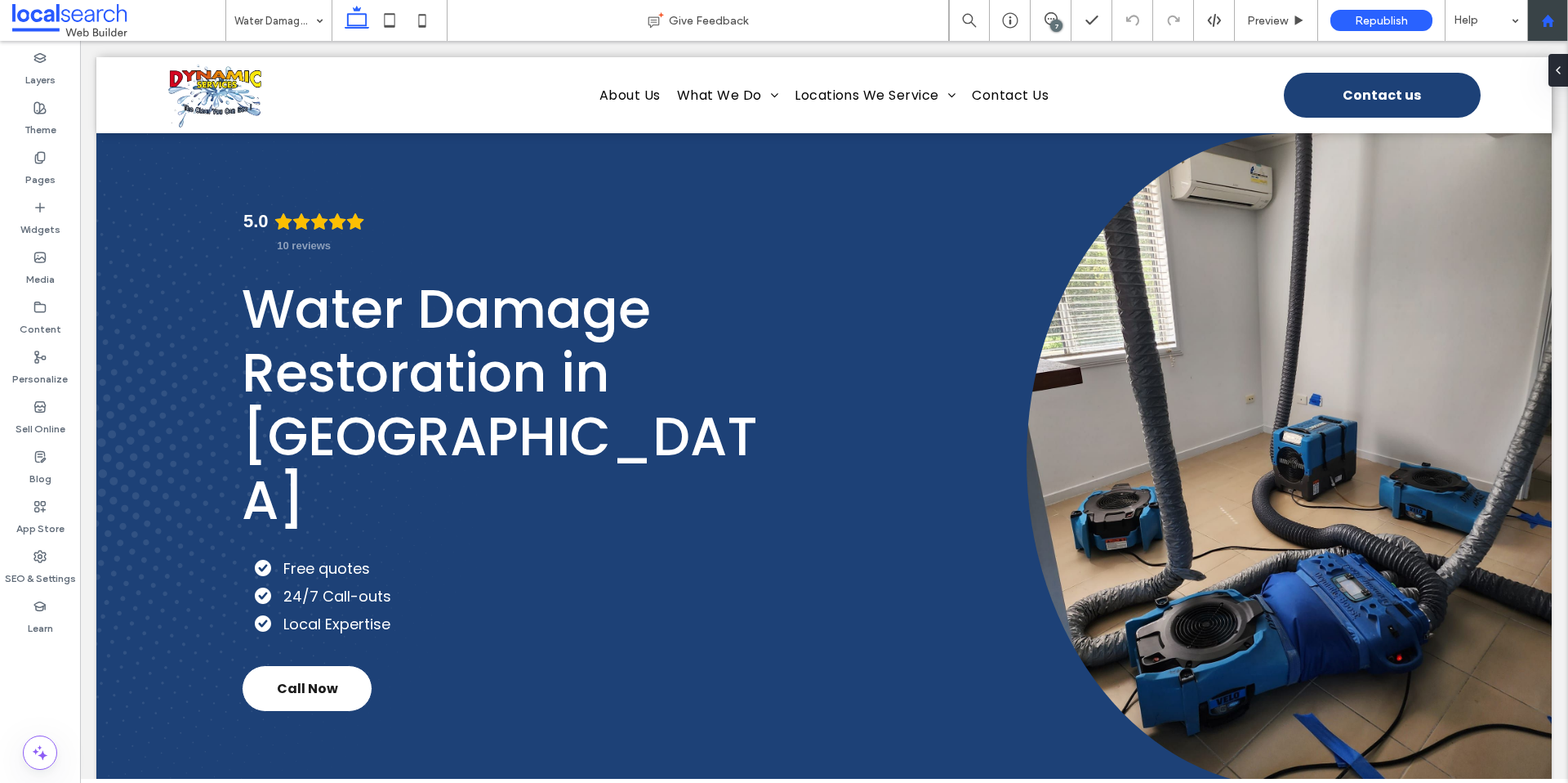
click at [1544, 22] on use at bounding box center [1548, 20] width 12 height 12
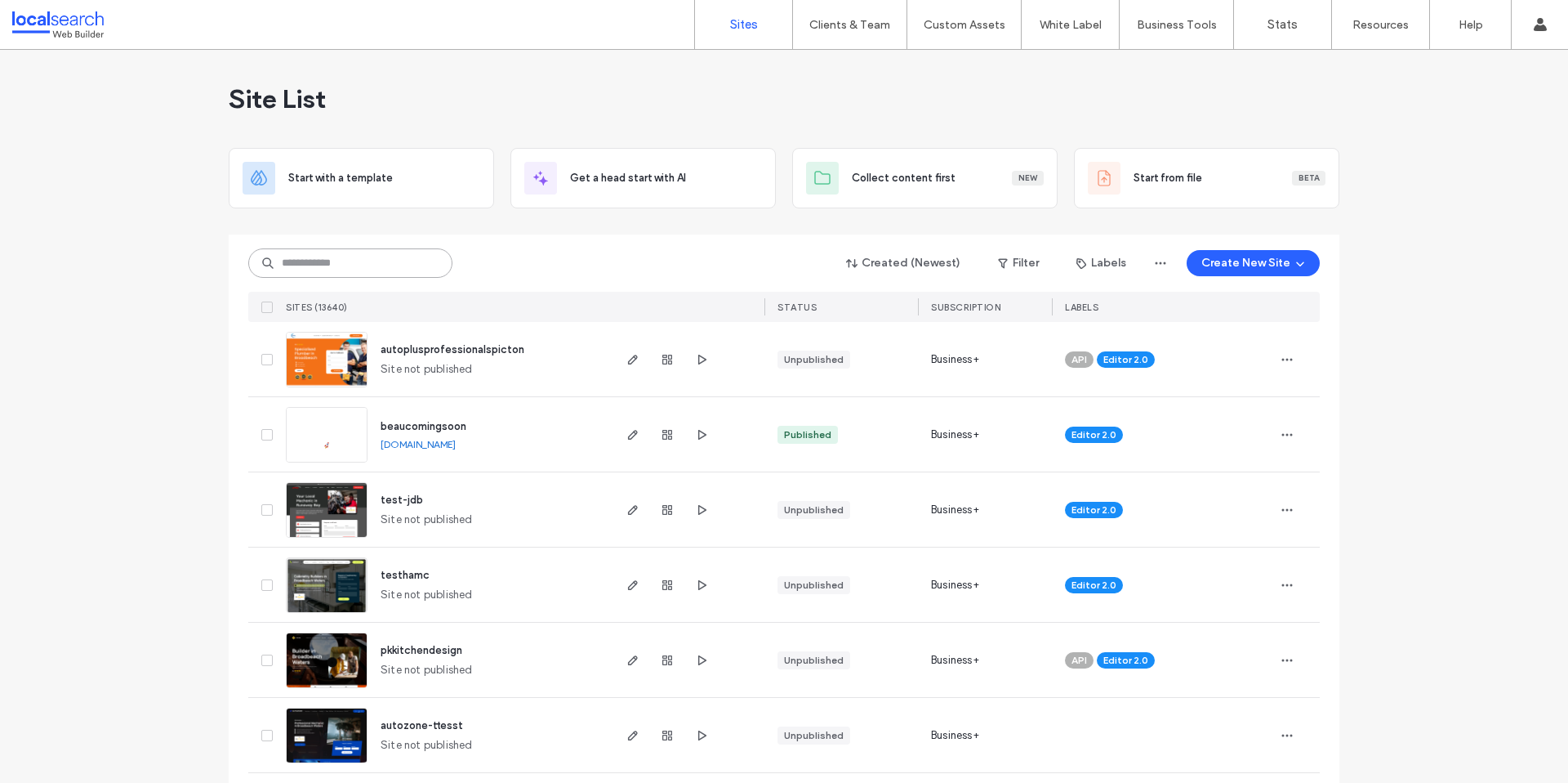
click at [333, 261] on input at bounding box center [351, 263] width 204 height 29
paste input "********"
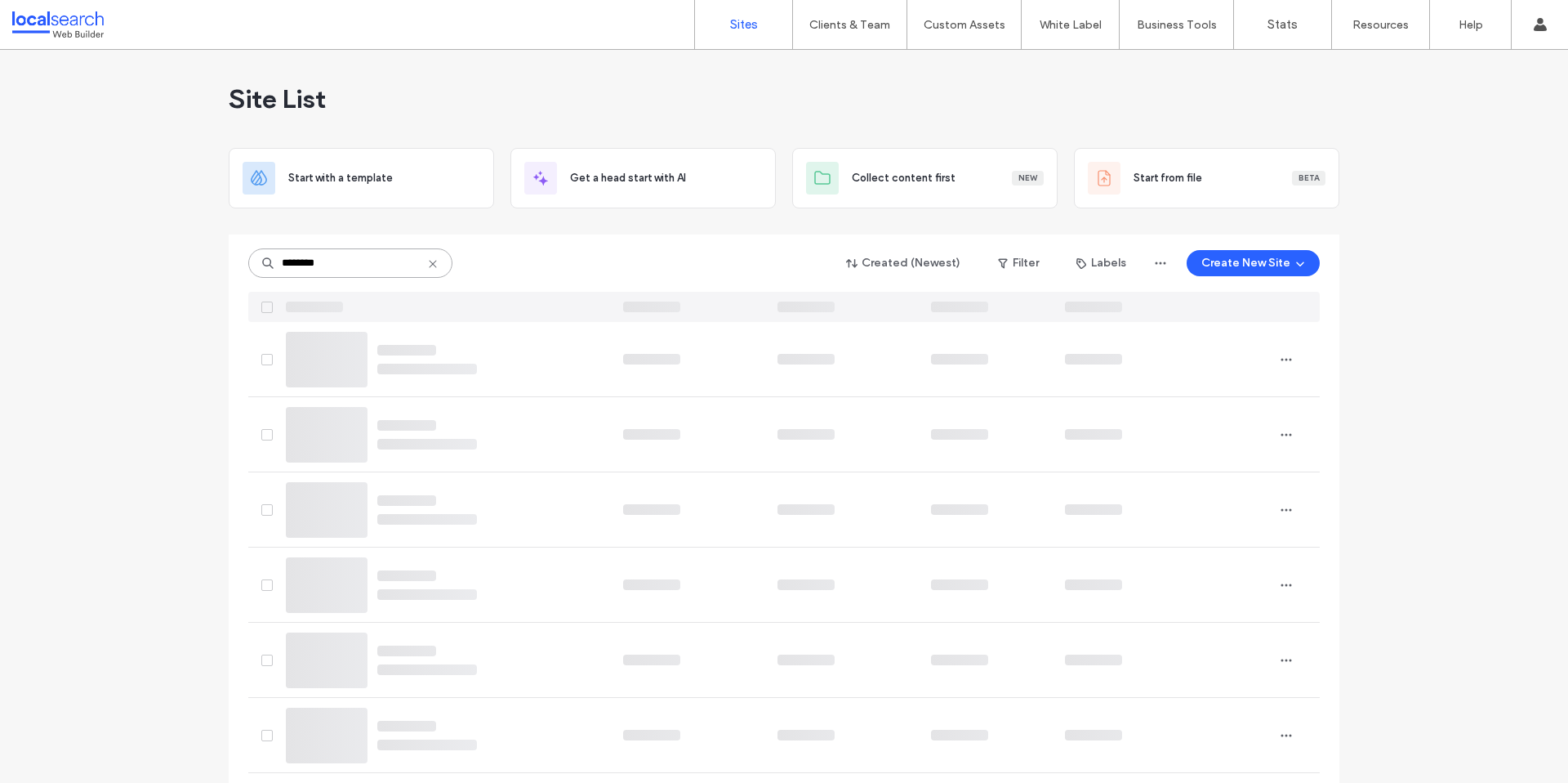
type input "********"
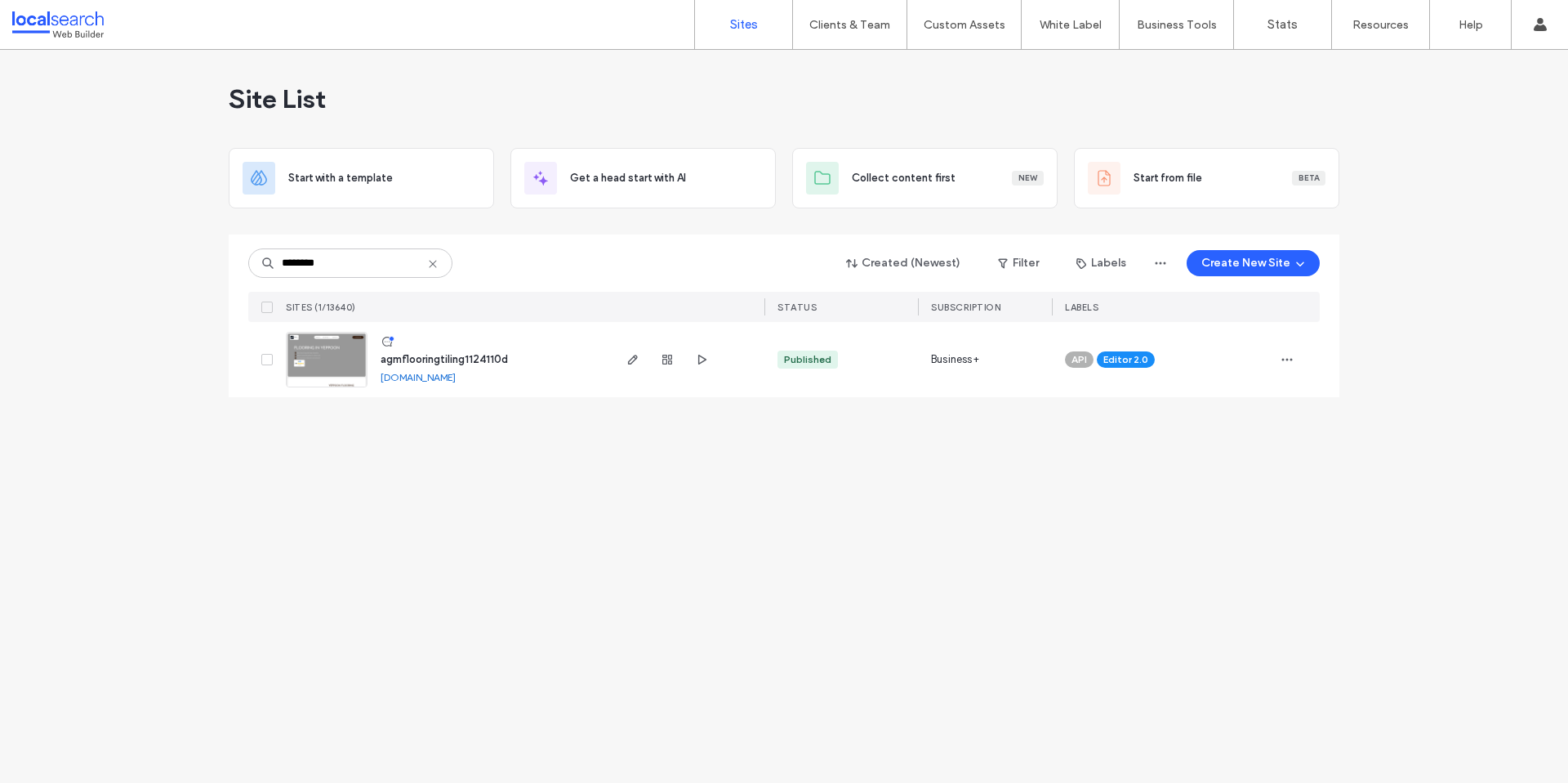
click at [456, 374] on link "[DOMAIN_NAME]" at bounding box center [418, 377] width 75 height 12
click at [332, 336] on img at bounding box center [327, 388] width 80 height 111
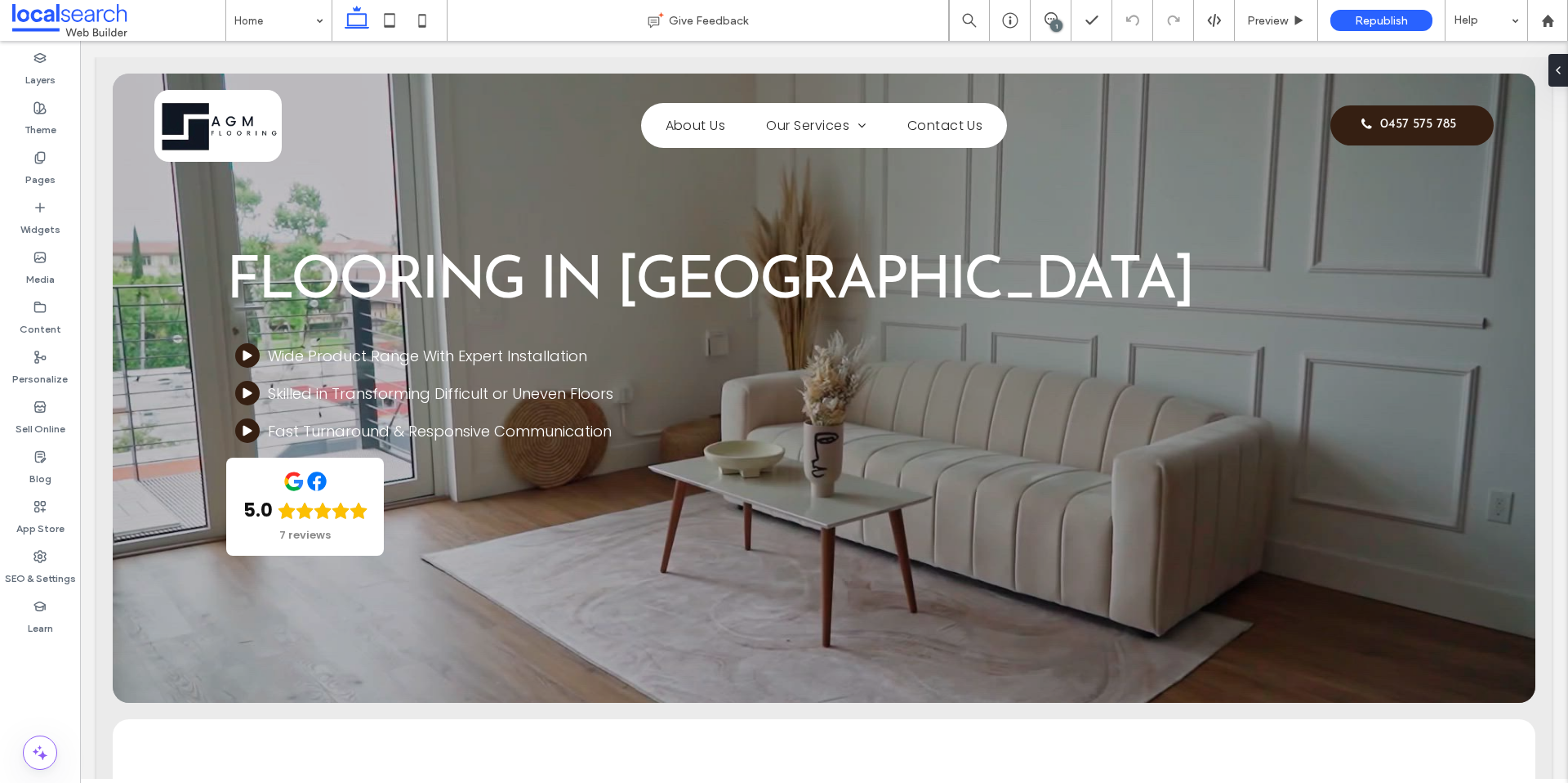
click at [1059, 22] on div "1" at bounding box center [1057, 26] width 12 height 12
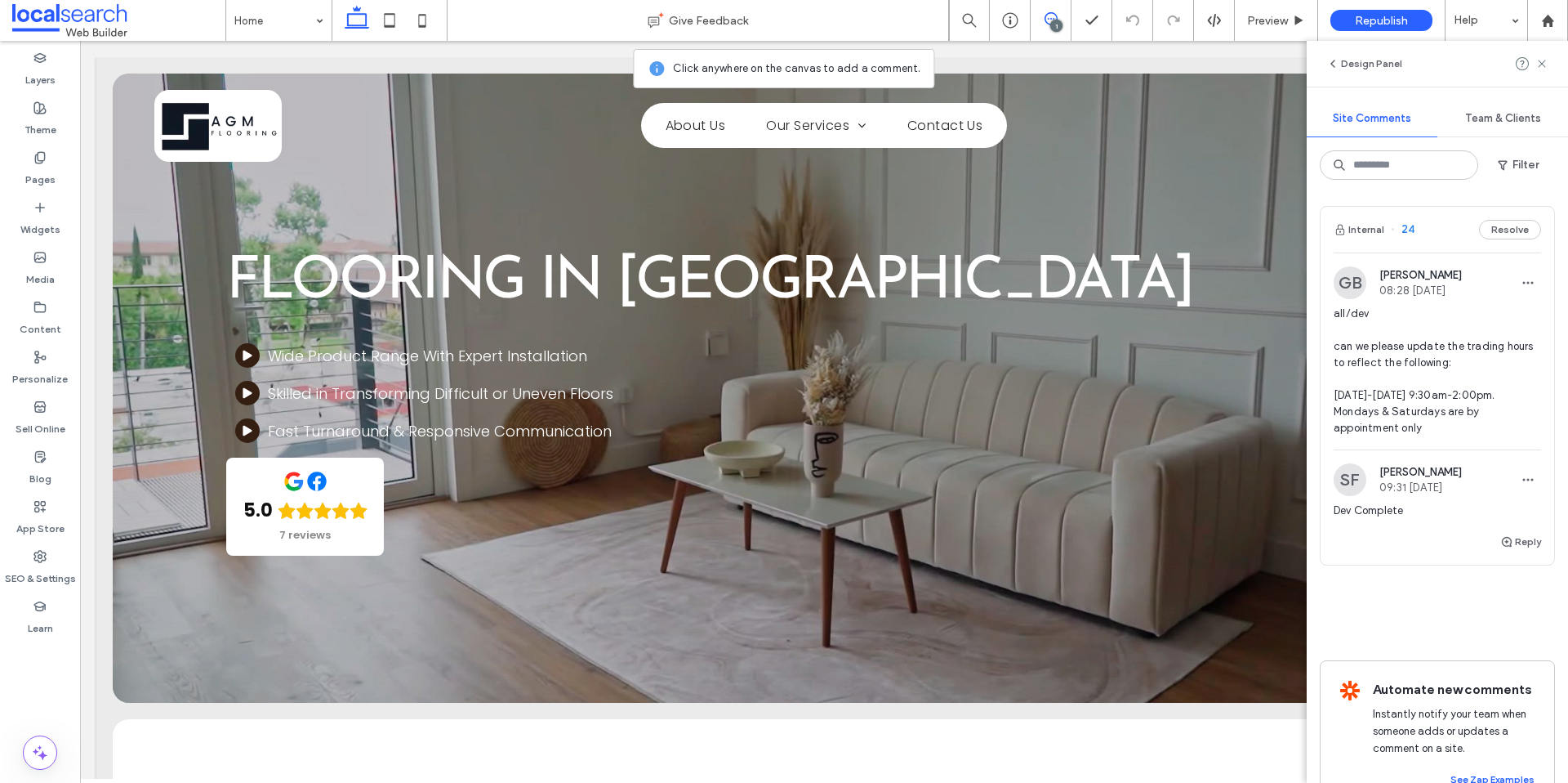
click at [1451, 390] on span "all/dev can we please update the trading hours to reflect the following: [DATE]…" at bounding box center [1438, 370] width 208 height 130
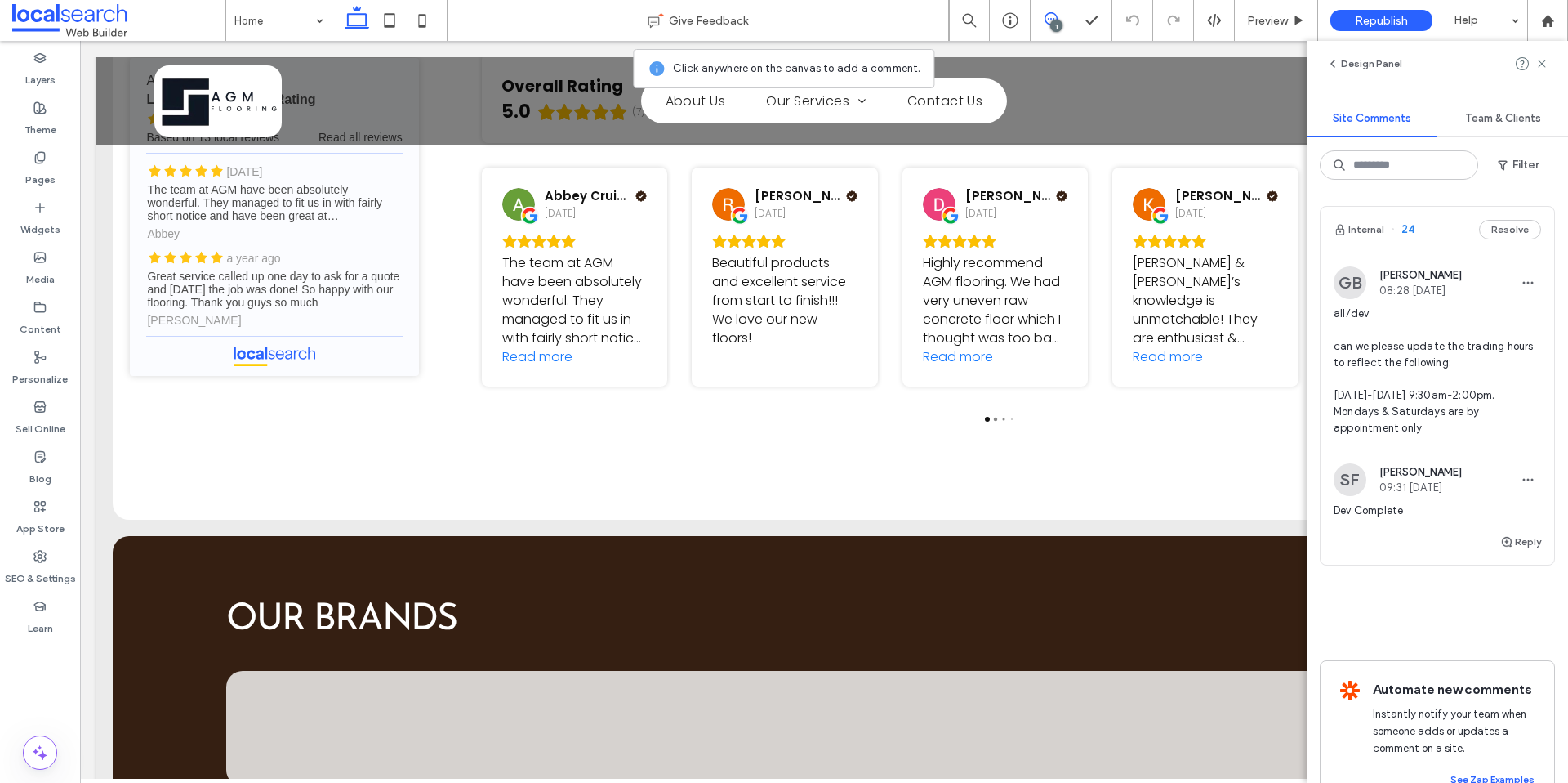
scroll to position [3993, 0]
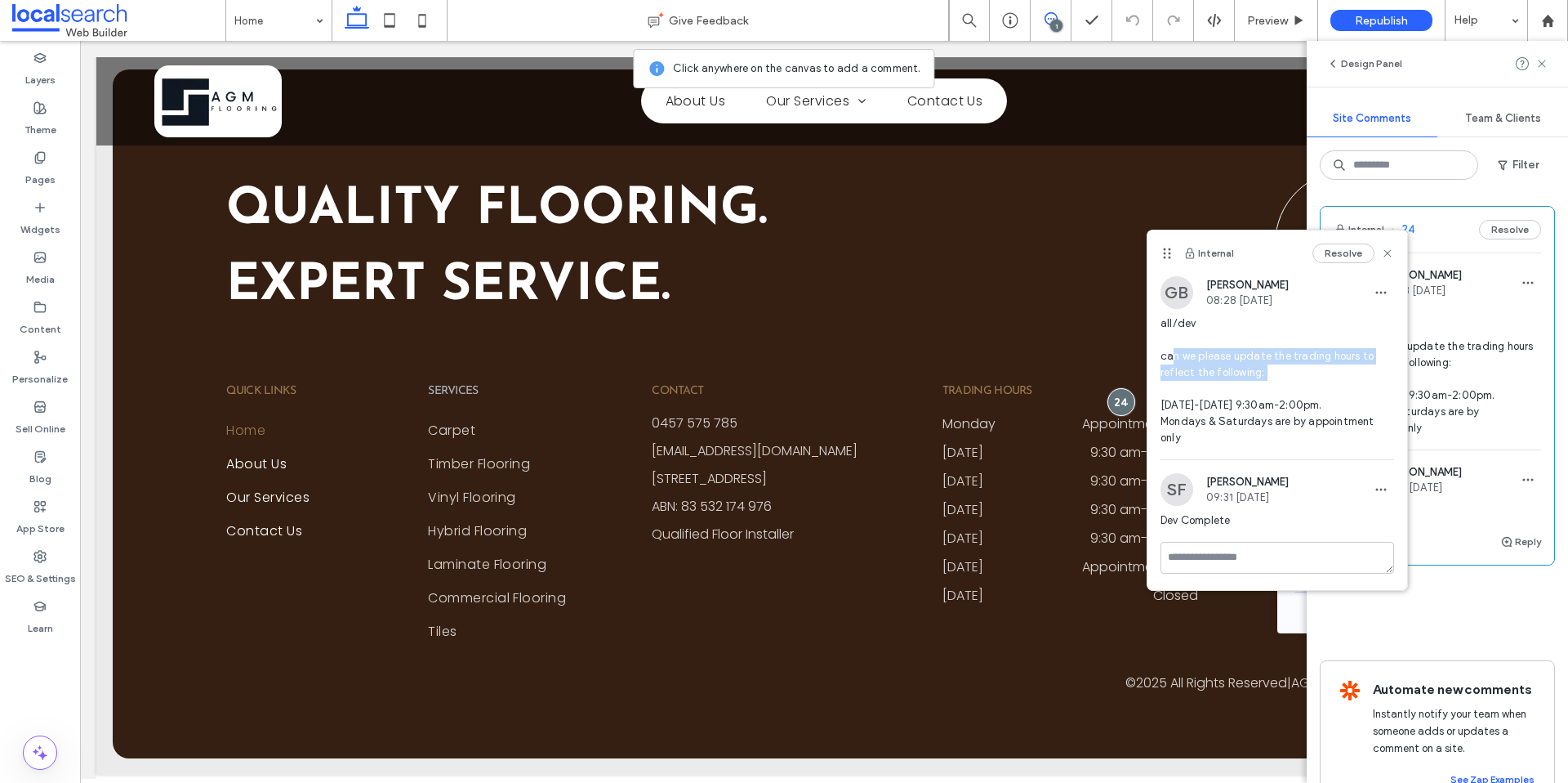
drag, startPoint x: 1172, startPoint y: 362, endPoint x: 1264, endPoint y: 390, distance: 96.2
click at [1263, 389] on span "all/dev can we please update the trading hours to reflect the following: [DATE]…" at bounding box center [1277, 380] width 233 height 130
click at [1275, 395] on span "all/dev can we please update the trading hours to reflect the following: [DATE]…" at bounding box center [1277, 380] width 233 height 130
click at [1386, 254] on use at bounding box center [1387, 253] width 7 height 7
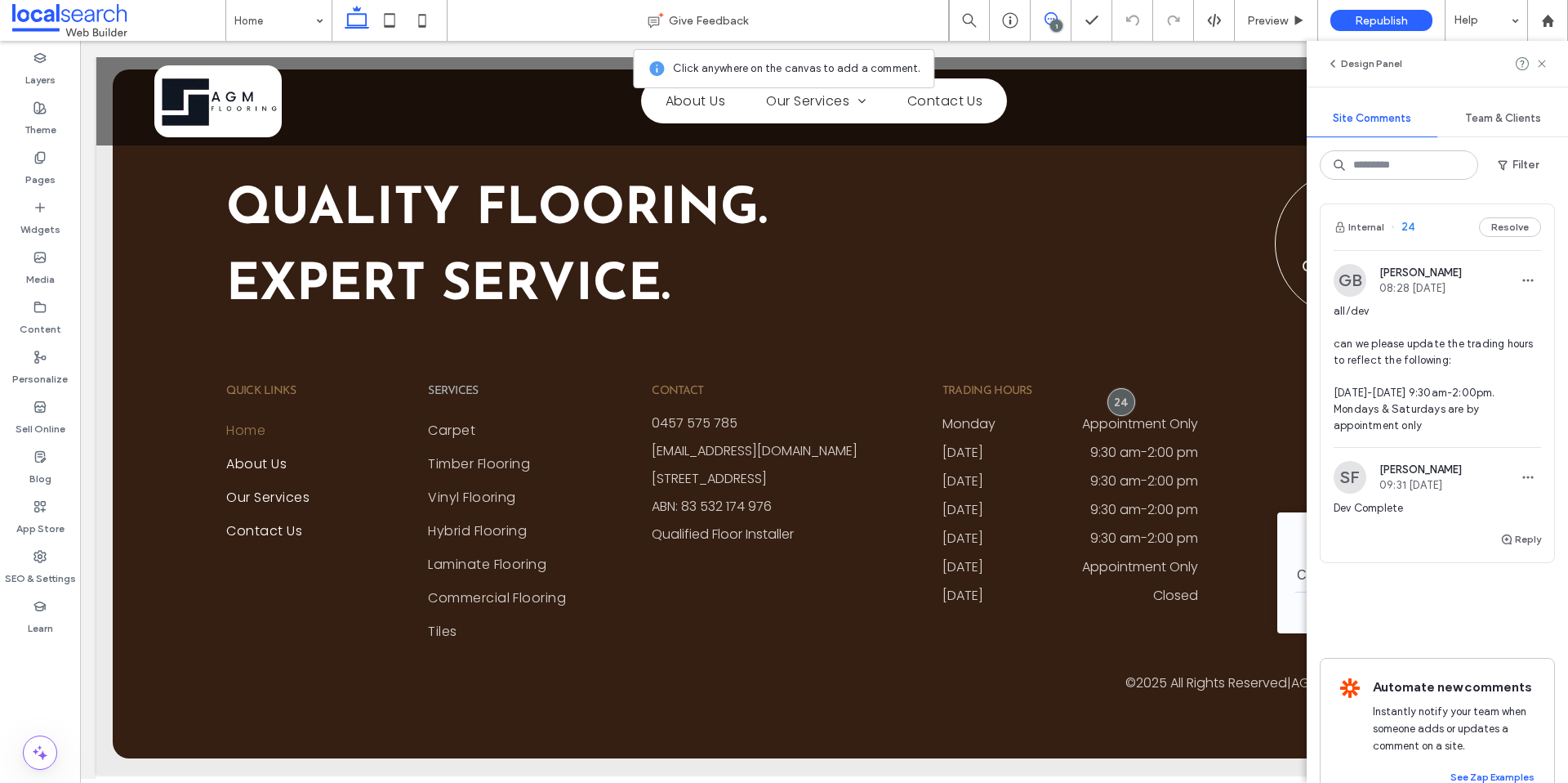
scroll to position [4, 0]
click at [1532, 525] on div "SF [PERSON_NAME] 09:31 [DATE] Dev Complete" at bounding box center [1437, 494] width 233 height 68
click at [1509, 542] on button "Reply" at bounding box center [1521, 538] width 41 height 20
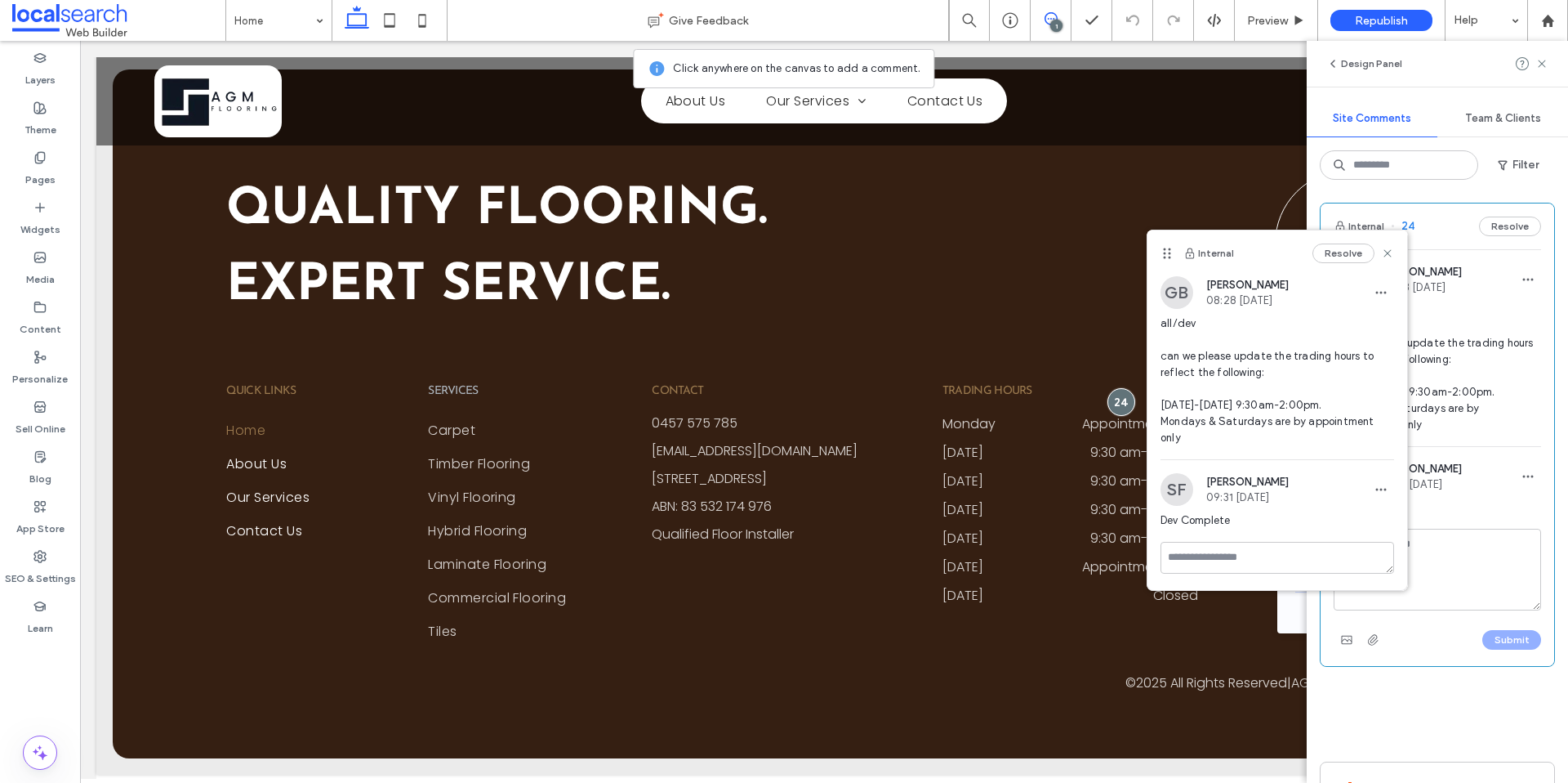
click at [1427, 551] on textarea at bounding box center [1438, 569] width 208 height 82
type textarea "**"
click at [1343, 537] on div "Internal Resolve GB Grace Bowden 08:28 Sep 12 2025 all/dev can we please update…" at bounding box center [1277, 410] width 260 height 360
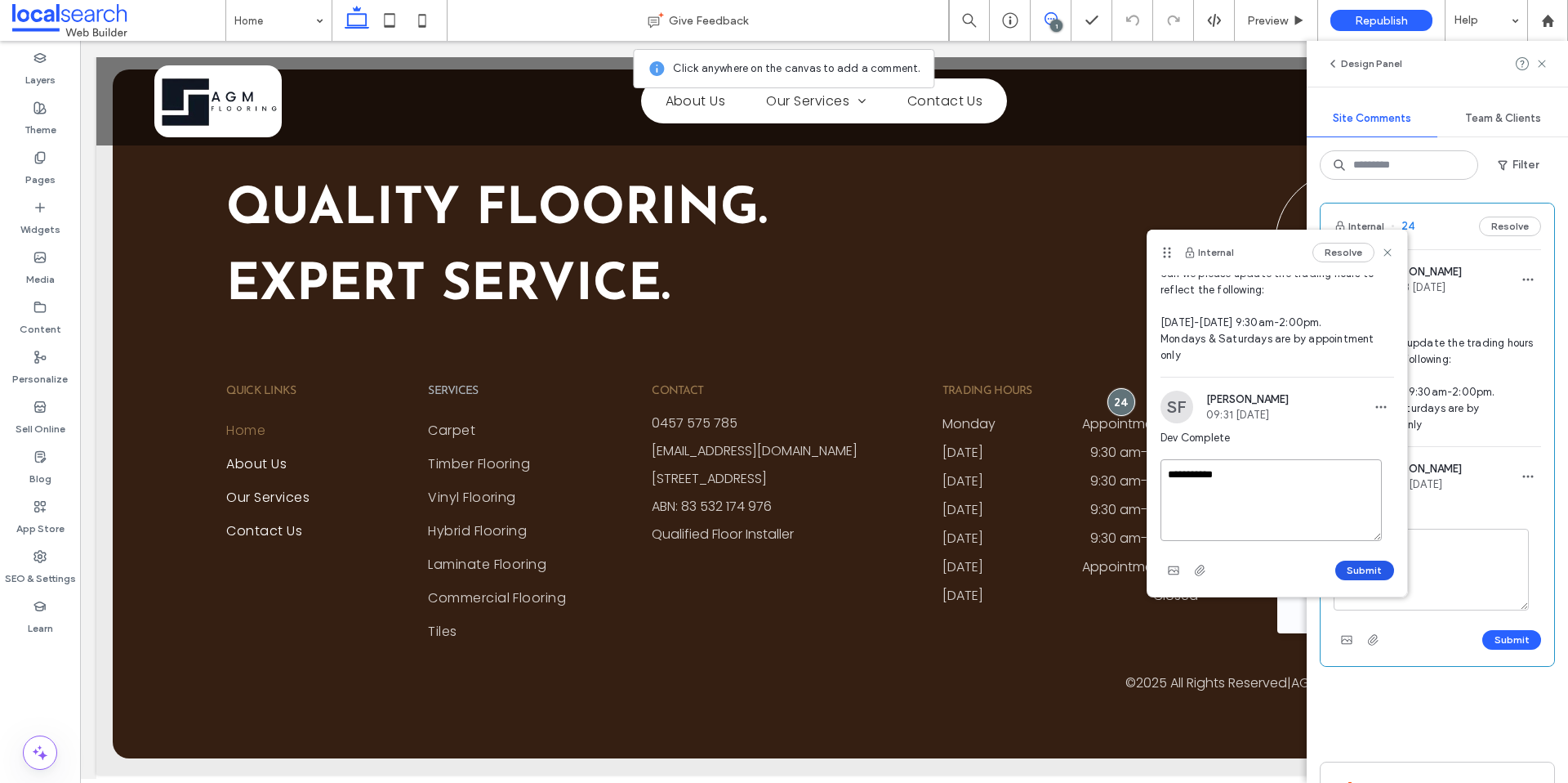
type textarea "**********"
click at [1353, 574] on button "Submit" at bounding box center [1365, 570] width 59 height 20
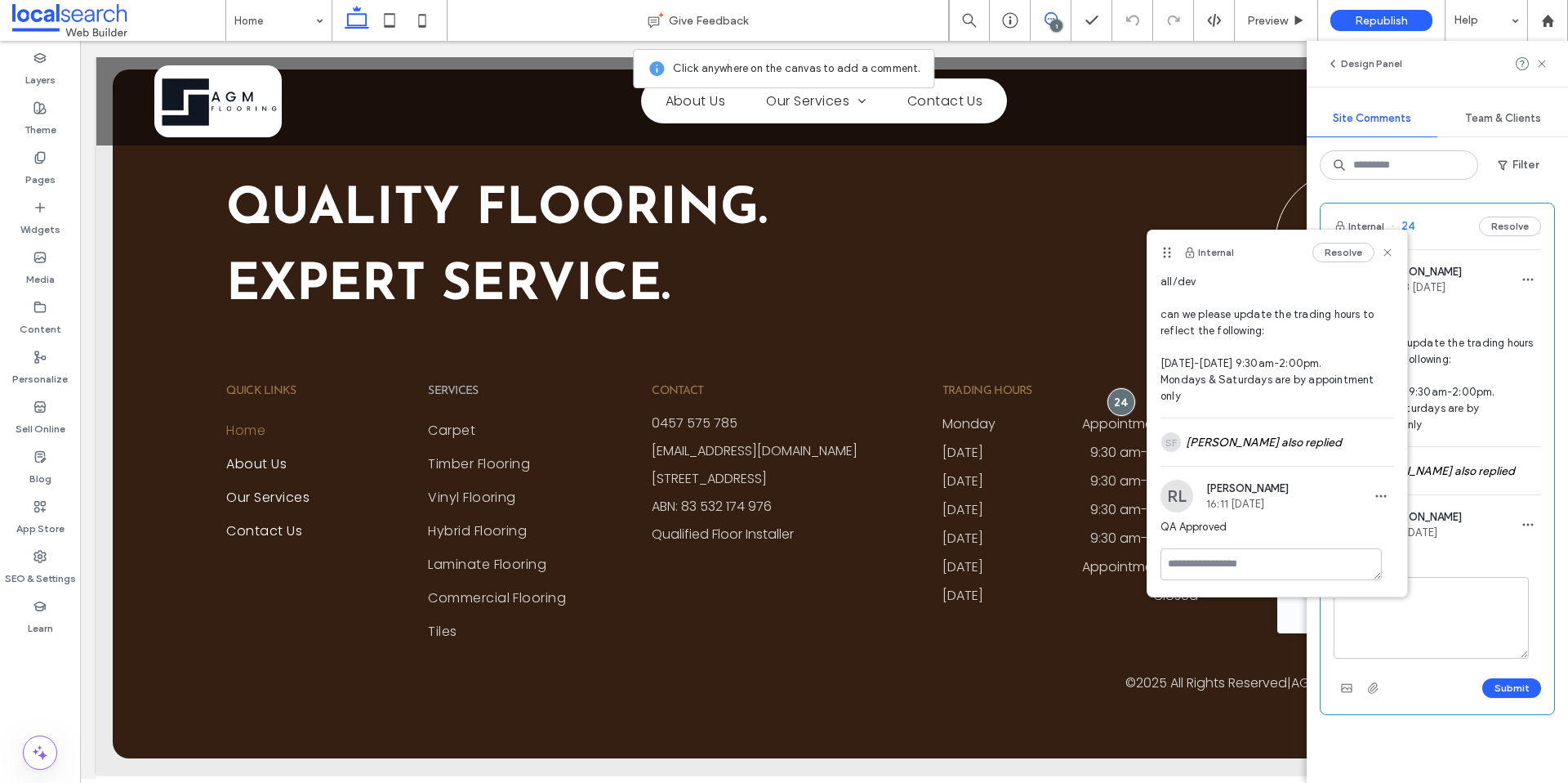
scroll to position [42, 0]
click at [1381, 252] on icon at bounding box center [1387, 252] width 13 height 13
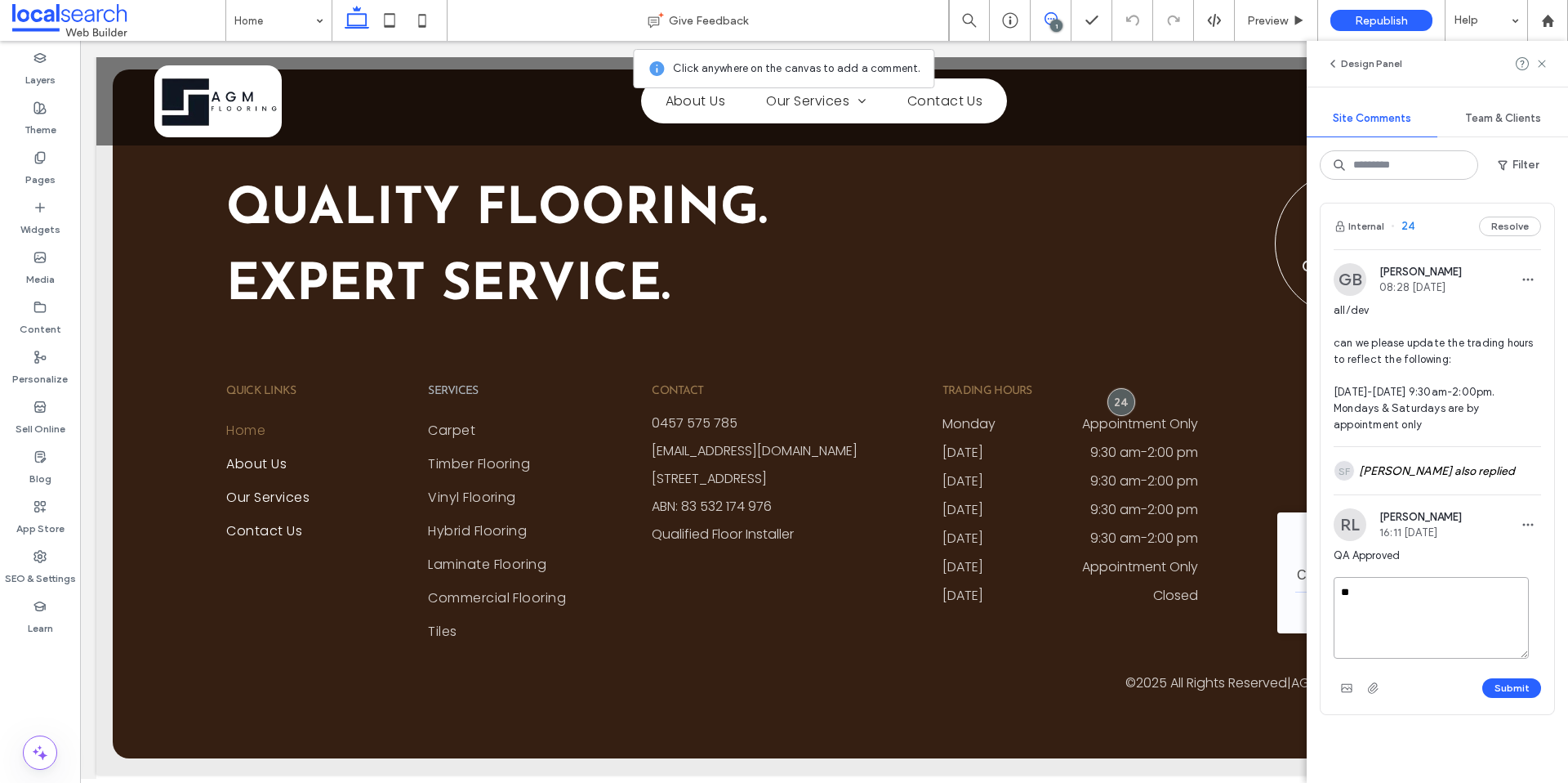
drag, startPoint x: 1415, startPoint y: 602, endPoint x: 1310, endPoint y: 589, distance: 105.8
click at [1309, 587] on div "Internal 24 Resolve GB Grace Bowden 08:28 Sep 12 2025 all/dev can we please upd…" at bounding box center [1438, 487] width 262 height 590
click at [1540, 67] on icon at bounding box center [1541, 63] width 13 height 13
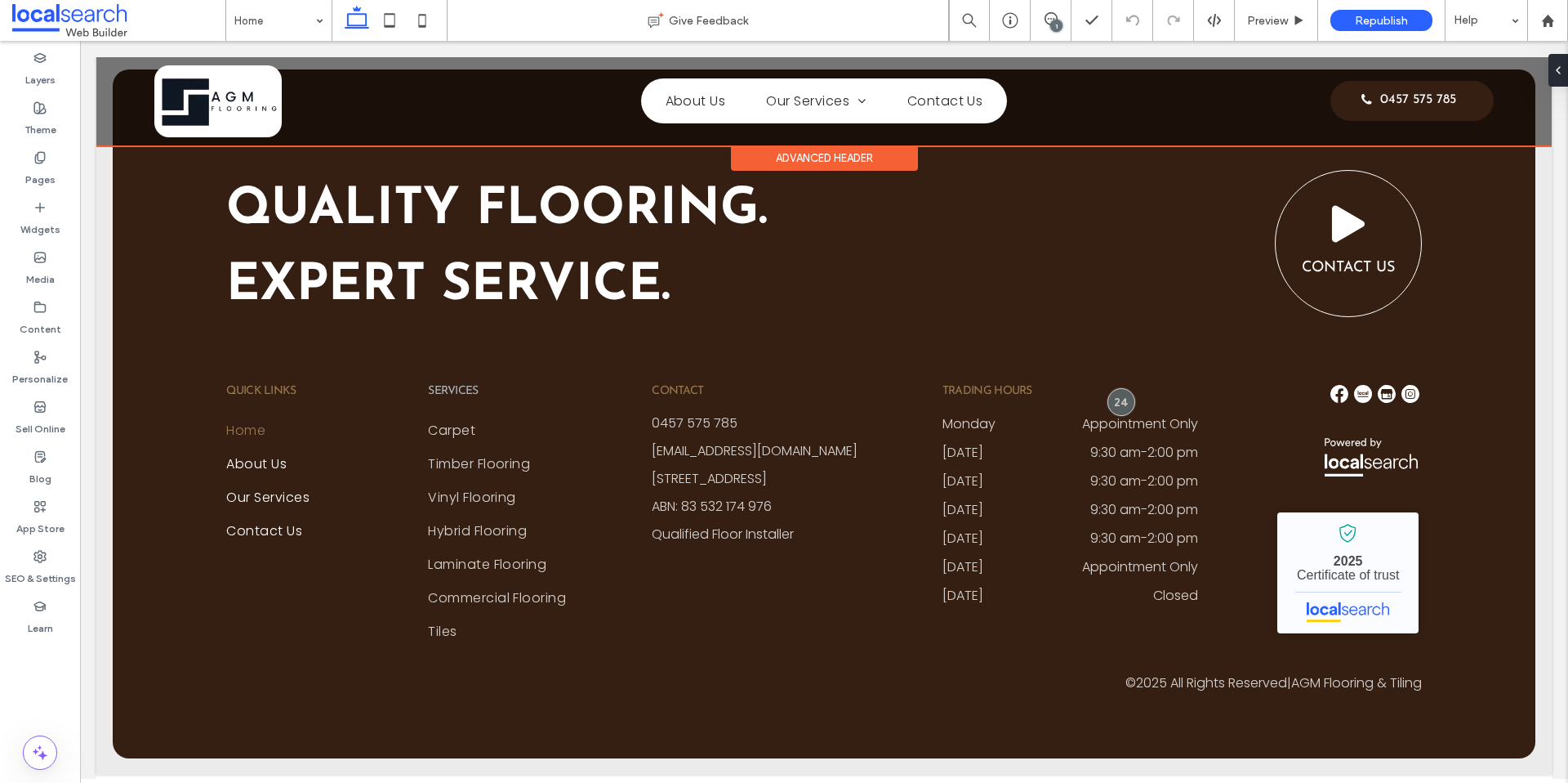
scroll to position [0, 0]
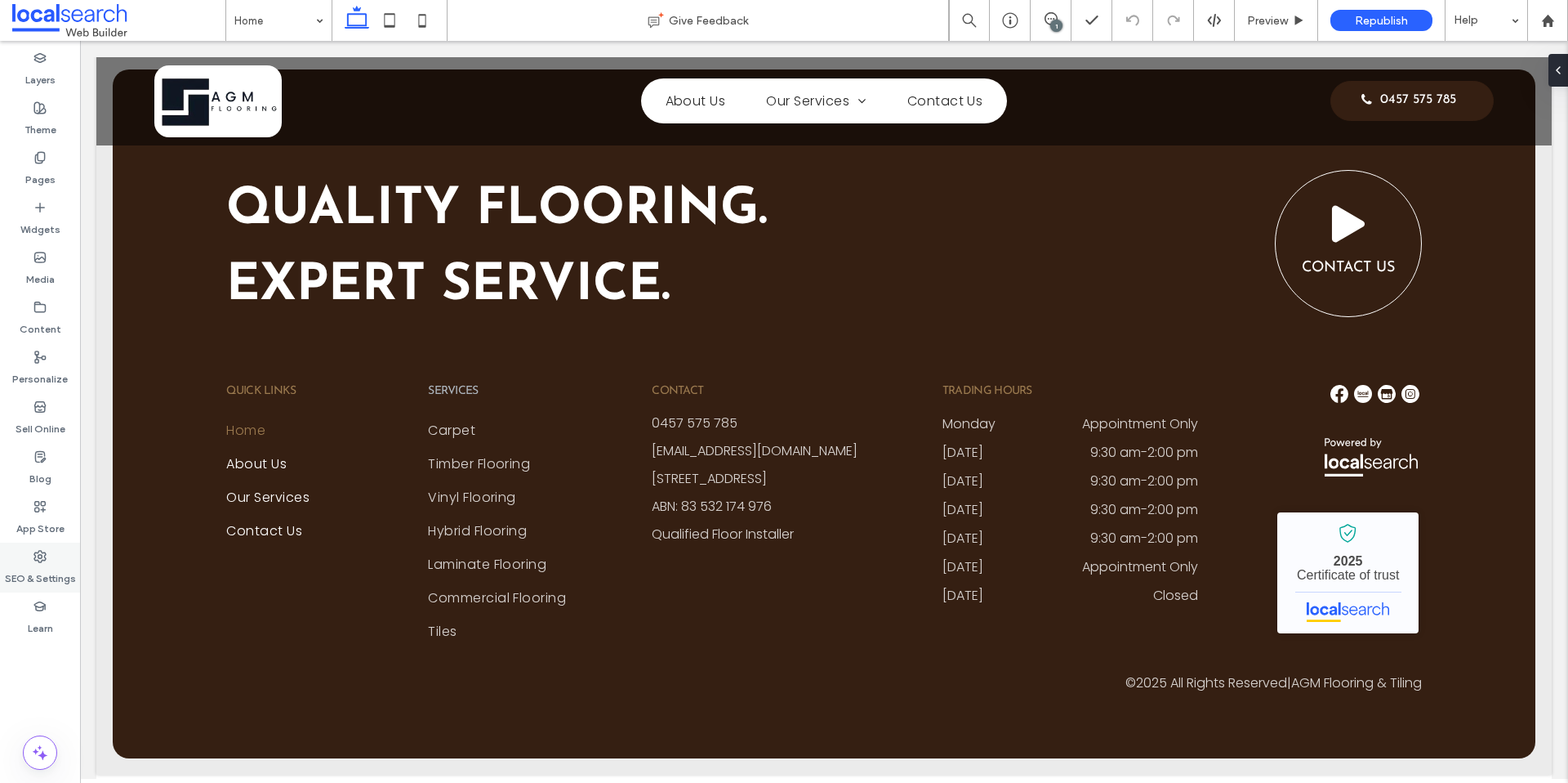
click at [39, 583] on label "SEO & Settings" at bounding box center [41, 574] width 71 height 23
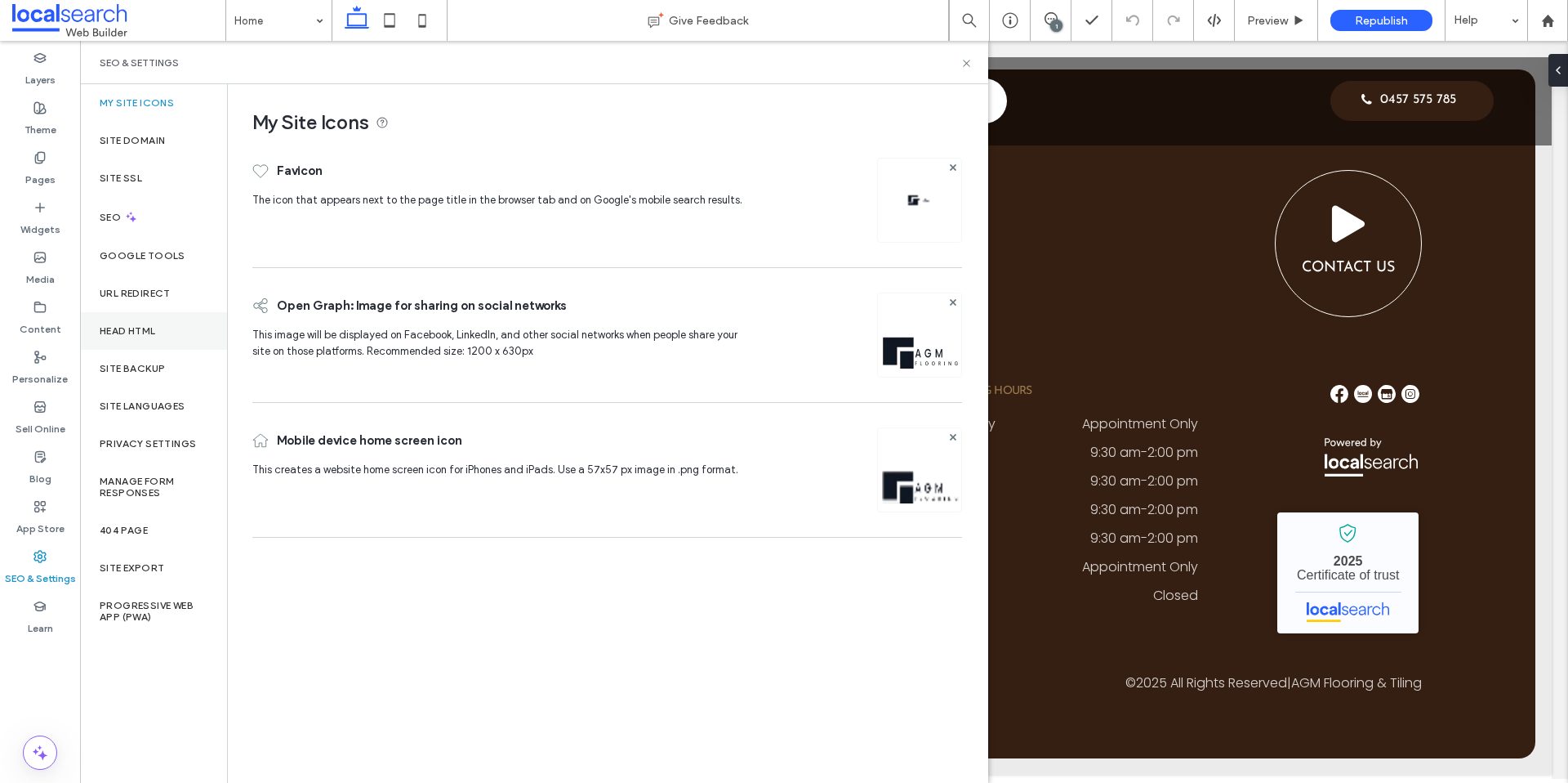
click at [154, 368] on label "Site Backup" at bounding box center [132, 368] width 66 height 12
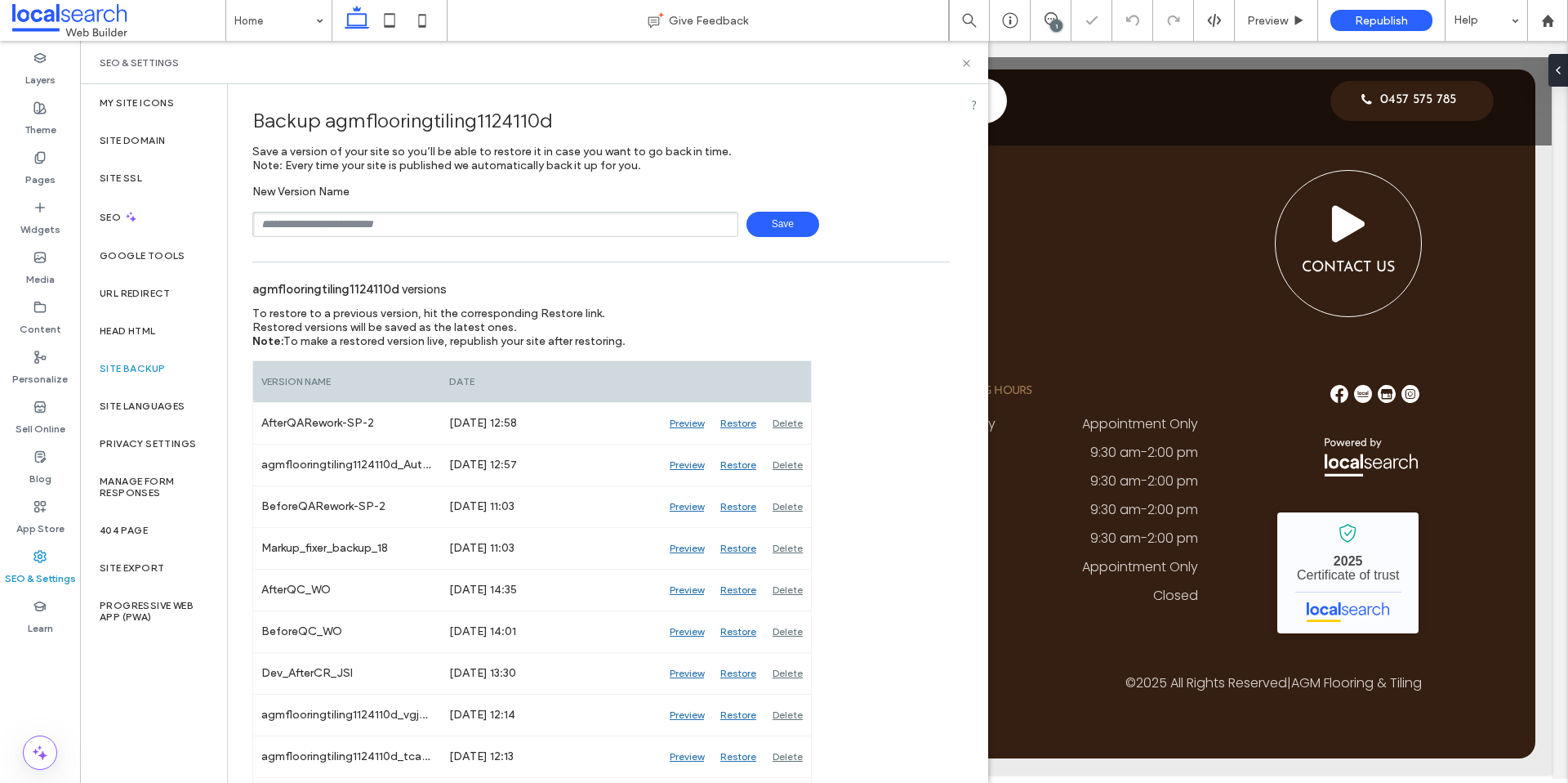
click at [387, 230] on input "text" at bounding box center [495, 224] width 486 height 26
type input "**********"
click at [751, 226] on span "Save" at bounding box center [783, 224] width 73 height 26
click at [965, 62] on use at bounding box center [965, 62] width 6 height 6
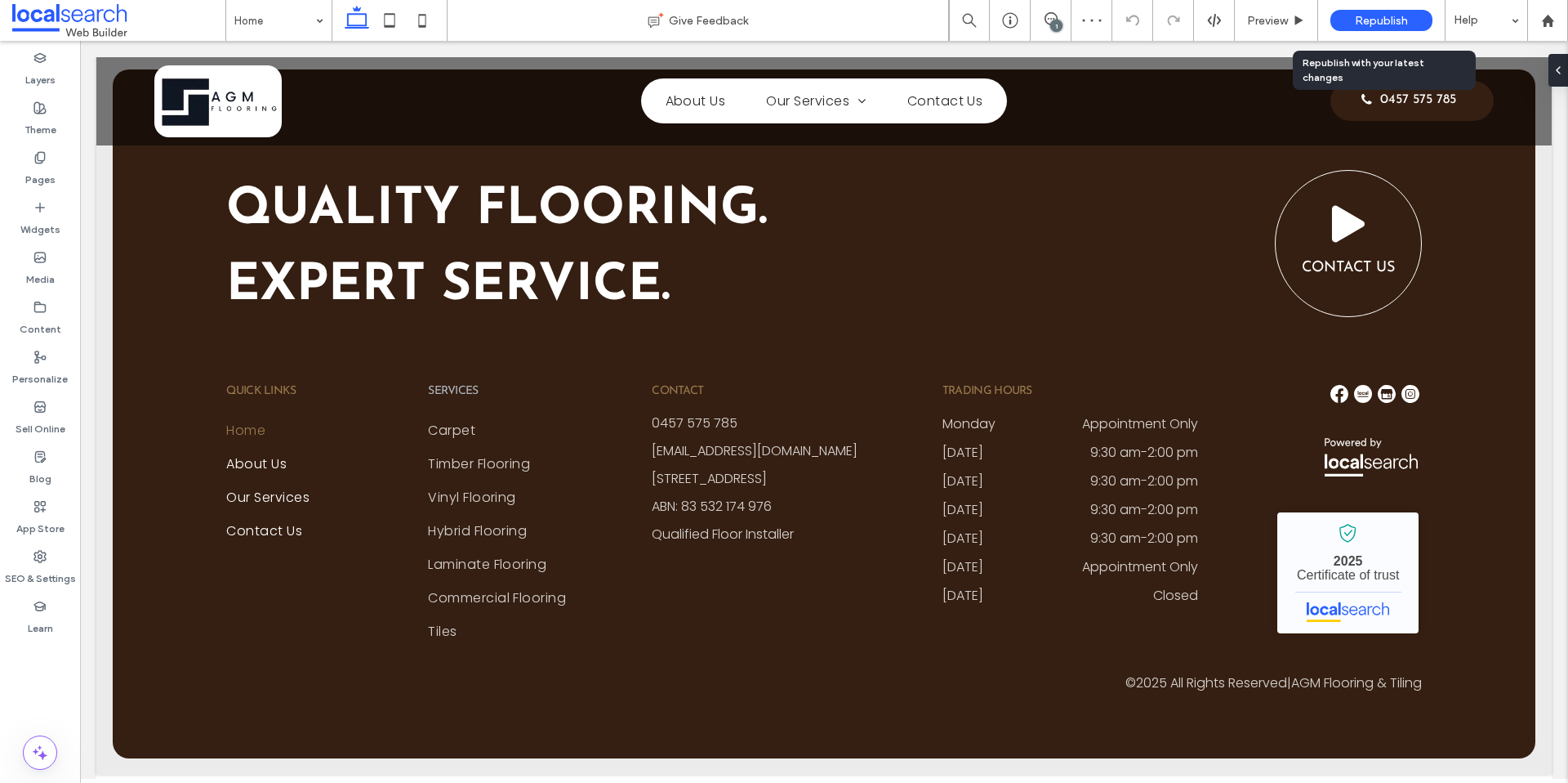
click at [1392, 18] on span "Republish" at bounding box center [1382, 21] width 53 height 14
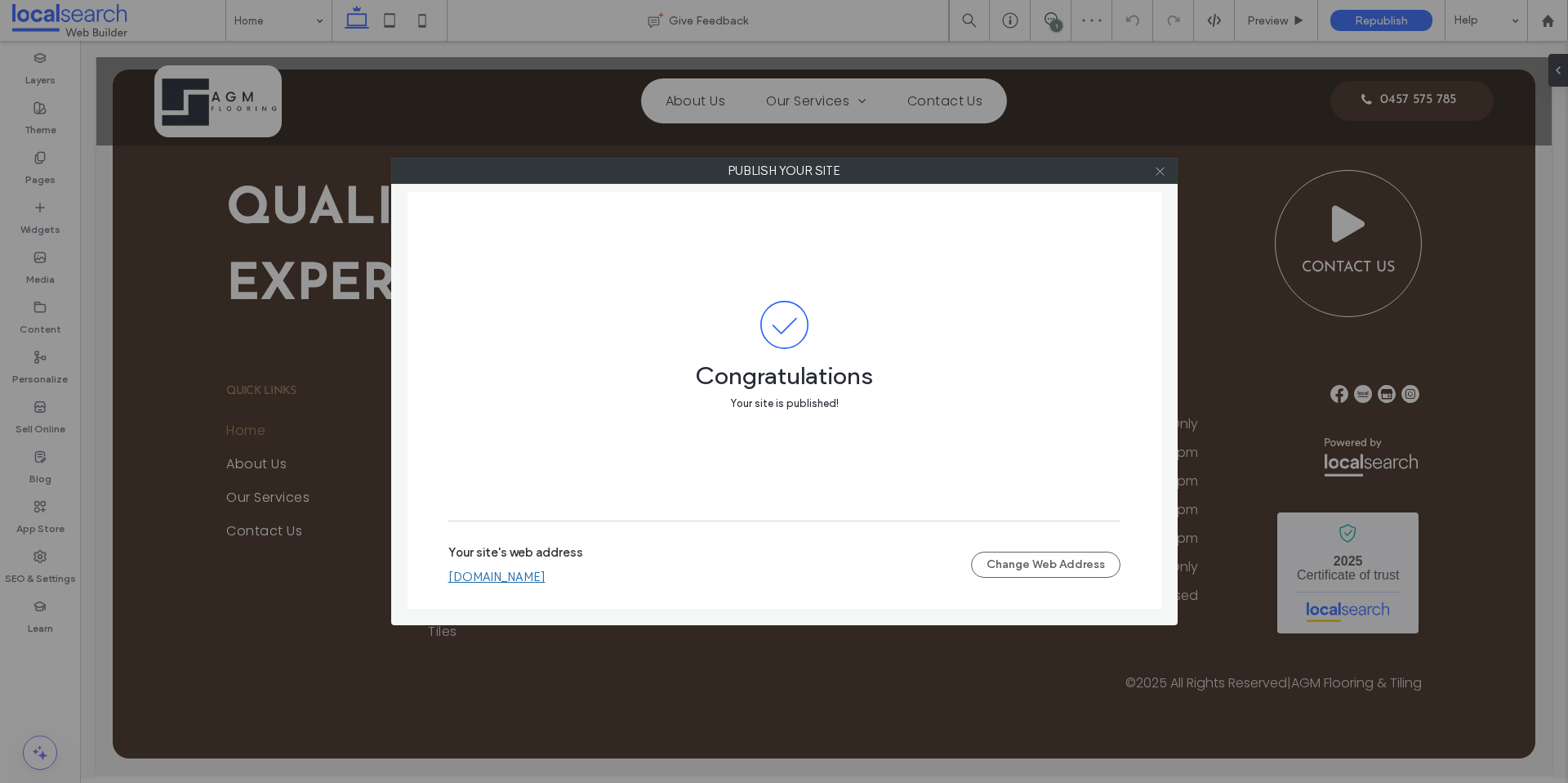
click at [1160, 177] on icon at bounding box center [1160, 171] width 12 height 12
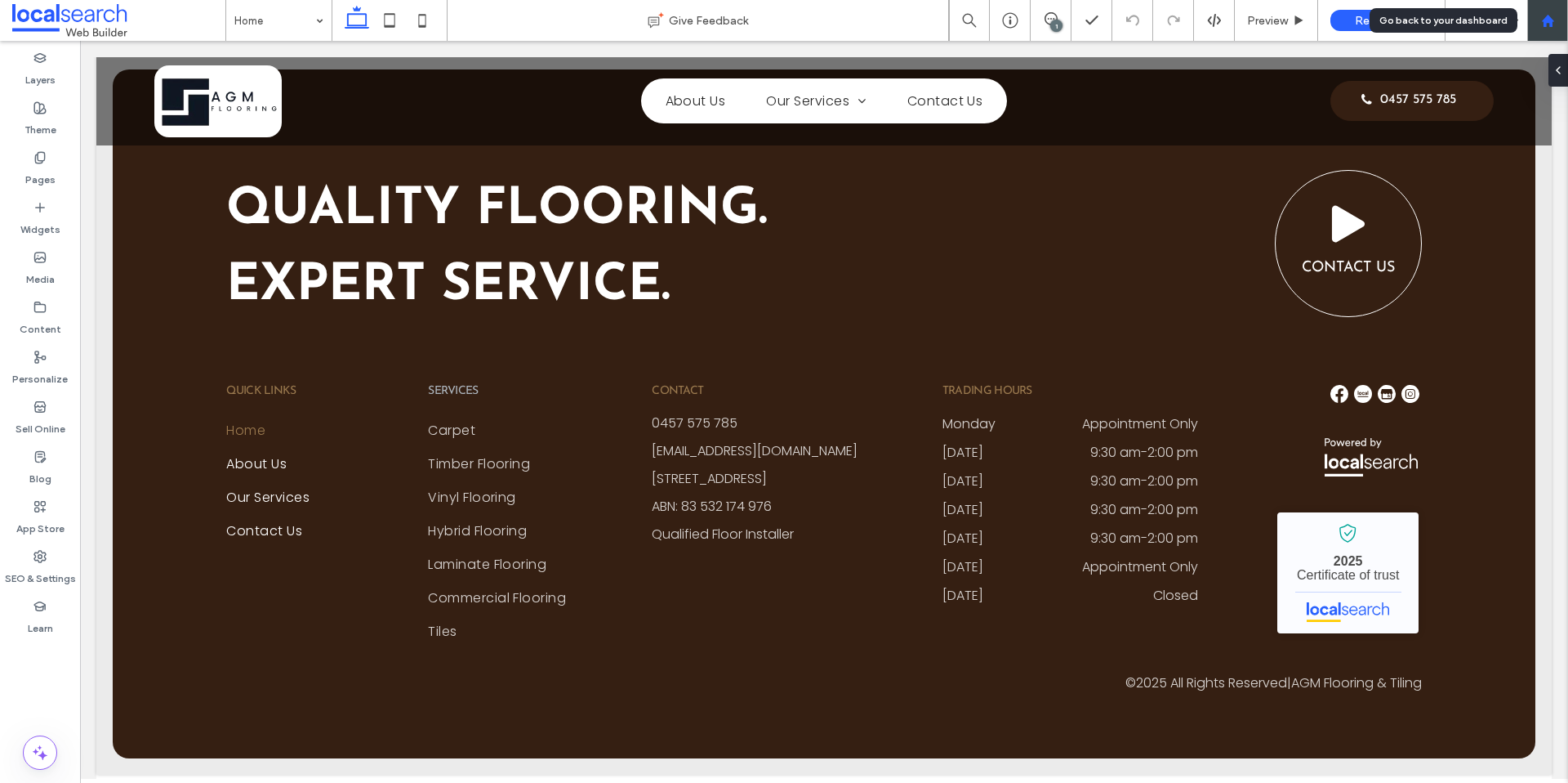
click at [1539, 10] on div at bounding box center [1548, 20] width 41 height 41
